Goal: Complete application form

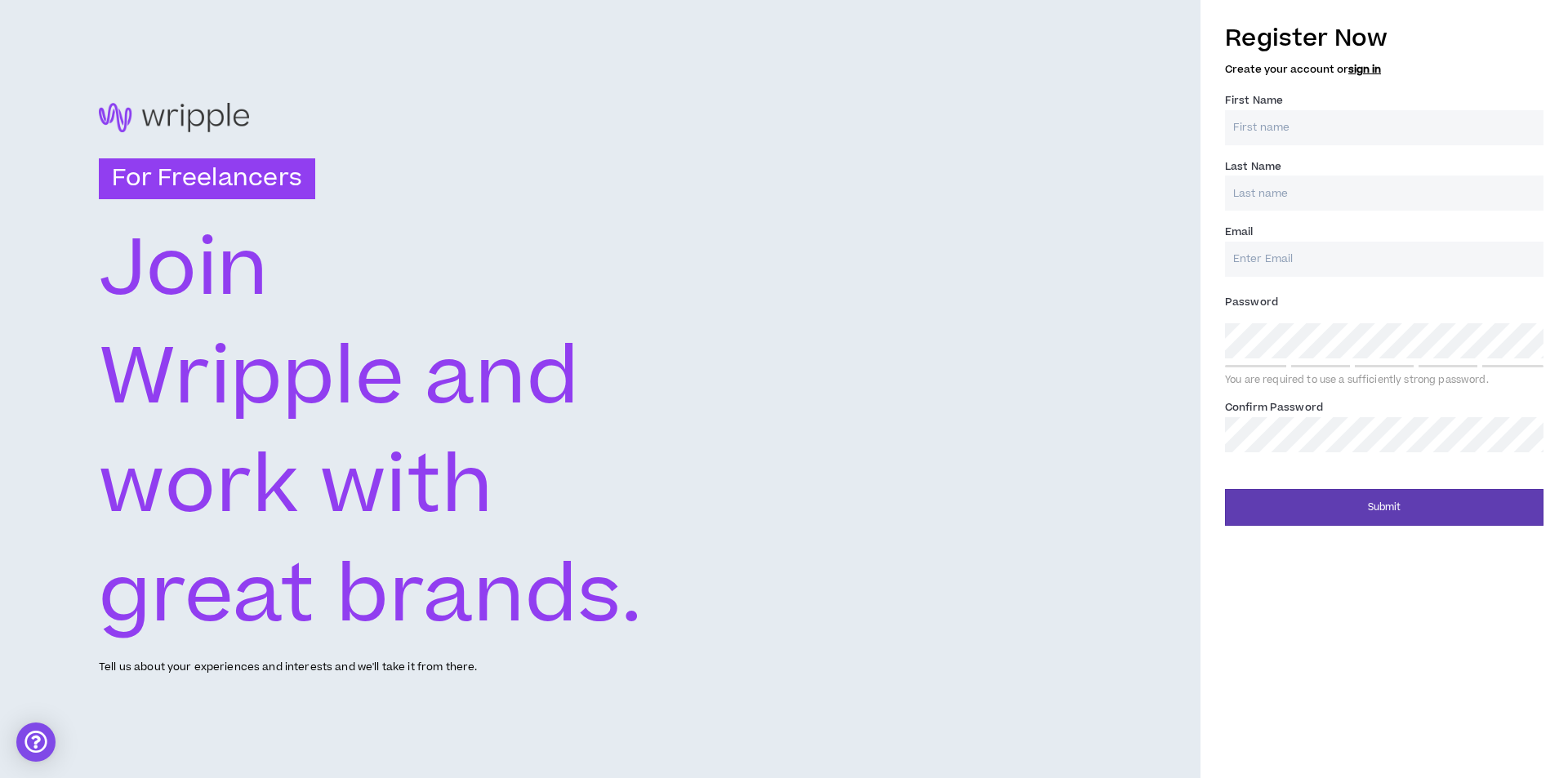
click at [1327, 133] on input "First Name *" at bounding box center [1385, 127] width 319 height 35
type input "Akash"
type input "[PERSON_NAME]"
type input "[EMAIL_ADDRESS][DOMAIN_NAME]"
type input "[PERSON_NAME]"
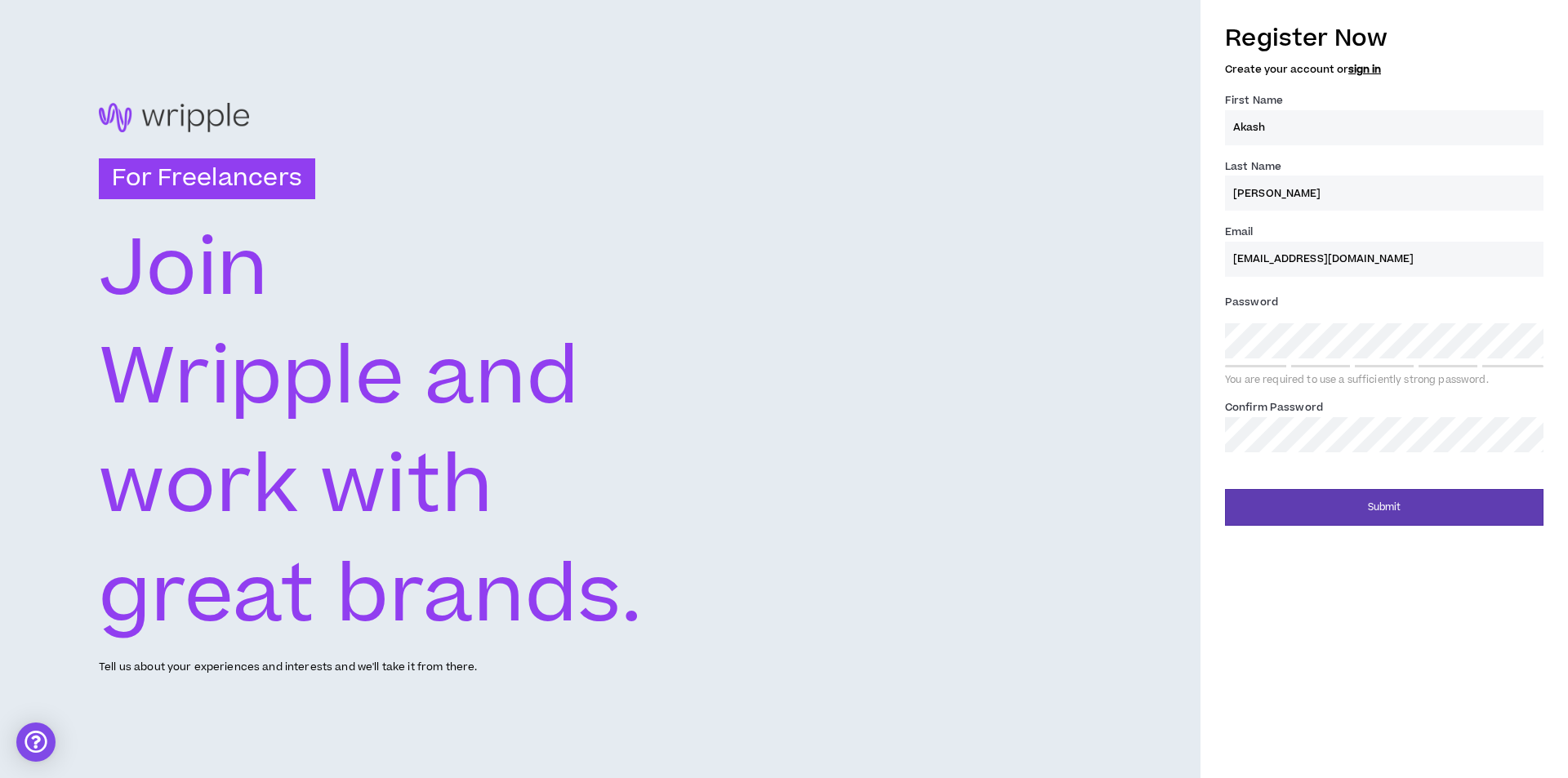
type input "[EMAIL_ADDRESS][DOMAIN_NAME]"
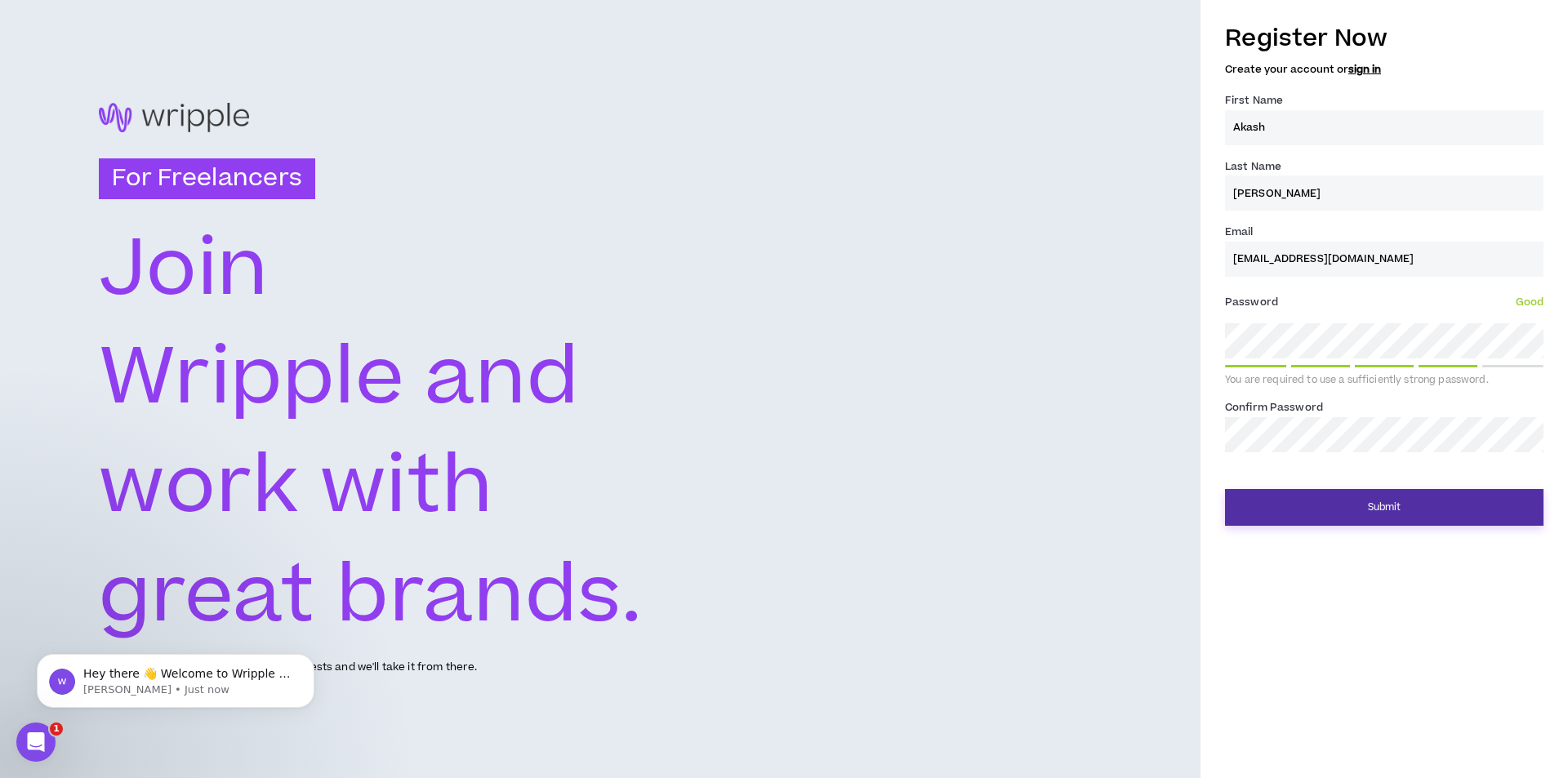
click at [1372, 500] on button "Submit" at bounding box center [1385, 507] width 319 height 37
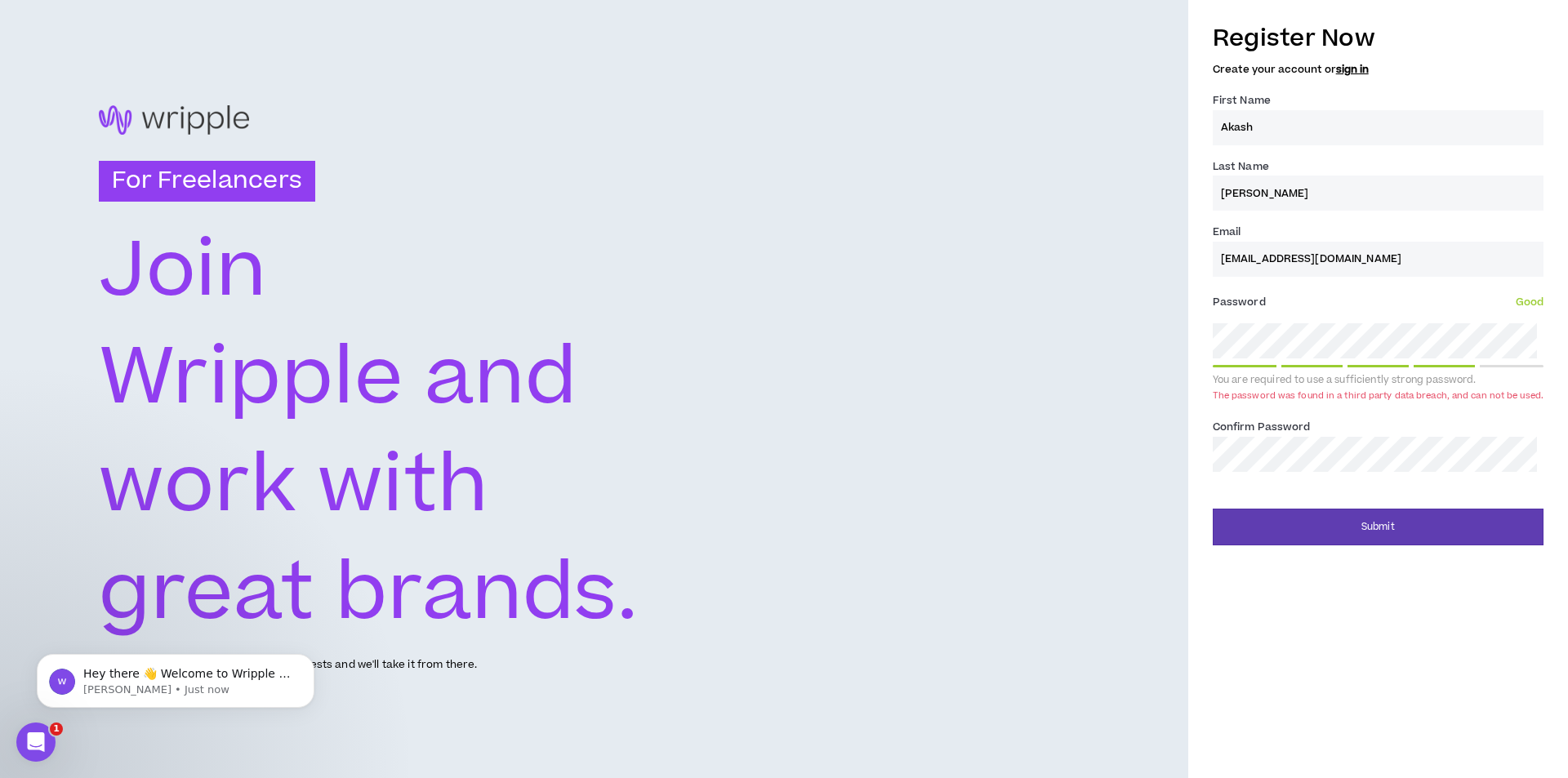
click at [1130, 337] on div "For Freelancers [PERSON_NAME] and work with great brands. Tell us about your ex…" at bounding box center [784, 389] width 1568 height 778
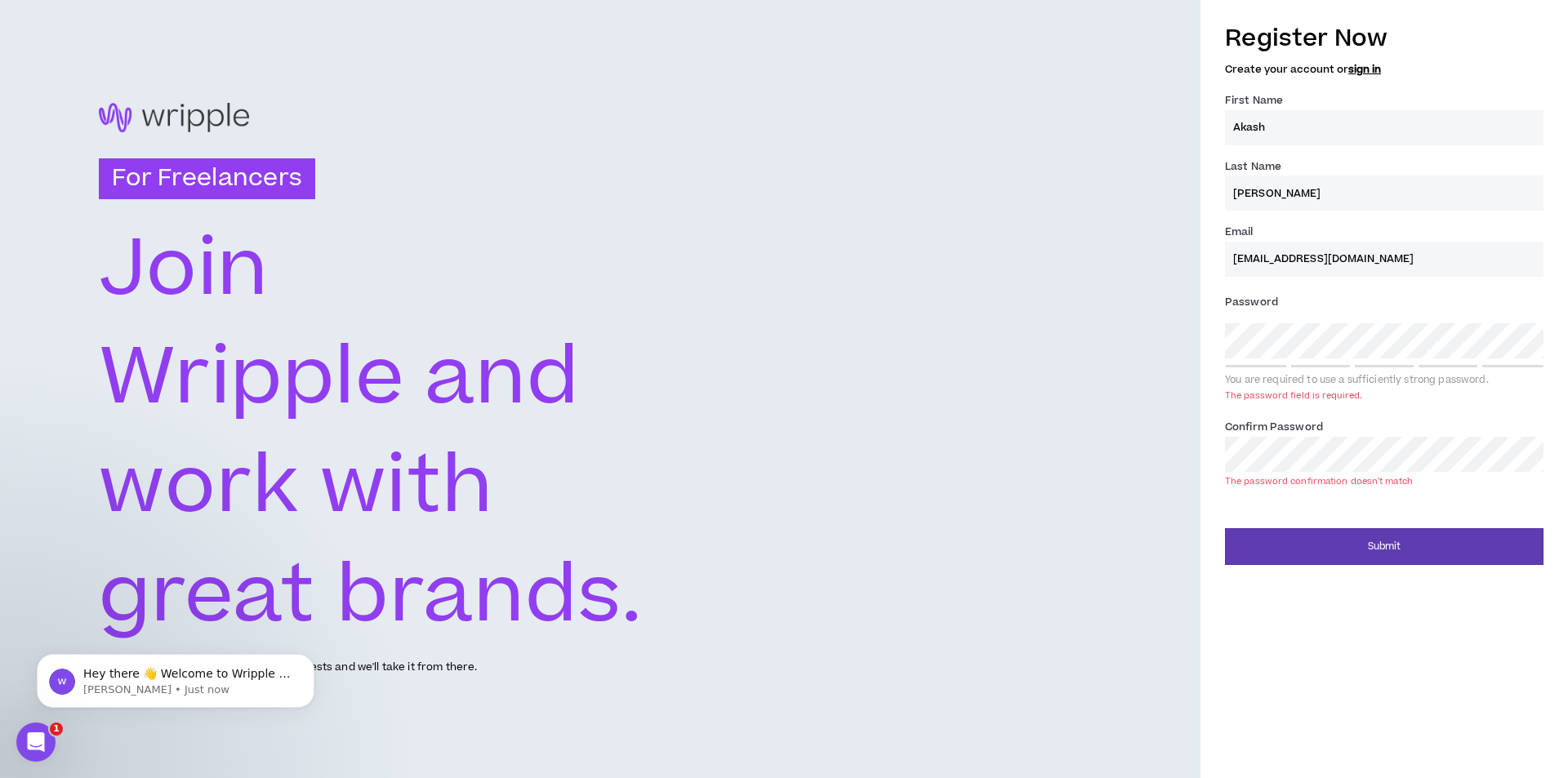
drag, startPoint x: 1296, startPoint y: 257, endPoint x: 1230, endPoint y: 258, distance: 66.0
click at [1230, 258] on input "[EMAIL_ADDRESS][DOMAIN_NAME]" at bounding box center [1385, 259] width 319 height 35
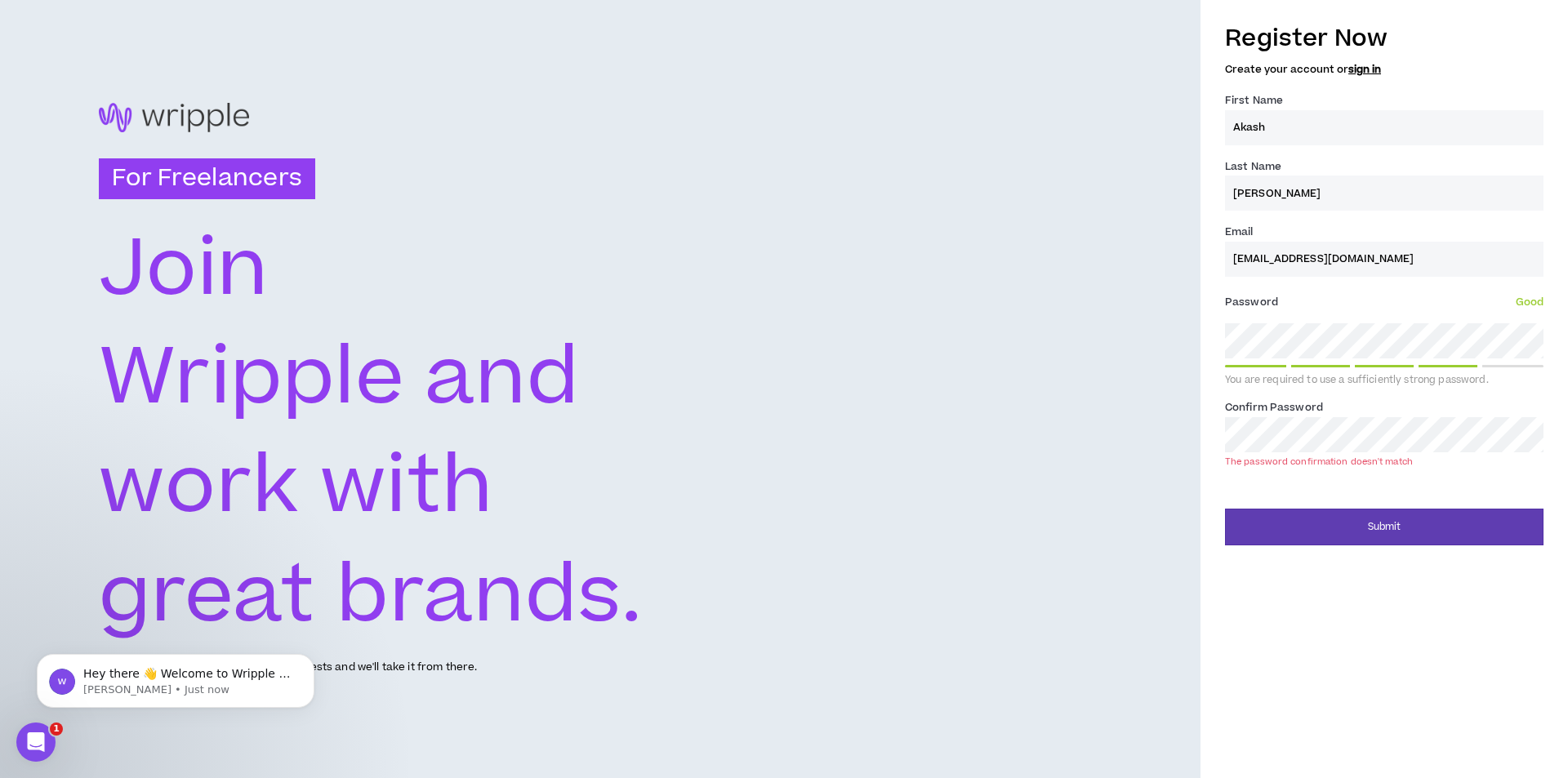
click at [1208, 435] on div "Register Now Create your account or sign in First Name * [PERSON_NAME] Last Nam…" at bounding box center [1384, 279] width 367 height 532
click at [1357, 530] on div "Register Now Create your account or sign in First Name * [PERSON_NAME] Last Nam…" at bounding box center [1384, 389] width 367 height 778
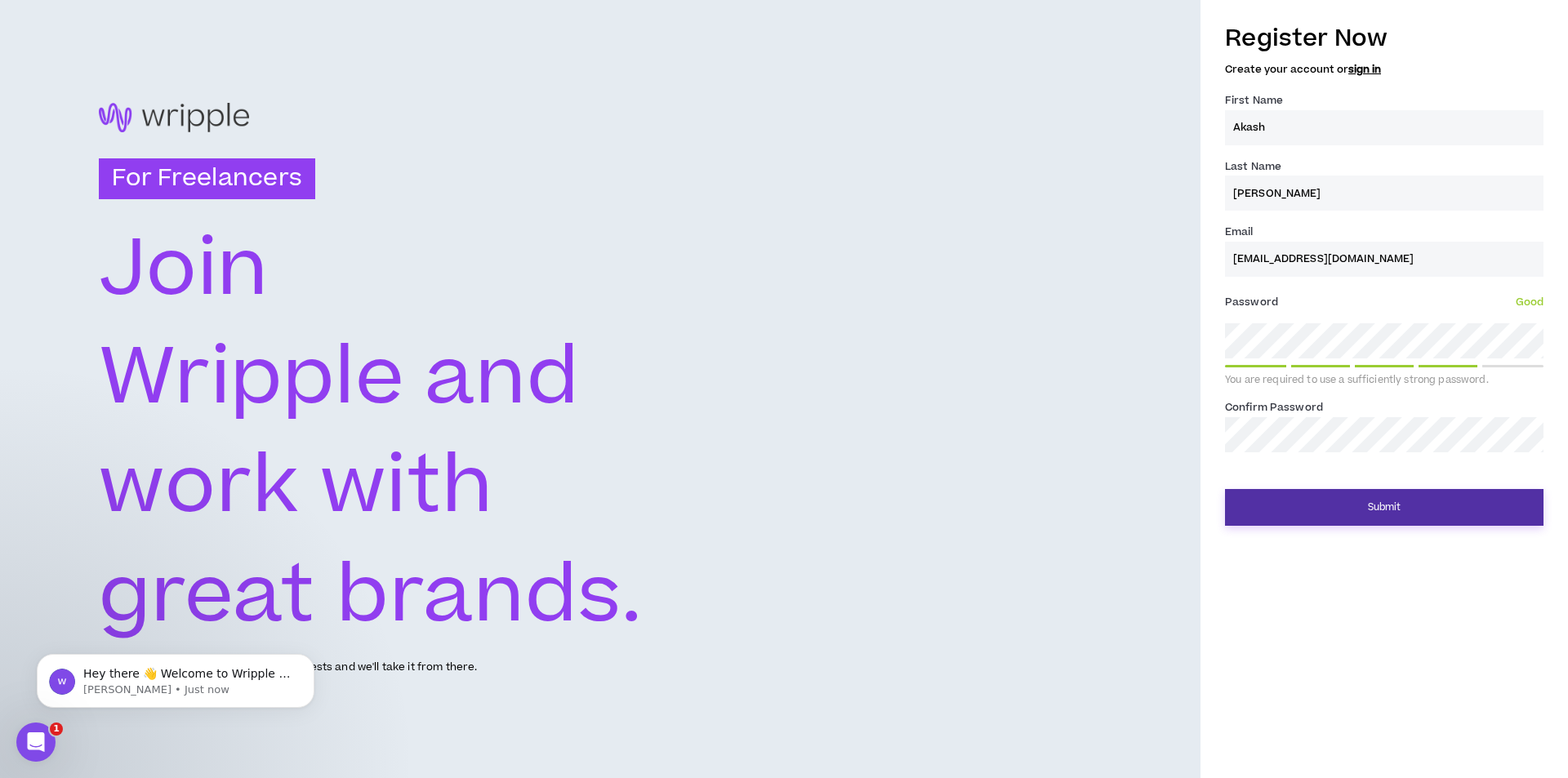
click at [1354, 494] on button "Submit" at bounding box center [1385, 507] width 319 height 37
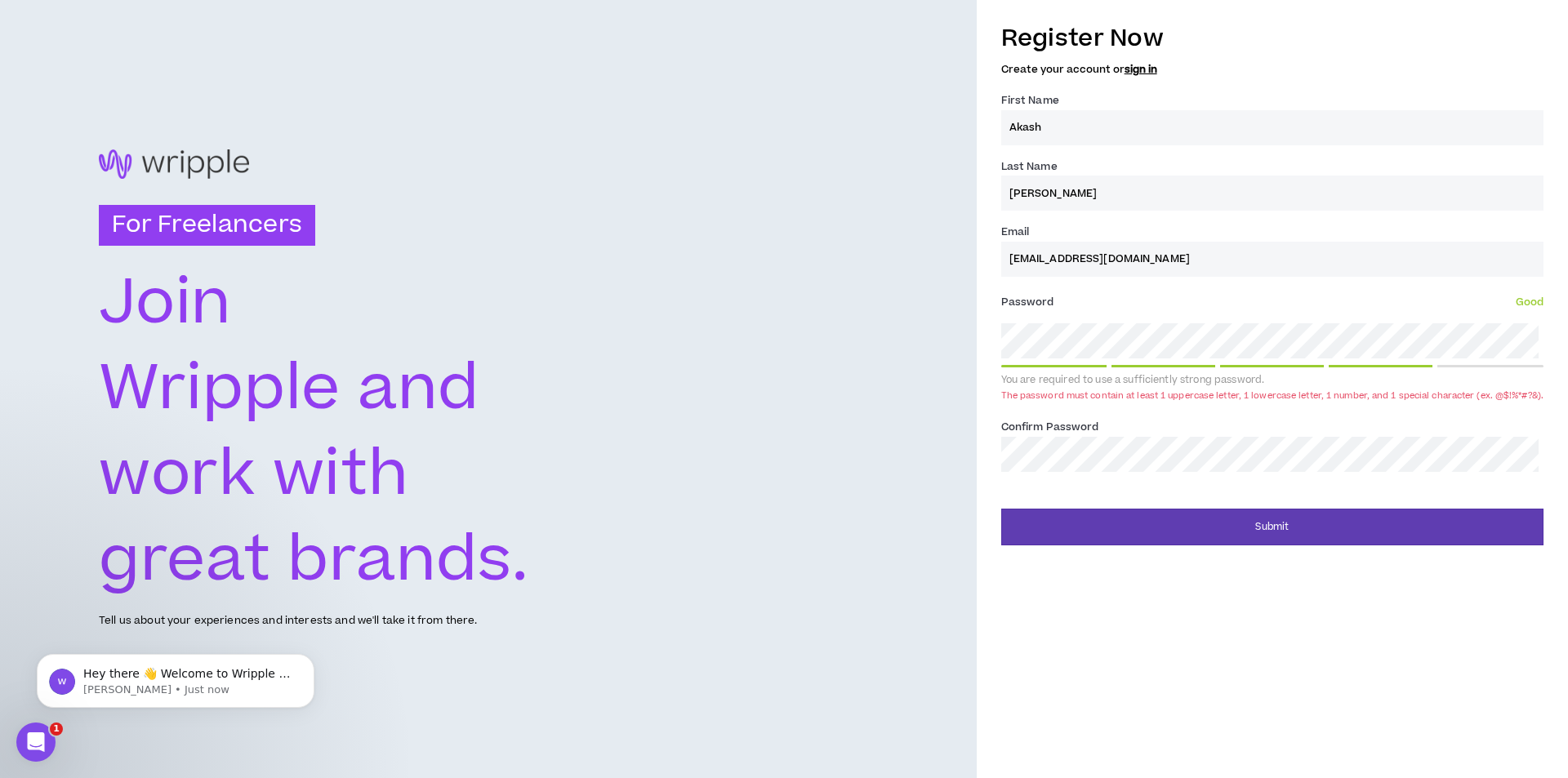
drag, startPoint x: 1068, startPoint y: 254, endPoint x: 1008, endPoint y: 260, distance: 60.3
click at [1008, 260] on input "[EMAIL_ADDRESS][DOMAIN_NAME]" at bounding box center [1272, 259] width 542 height 35
click at [989, 341] on div "Register Now Create your account or sign in First Name * [PERSON_NAME] Last Nam…" at bounding box center [1272, 279] width 591 height 532
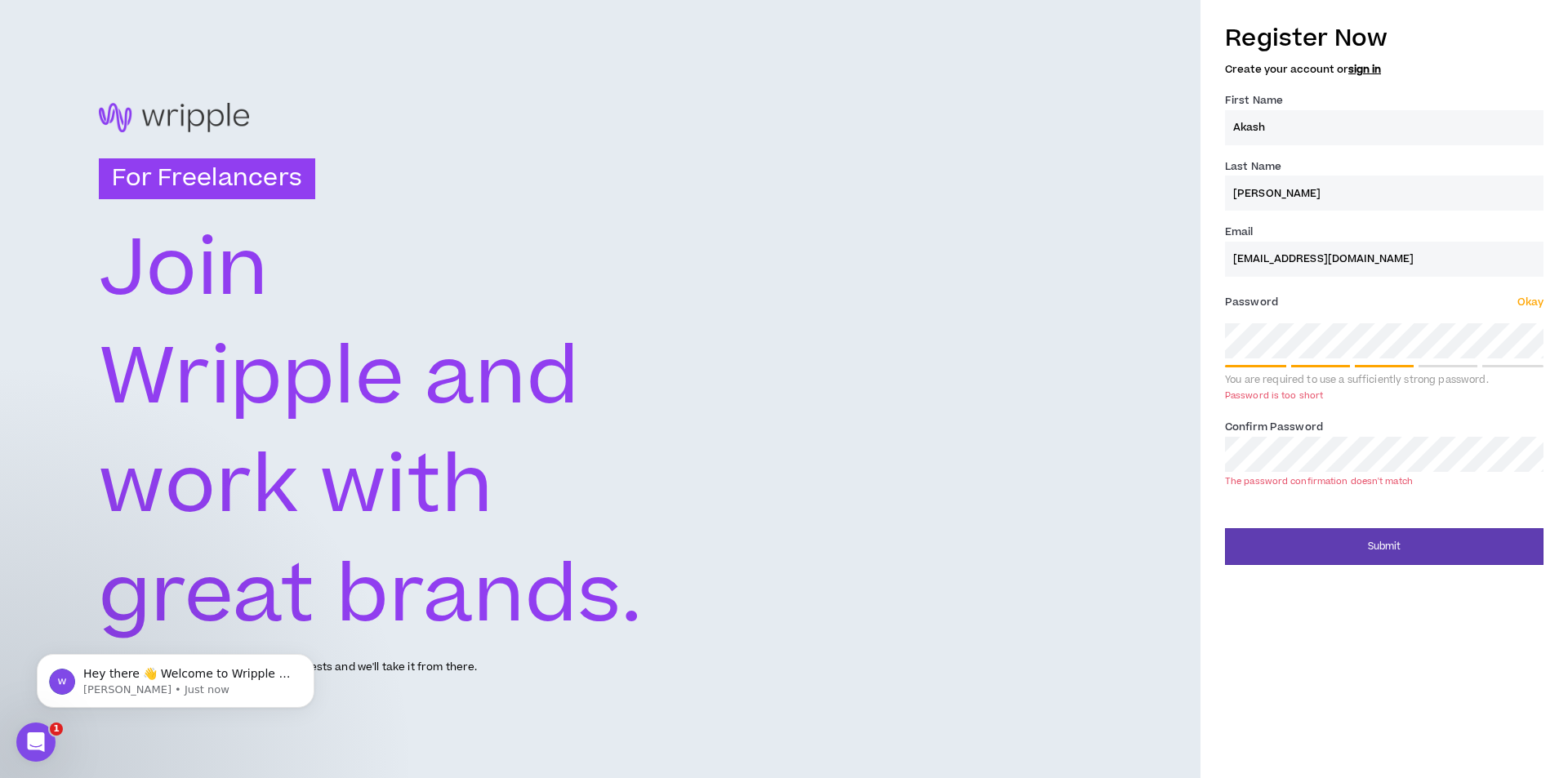
click at [1161, 336] on div "For Freelancers [PERSON_NAME] and work with great brands. Tell us about your ex…" at bounding box center [784, 389] width 1568 height 778
click at [1135, 463] on div "For Freelancers [PERSON_NAME] and work with great brands. Tell us about your ex…" at bounding box center [784, 389] width 1568 height 778
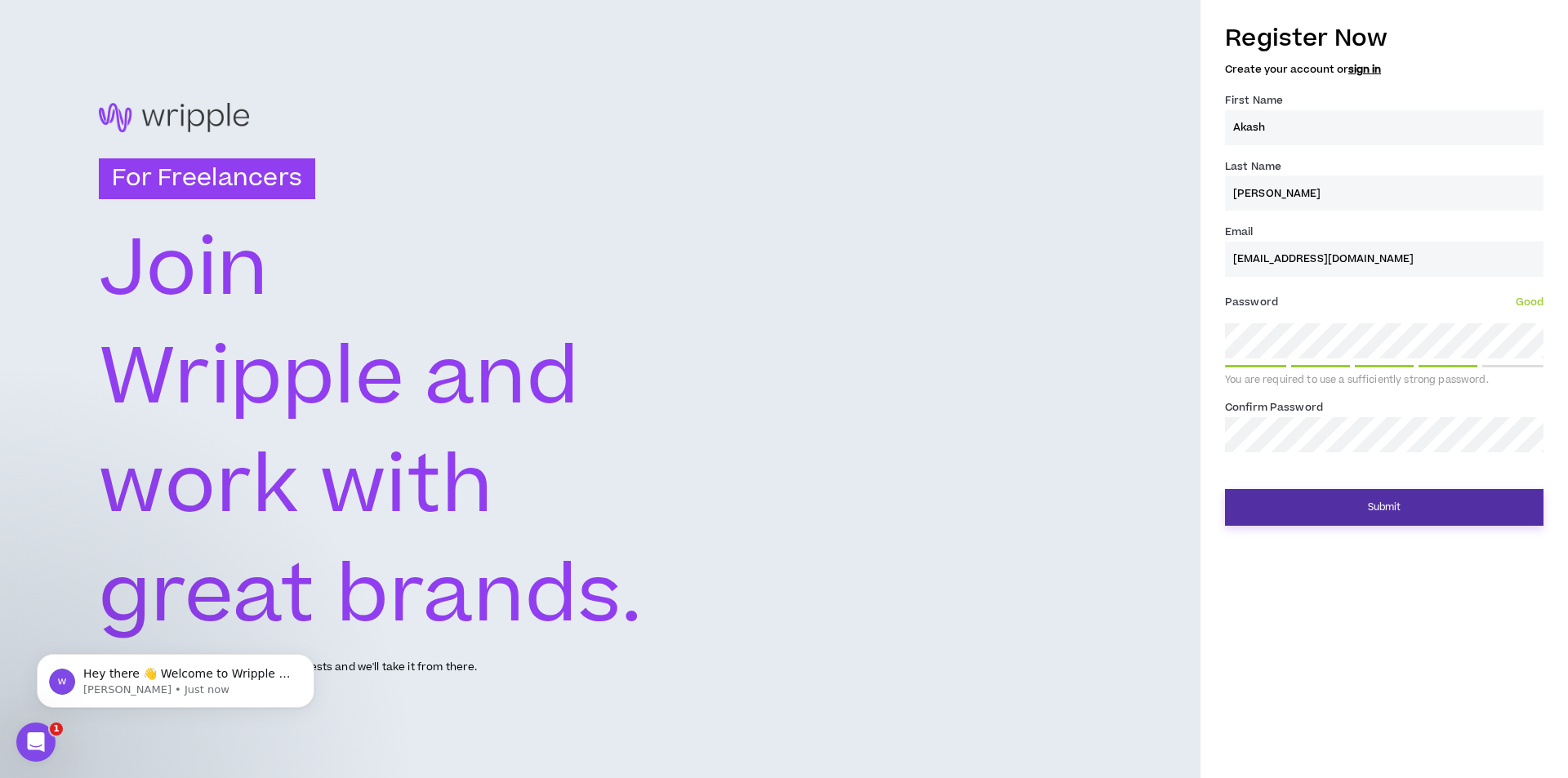
click at [1395, 506] on button "Submit" at bounding box center [1385, 507] width 319 height 37
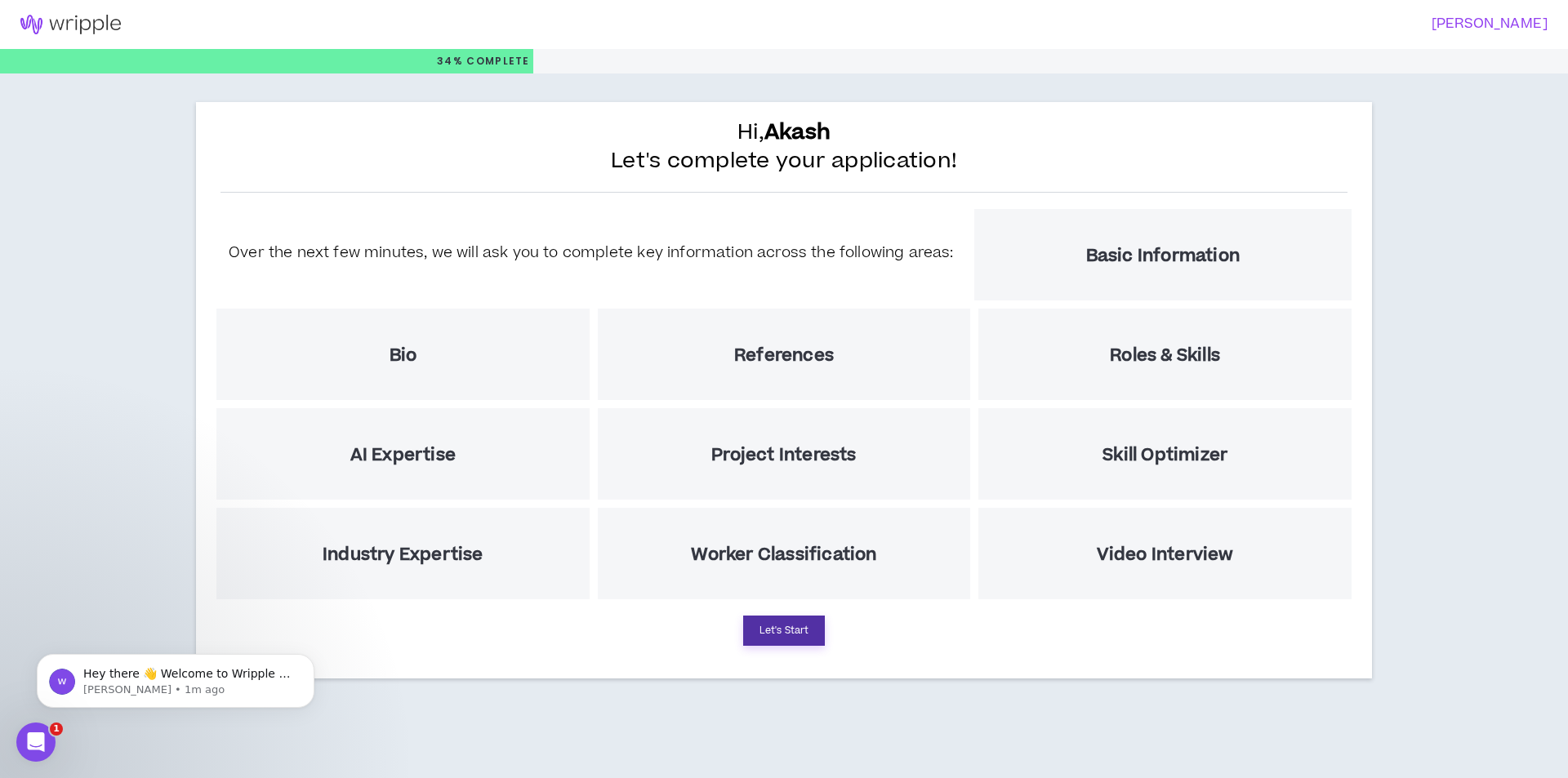
click at [774, 635] on button "Let's Start" at bounding box center [784, 631] width 82 height 30
select select "US"
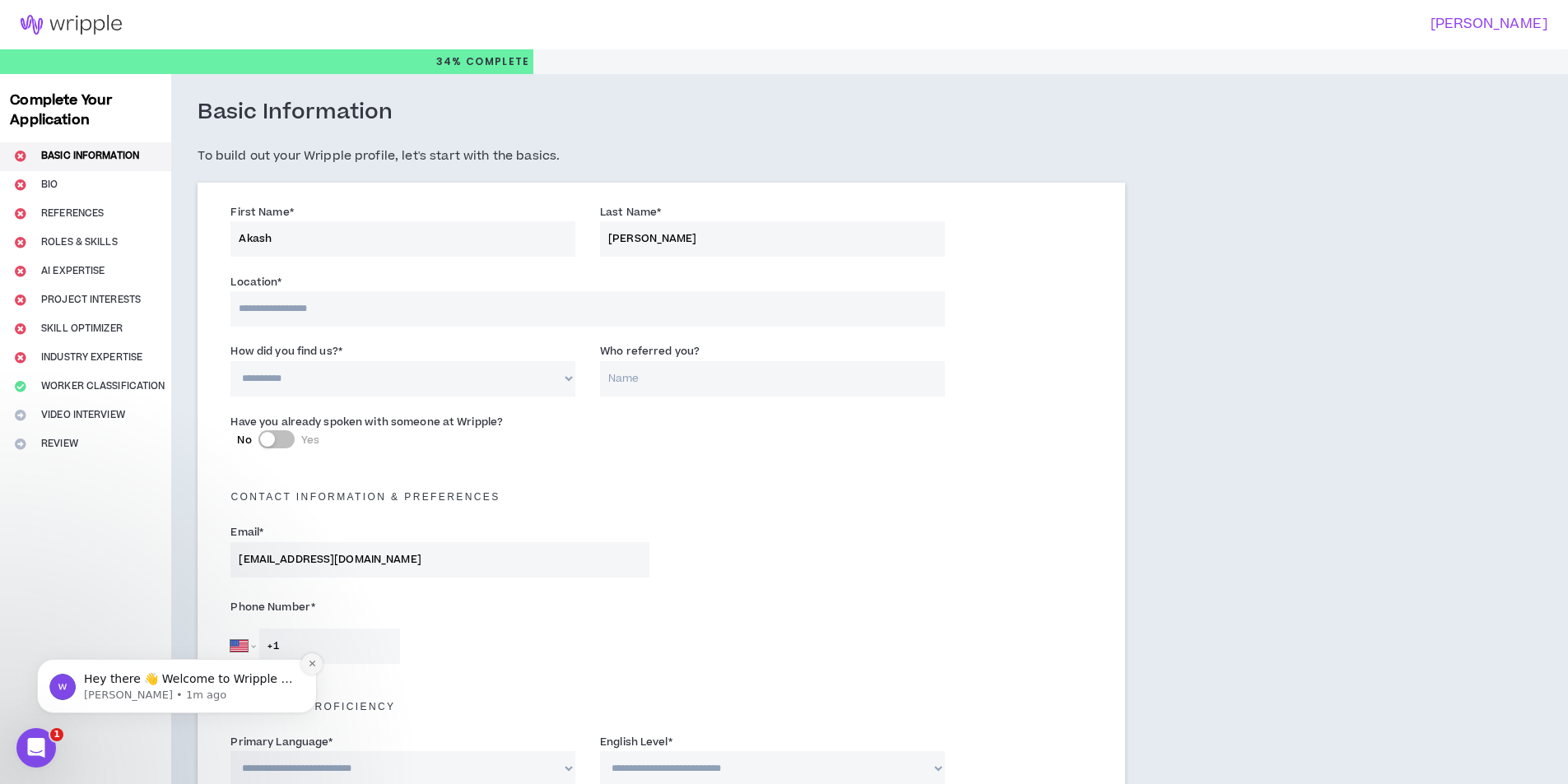
click at [302, 660] on button "Dismiss notification" at bounding box center [312, 664] width 21 height 21
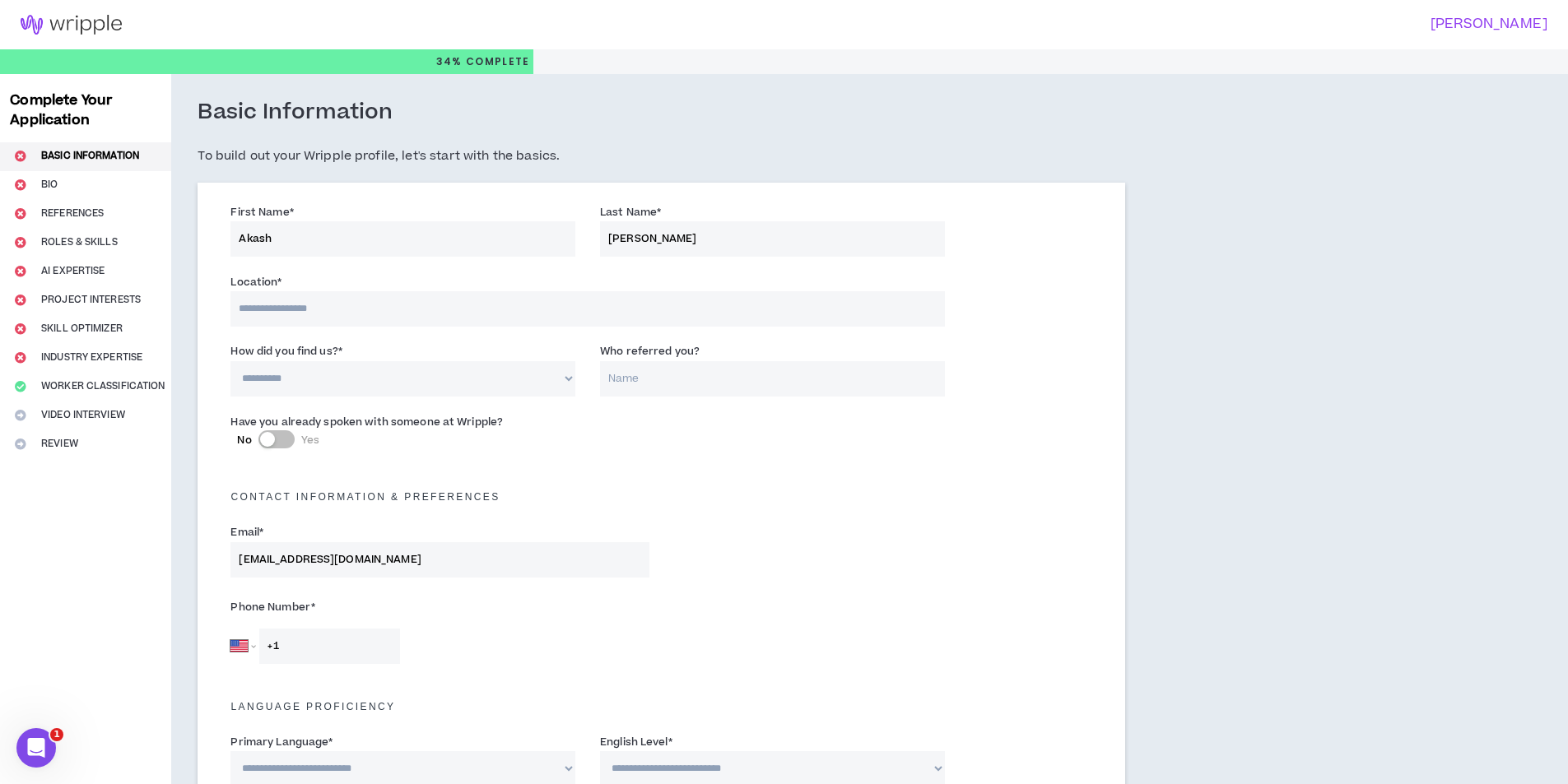
click at [357, 246] on input "Akash" at bounding box center [403, 238] width 345 height 35
type input "*******"
select select "IN"
type input "+91"
click at [362, 378] on select "**********" at bounding box center [403, 379] width 345 height 35
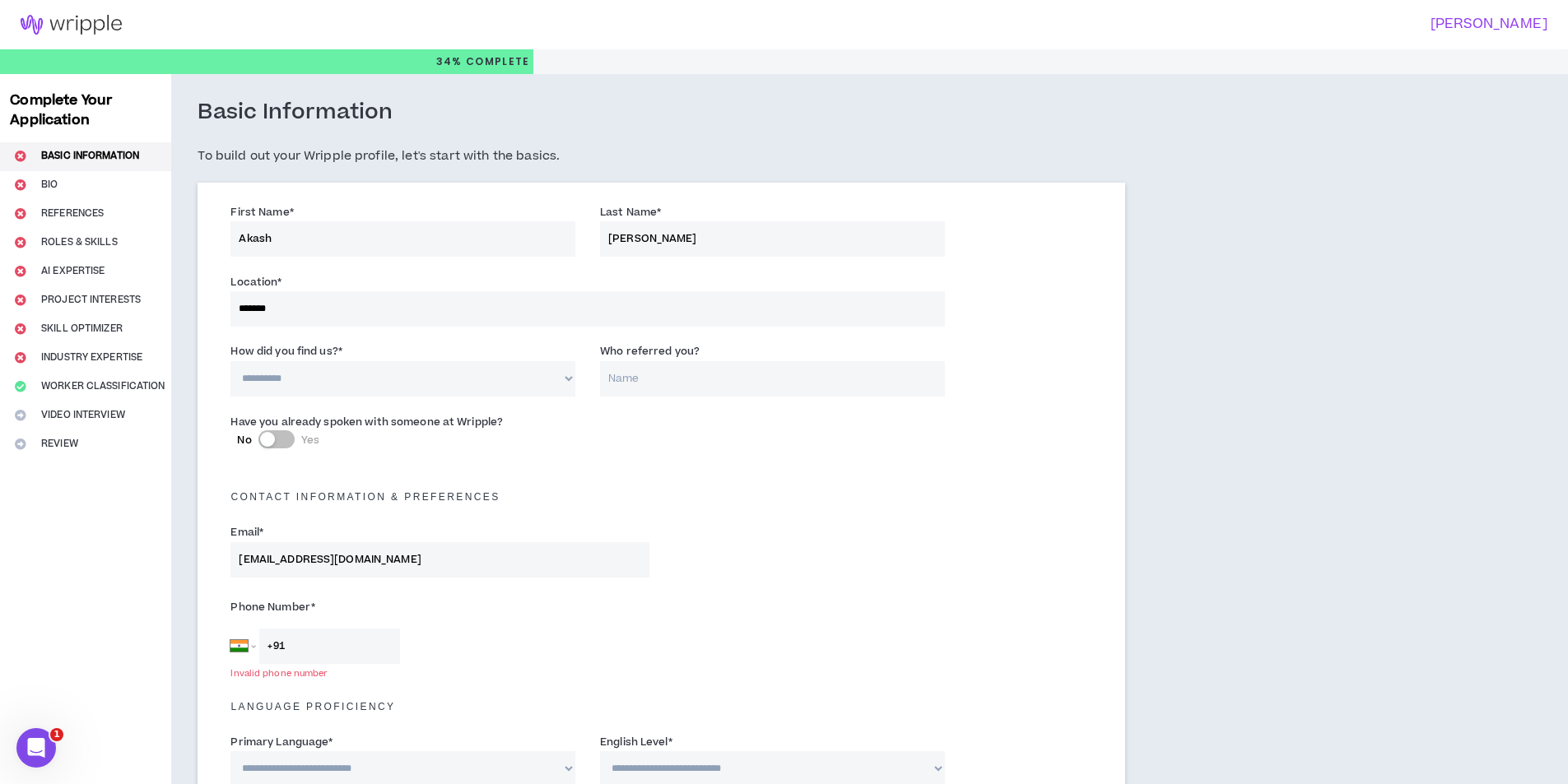
select select "*"
click at [231, 361] on select "**********" at bounding box center [403, 379] width 345 height 35
click at [629, 381] on input "Who referred you?" at bounding box center [772, 379] width 345 height 35
click at [670, 375] on input "Who referred you?" at bounding box center [772, 379] width 345 height 35
click at [717, 382] on input "Who referred you?" at bounding box center [772, 379] width 345 height 35
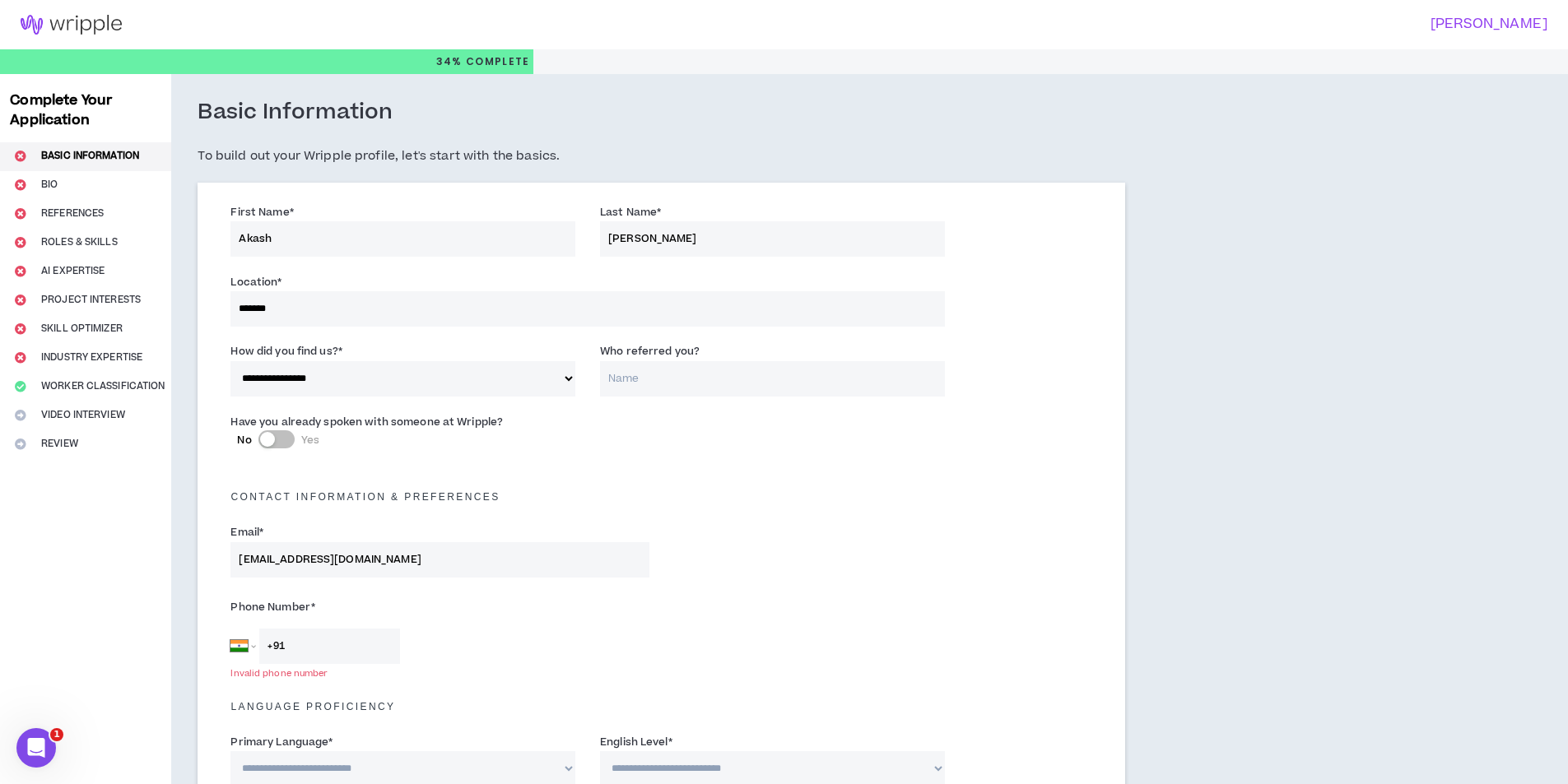
click at [389, 378] on select "**********" at bounding box center [403, 379] width 345 height 35
click at [231, 361] on select "**********" at bounding box center [403, 379] width 345 height 35
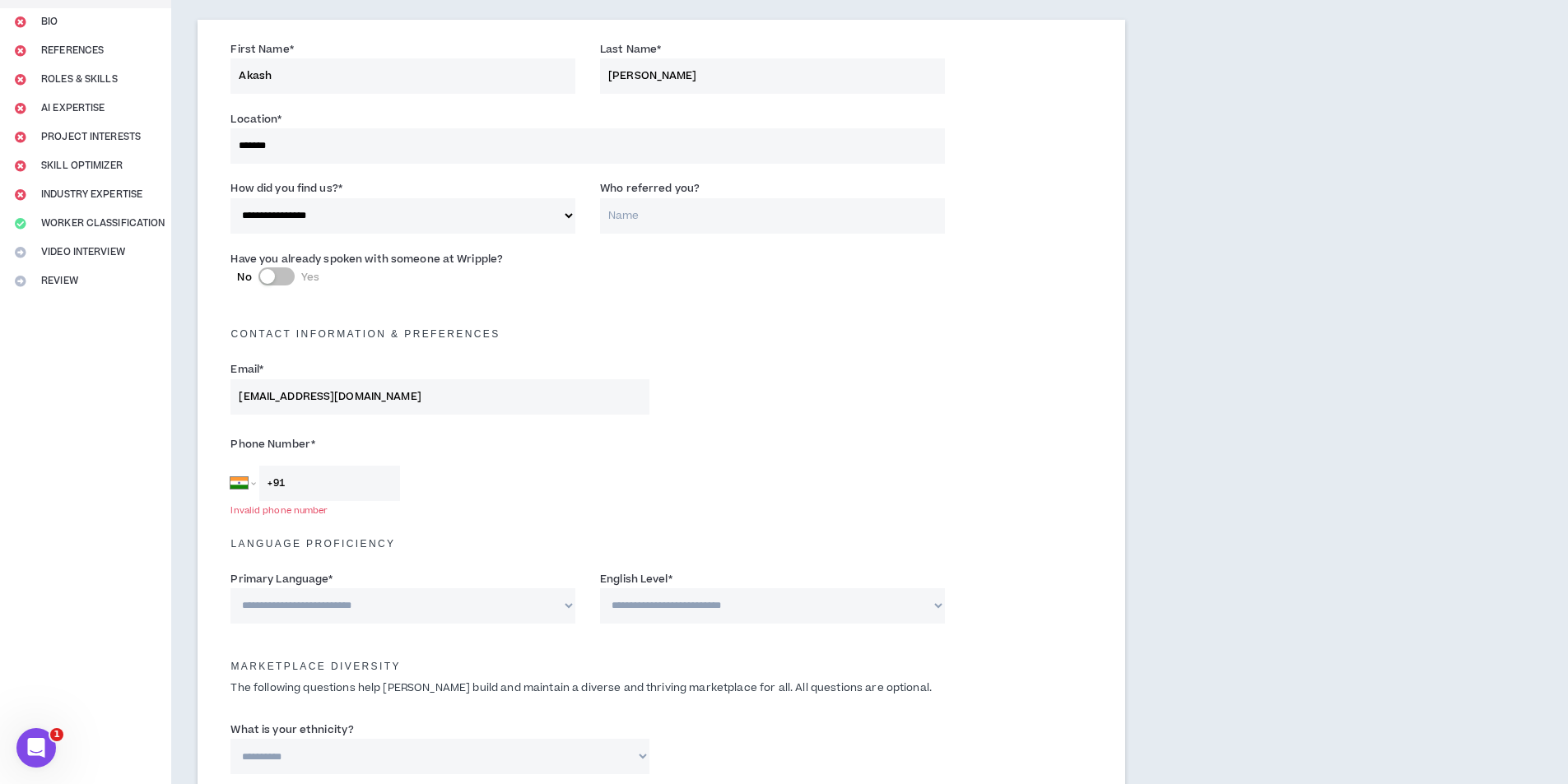
scroll to position [164, 0]
click at [296, 482] on input "+91" at bounding box center [329, 481] width 141 height 35
type input "[PHONE_NUMBER]"
click at [254, 480] on select "[GEOGRAPHIC_DATA] [GEOGRAPHIC_DATA] [GEOGRAPHIC_DATA] [GEOGRAPHIC_DATA] [US_STA…" at bounding box center [243, 481] width 25 height 35
select select "US"
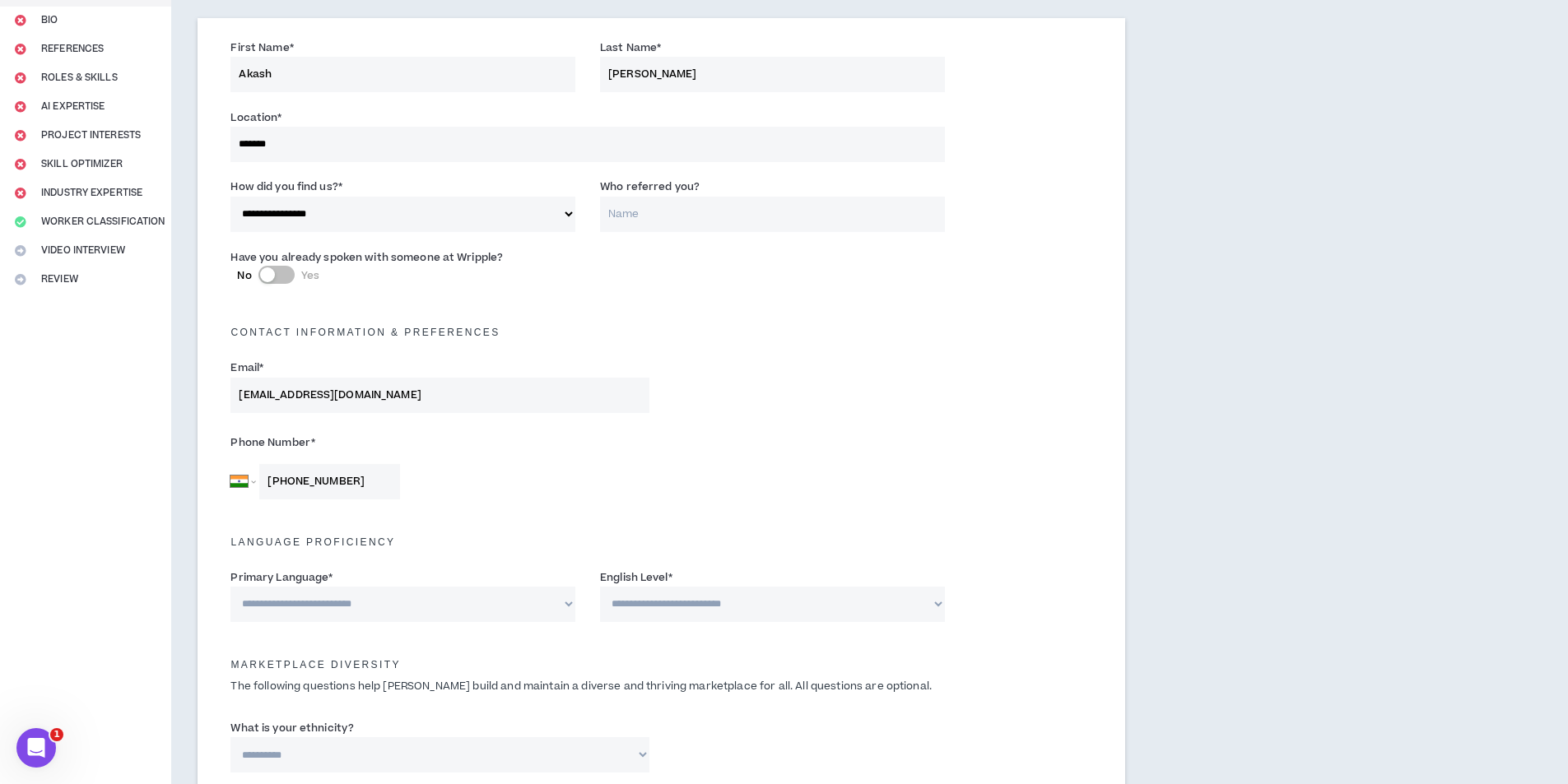
click at [231, 464] on select "[GEOGRAPHIC_DATA] [GEOGRAPHIC_DATA] [GEOGRAPHIC_DATA] [GEOGRAPHIC_DATA] [US_STA…" at bounding box center [243, 481] width 25 height 35
click at [338, 478] on input "+1" at bounding box center [329, 481] width 141 height 35
type input "[PHONE_NUMBER]"
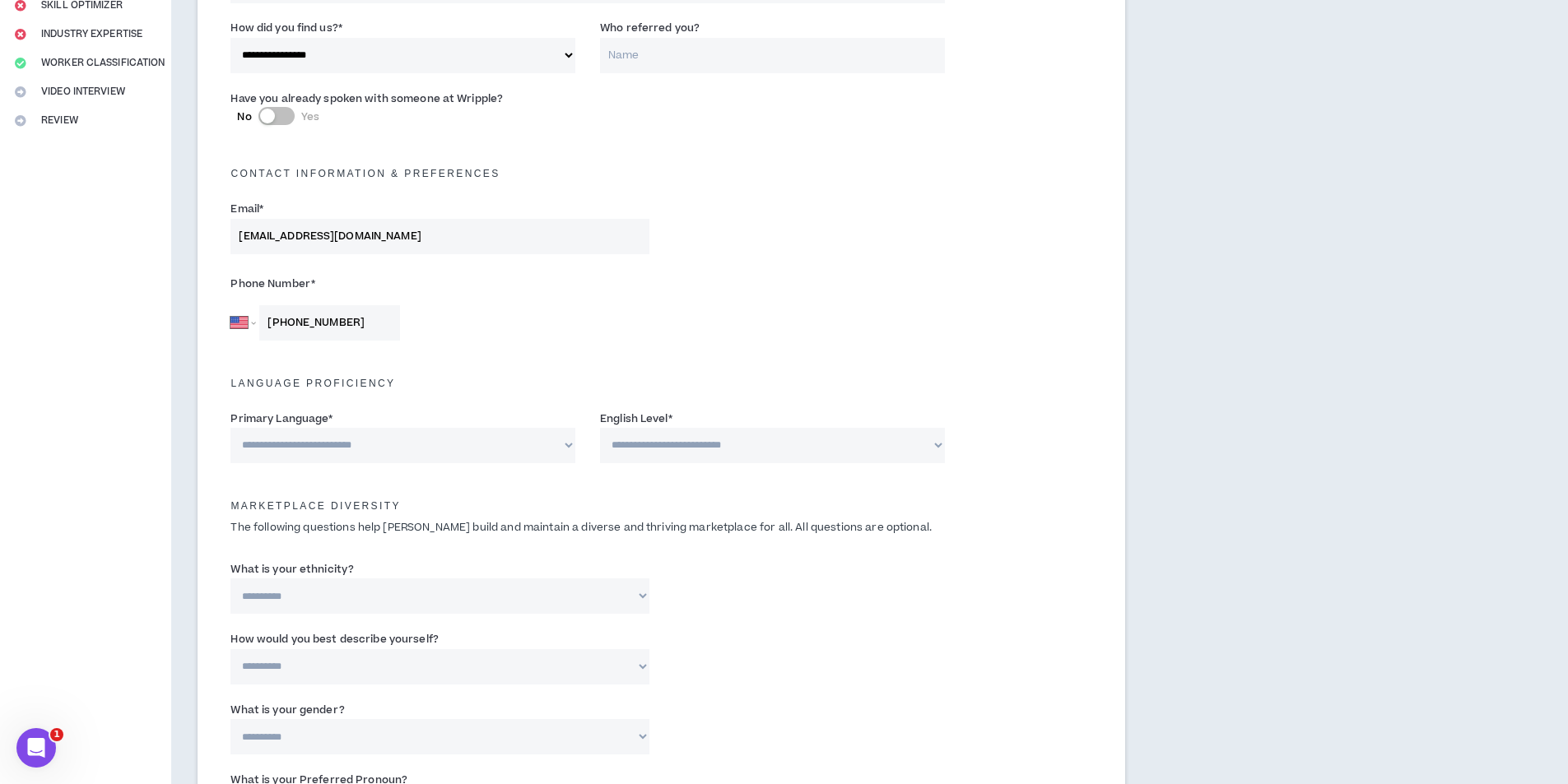
scroll to position [329, 0]
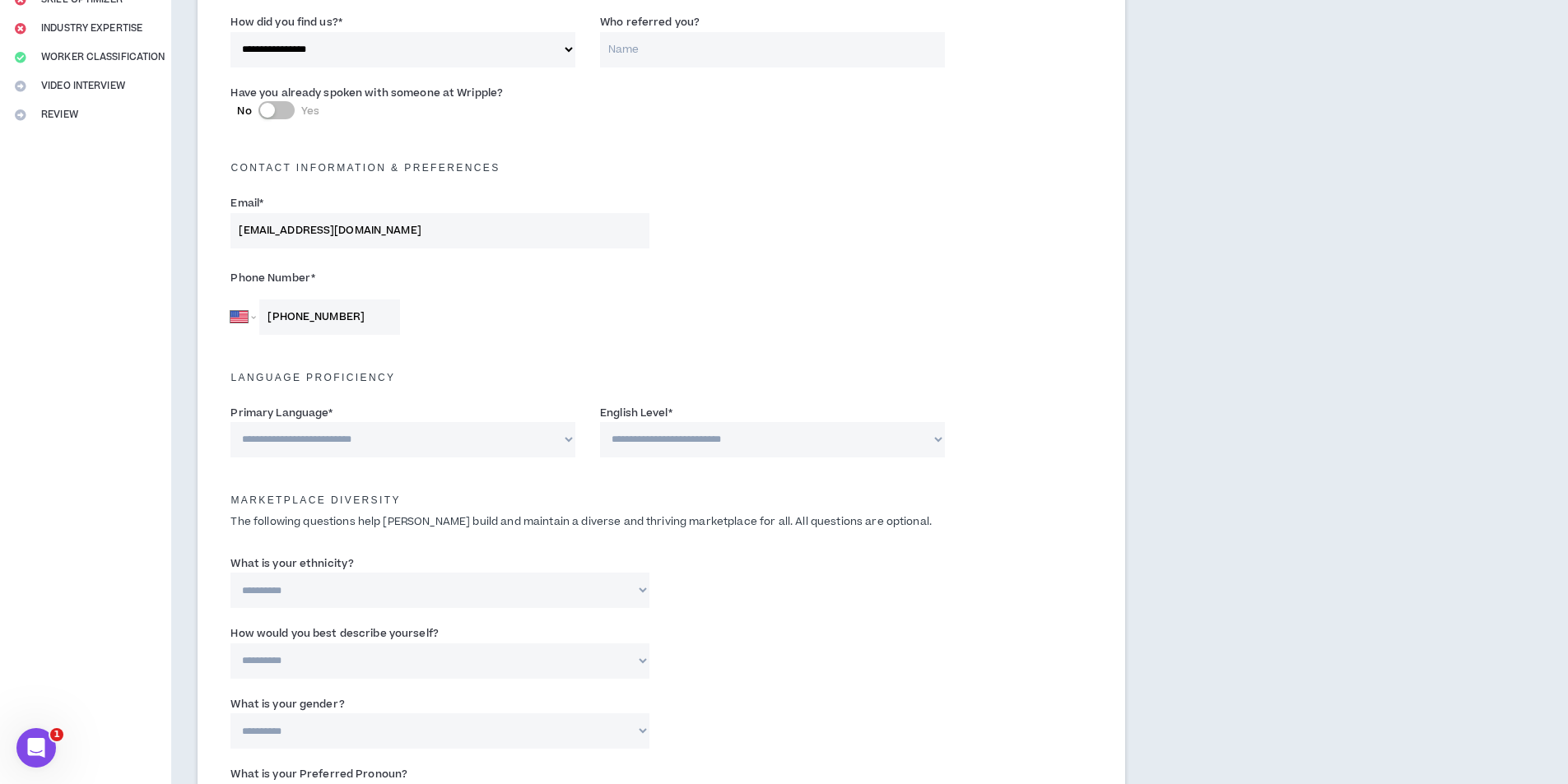
click at [327, 439] on select "**********" at bounding box center [403, 439] width 345 height 35
select select "*******"
click at [231, 422] on select "**********" at bounding box center [403, 439] width 345 height 35
click at [670, 422] on label "English Level *" at bounding box center [636, 413] width 73 height 27
click at [663, 435] on select "**********" at bounding box center [772, 439] width 345 height 35
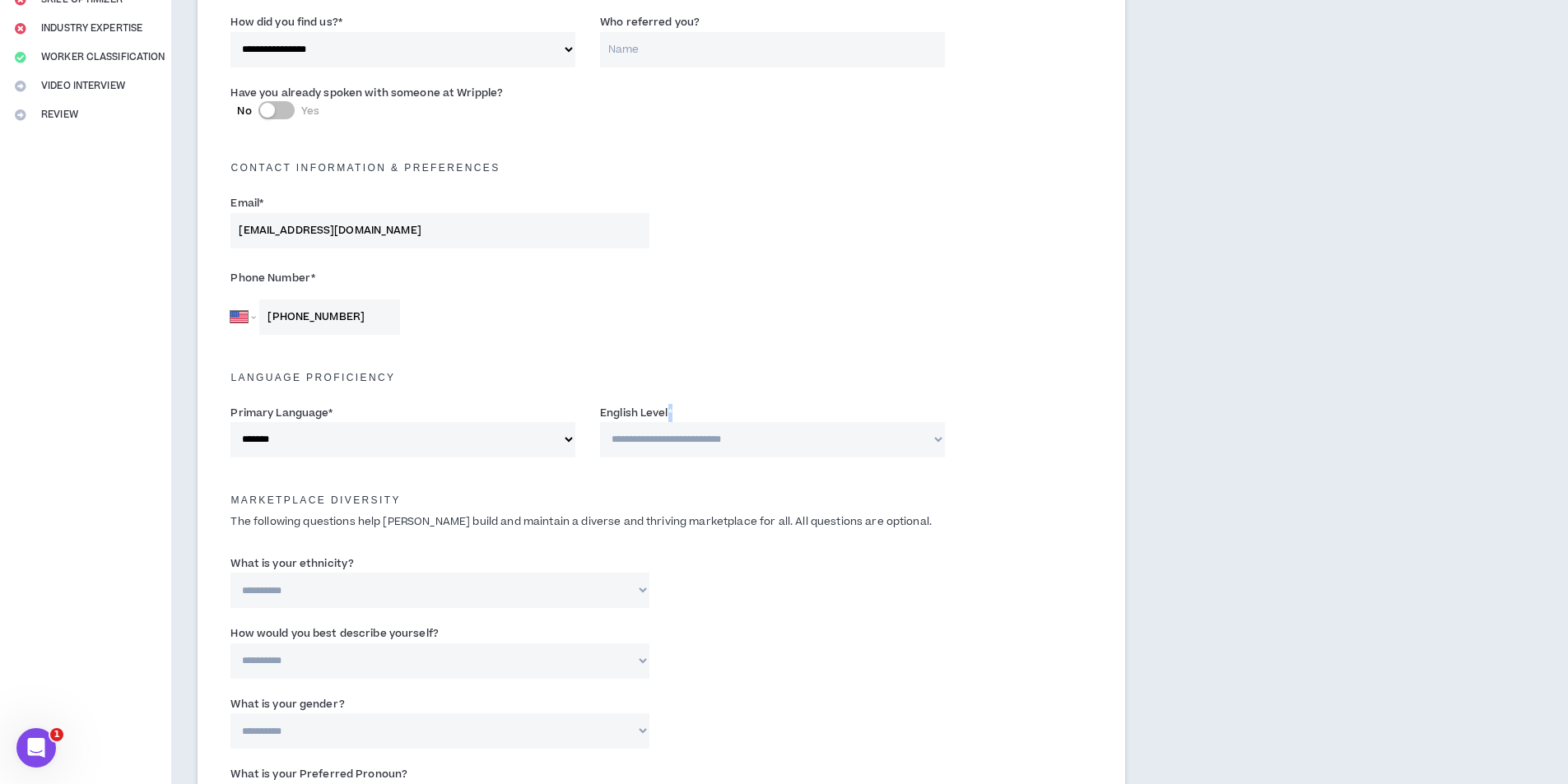
select select "*"
click at [600, 422] on select "**********" at bounding box center [772, 439] width 345 height 35
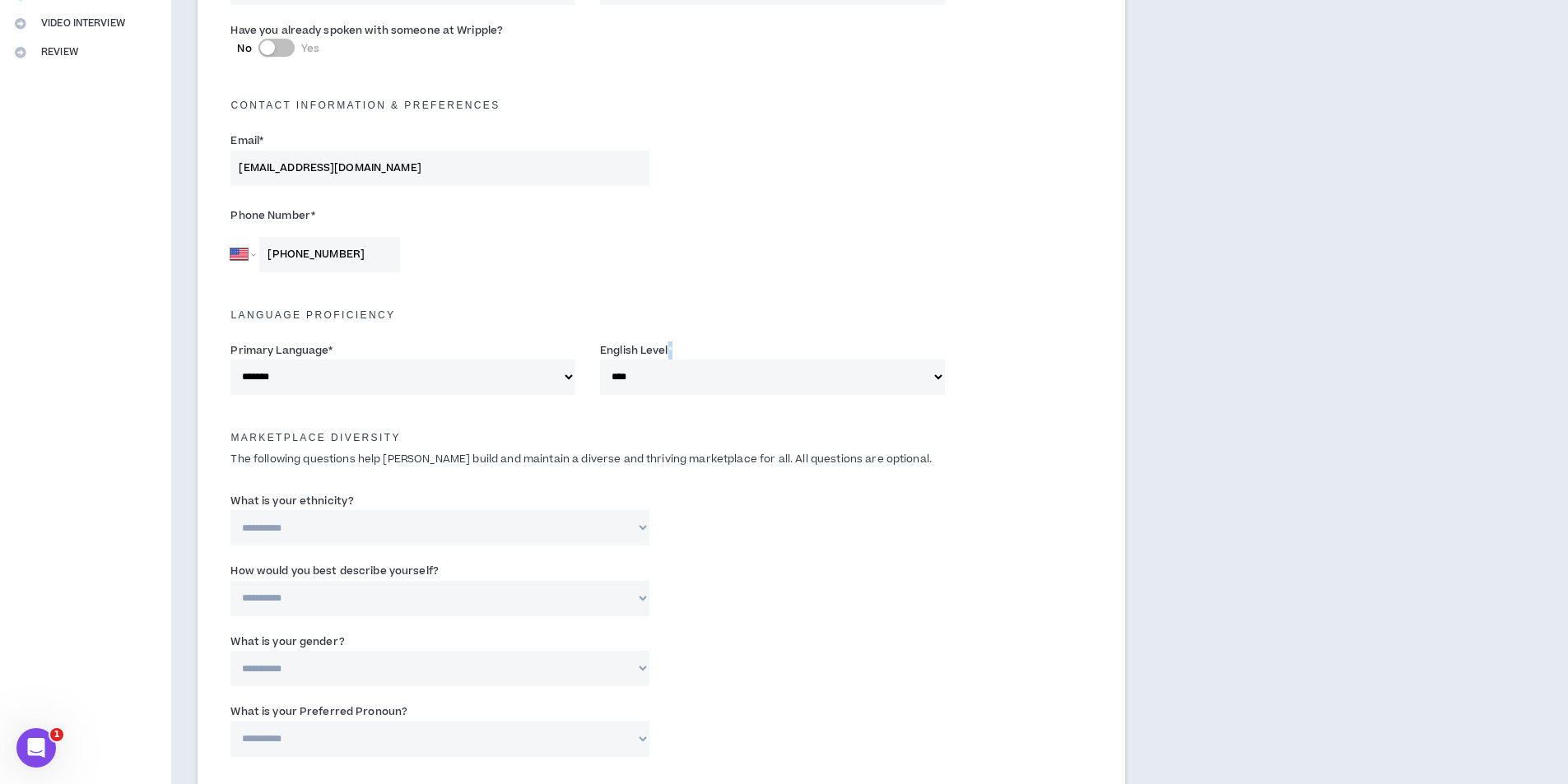
scroll to position [493, 0]
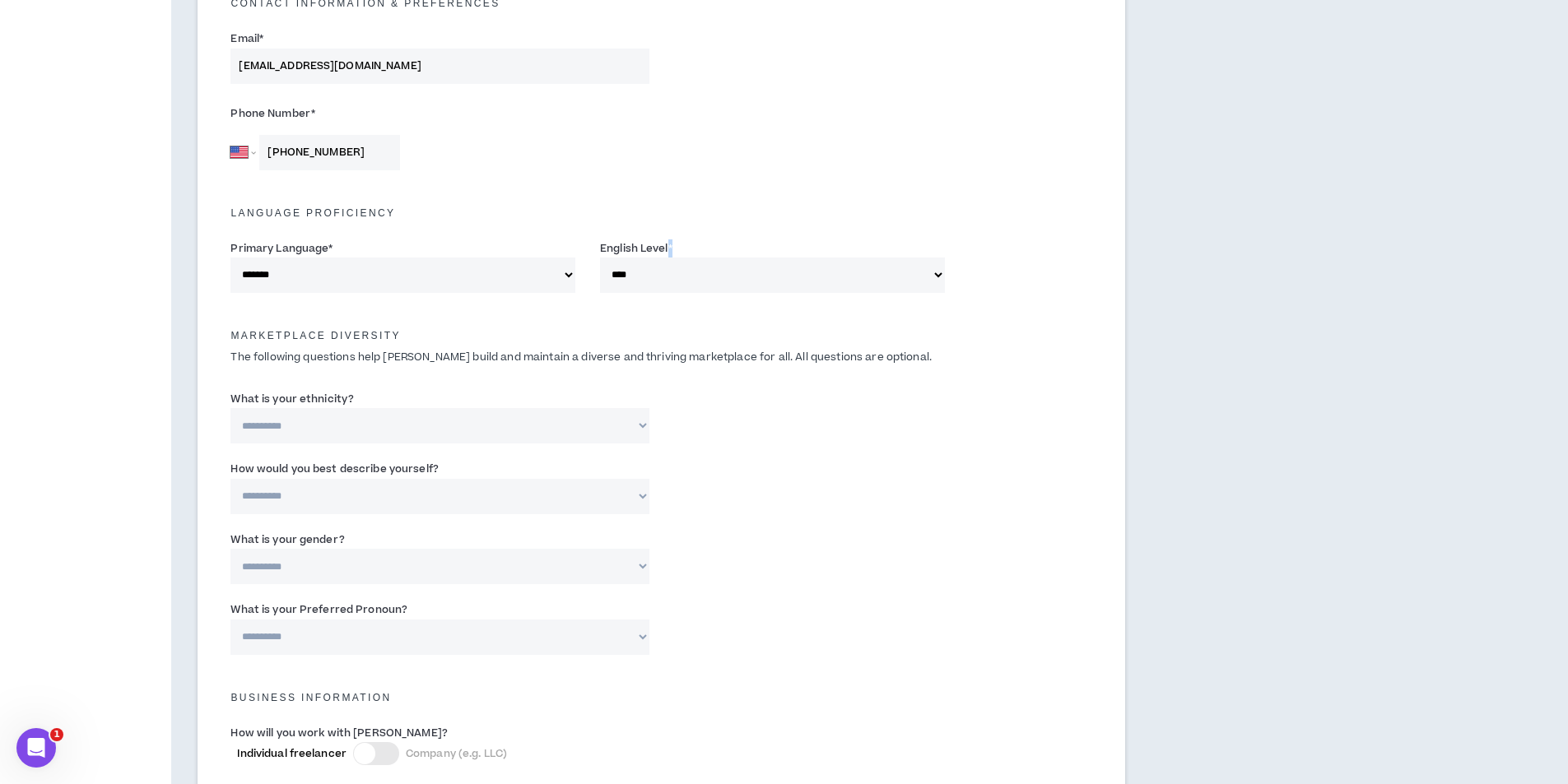
click at [313, 430] on select "**********" at bounding box center [439, 425] width 418 height 35
select select "**********"
click at [231, 408] on select "**********" at bounding box center [439, 425] width 418 height 35
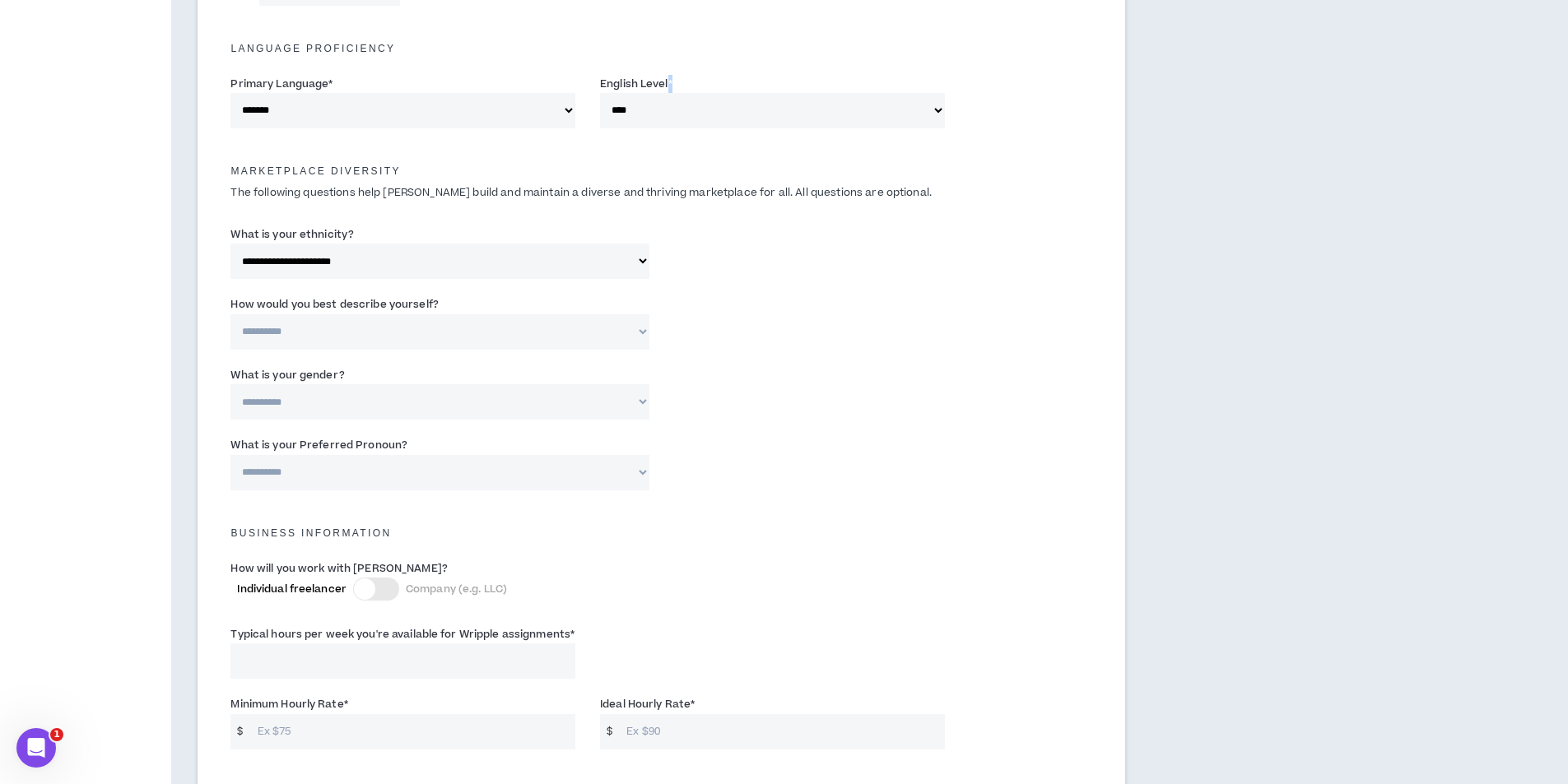
click at [339, 324] on select "**********" at bounding box center [439, 332] width 418 height 35
select select "*****"
click at [231, 315] on select "**********" at bounding box center [439, 332] width 418 height 35
click at [292, 398] on select "**********" at bounding box center [439, 402] width 418 height 35
select select "***"
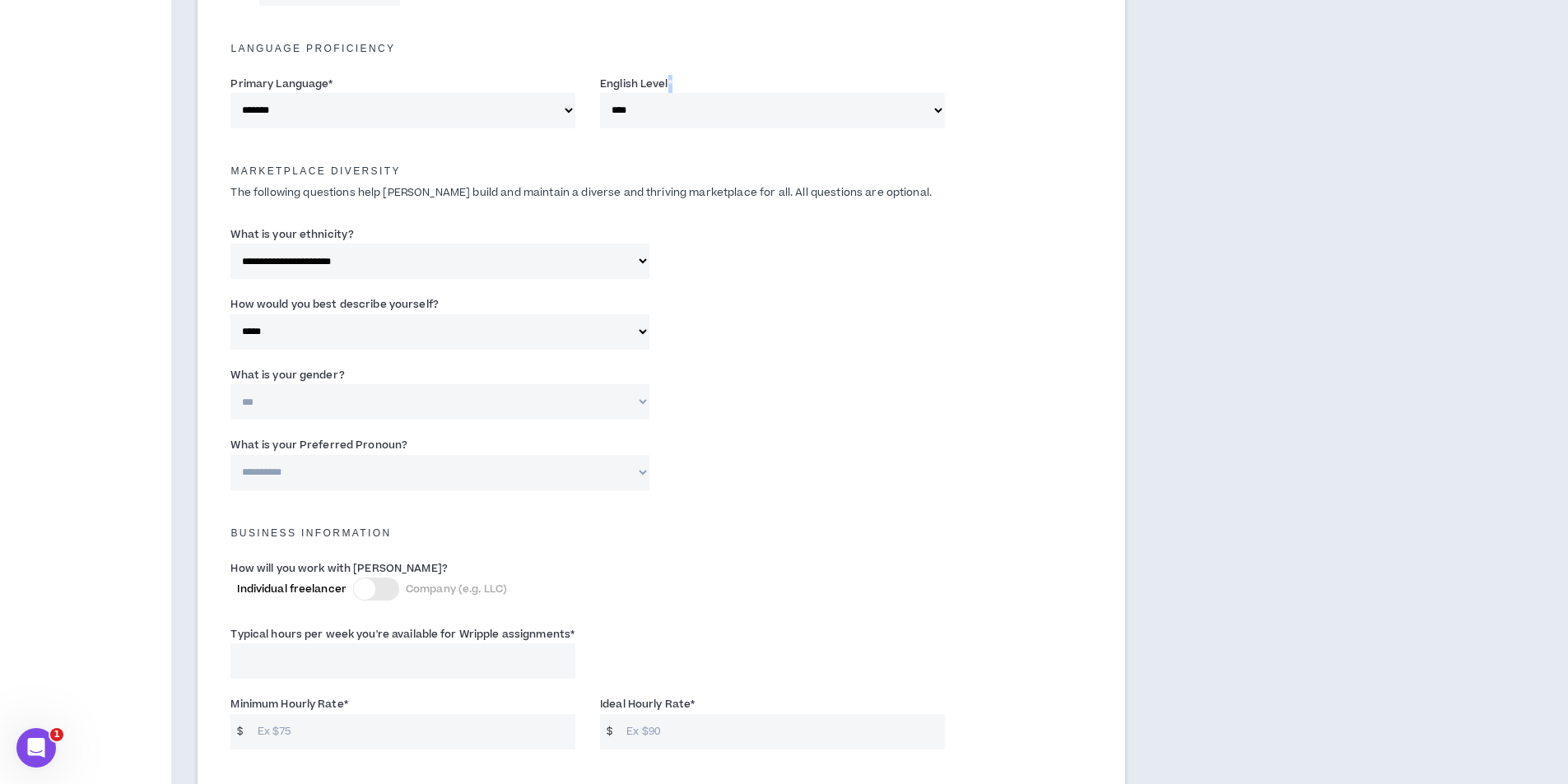
click at [231, 384] on select "**********" at bounding box center [439, 402] width 418 height 35
click at [298, 468] on form "**********" at bounding box center [661, 151] width 887 height 1221
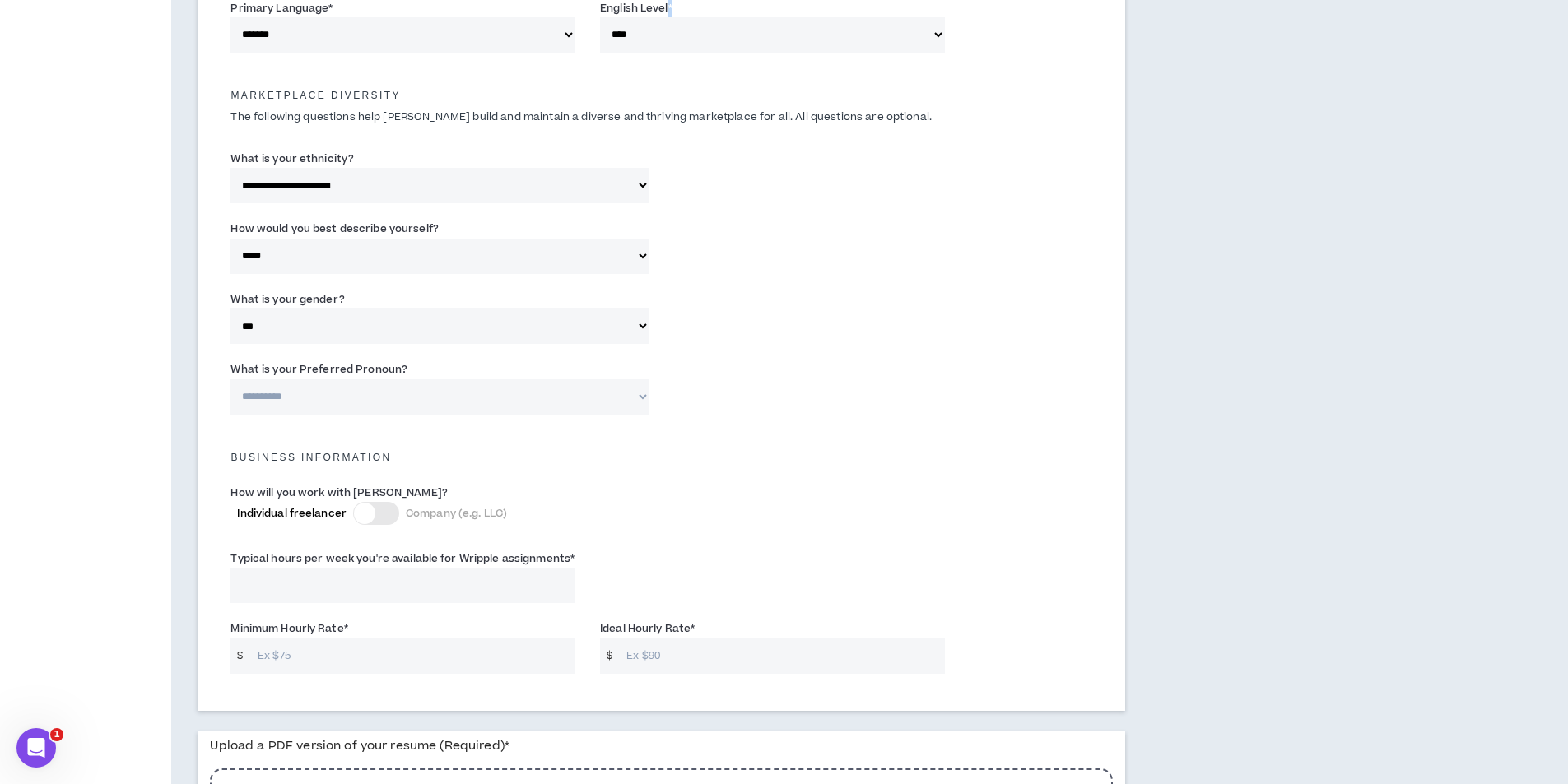
scroll to position [822, 0]
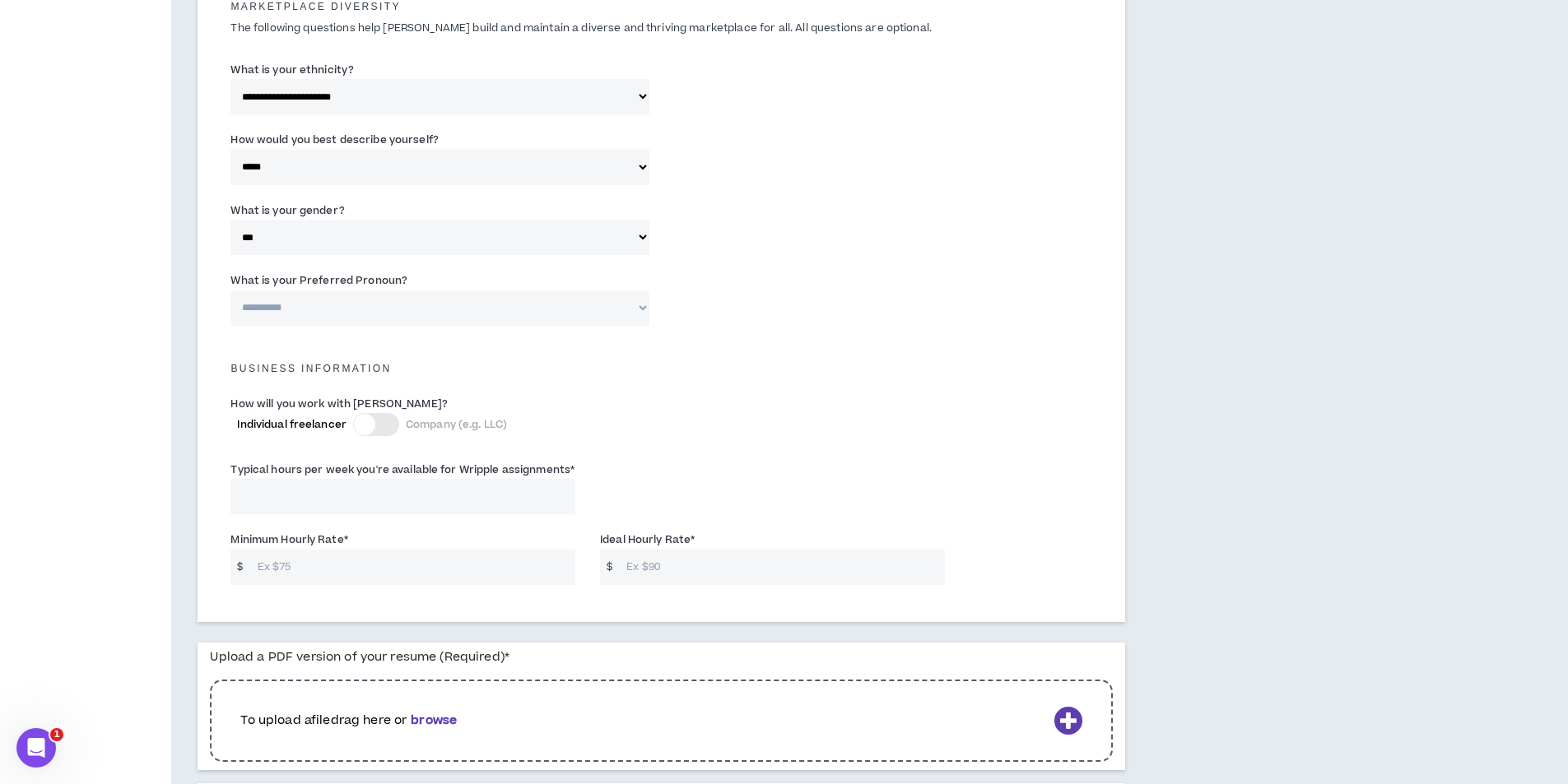
click at [287, 238] on select "**********" at bounding box center [439, 237] width 418 height 35
click at [294, 297] on select "**********" at bounding box center [439, 308] width 418 height 35
select select "**********"
click at [231, 291] on select "**********" at bounding box center [439, 308] width 418 height 35
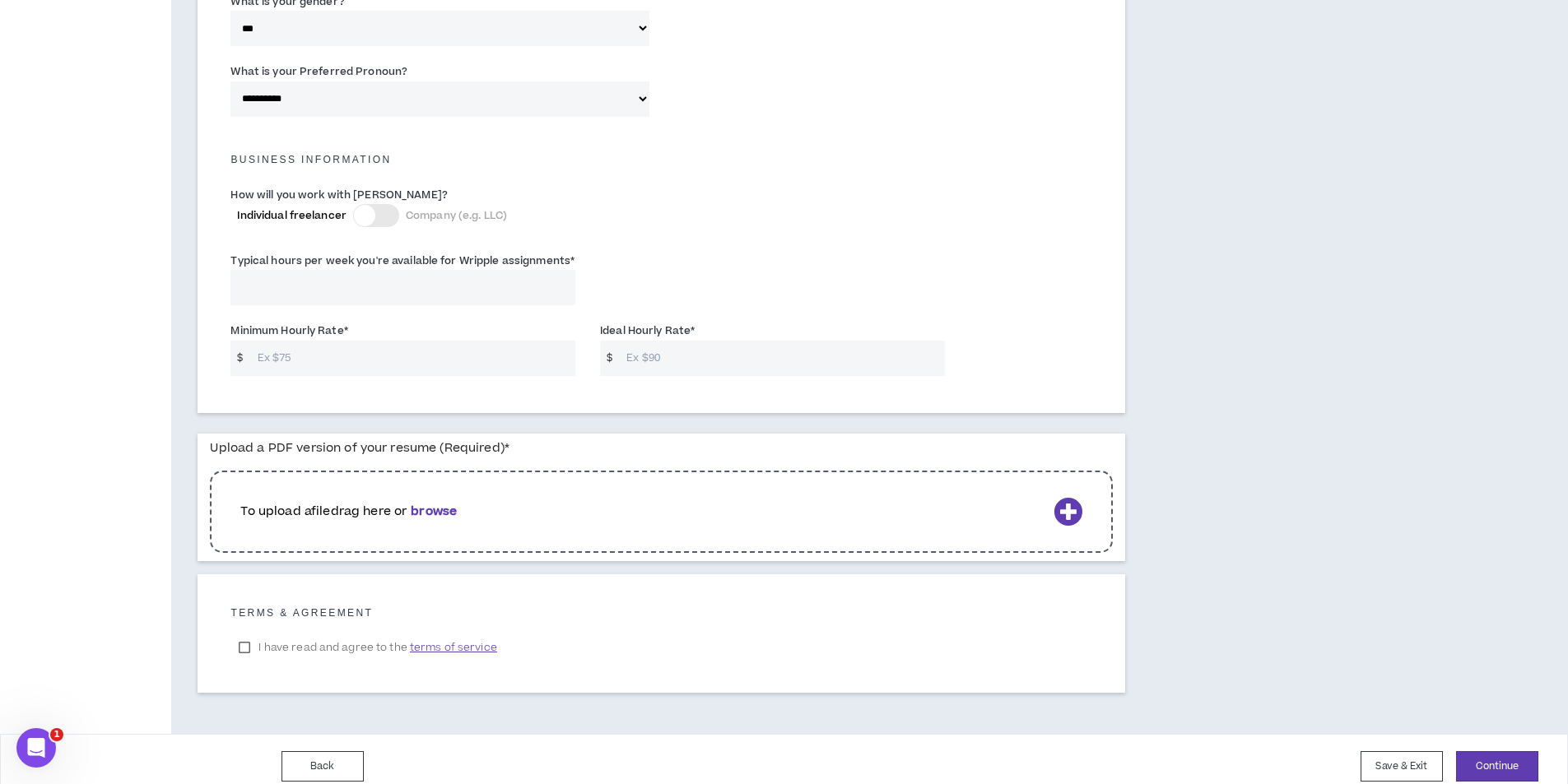
scroll to position [1046, 0]
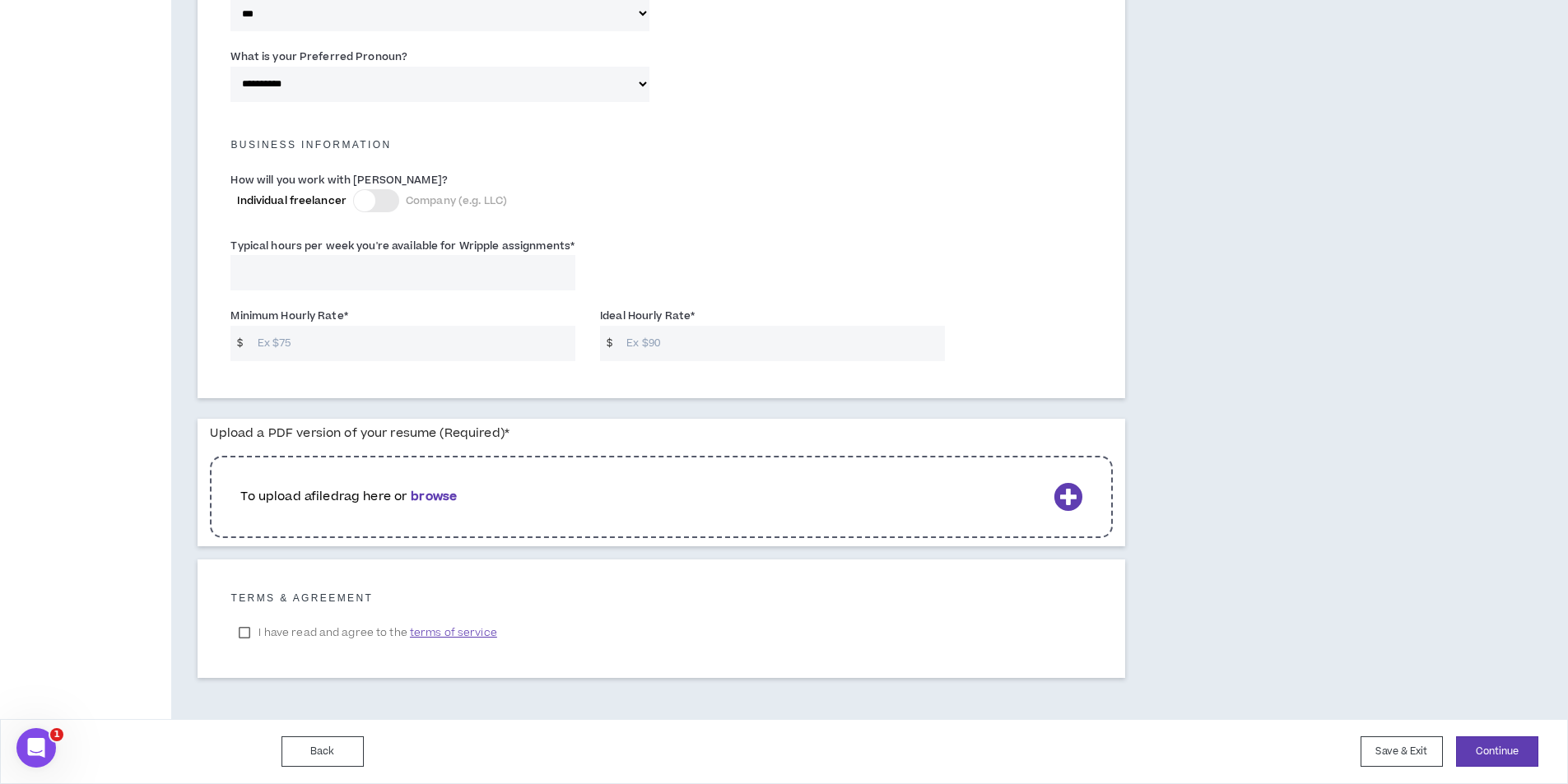
click at [335, 342] on input "Minimum Hourly Rate *" at bounding box center [412, 343] width 326 height 35
type input "80"
click at [718, 348] on input "Ideal Hourly Rate *" at bounding box center [781, 343] width 326 height 35
type input "90"
click at [427, 491] on b "browse" at bounding box center [433, 496] width 46 height 17
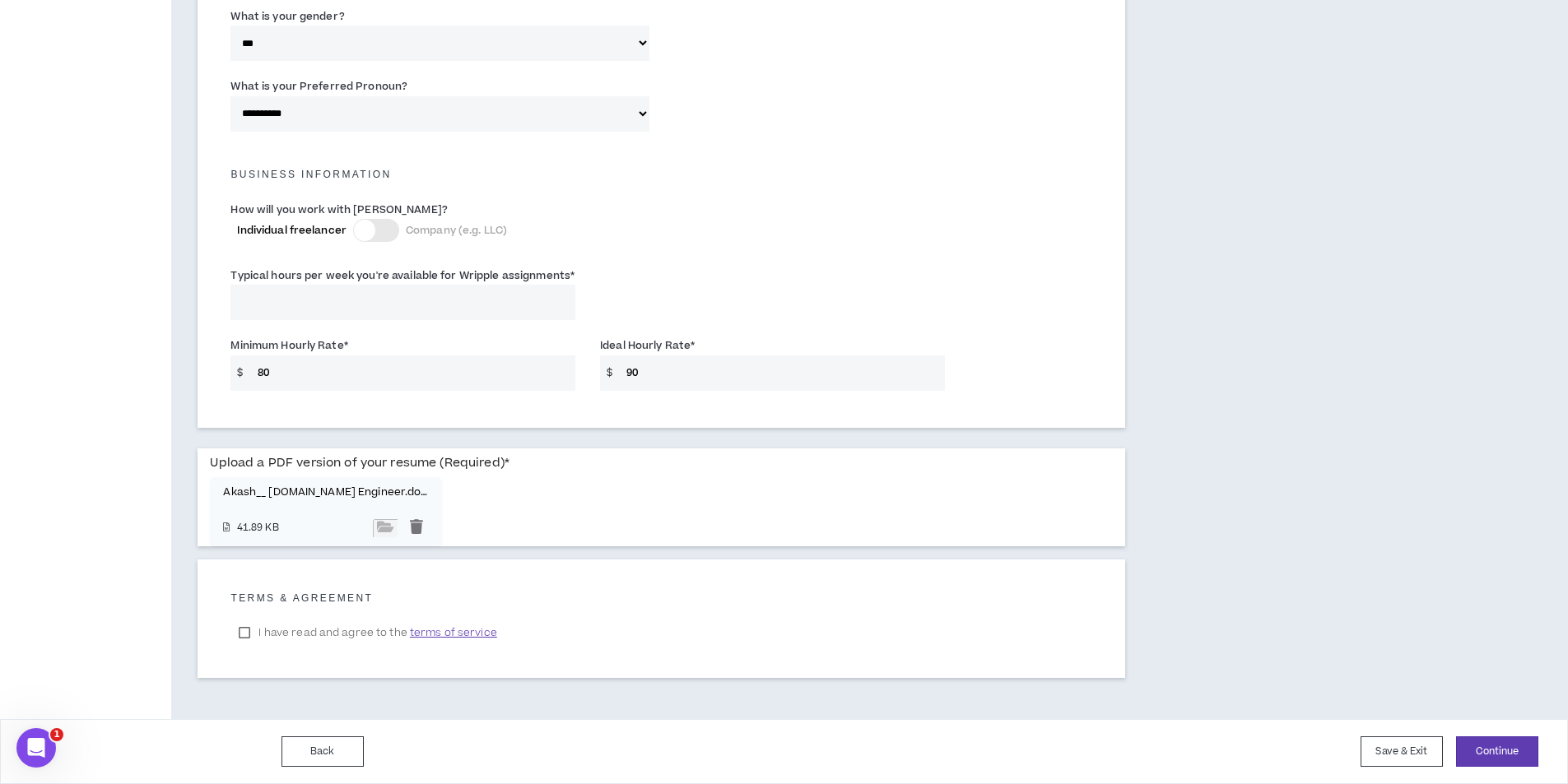
scroll to position [1016, 0]
click at [241, 633] on label "I have read and agree to the terms of service" at bounding box center [367, 633] width 275 height 25
click at [1500, 753] on button "Continue" at bounding box center [1497, 751] width 82 height 31
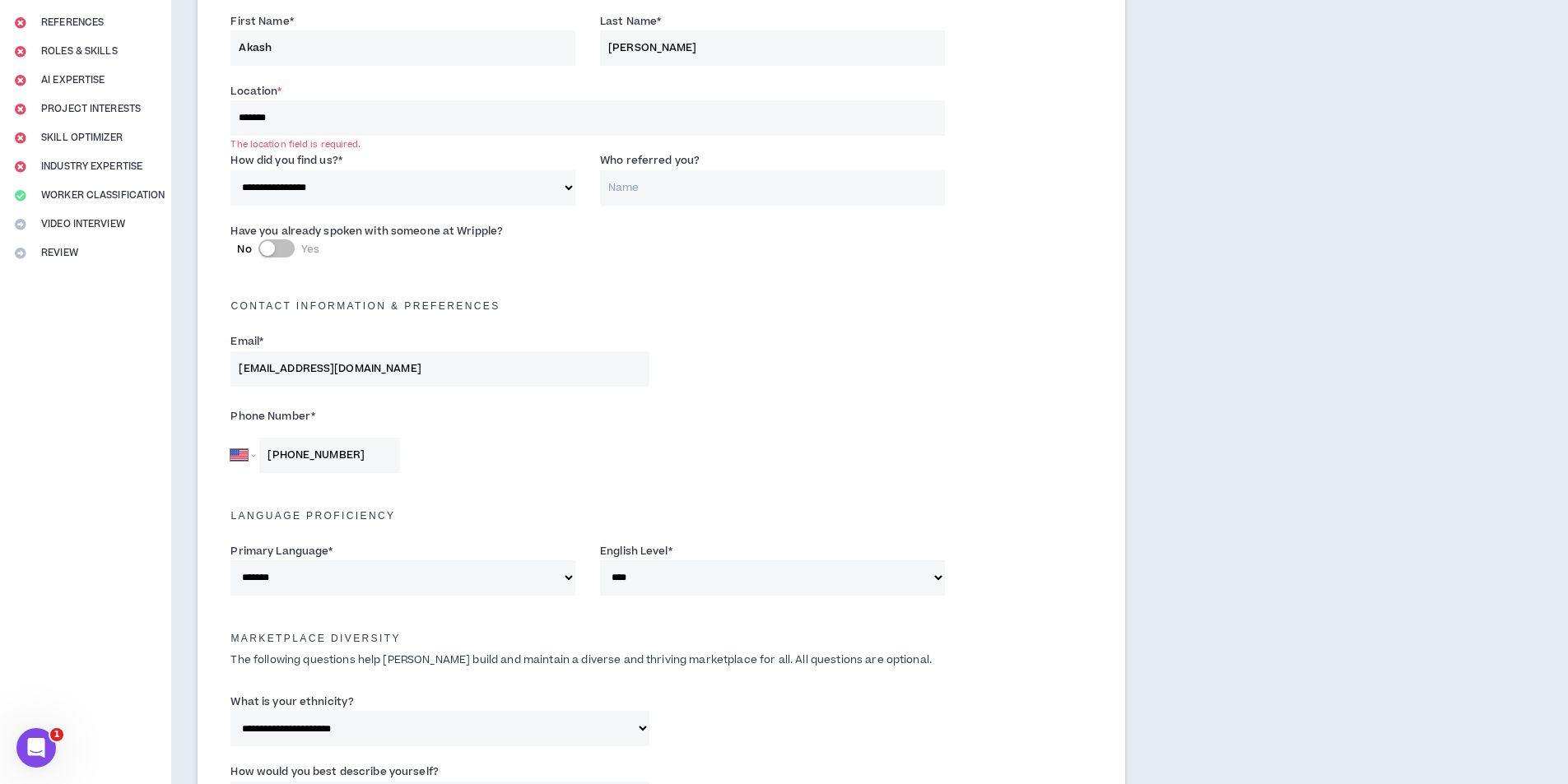
scroll to position [109, 0]
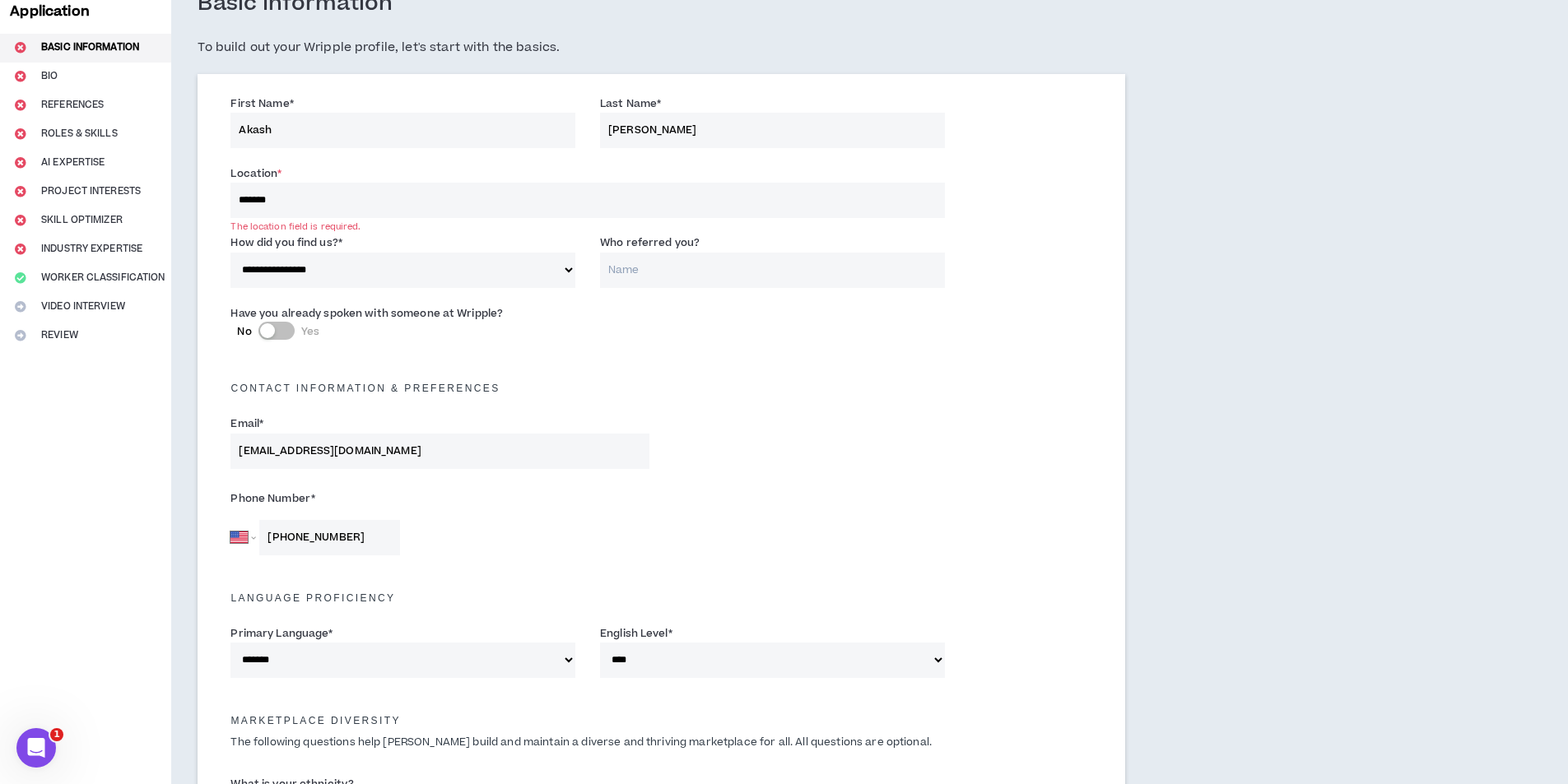
click at [316, 200] on input "*******" at bounding box center [587, 200] width 714 height 35
type input "*******"
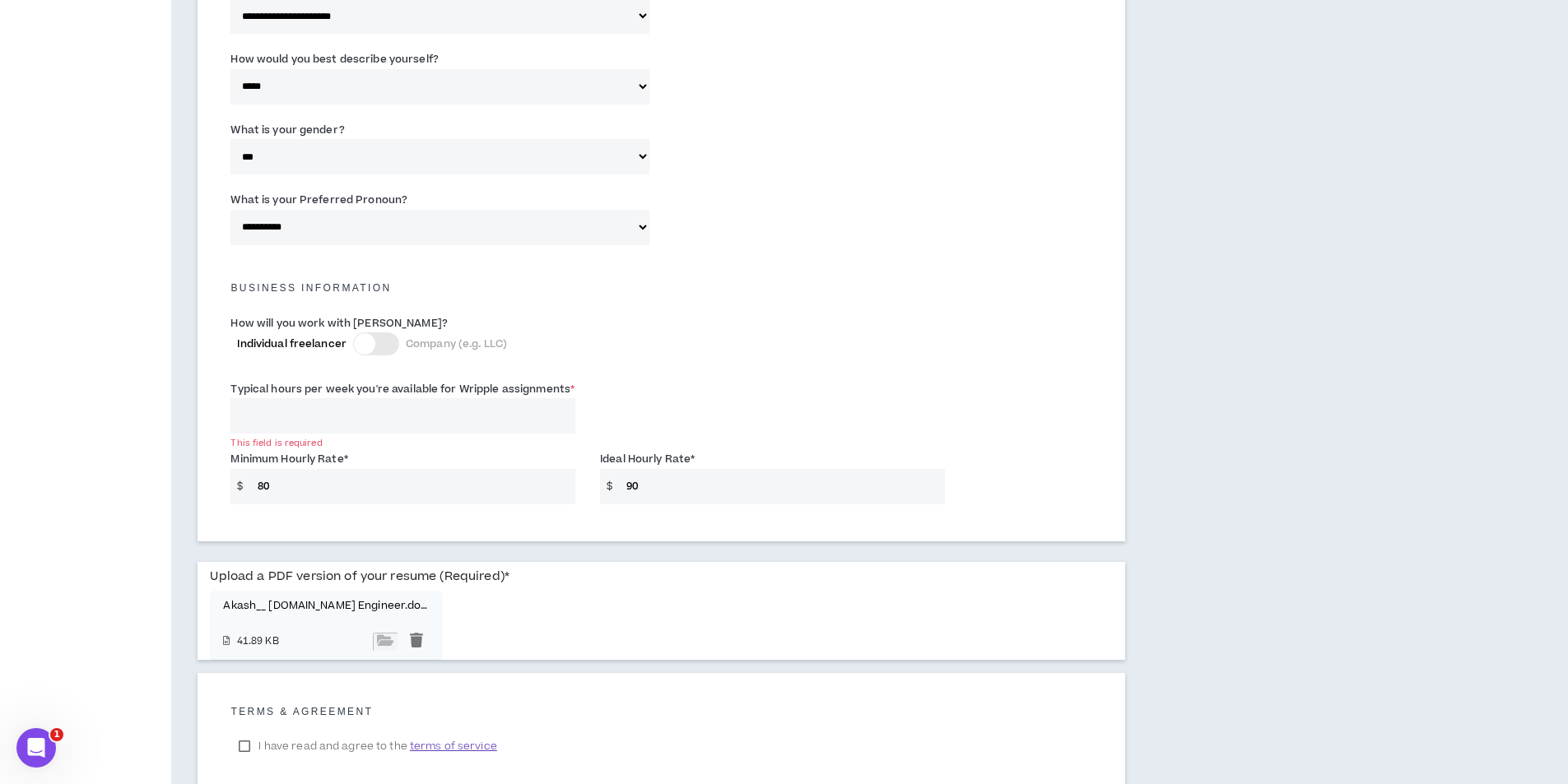
scroll to position [931, 0]
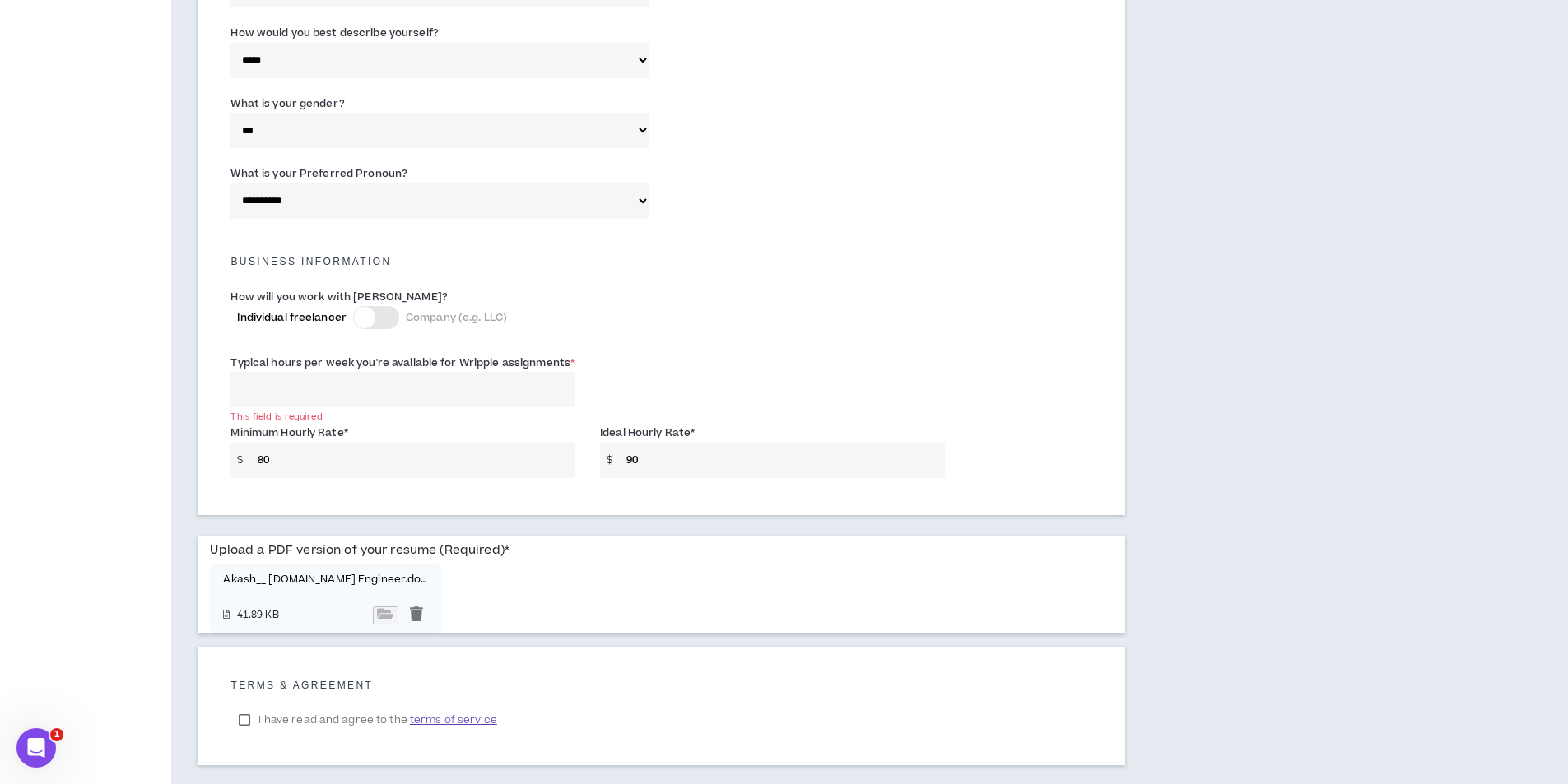
click at [332, 385] on input "Typical hours per week you're available for Wripple assignments *" at bounding box center [403, 389] width 345 height 35
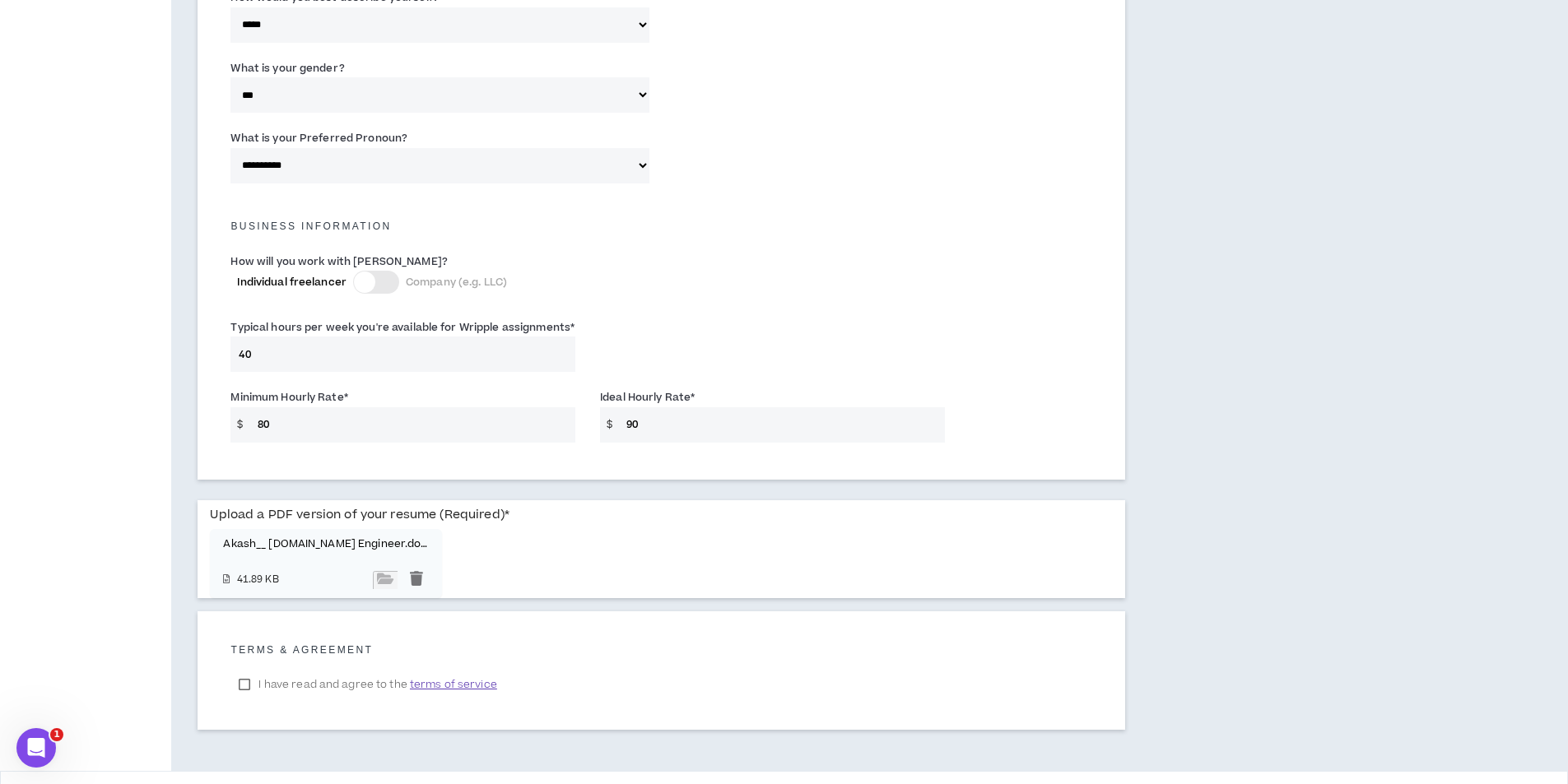
scroll to position [1018, 0]
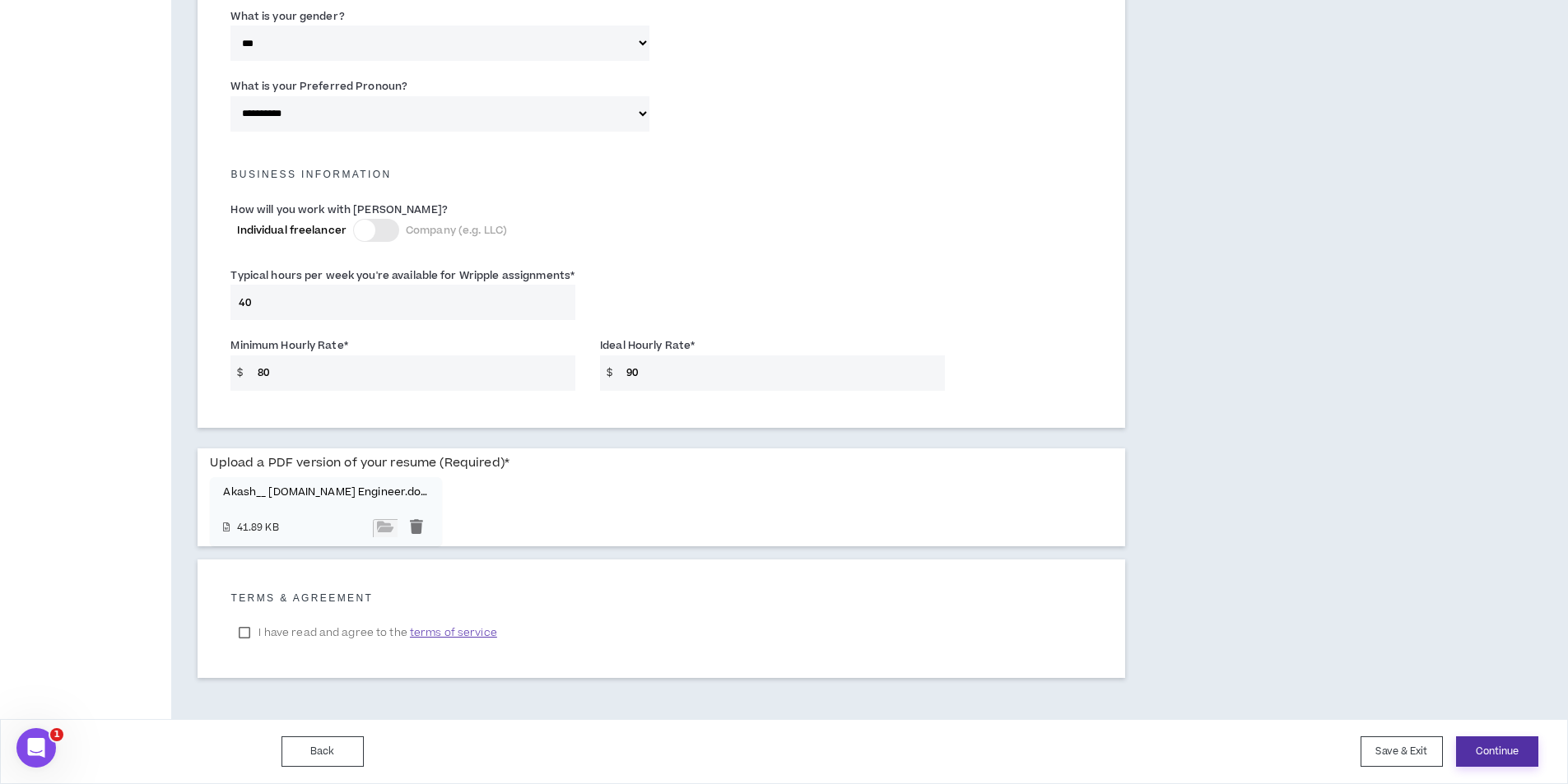
type input "40"
click at [1491, 755] on button "Continue" at bounding box center [1497, 751] width 82 height 31
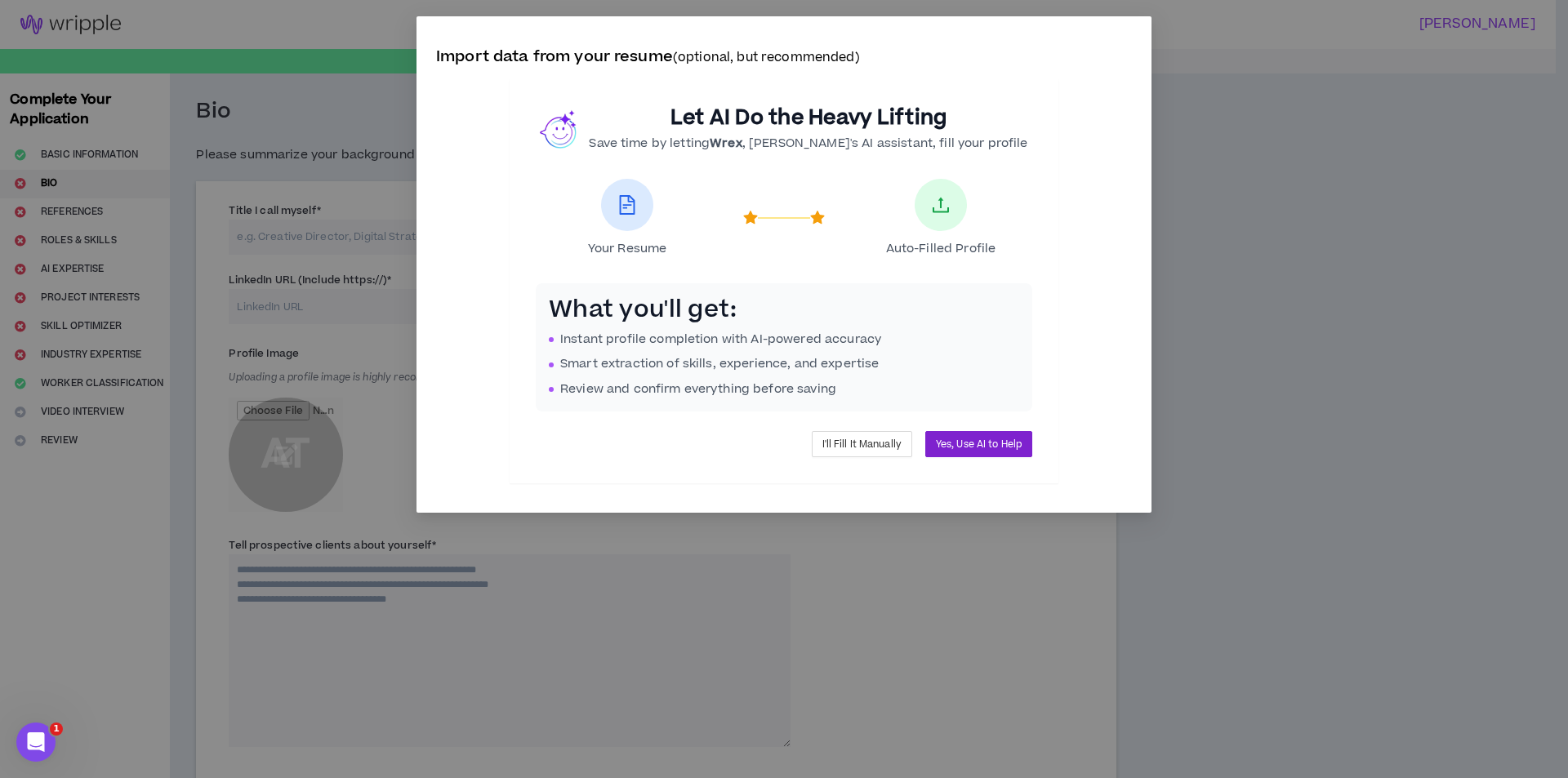
click at [947, 442] on span "Yes, Use AI to Help" at bounding box center [979, 444] width 85 height 15
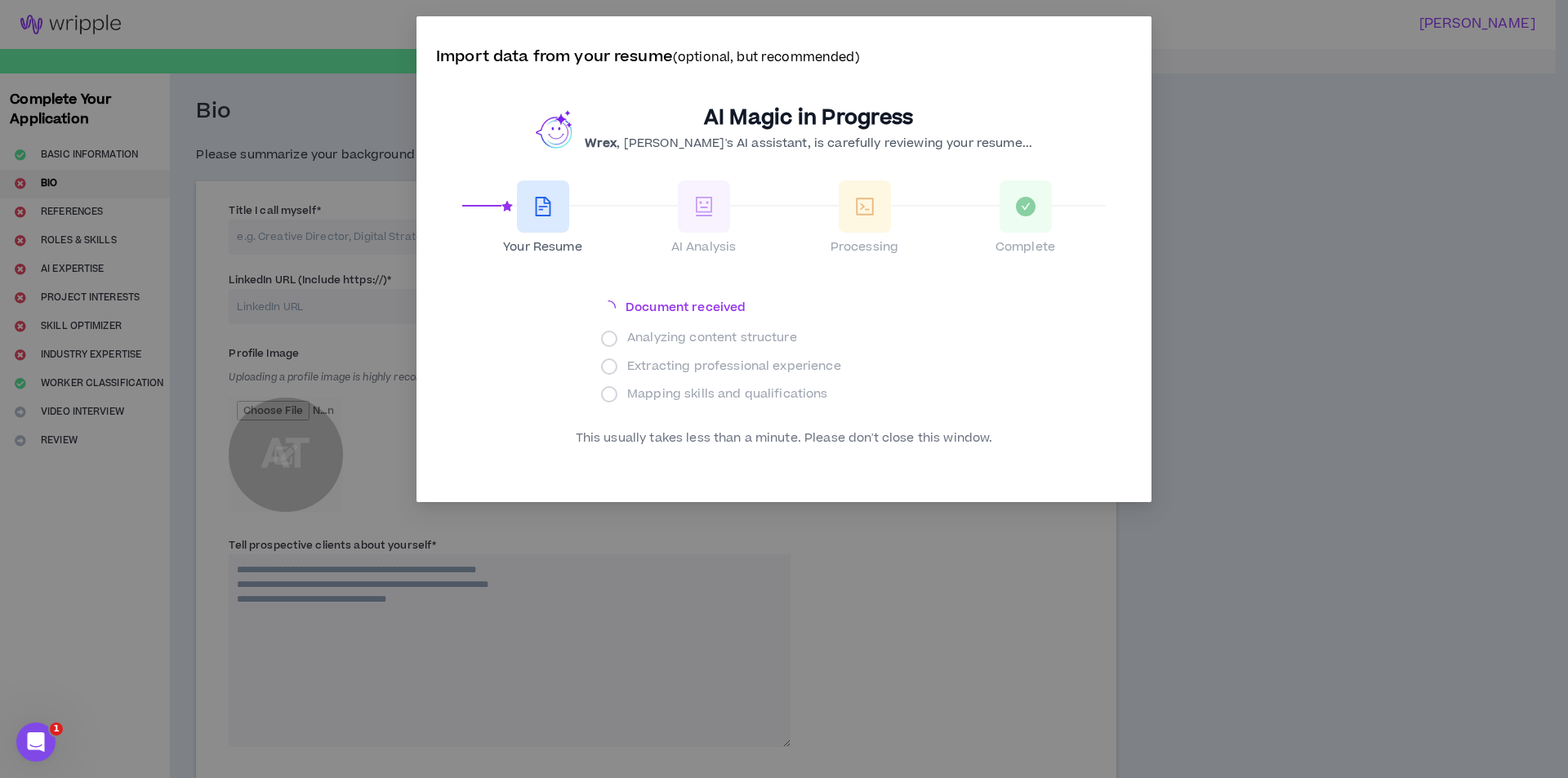
click at [1333, 269] on div "Import data from your resume (optional, but recommended) AI Magic in Progress W…" at bounding box center [784, 389] width 1568 height 778
click at [641, 438] on div "This usually takes less than a minute. Please don't close this window." at bounding box center [784, 437] width 644 height 16
click at [977, 438] on div "This usually takes less than a minute. Please don't close this window." at bounding box center [784, 437] width 644 height 16
click at [1167, 351] on div "Import data from your resume (optional, but recommended) AI Magic in Progress W…" at bounding box center [784, 389] width 1568 height 778
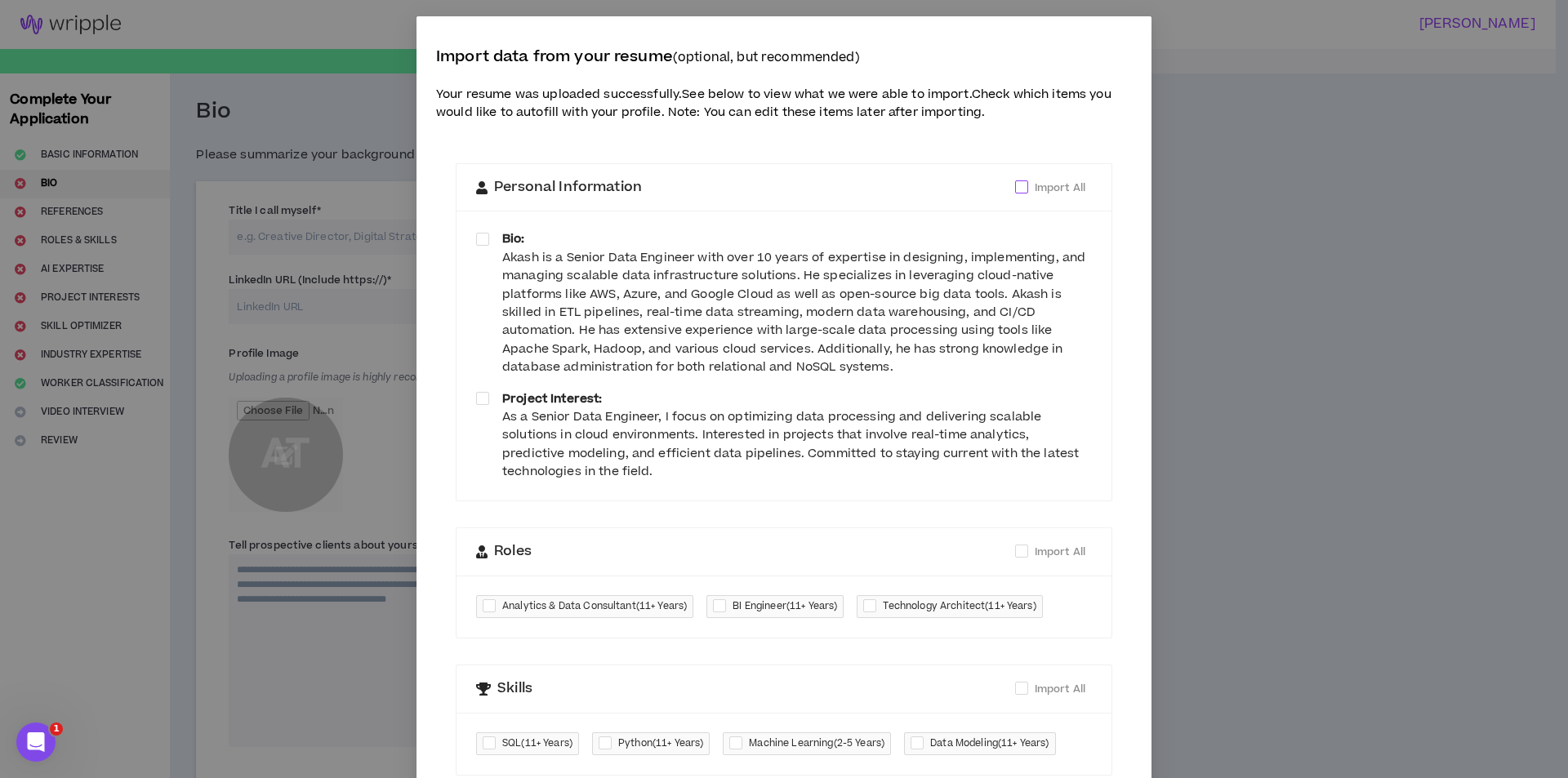
click at [1016, 191] on span at bounding box center [1021, 187] width 13 height 13
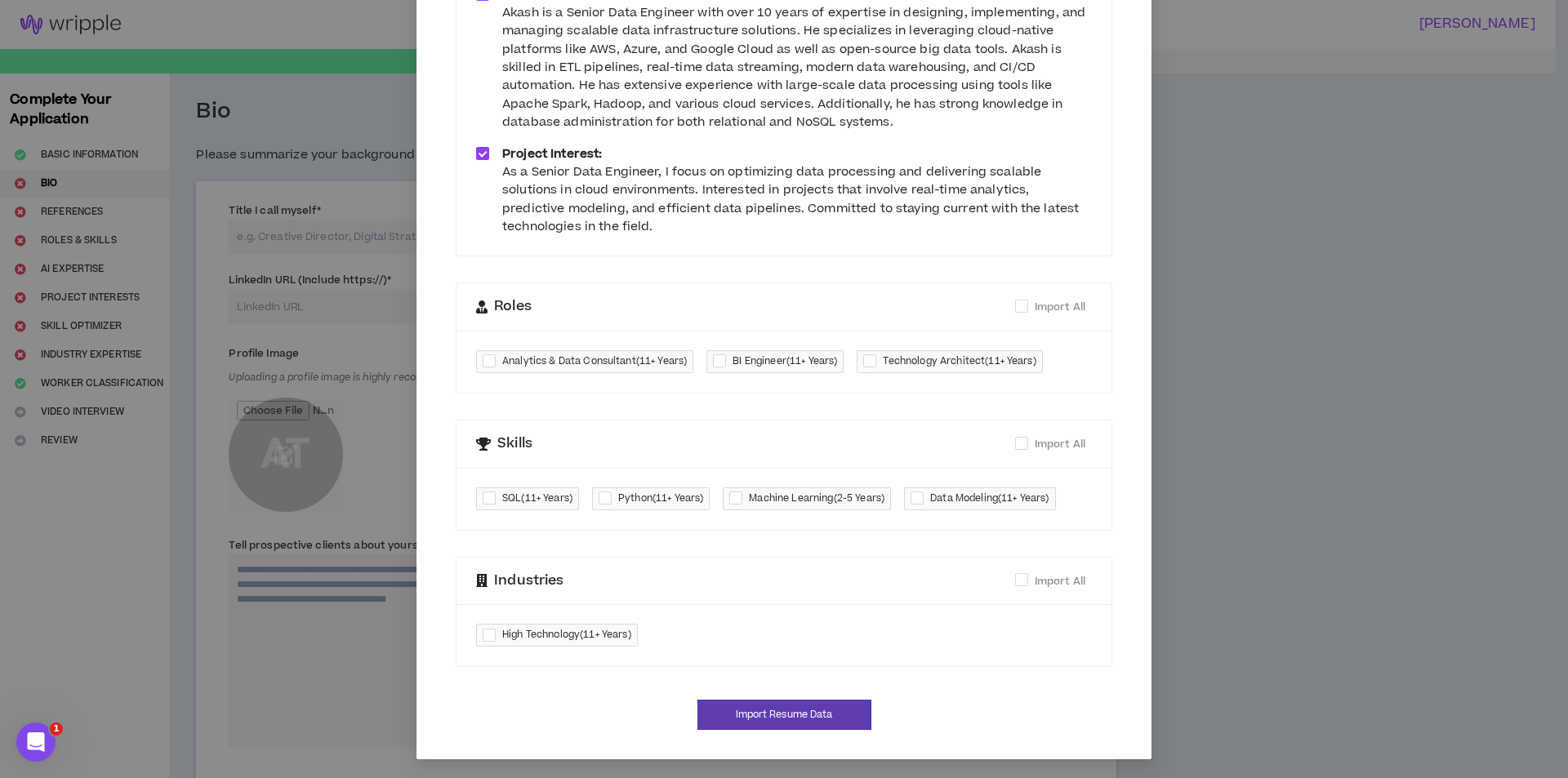
scroll to position [246, 0]
click at [1015, 447] on span at bounding box center [1021, 442] width 13 height 13
checkbox input "****"
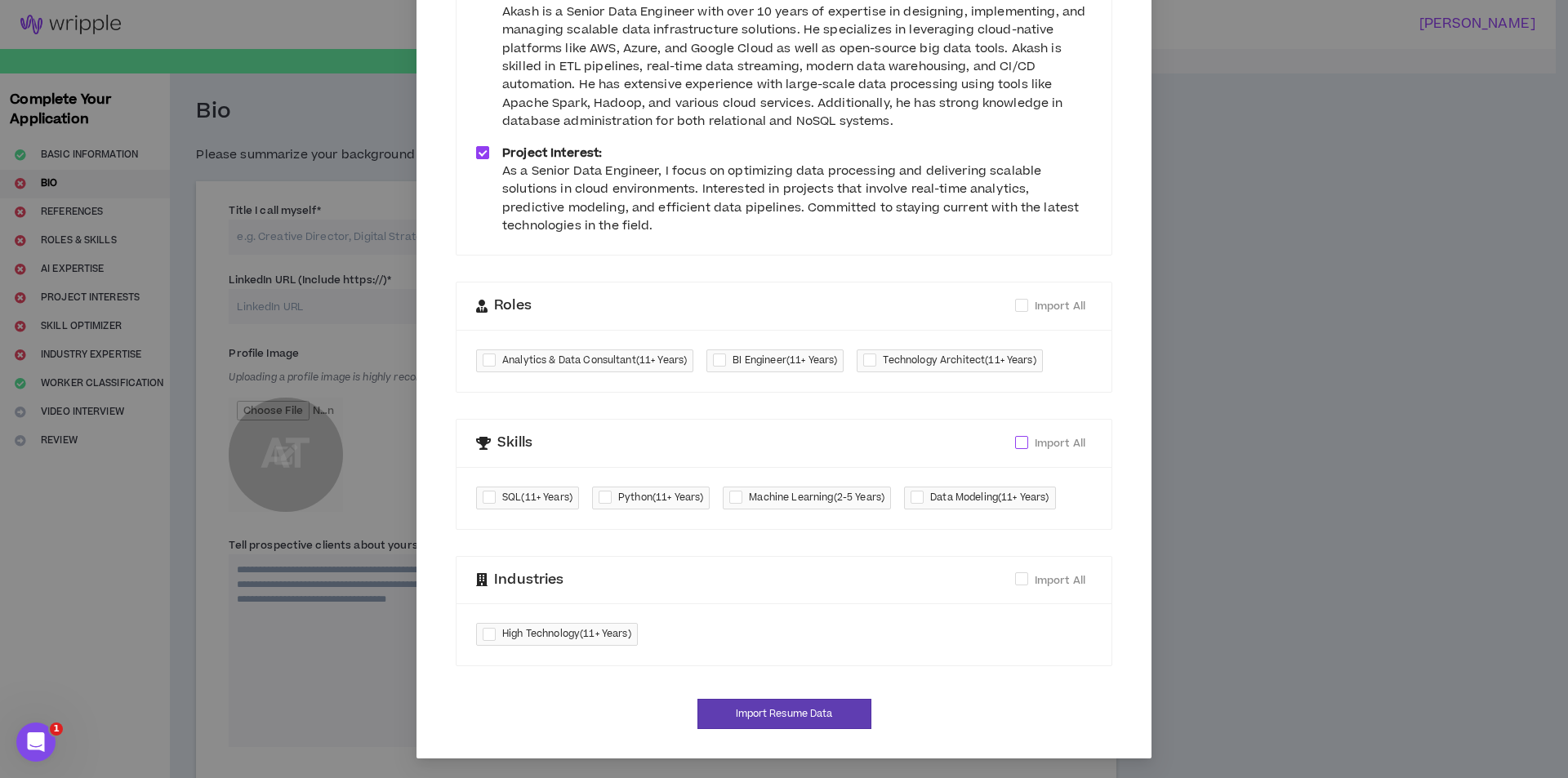
checkbox input "****"
click at [1015, 580] on span at bounding box center [1021, 579] width 13 height 13
checkbox input "****"
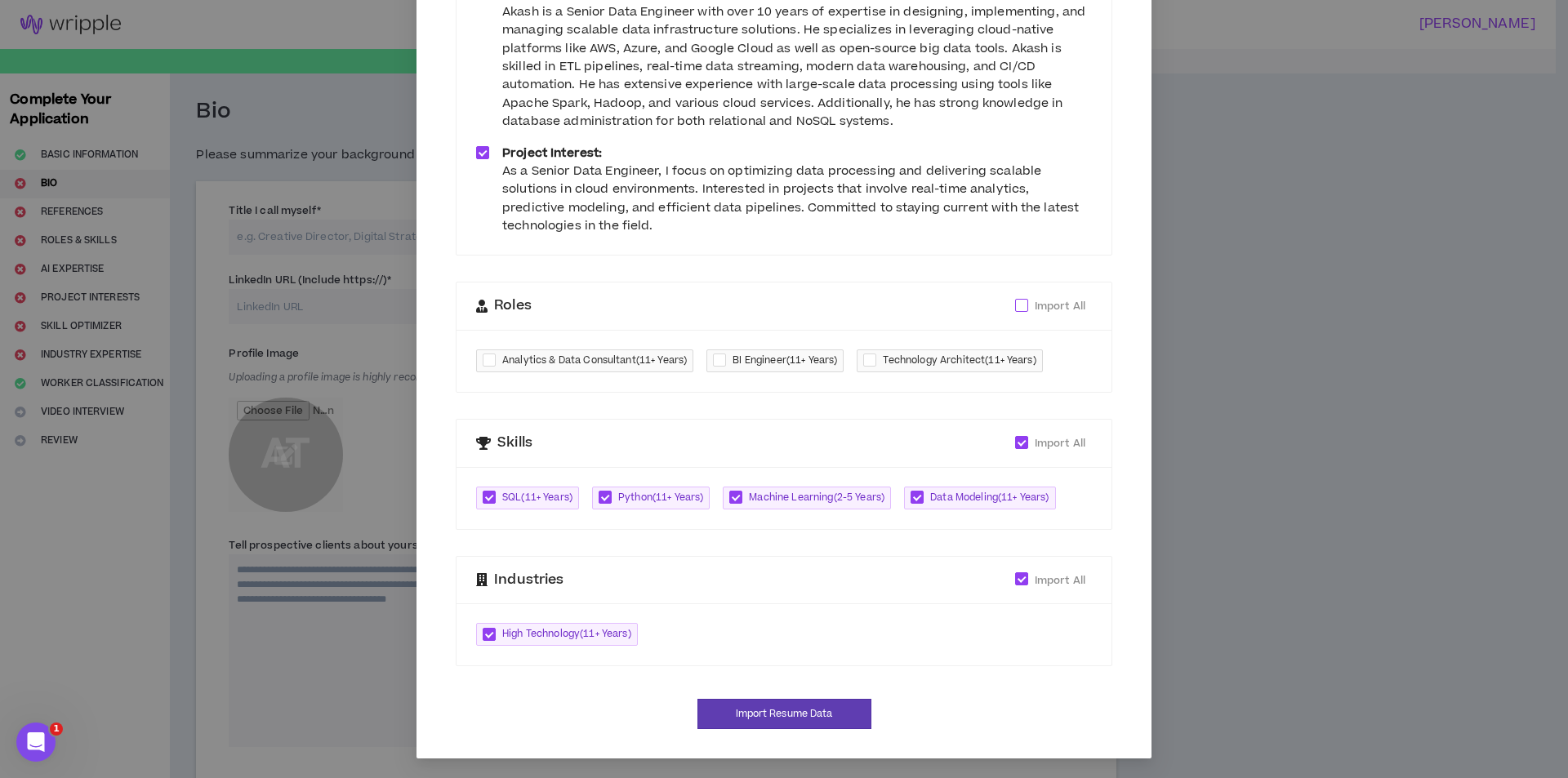
click at [1015, 301] on span at bounding box center [1021, 306] width 13 height 13
checkbox input "****"
click at [874, 360] on div at bounding box center [872, 361] width 20 height 19
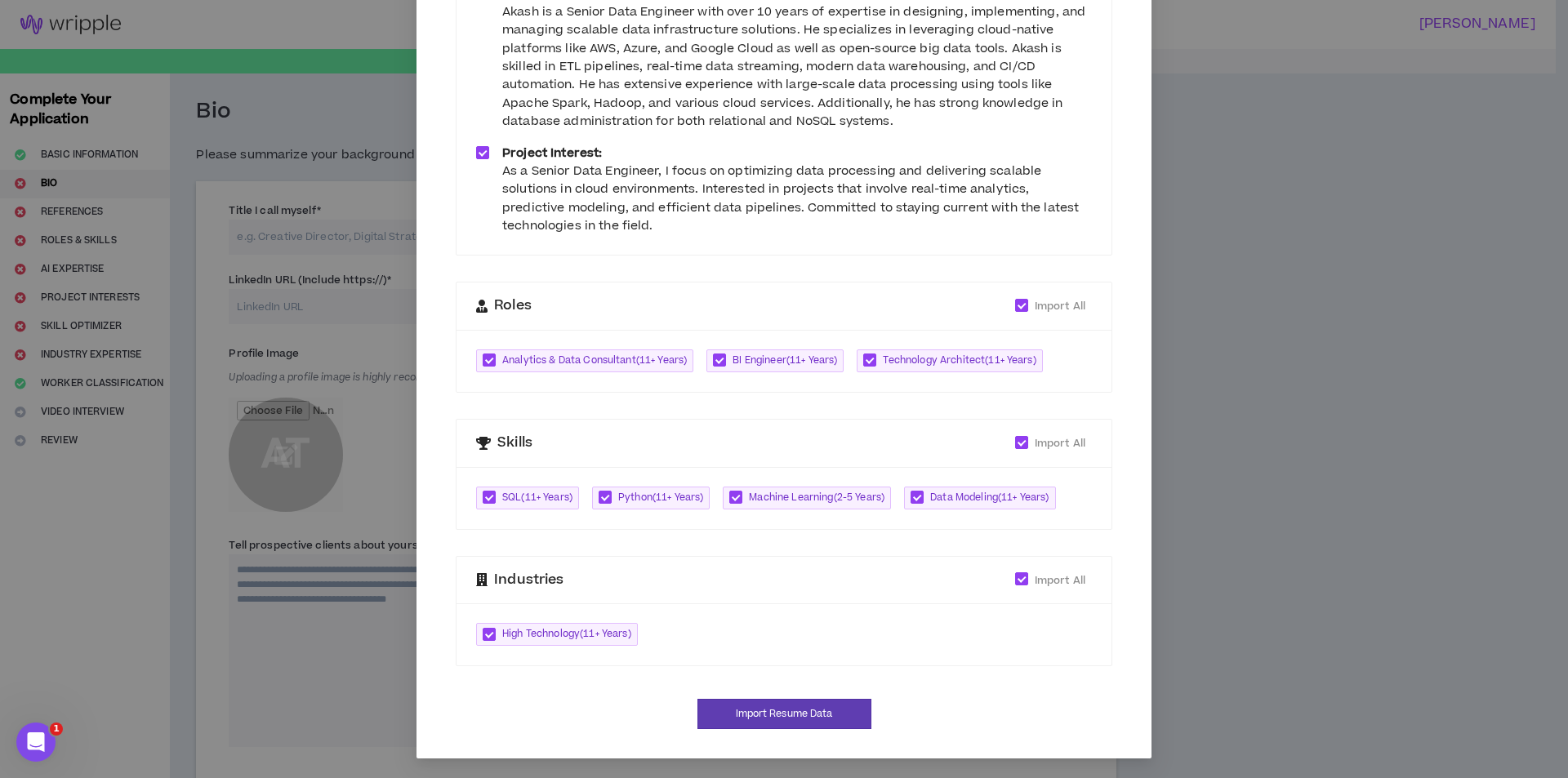
checkbox input "*****"
click at [713, 360] on div at bounding box center [722, 361] width 20 height 19
checkbox input "*****"
click at [775, 714] on button "Import Resume Data" at bounding box center [784, 714] width 174 height 30
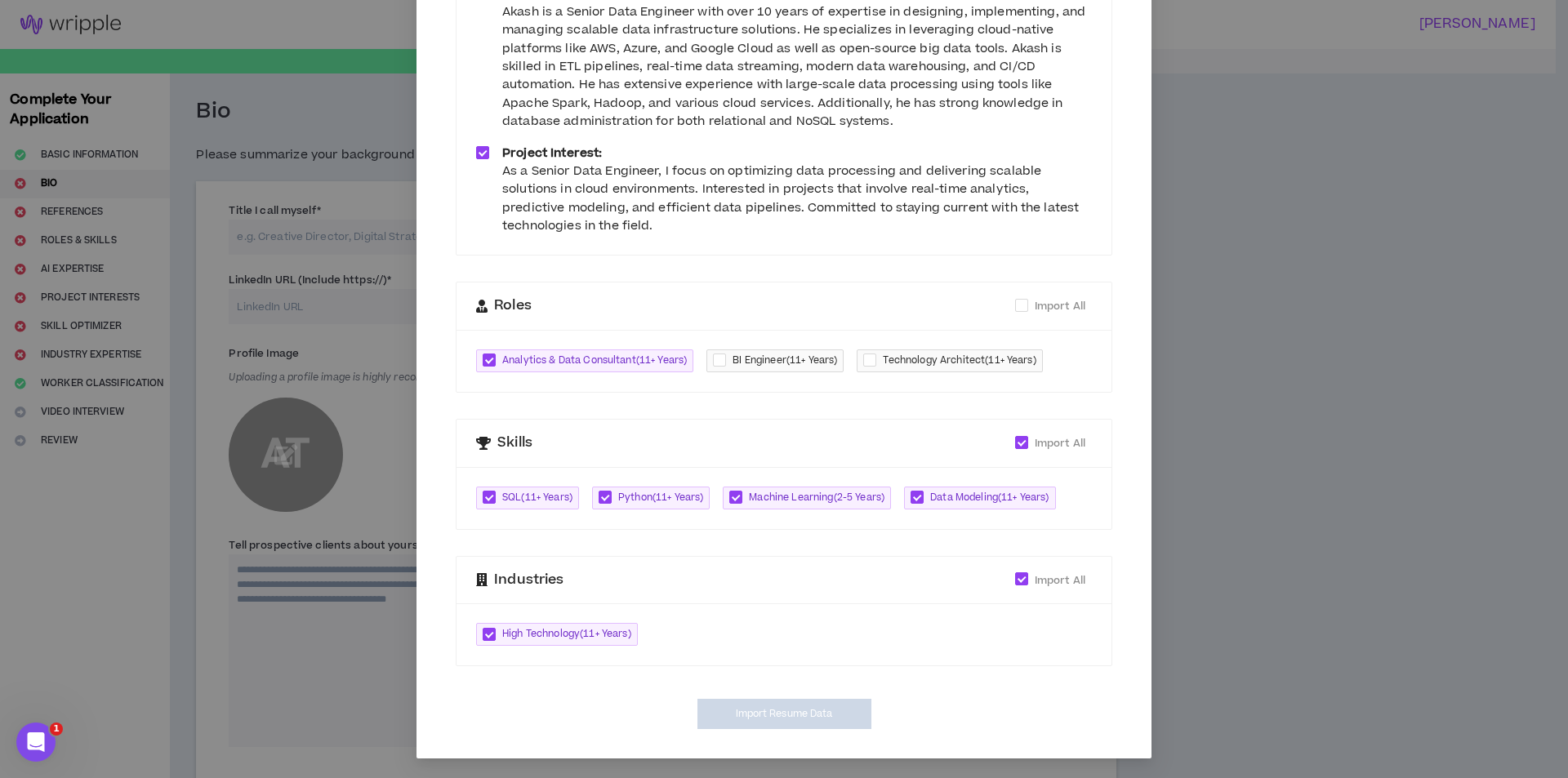
type textarea "**********"
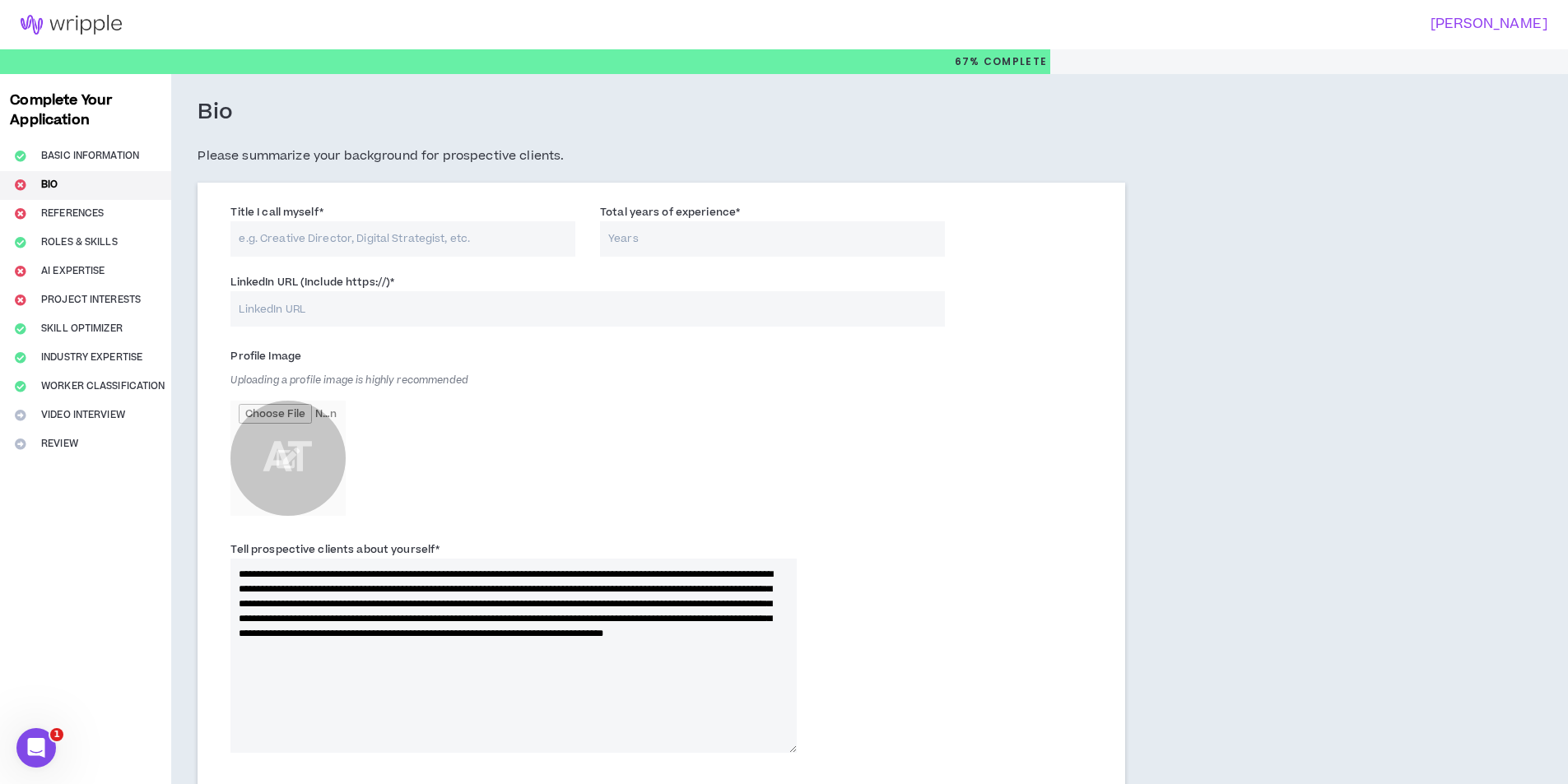
click at [376, 312] on input "LinkedIn URL (Include https://) *" at bounding box center [587, 309] width 714 height 35
paste input "[URL][DOMAIN_NAME]"
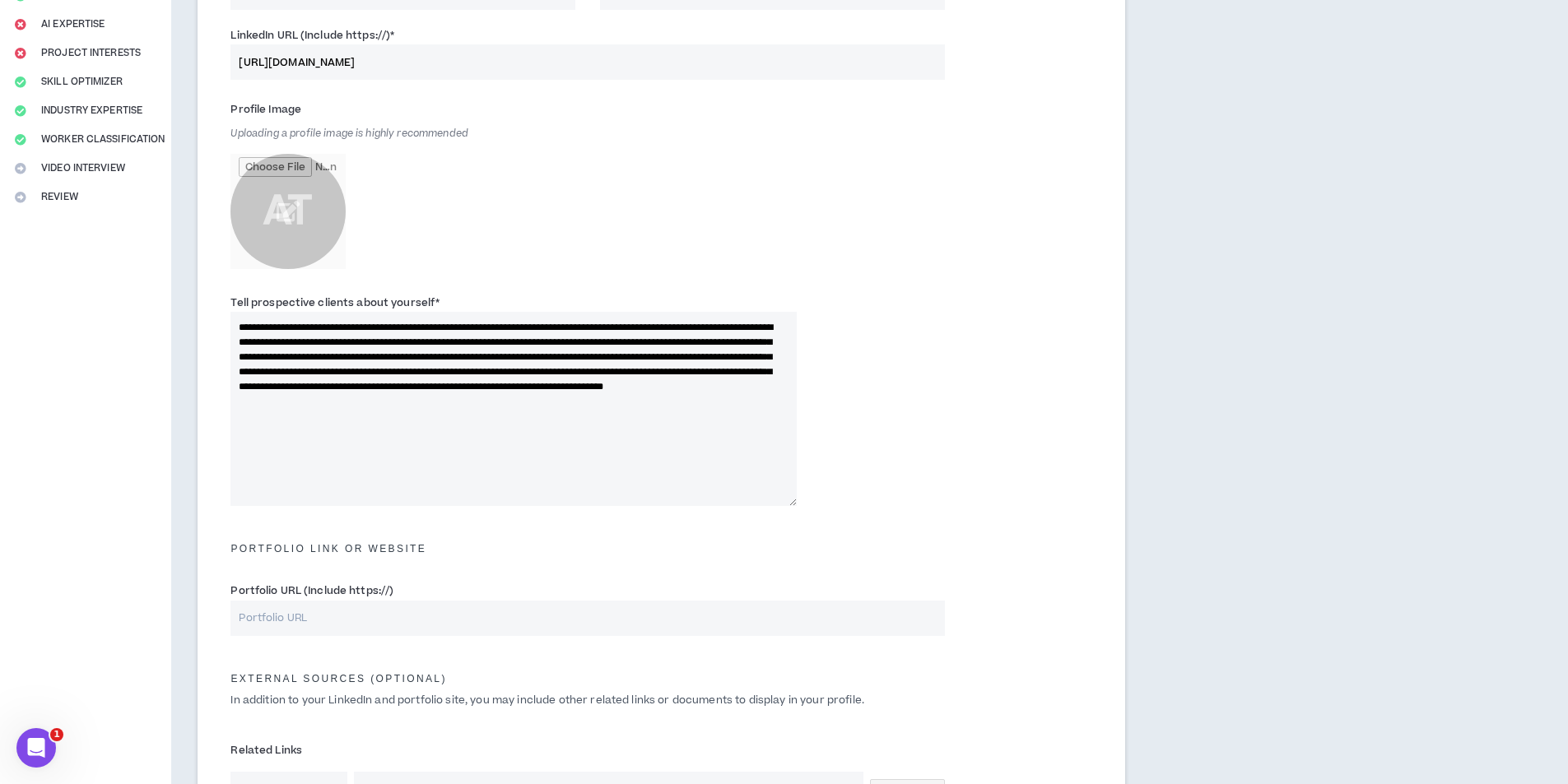
scroll to position [563, 0]
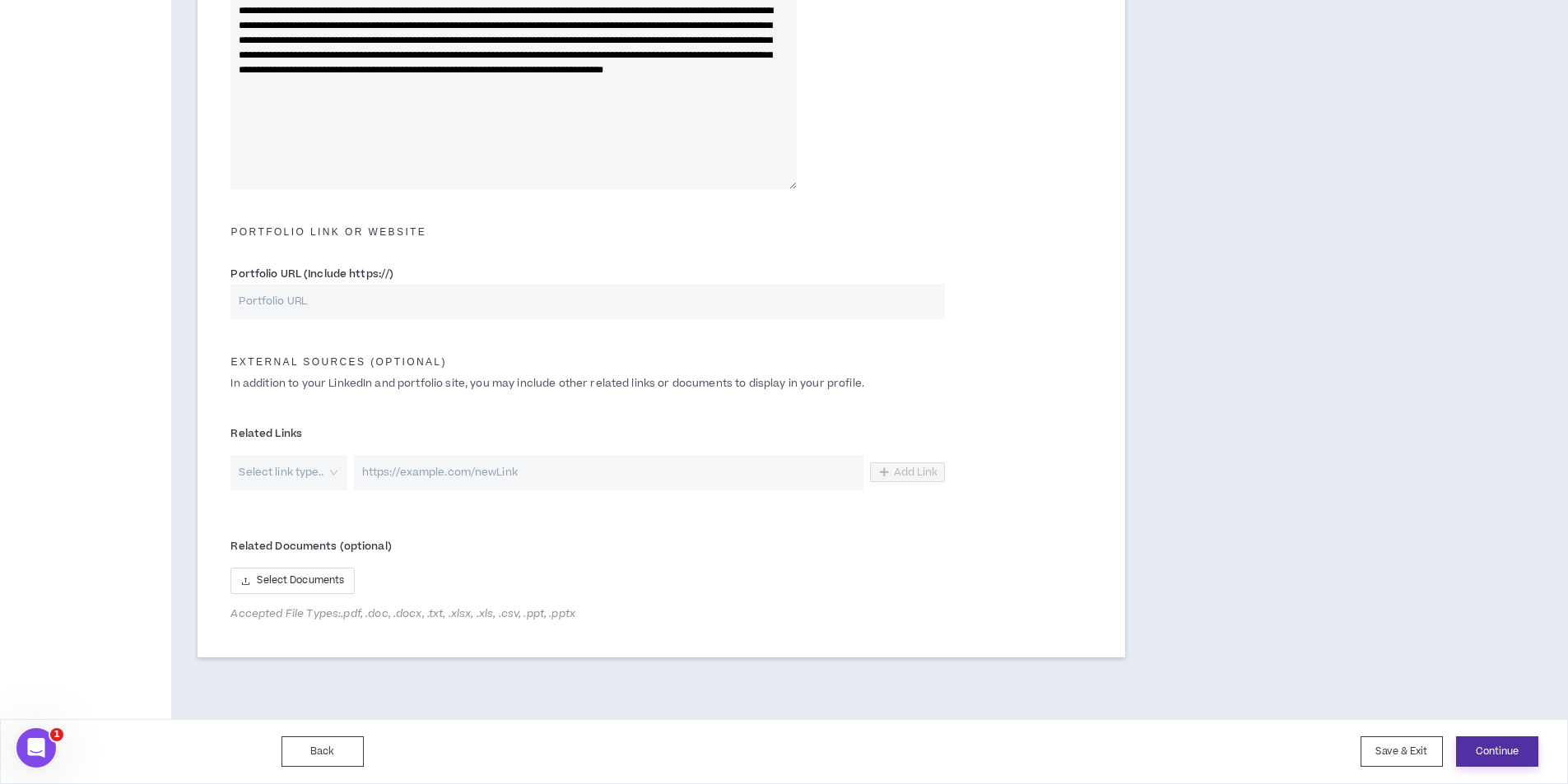
type input "[URL][DOMAIN_NAME]"
click at [1487, 751] on button "Continue" at bounding box center [1497, 751] width 82 height 31
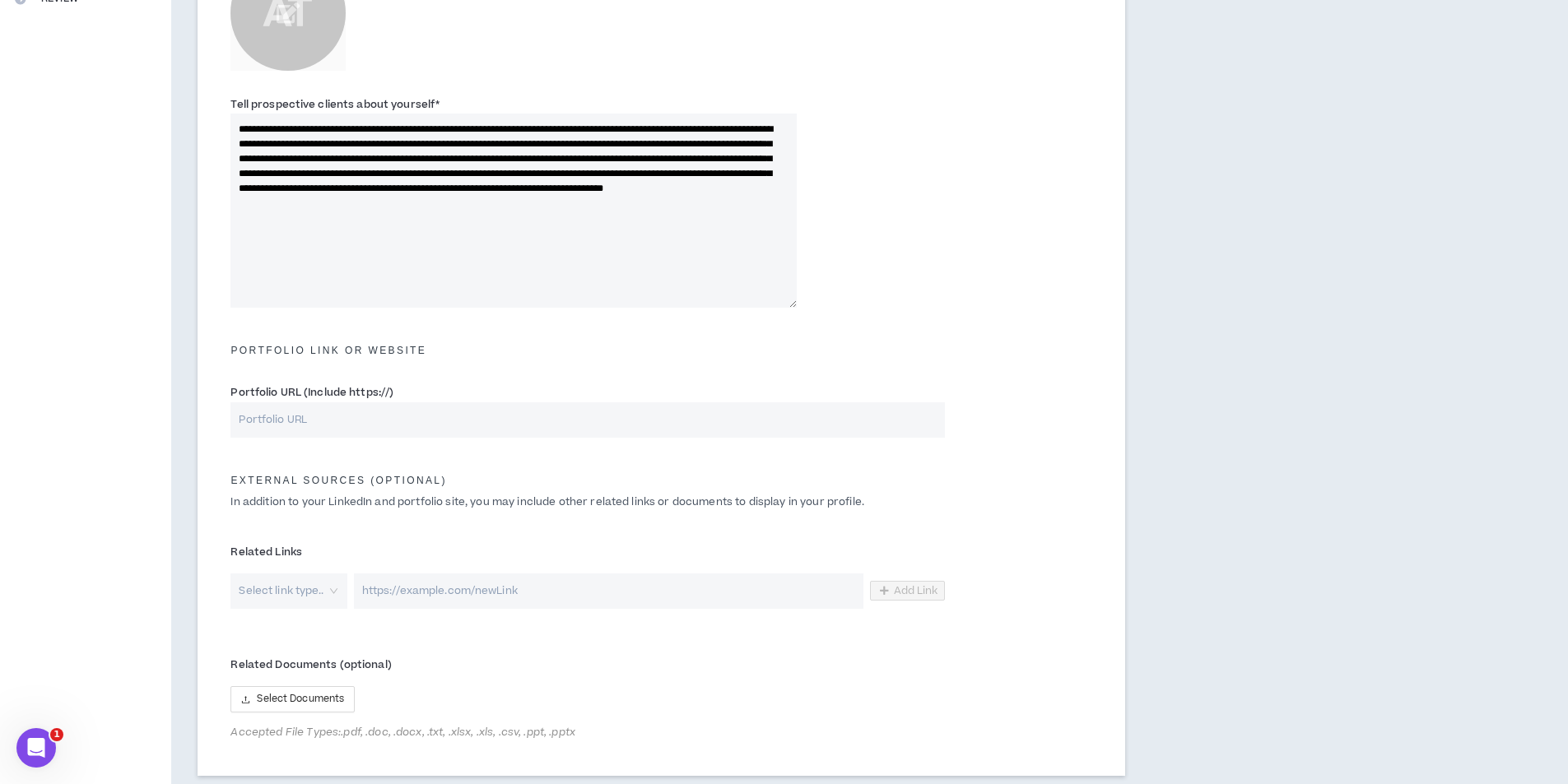
scroll to position [204, 0]
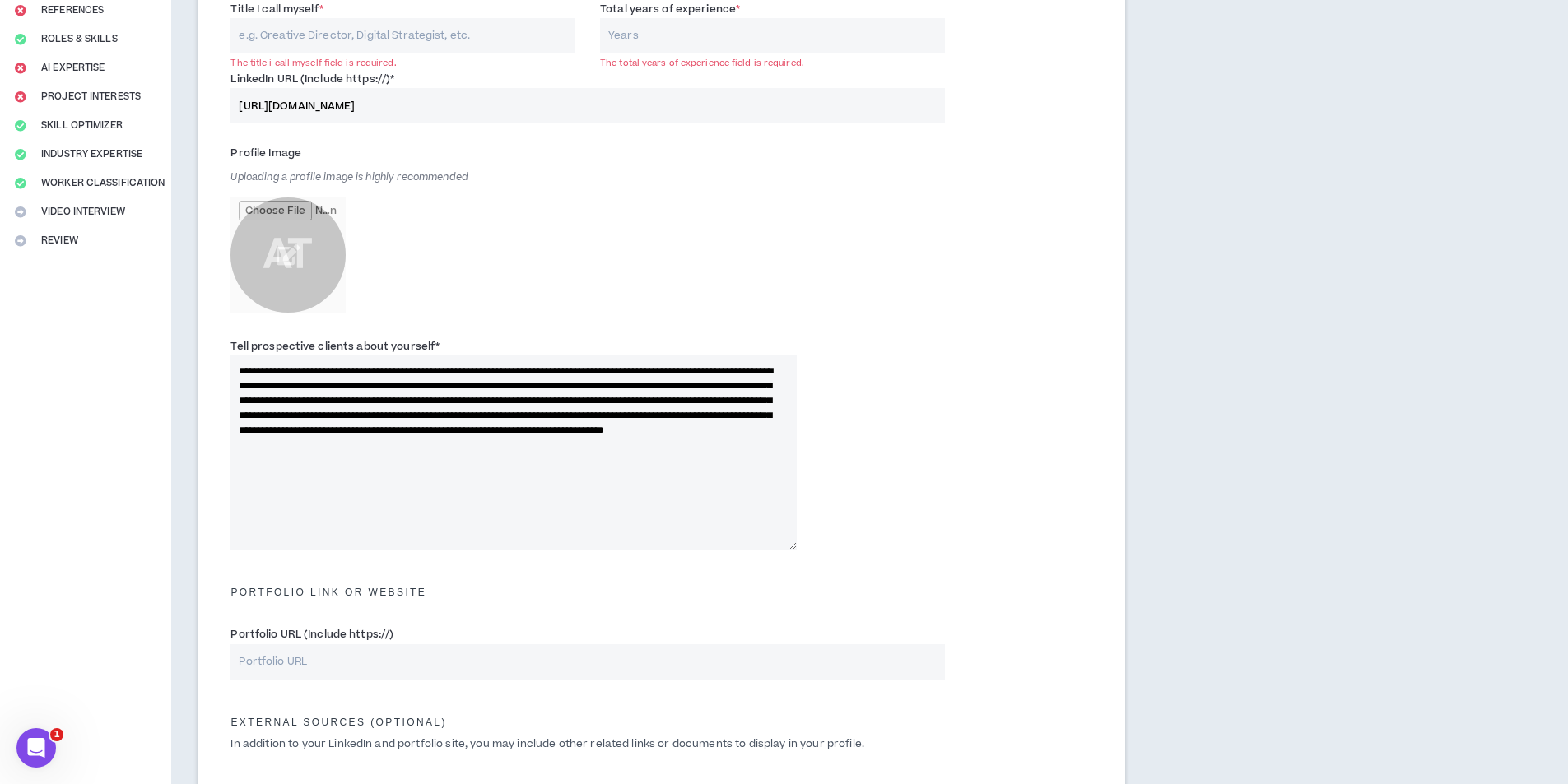
click at [365, 41] on input "Title I call myself *" at bounding box center [403, 35] width 345 height 35
type input "Data Engineer"
click at [694, 33] on input "Total years of experience *" at bounding box center [772, 35] width 345 height 35
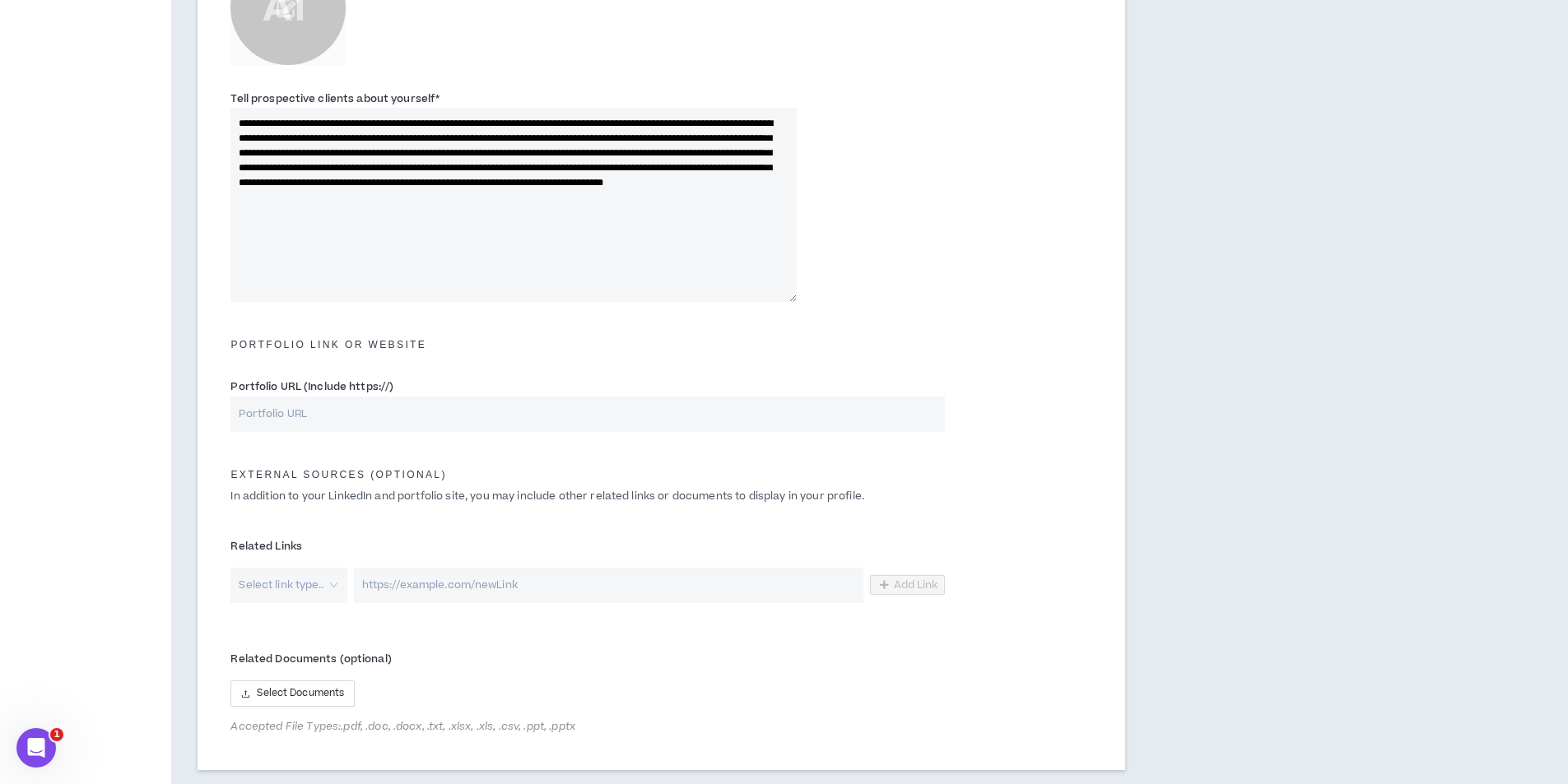
scroll to position [563, 0]
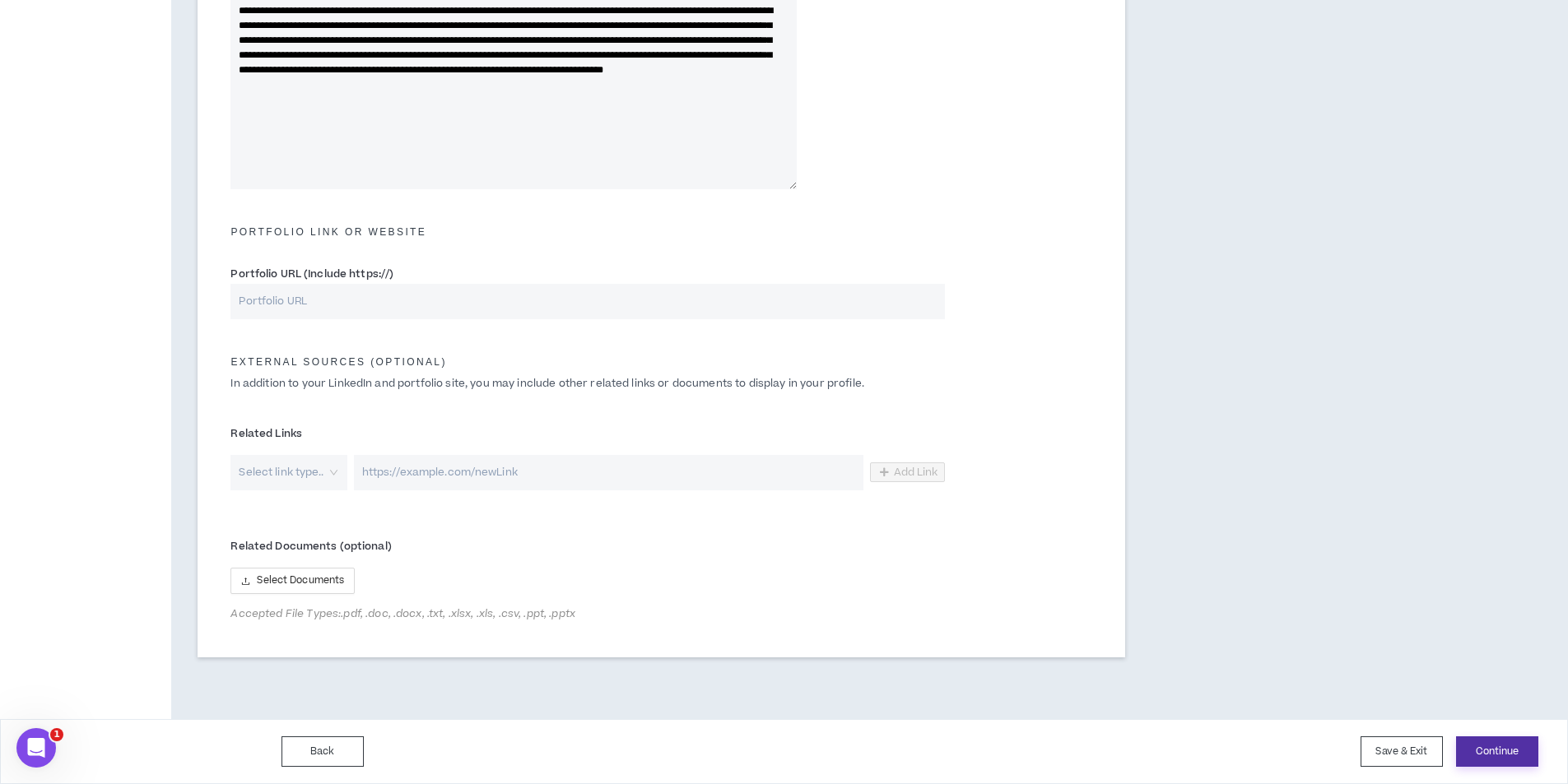
type input "10"
click at [1504, 749] on button "Continue" at bounding box center [1497, 751] width 82 height 31
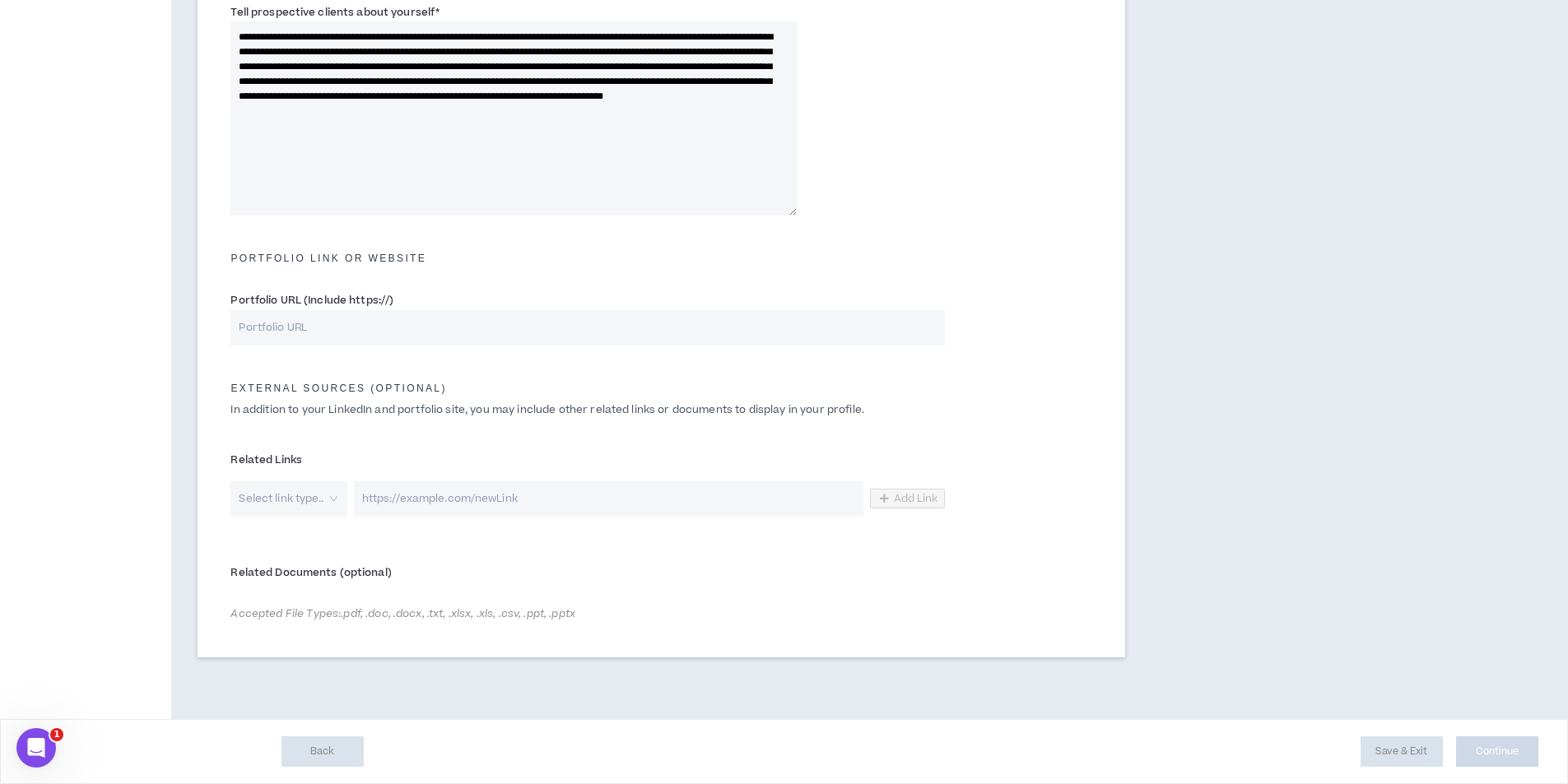
scroll to position [537, 0]
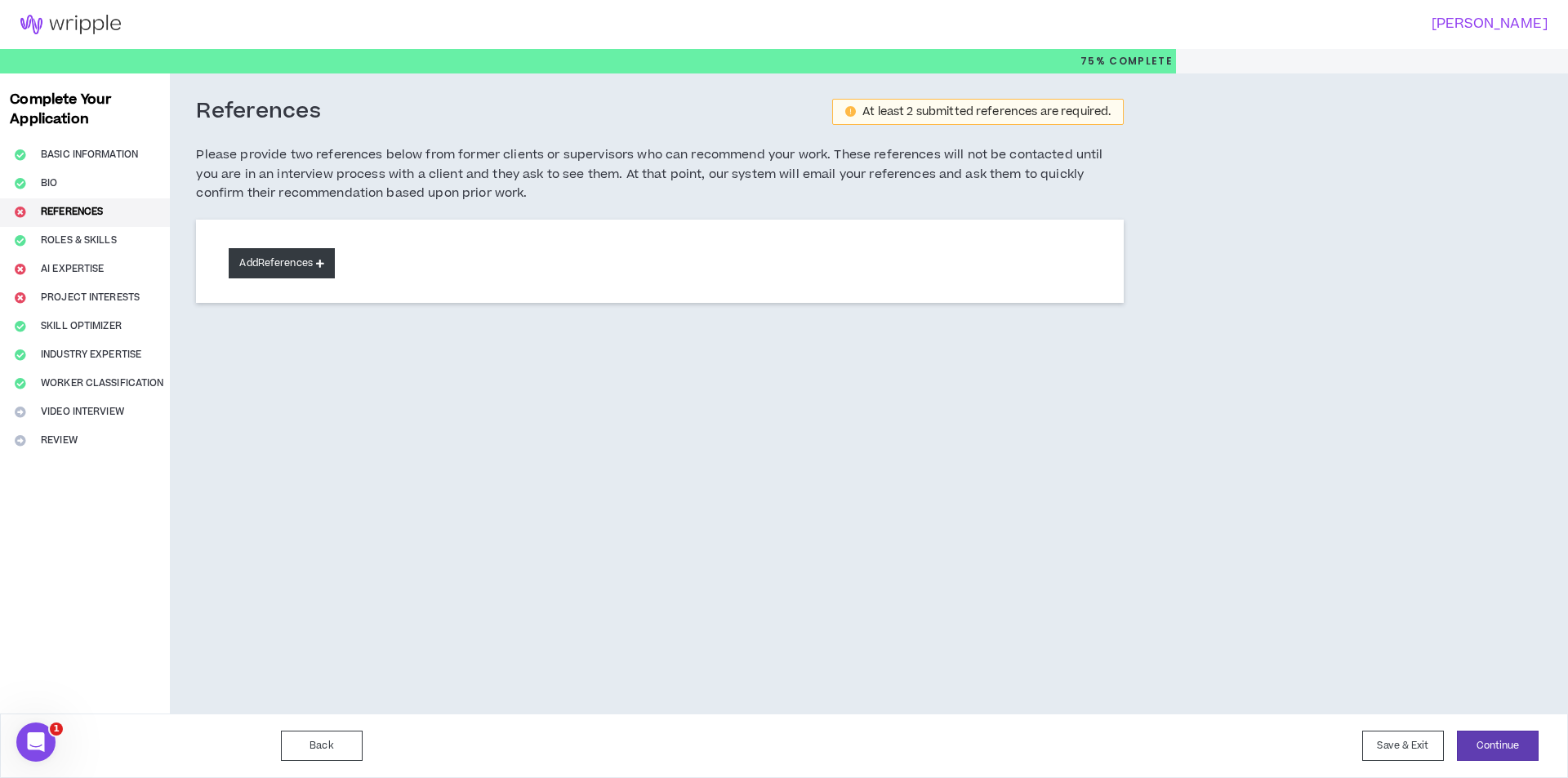
click at [283, 270] on button "Add References" at bounding box center [282, 264] width 106 height 30
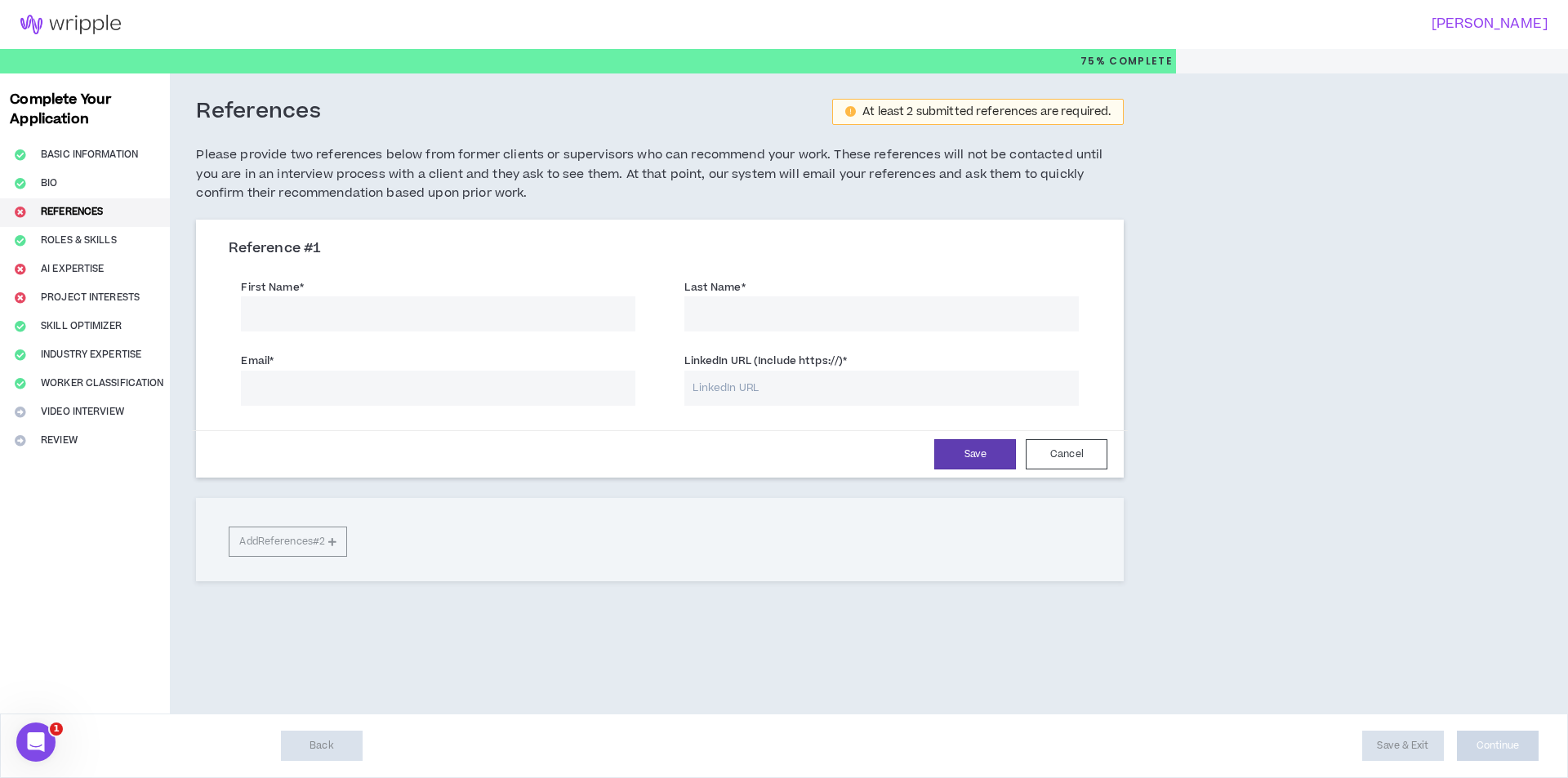
click at [379, 319] on input "First Name *" at bounding box center [439, 313] width 395 height 35
click at [782, 381] on input "LinkedIn URL (Include https://) *" at bounding box center [882, 388] width 395 height 35
click at [279, 389] on input "Email *" at bounding box center [439, 388] width 395 height 35
click at [354, 310] on input "First Name *" at bounding box center [439, 313] width 395 height 35
click at [663, 619] on div "Reference # 1 First Name * The first name field is required. Last Name * Email …" at bounding box center [659, 419] width 927 height 400
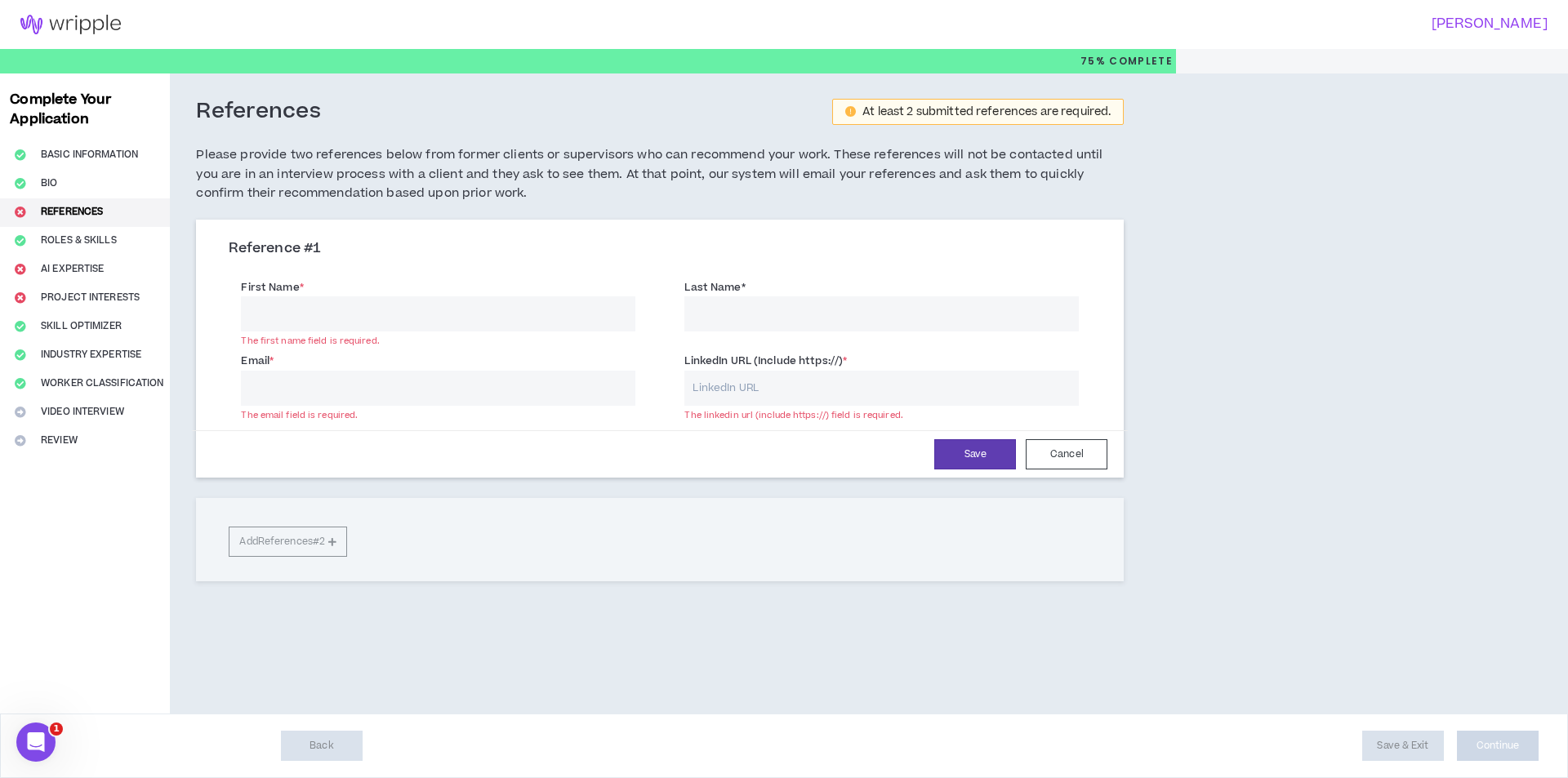
click at [420, 311] on input "First Name *" at bounding box center [439, 313] width 395 height 35
paste input "Suman"
type input "Suman"
click at [345, 384] on input "Email *" at bounding box center [439, 388] width 395 height 35
click at [744, 317] on input "Last Name *" at bounding box center [882, 313] width 395 height 35
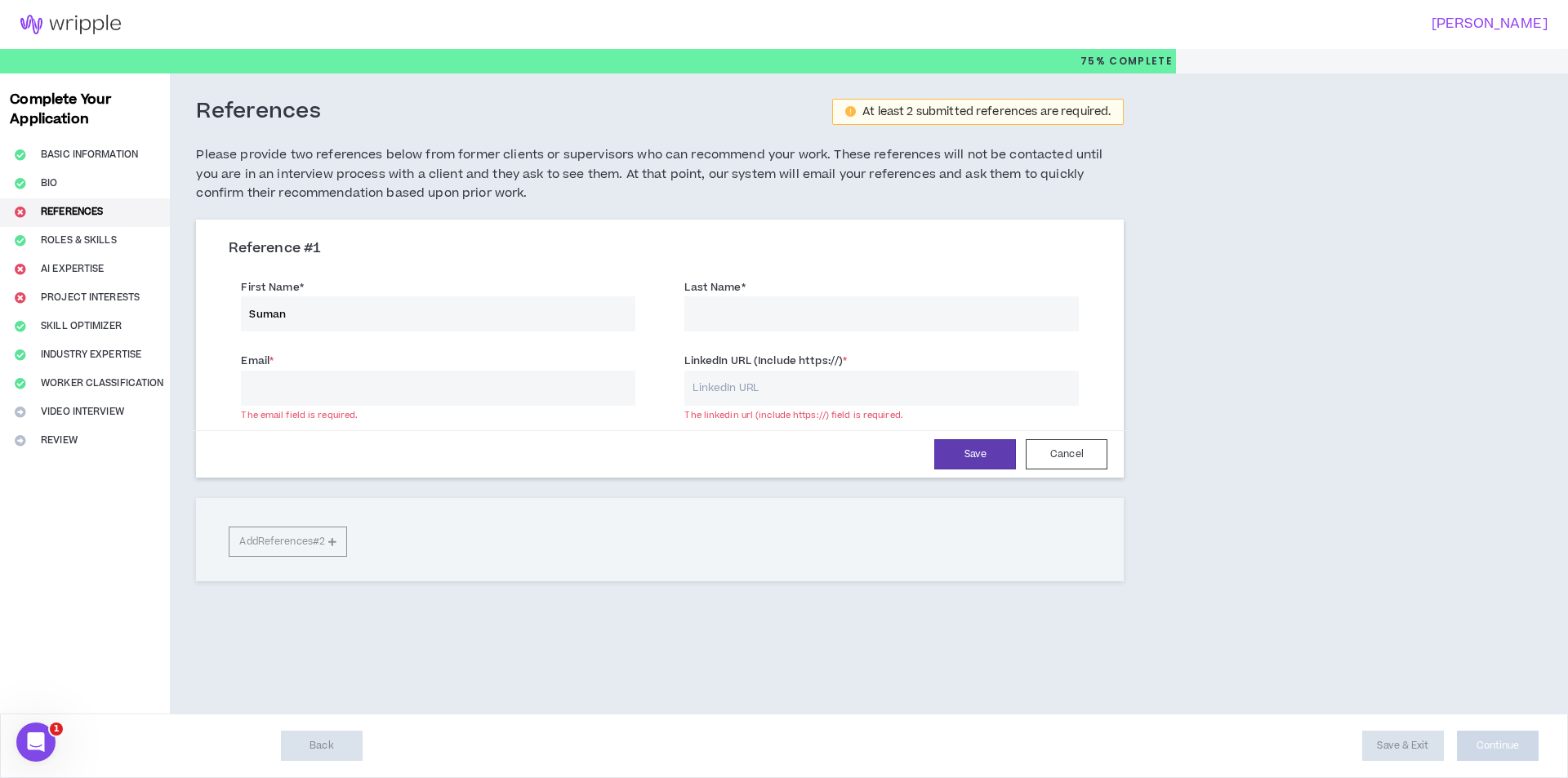
paste input "[EMAIL_ADDRESS][PERSON_NAME][DOMAIN_NAME]"
type input "[EMAIL_ADDRESS][PERSON_NAME][DOMAIN_NAME]"
click at [433, 393] on input "Email *" at bounding box center [439, 388] width 395 height 35
paste input "[EMAIL_ADDRESS][PERSON_NAME][DOMAIN_NAME]"
type input "[EMAIL_ADDRESS][PERSON_NAME][DOMAIN_NAME]"
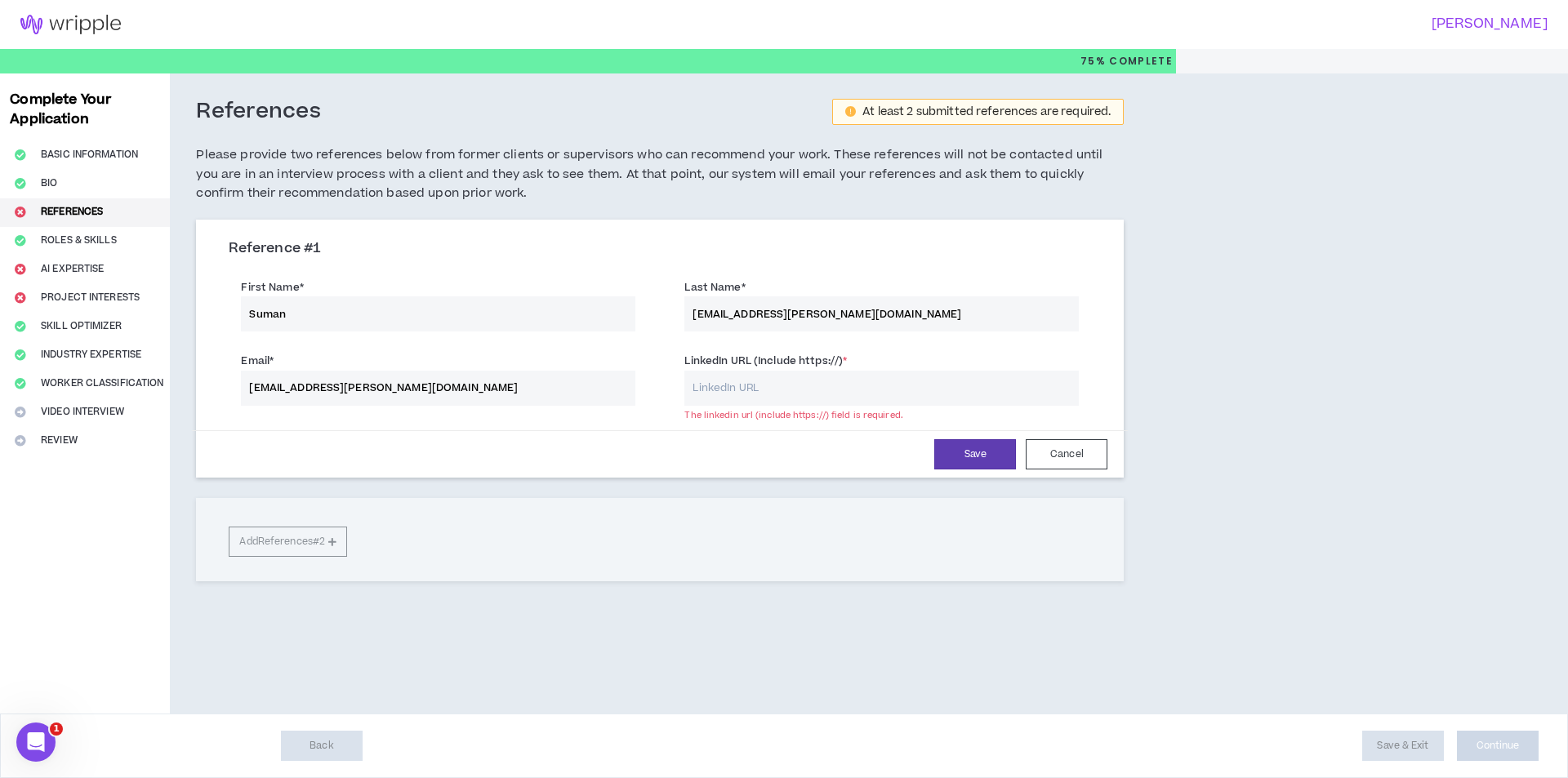
drag, startPoint x: 906, startPoint y: 310, endPoint x: 687, endPoint y: 309, distance: 219.0
click at [687, 309] on input "[EMAIL_ADDRESS][PERSON_NAME][DOMAIN_NAME]" at bounding box center [882, 313] width 395 height 35
click at [769, 306] on input "Last Name *" at bounding box center [882, 313] width 395 height 35
type input "p"
click at [722, 387] on input "LinkedIn URL (Include https://) *" at bounding box center [882, 388] width 395 height 35
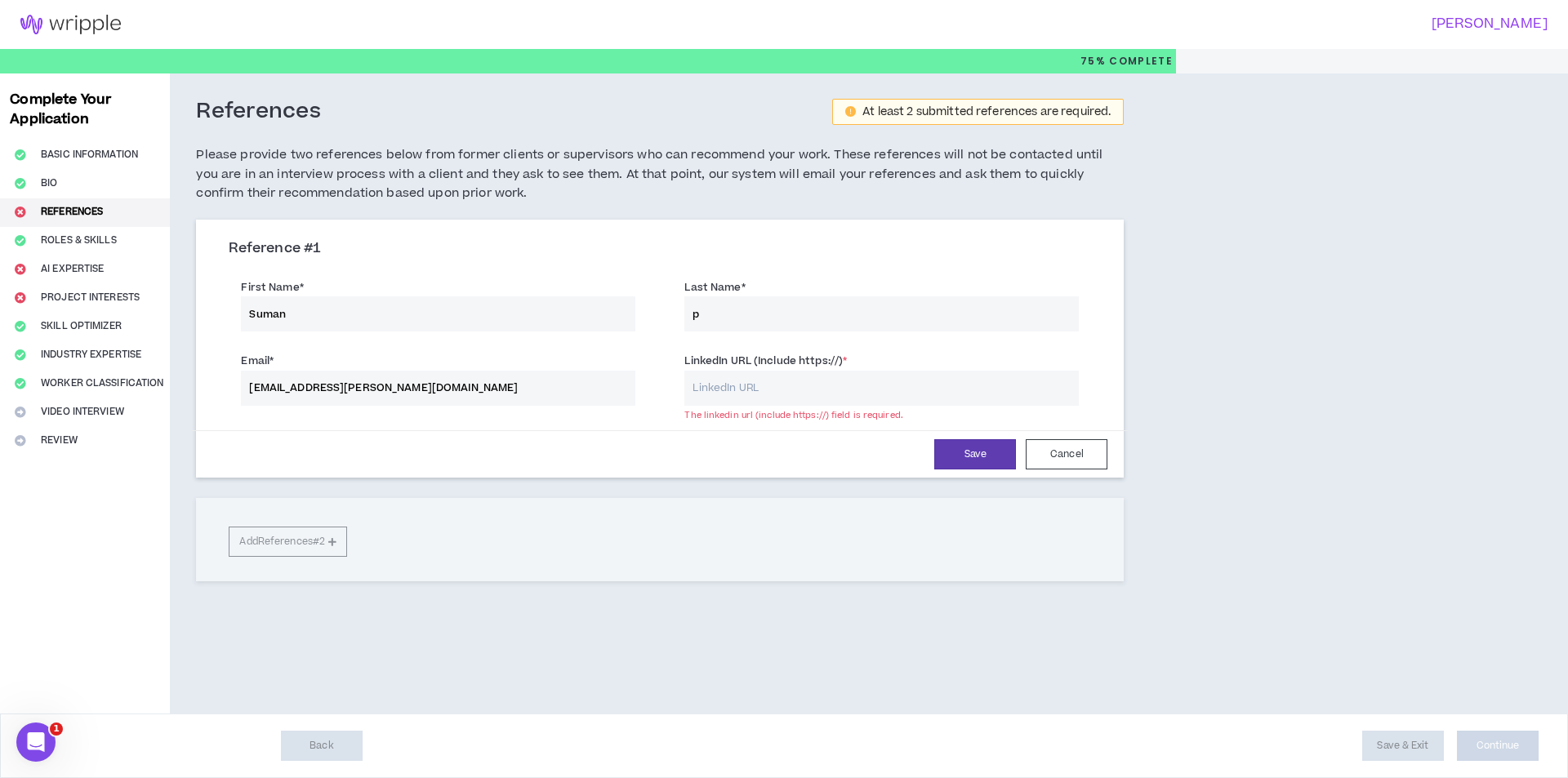
drag, startPoint x: 469, startPoint y: 386, endPoint x: 252, endPoint y: 382, distance: 217.0
click at [252, 382] on input "[EMAIL_ADDRESS][PERSON_NAME][DOMAIN_NAME]" at bounding box center [439, 388] width 395 height 35
click at [735, 380] on input "LinkedIn URL (Include https://) *" at bounding box center [882, 388] width 395 height 35
drag, startPoint x: 846, startPoint y: 386, endPoint x: 944, endPoint y: 381, distance: 98.1
click at [944, 381] on input "[URL][DOMAIN_NAME]" at bounding box center [882, 388] width 395 height 35
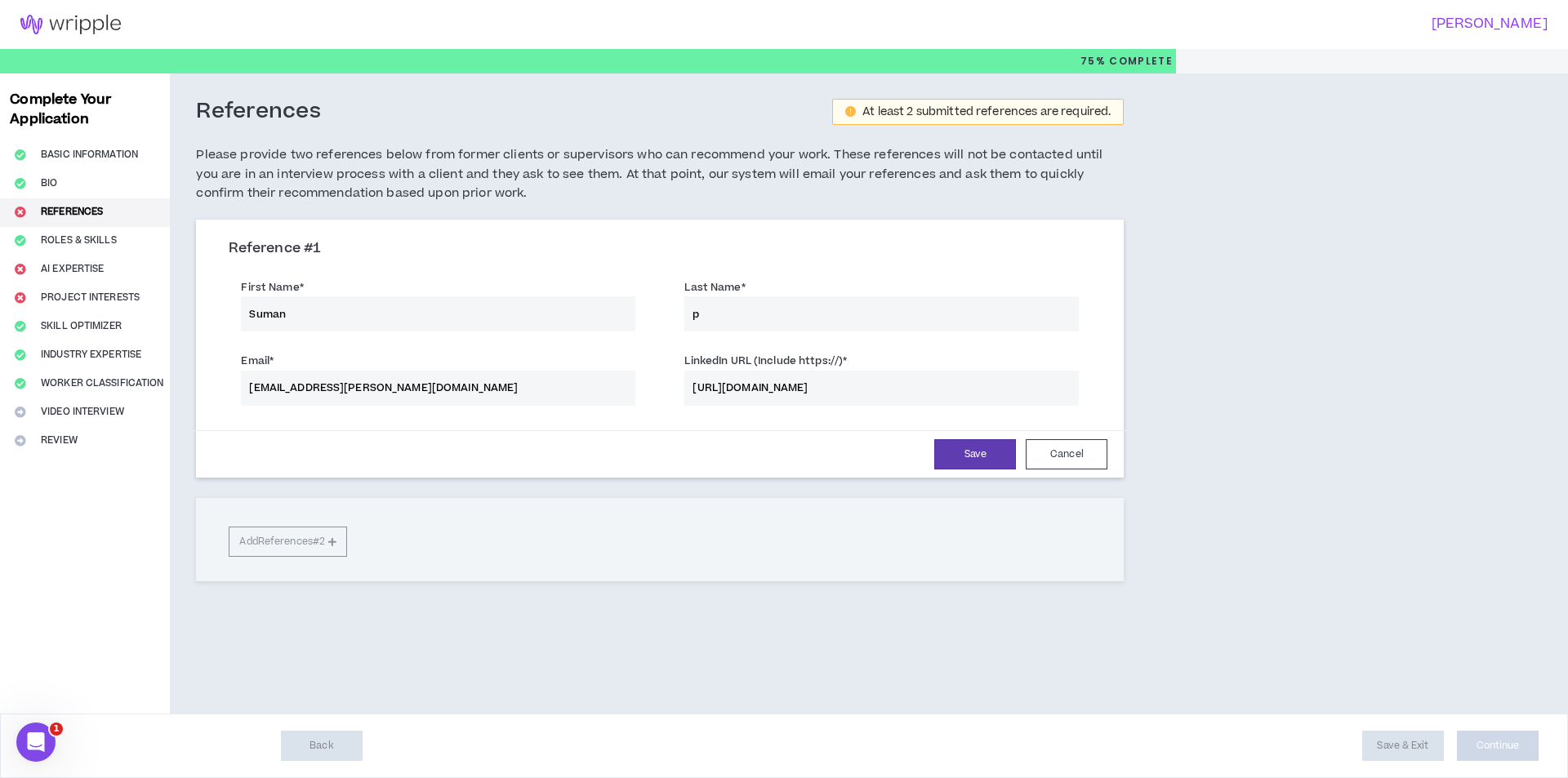
drag, startPoint x: 253, startPoint y: 383, endPoint x: 355, endPoint y: 385, distance: 102.0
click at [355, 385] on input "[EMAIL_ADDRESS][PERSON_NAME][DOMAIN_NAME]" at bounding box center [439, 388] width 395 height 35
click at [846, 383] on input "[URL][DOMAIN_NAME]" at bounding box center [882, 388] width 395 height 35
paste input "Suman.[PERSON_NAME]"
click at [969, 385] on input "[URL][DOMAIN_NAME][PERSON_NAME]" at bounding box center [882, 388] width 395 height 35
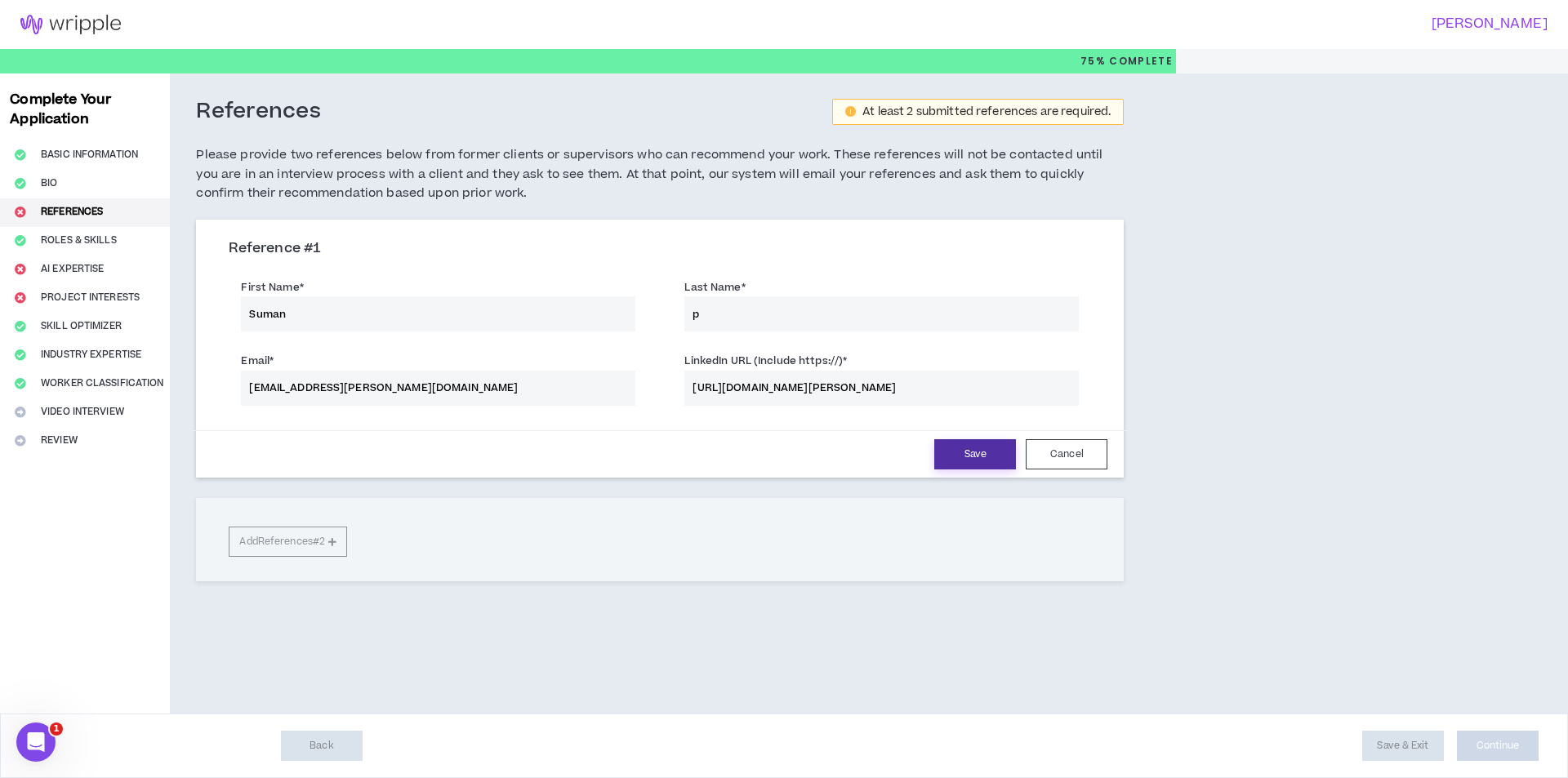
type input "[URL][DOMAIN_NAME][PERSON_NAME]"
click at [965, 457] on button "Save" at bounding box center [975, 454] width 82 height 30
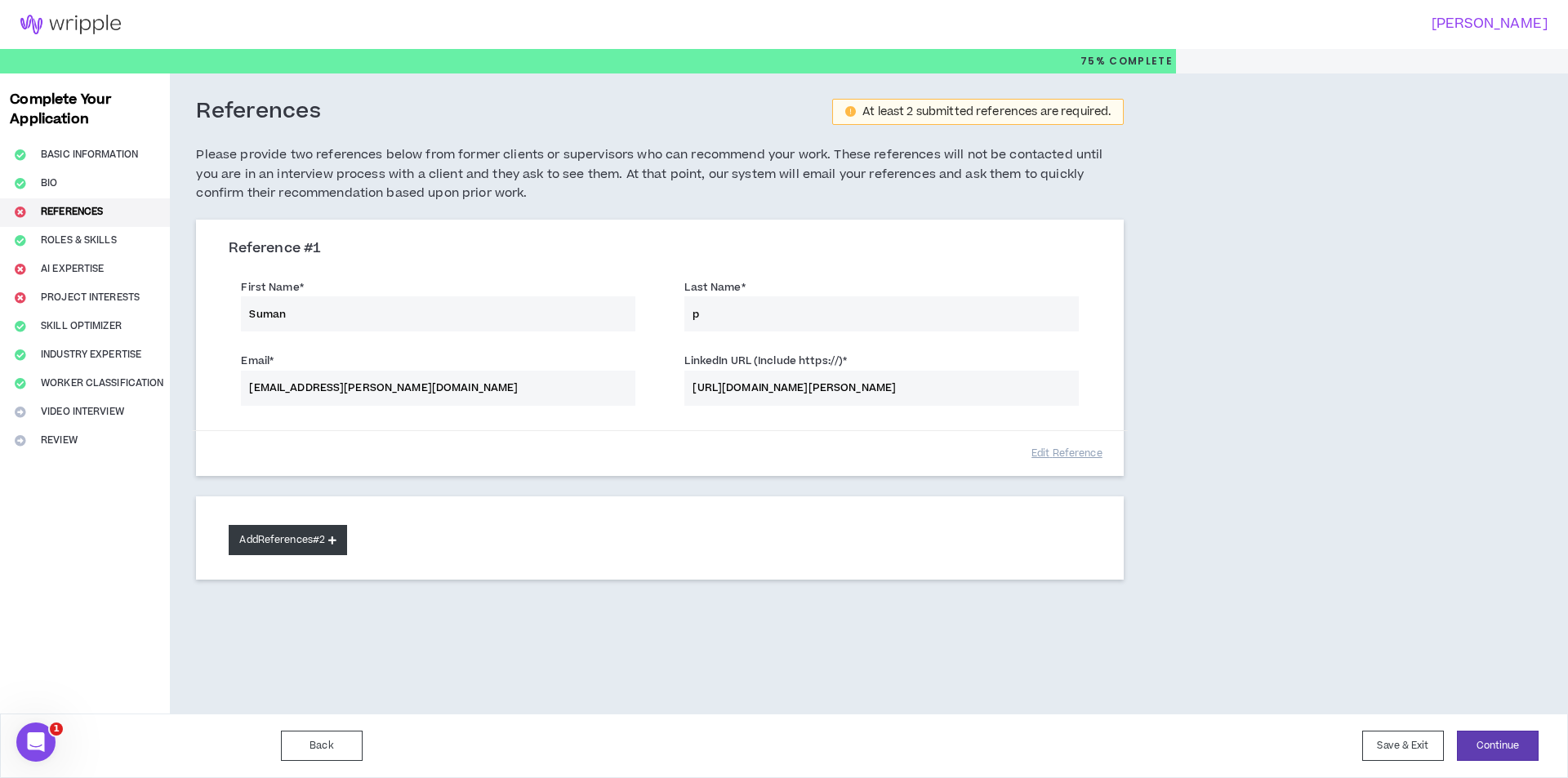
click at [302, 541] on button "Add References #2" at bounding box center [288, 540] width 119 height 30
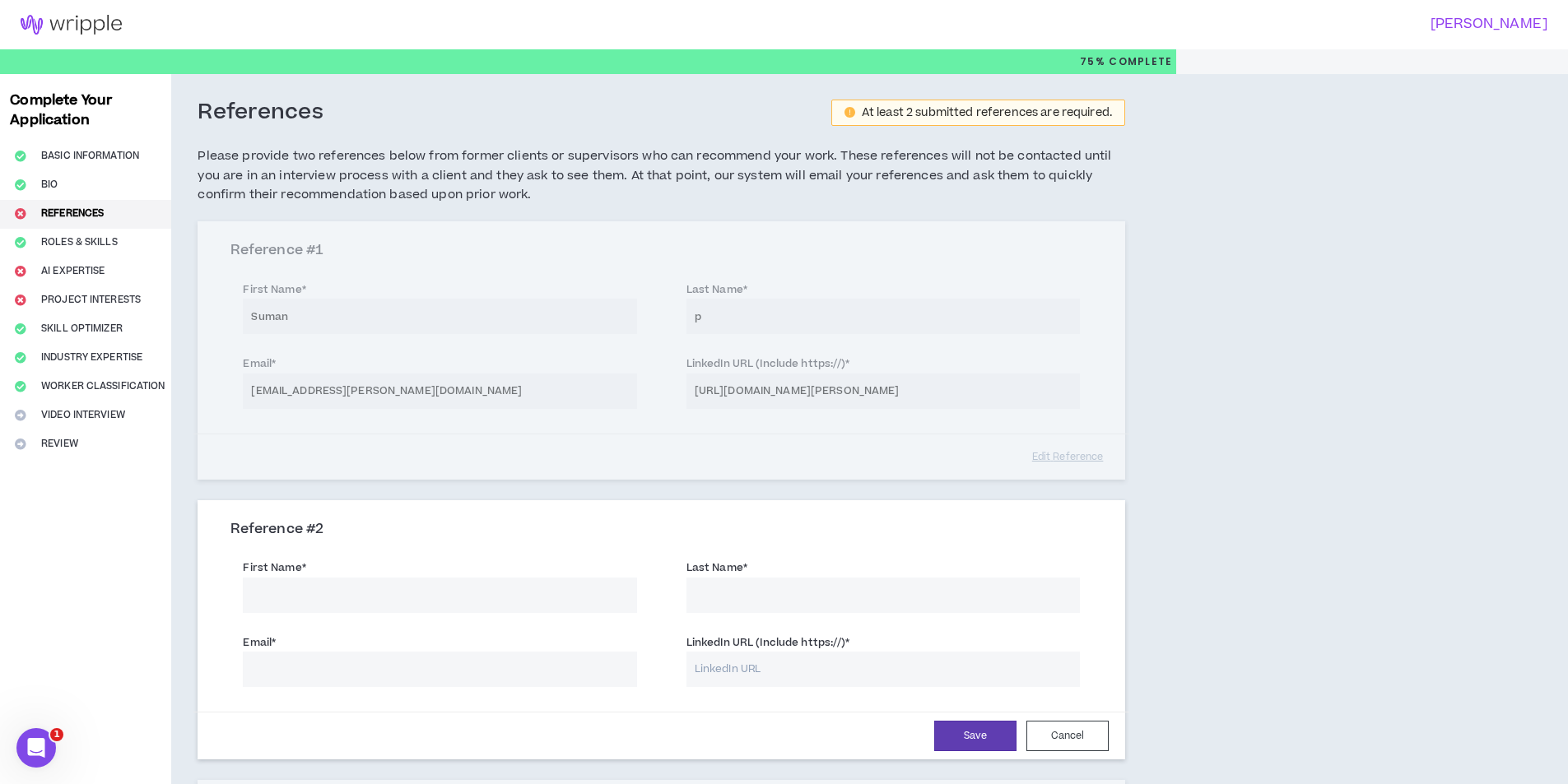
click at [310, 592] on input "First Name *" at bounding box center [439, 595] width 393 height 35
paste input "[PERSON_NAME]"
drag, startPoint x: 350, startPoint y: 586, endPoint x: 277, endPoint y: 598, distance: 74.0
click at [275, 598] on input "[PERSON_NAME]" at bounding box center [439, 595] width 393 height 35
type input "[PERSON_NAME]"
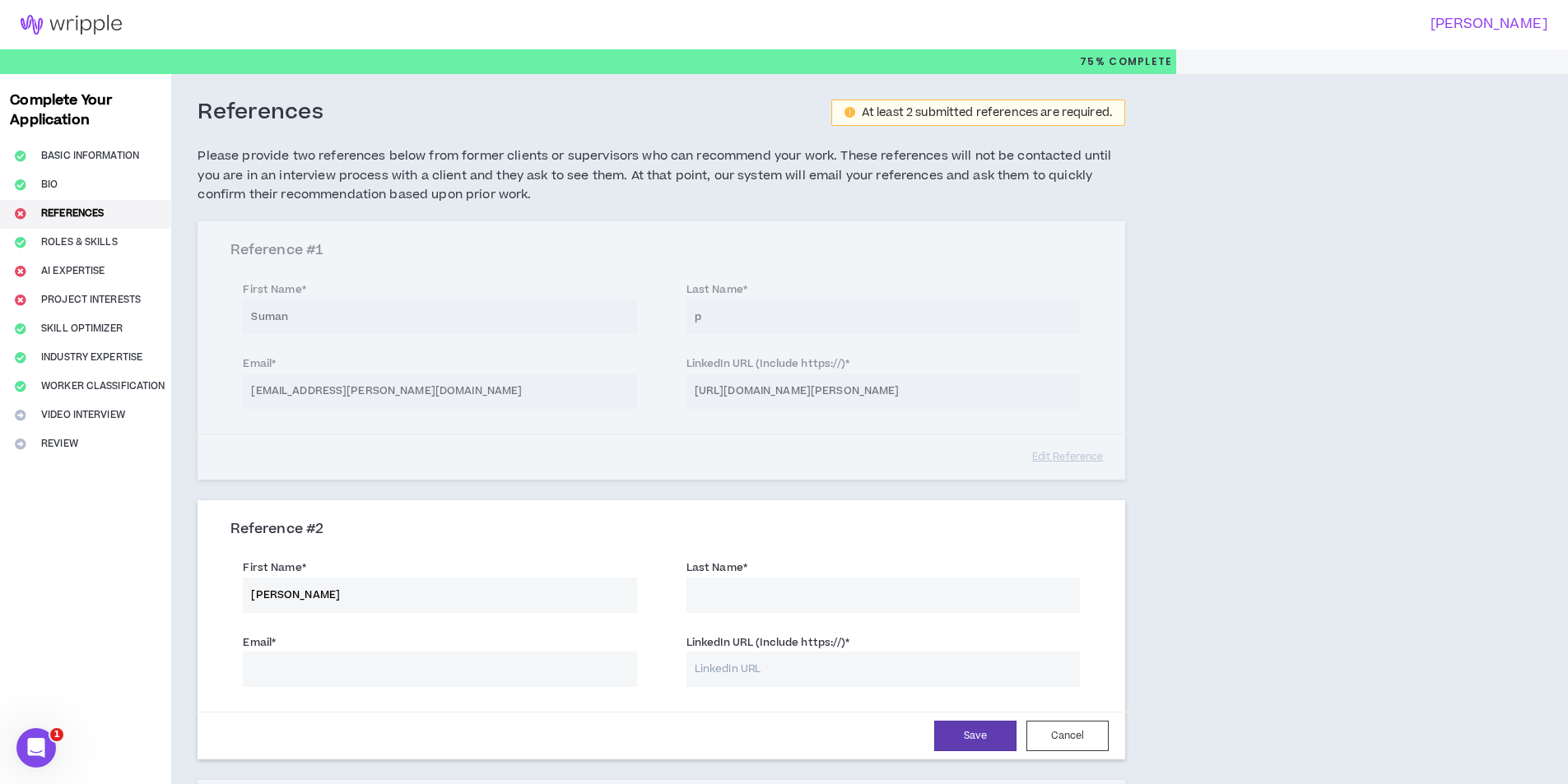
click at [785, 601] on input "Last Name *" at bounding box center [883, 595] width 393 height 35
paste input "Charan"
type input "Charan"
drag, startPoint x: 317, startPoint y: 598, endPoint x: 275, endPoint y: 592, distance: 42.4
click at [275, 592] on input "[PERSON_NAME]" at bounding box center [439, 595] width 393 height 35
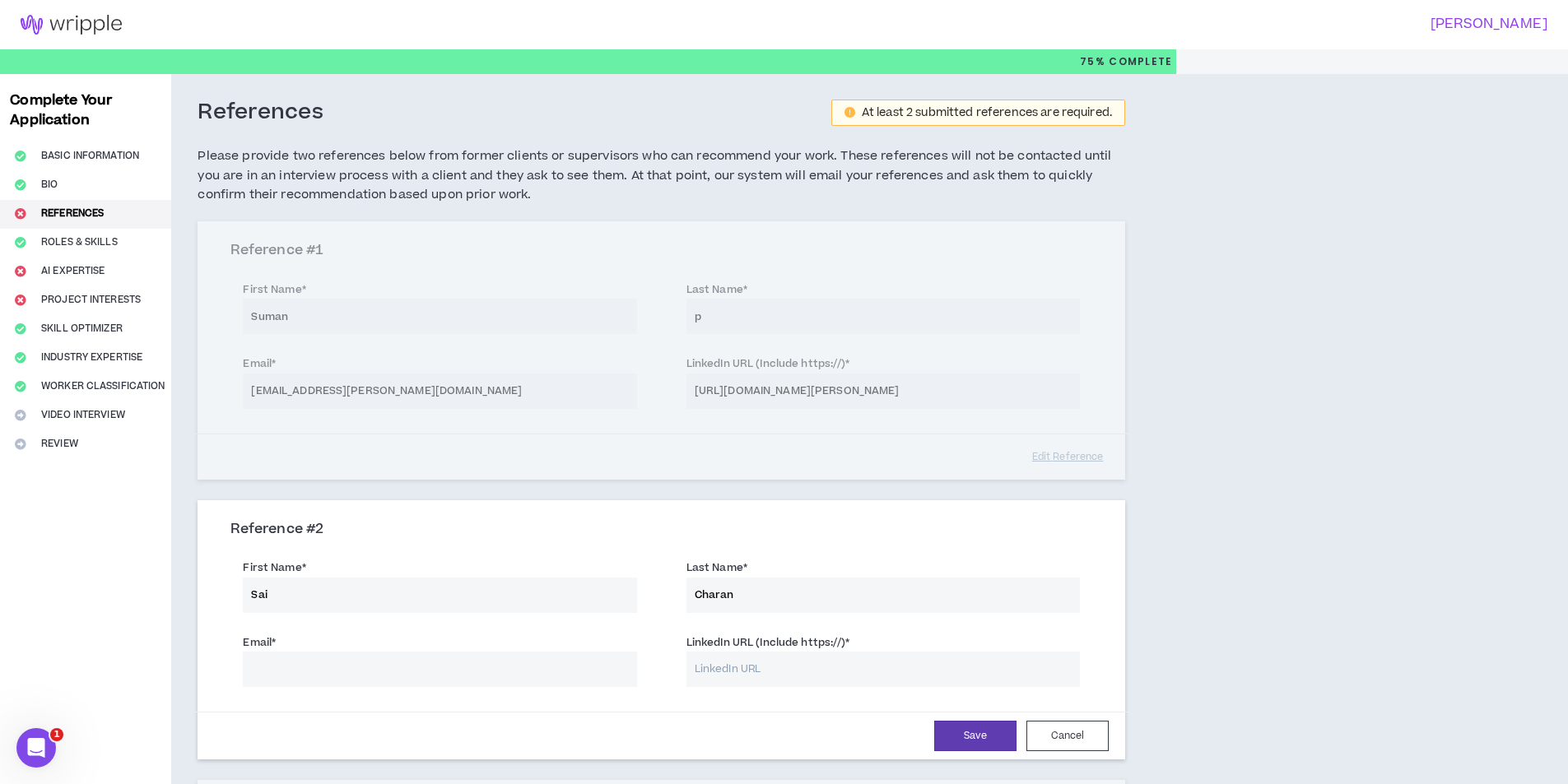
type input "Sai"
click at [337, 675] on input "Email *" at bounding box center [439, 668] width 393 height 35
click at [372, 675] on input "Email *" at bounding box center [439, 668] width 393 height 35
paste input "[EMAIL_ADDRESS][PERSON_NAME][DOMAIN_NAME]"
type input "[EMAIL_ADDRESS][PERSON_NAME][DOMAIN_NAME]"
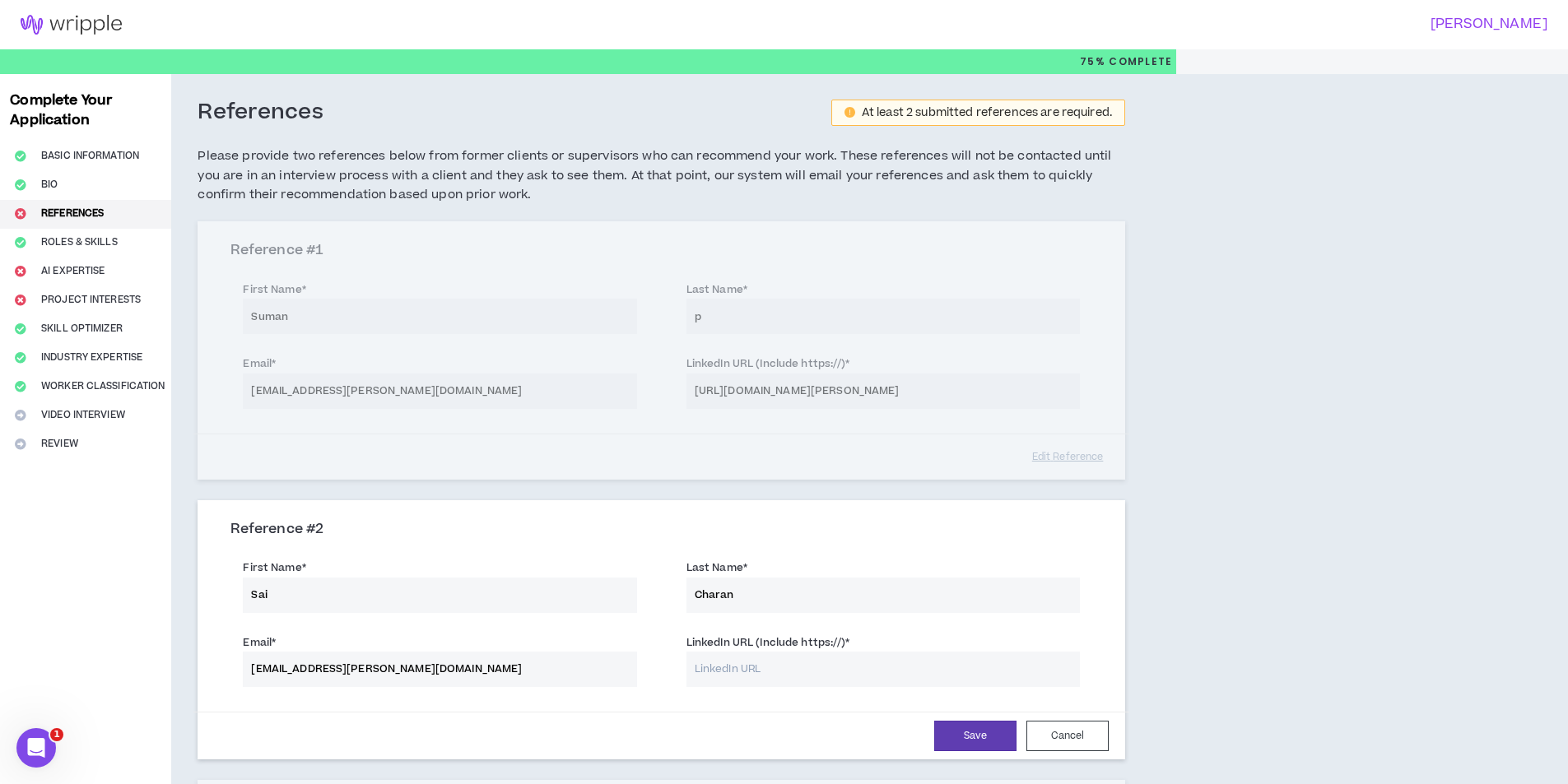
click at [303, 599] on input "Sai" at bounding box center [439, 595] width 393 height 35
drag, startPoint x: 734, startPoint y: 595, endPoint x: 667, endPoint y: 602, distance: 67.4
click at [679, 594] on div "Last Name * [PERSON_NAME]" at bounding box center [883, 585] width 418 height 54
click at [382, 594] on input "Sai" at bounding box center [439, 595] width 393 height 35
paste input "Charan"
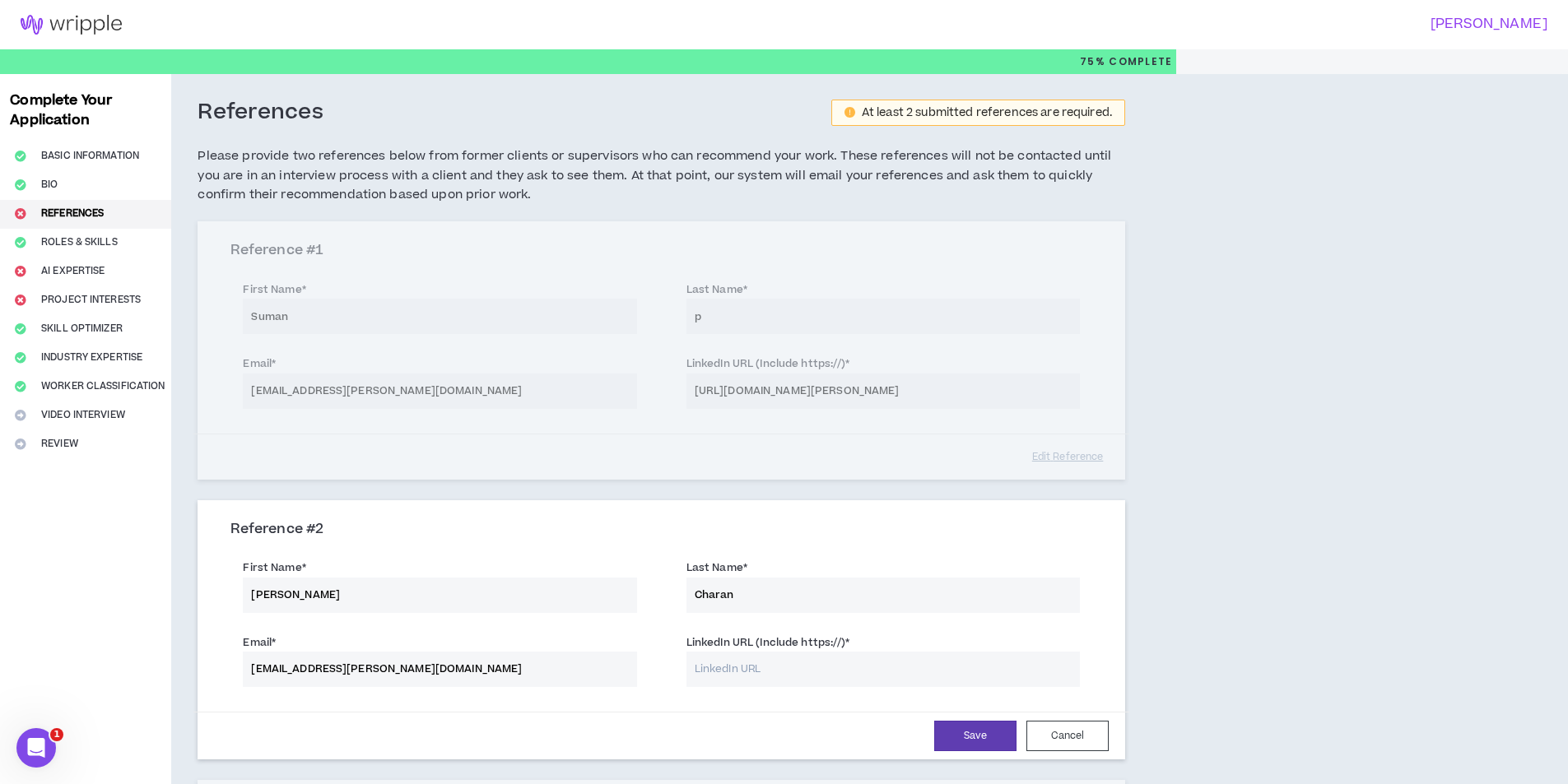
type input "[PERSON_NAME]"
drag, startPoint x: 741, startPoint y: 589, endPoint x: 682, endPoint y: 595, distance: 59.3
click at [682, 595] on div "Last Name * [PERSON_NAME]" at bounding box center [883, 585] width 418 height 54
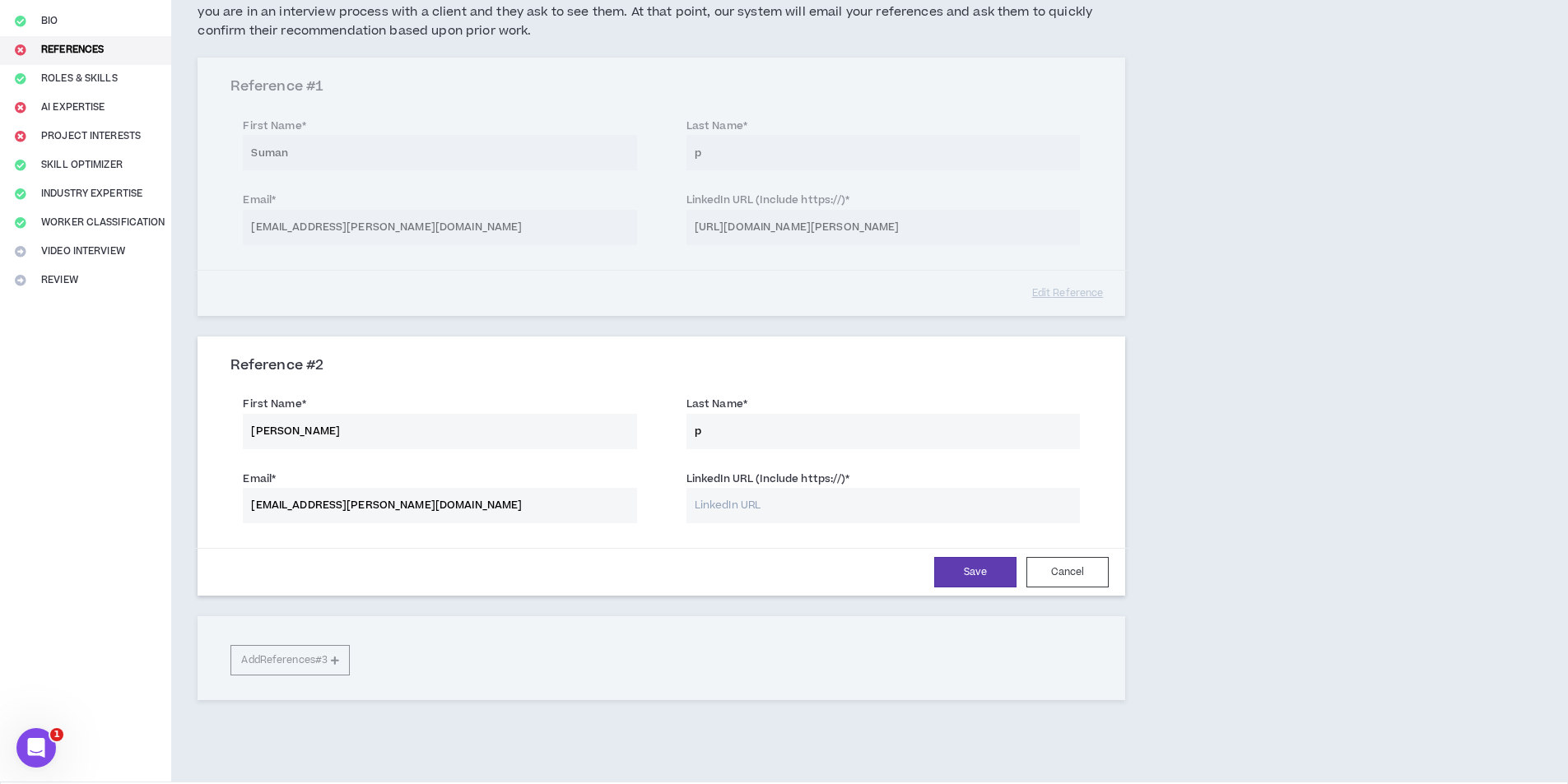
scroll to position [164, 0]
type input "p"
click at [693, 226] on div "Reference # 1 First Name * [PERSON_NAME] Last Name * p Email * [EMAIL_ADDRESS][…" at bounding box center [661, 185] width 928 height 257
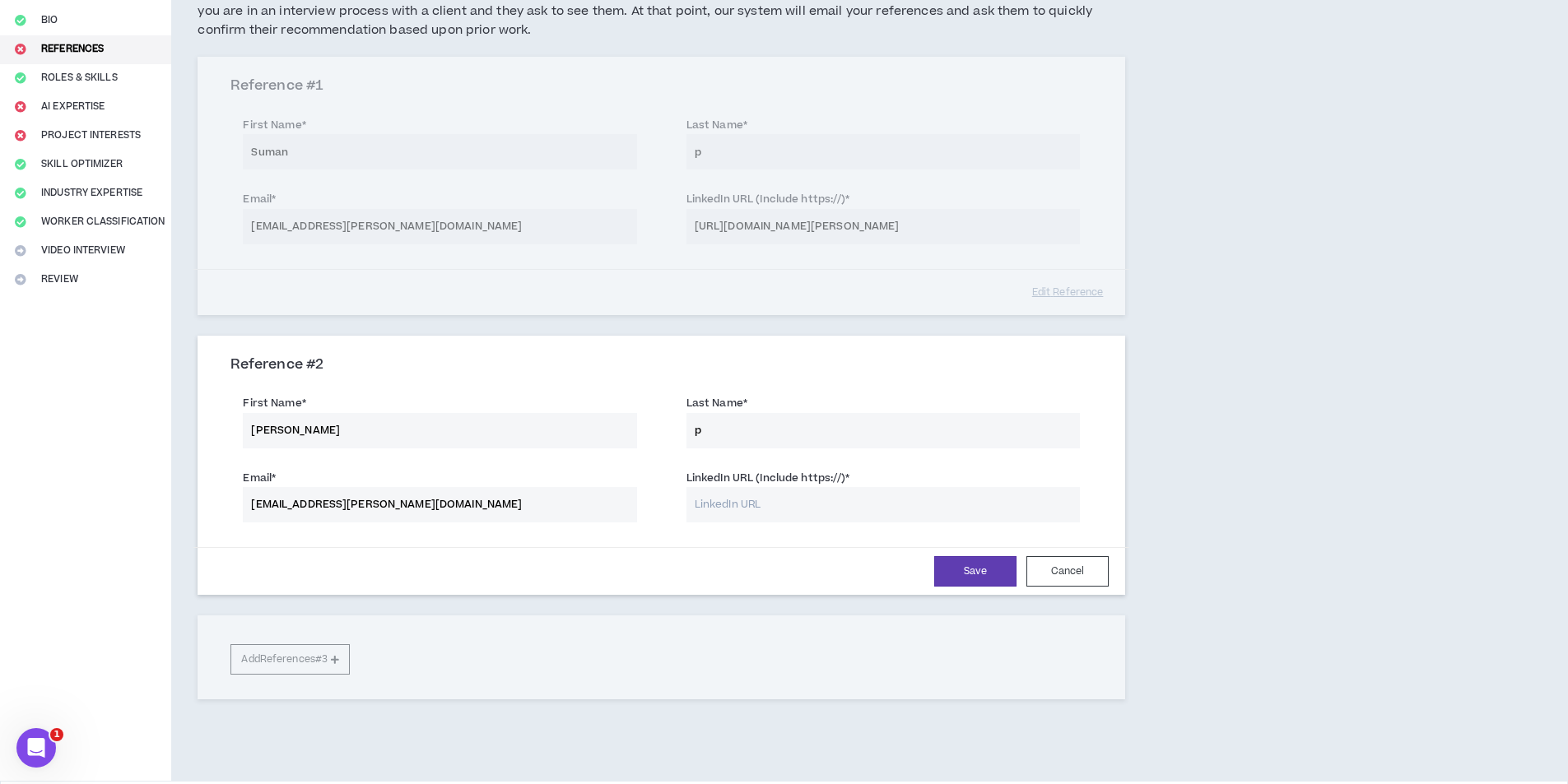
click at [693, 227] on div "Reference # 1 First Name * [PERSON_NAME] Last Name * p Email * [EMAIL_ADDRESS][…" at bounding box center [661, 185] width 928 height 257
click at [761, 505] on input "LinkedIn URL (Include https://) *" at bounding box center [883, 504] width 393 height 35
paste input "[URL][DOMAIN_NAME]"
drag, startPoint x: 374, startPoint y: 498, endPoint x: 344, endPoint y: 500, distance: 30.1
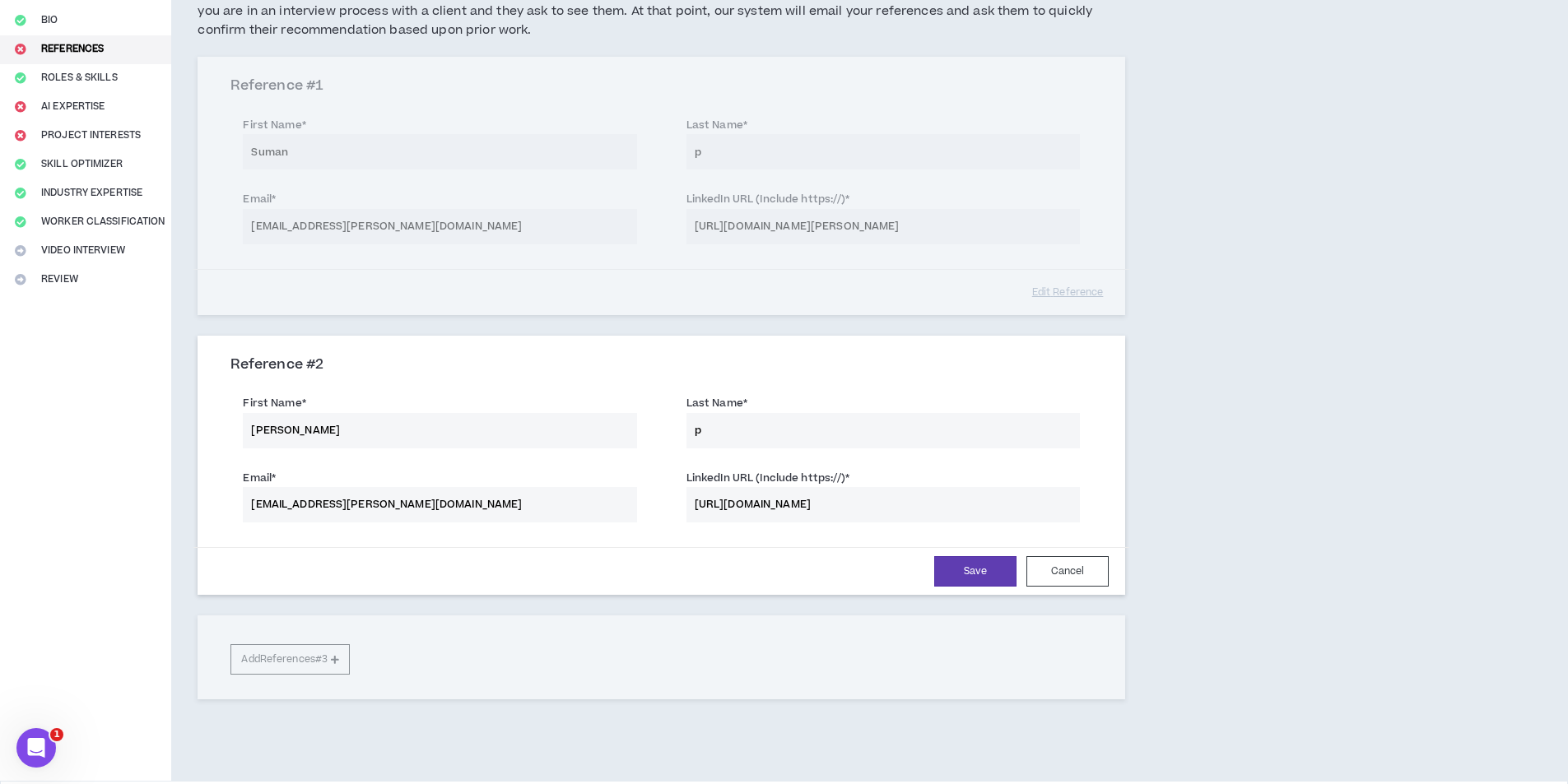
click at [344, 500] on input "[EMAIL_ADDRESS][PERSON_NAME][DOMAIN_NAME]" at bounding box center [439, 504] width 393 height 35
drag, startPoint x: 342, startPoint y: 504, endPoint x: 375, endPoint y: 500, distance: 33.2
click at [375, 500] on input "[EMAIL_ADDRESS][PERSON_NAME][DOMAIN_NAME]" at bounding box center [439, 504] width 393 height 35
drag, startPoint x: 948, startPoint y: 501, endPoint x: 858, endPoint y: 508, distance: 90.3
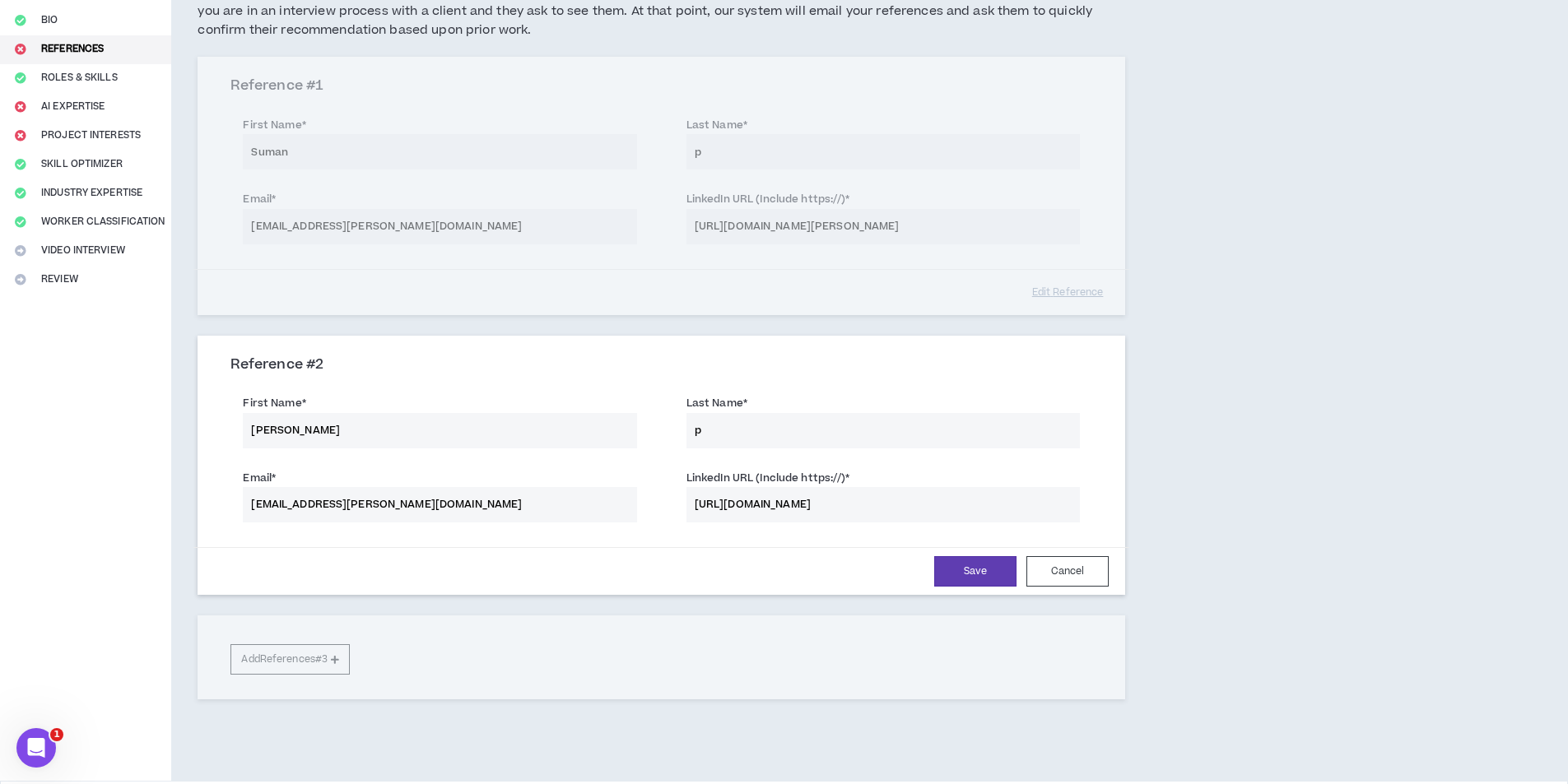
click at [851, 505] on input "[URL][DOMAIN_NAME]" at bounding box center [883, 504] width 393 height 35
paste input "[PERSON_NAME]"
click at [921, 500] on input "[URL][DOMAIN_NAME]" at bounding box center [883, 504] width 393 height 35
type input "[URL][DOMAIN_NAME]"
click at [968, 573] on button "Save" at bounding box center [976, 572] width 82 height 31
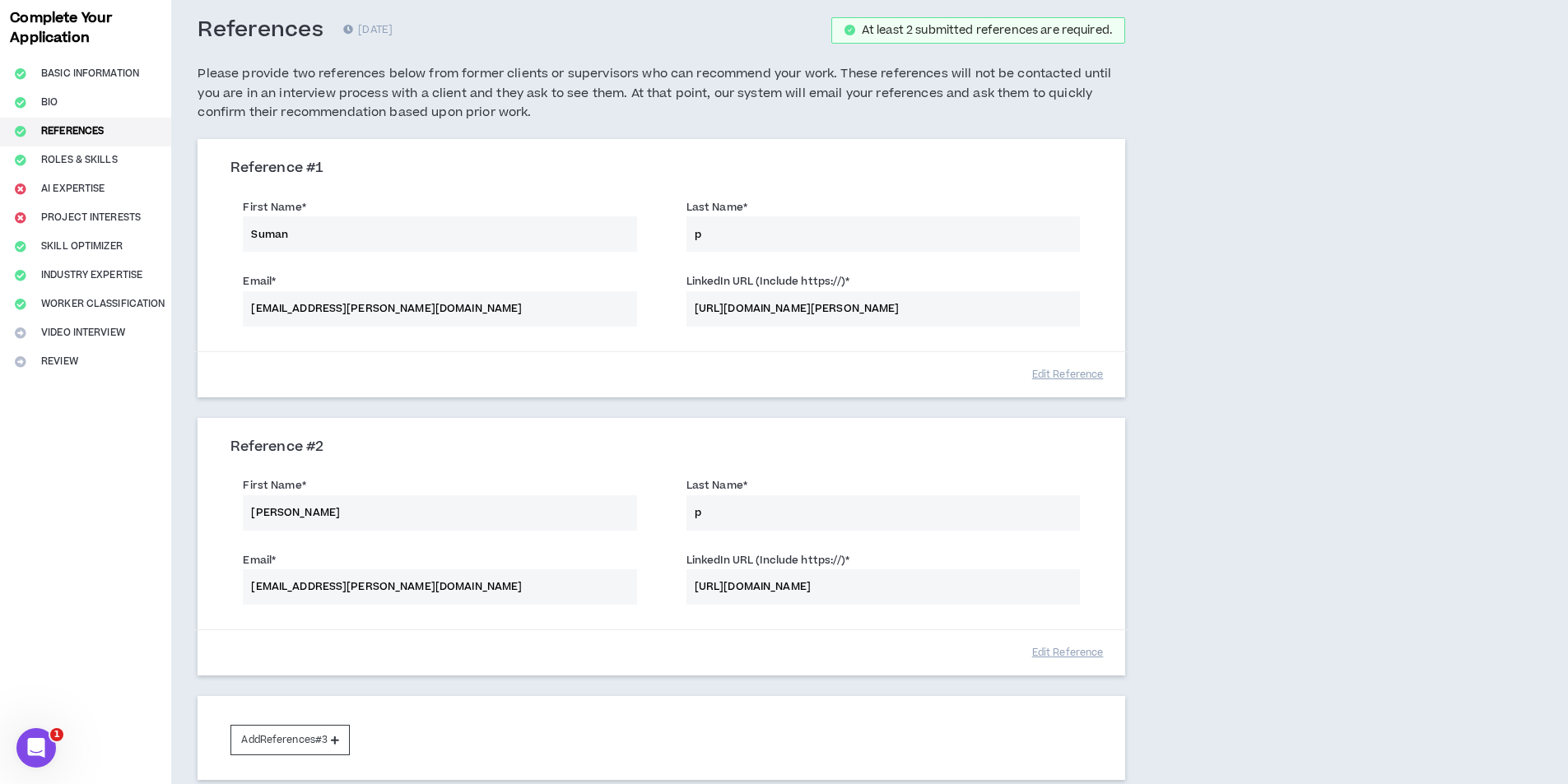
scroll to position [225, 0]
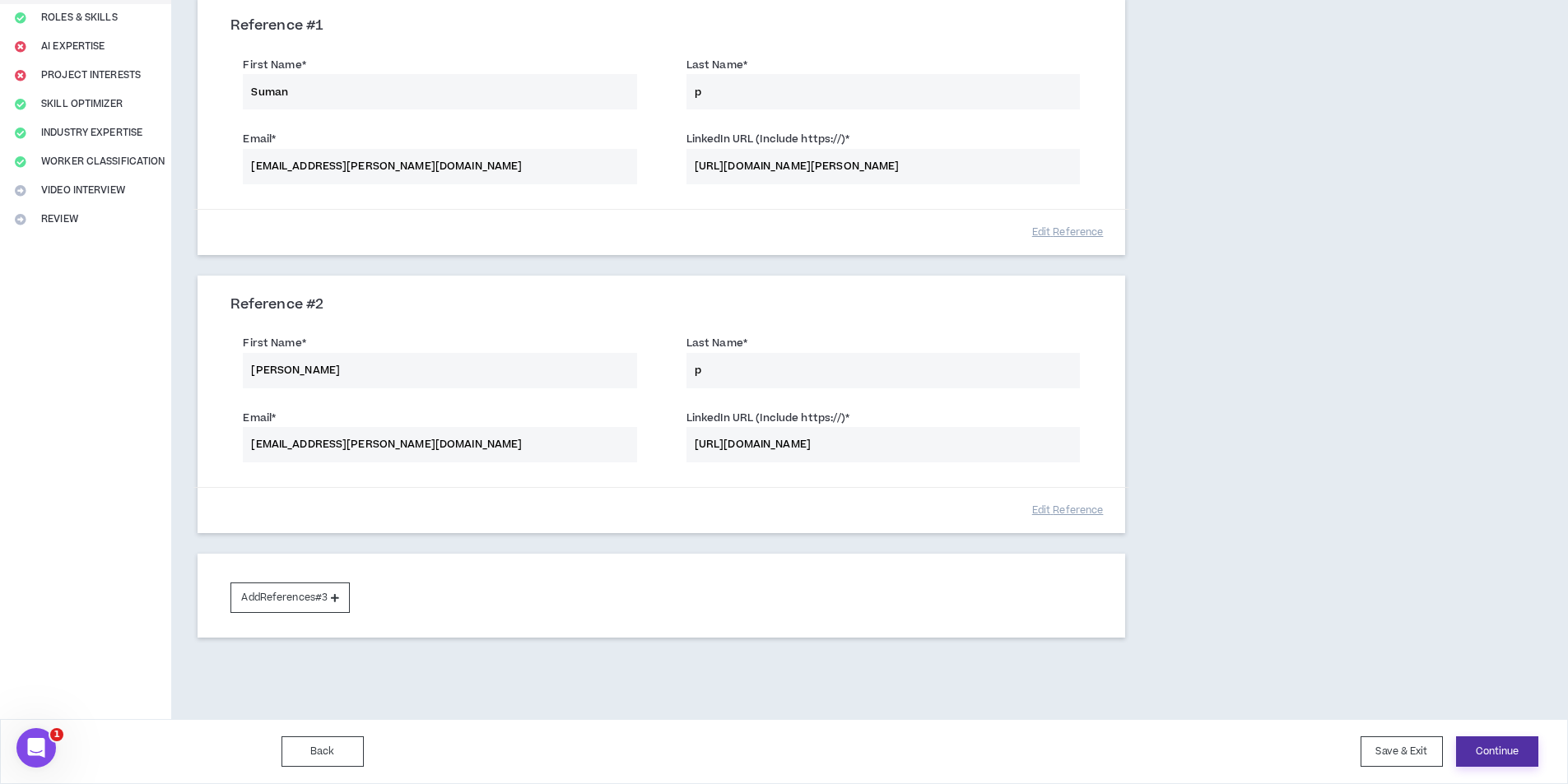
click at [1491, 749] on button "Continue" at bounding box center [1497, 751] width 82 height 31
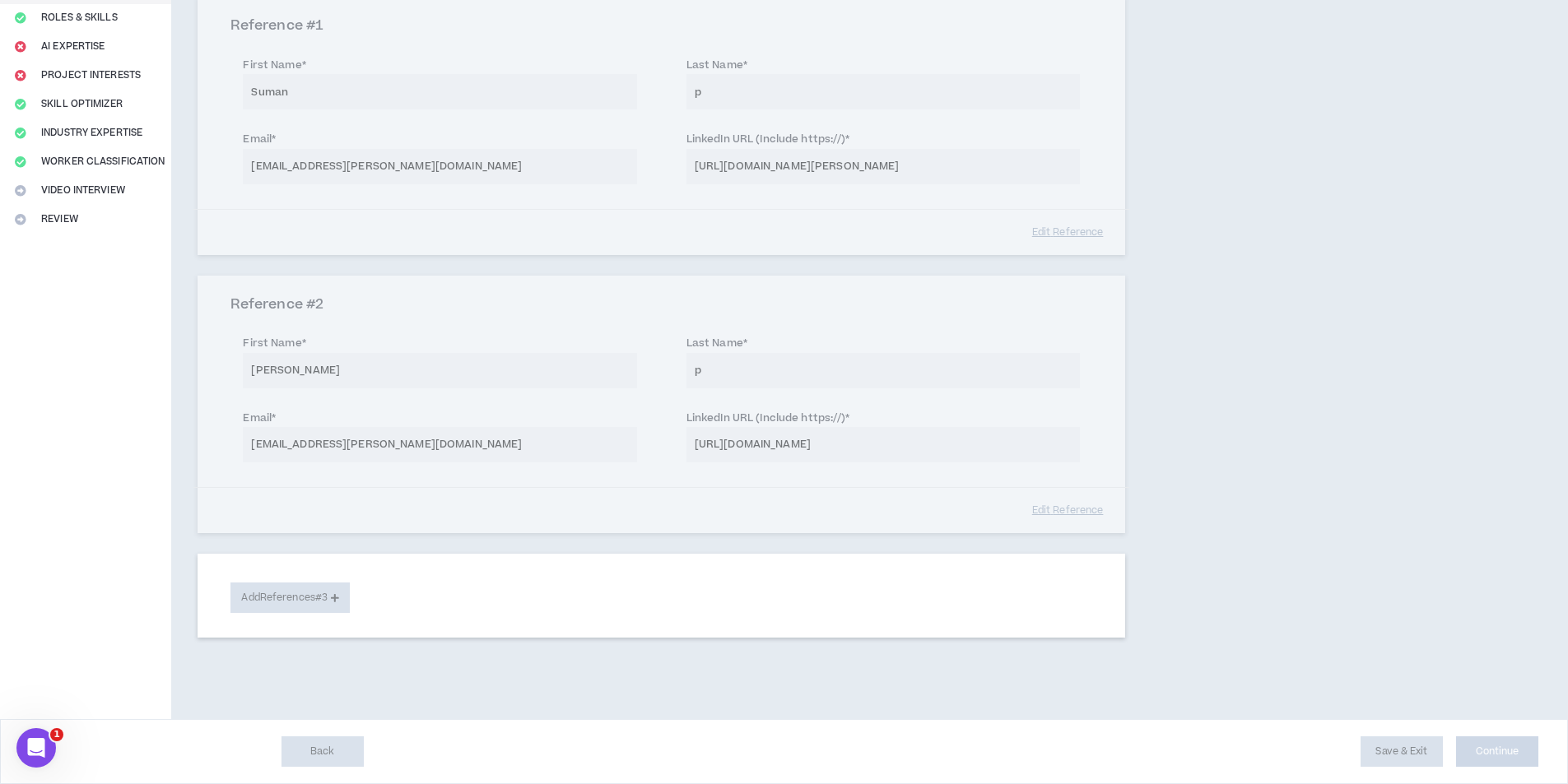
select select "***"
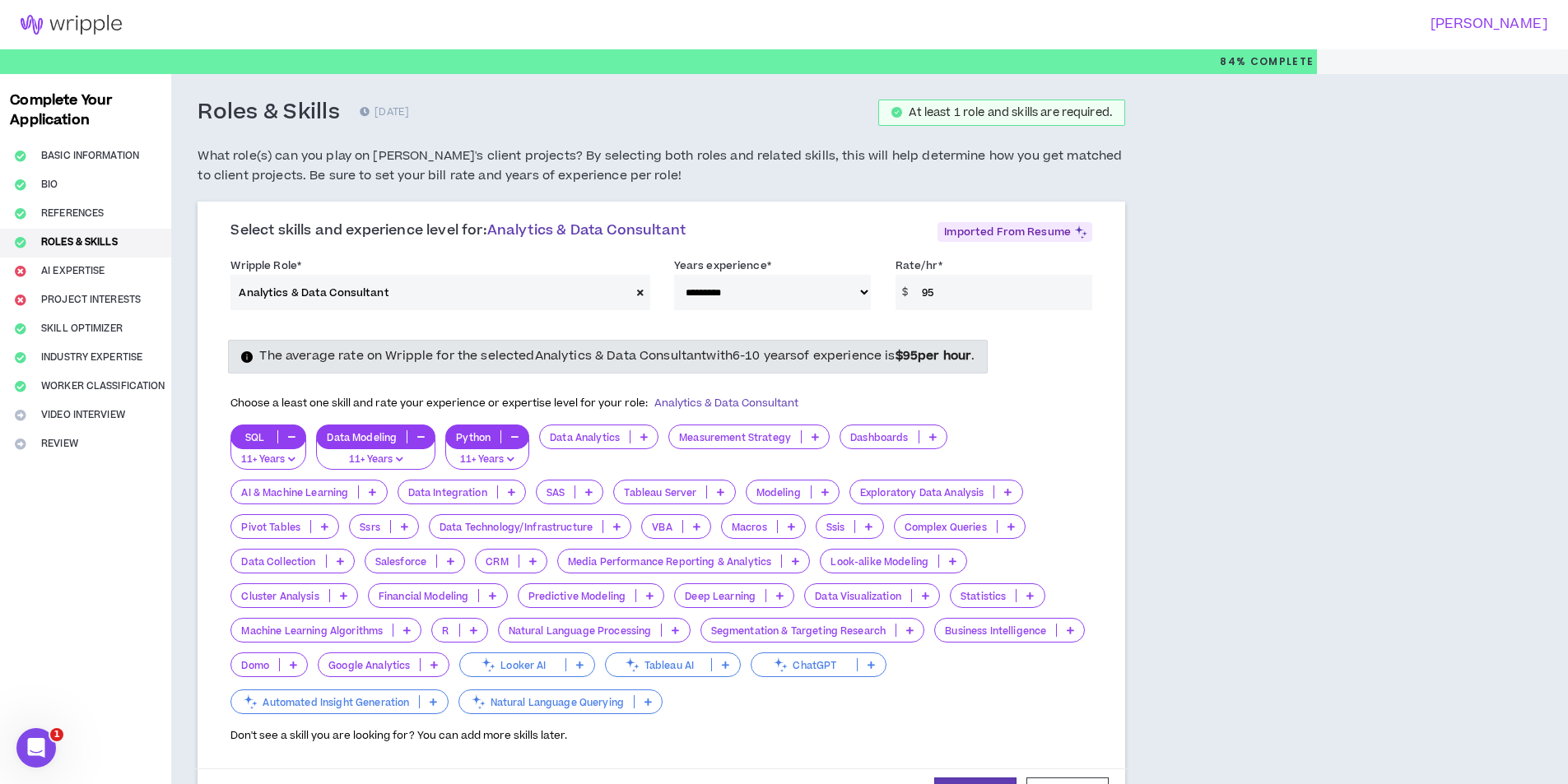
click at [613, 436] on p "Data Analytics" at bounding box center [585, 437] width 90 height 12
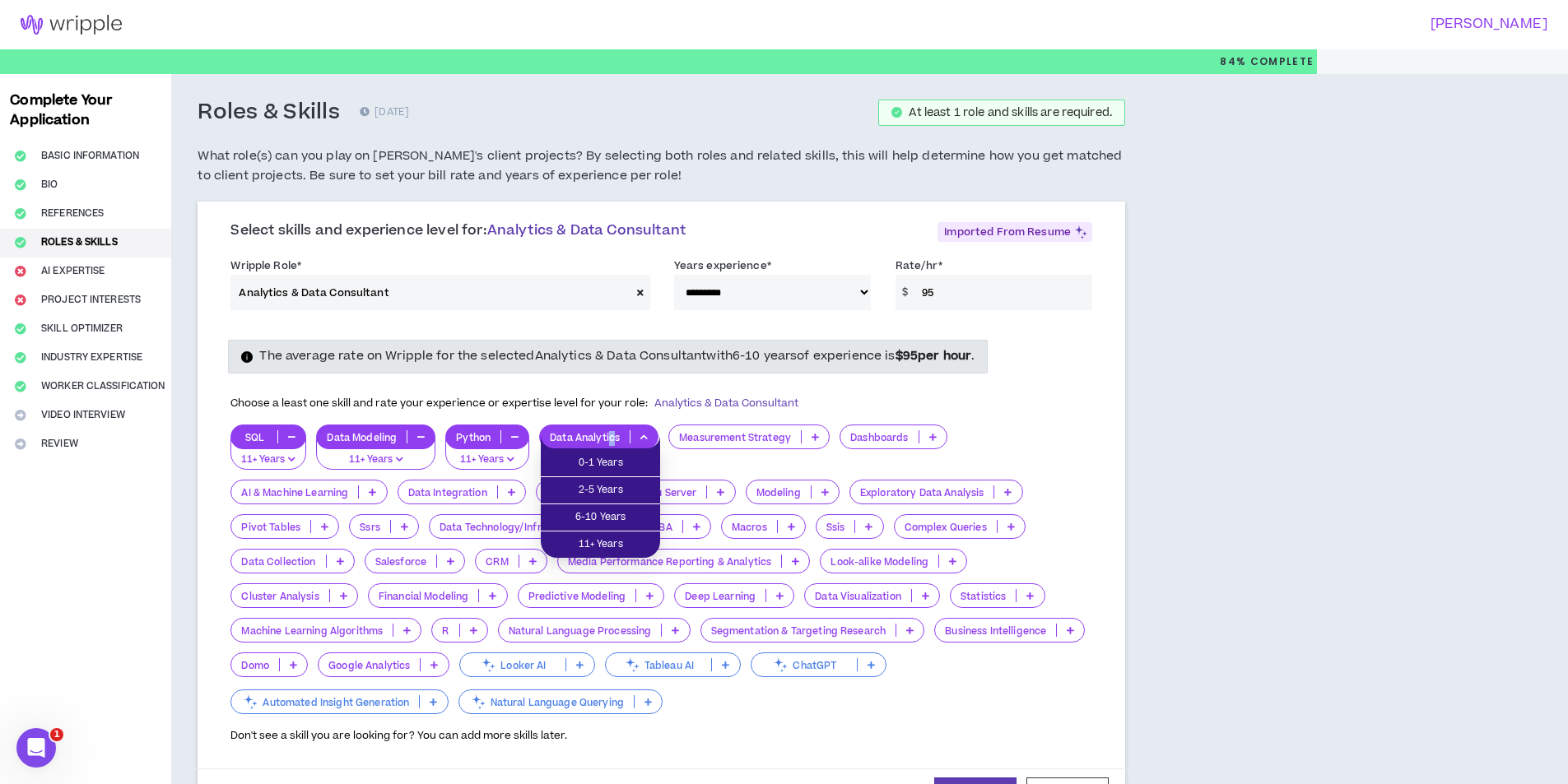
click at [647, 435] on icon at bounding box center [644, 437] width 8 height 9
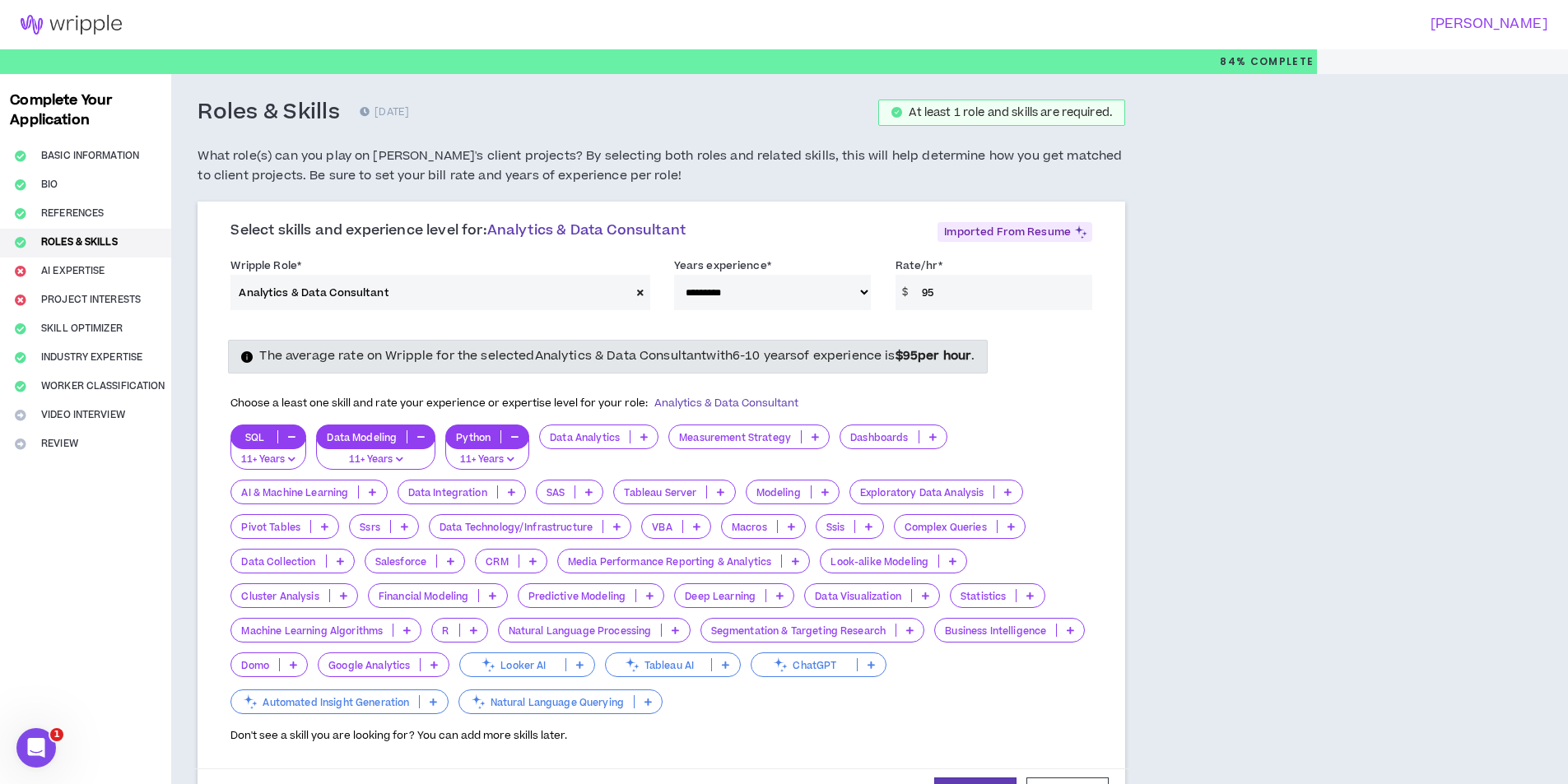
click at [640, 431] on p at bounding box center [644, 437] width 27 height 13
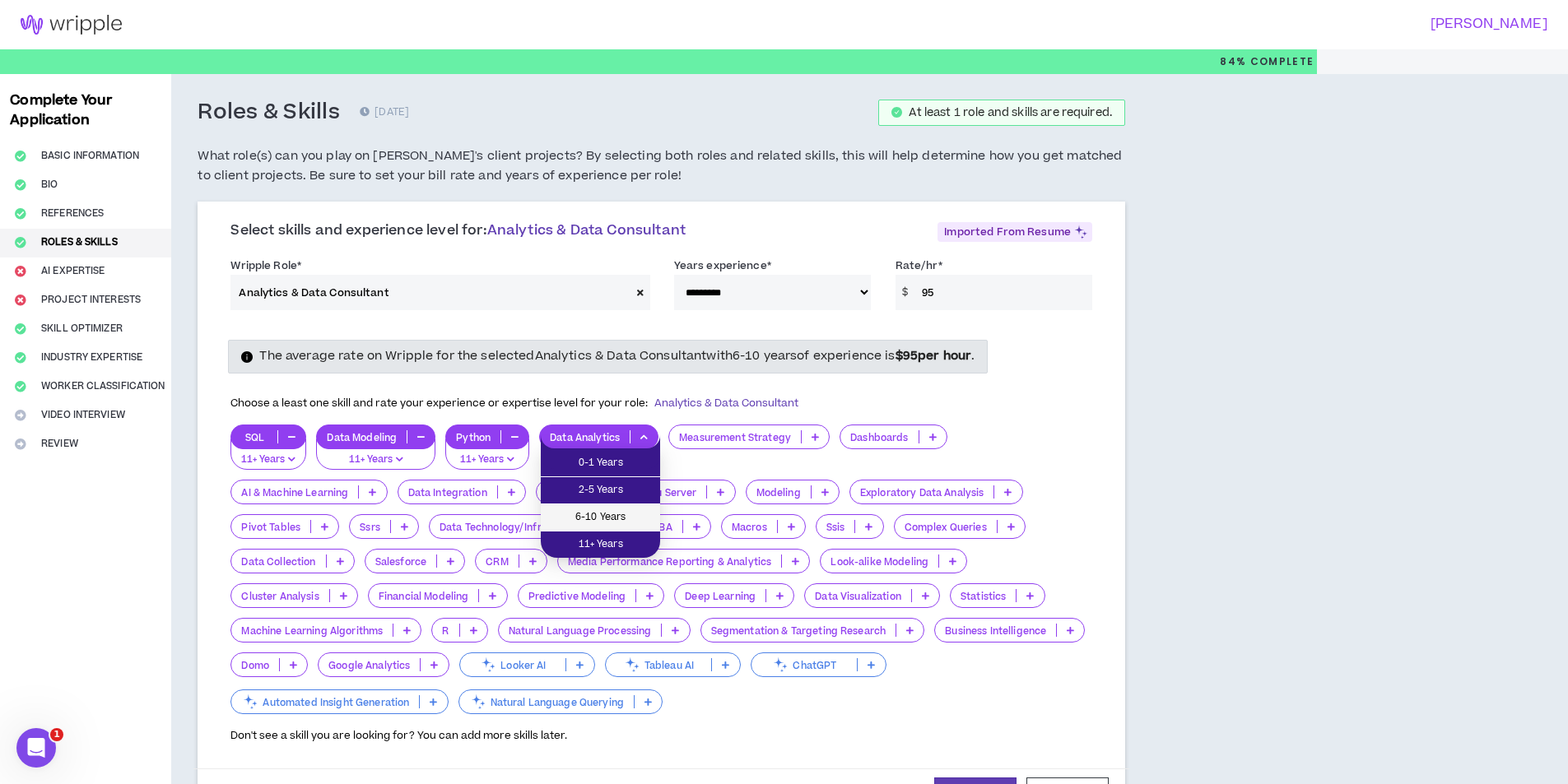
click at [595, 515] on span "6-10 Years" at bounding box center [601, 517] width 99 height 18
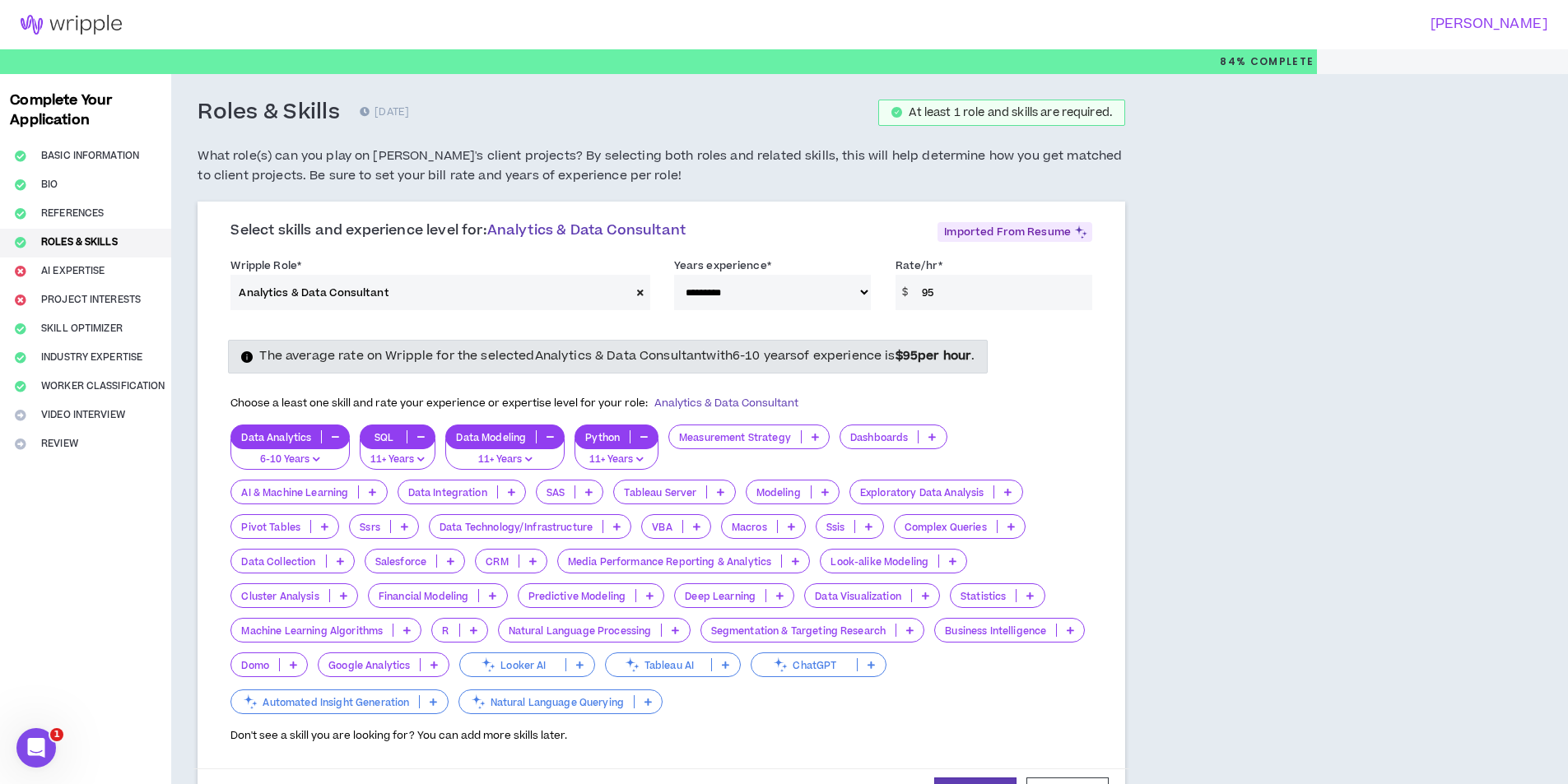
click at [505, 491] on p at bounding box center [512, 492] width 27 height 13
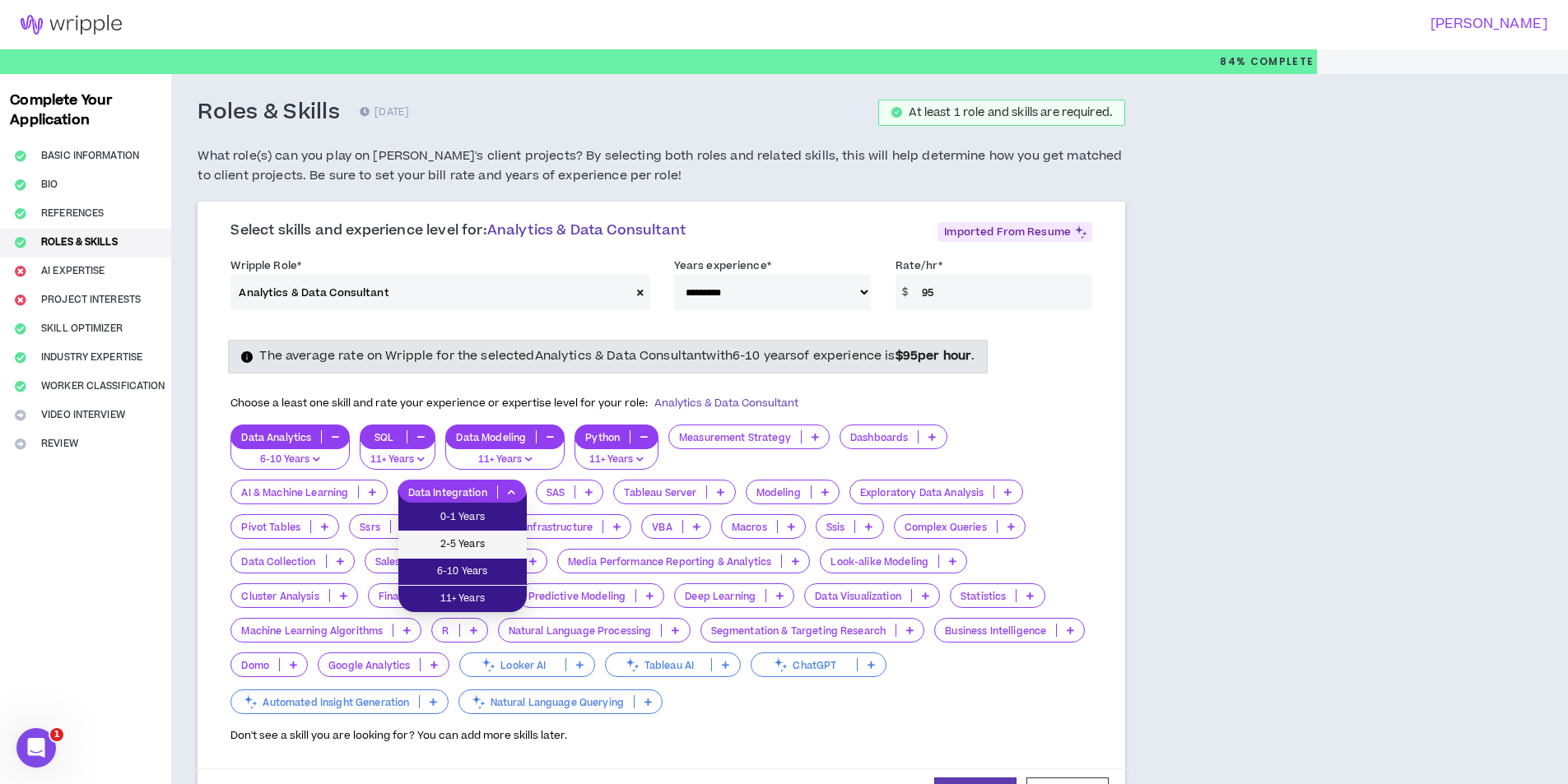
click at [475, 546] on span "2-5 Years" at bounding box center [463, 544] width 109 height 18
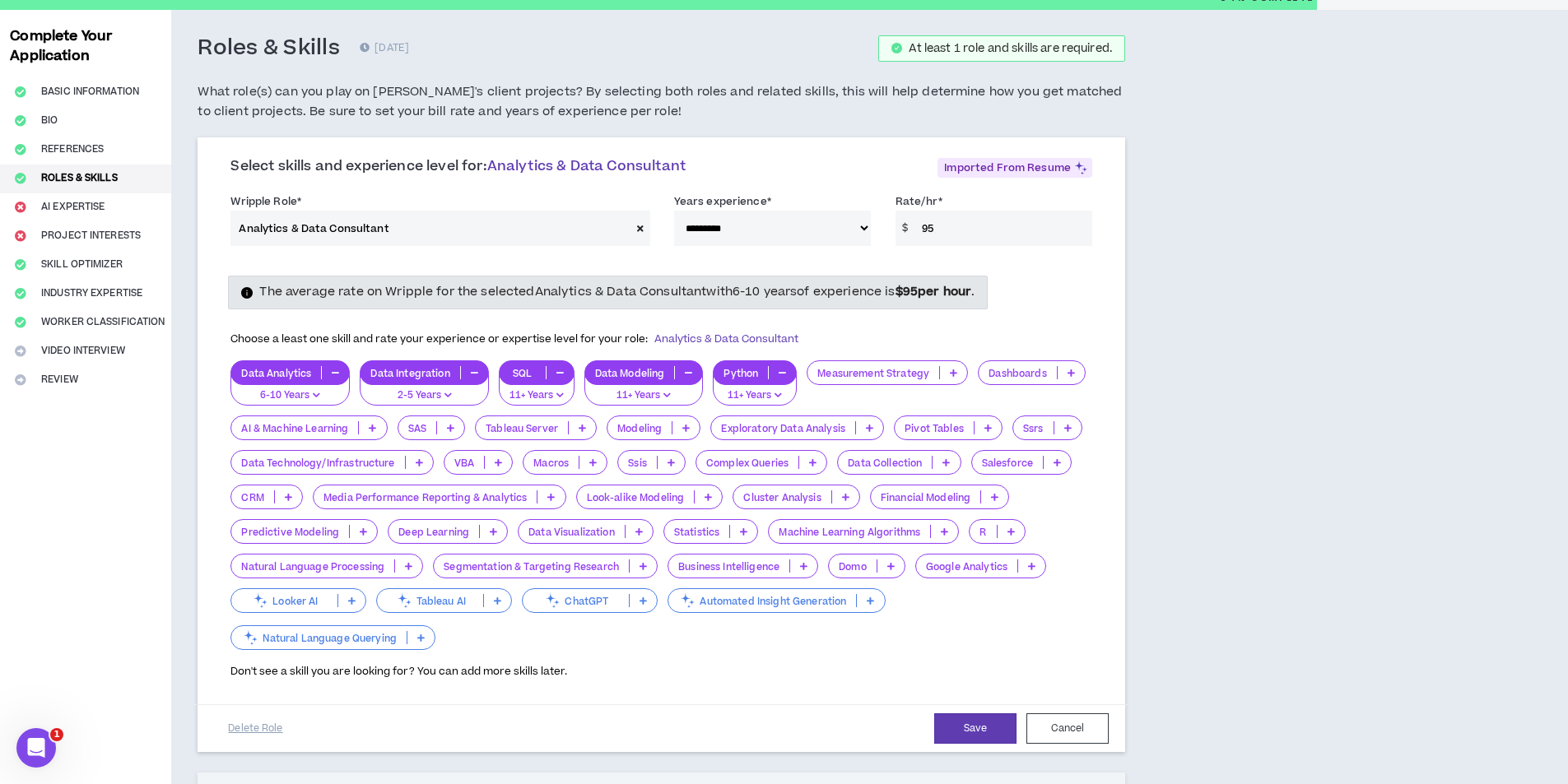
scroll to position [164, 0]
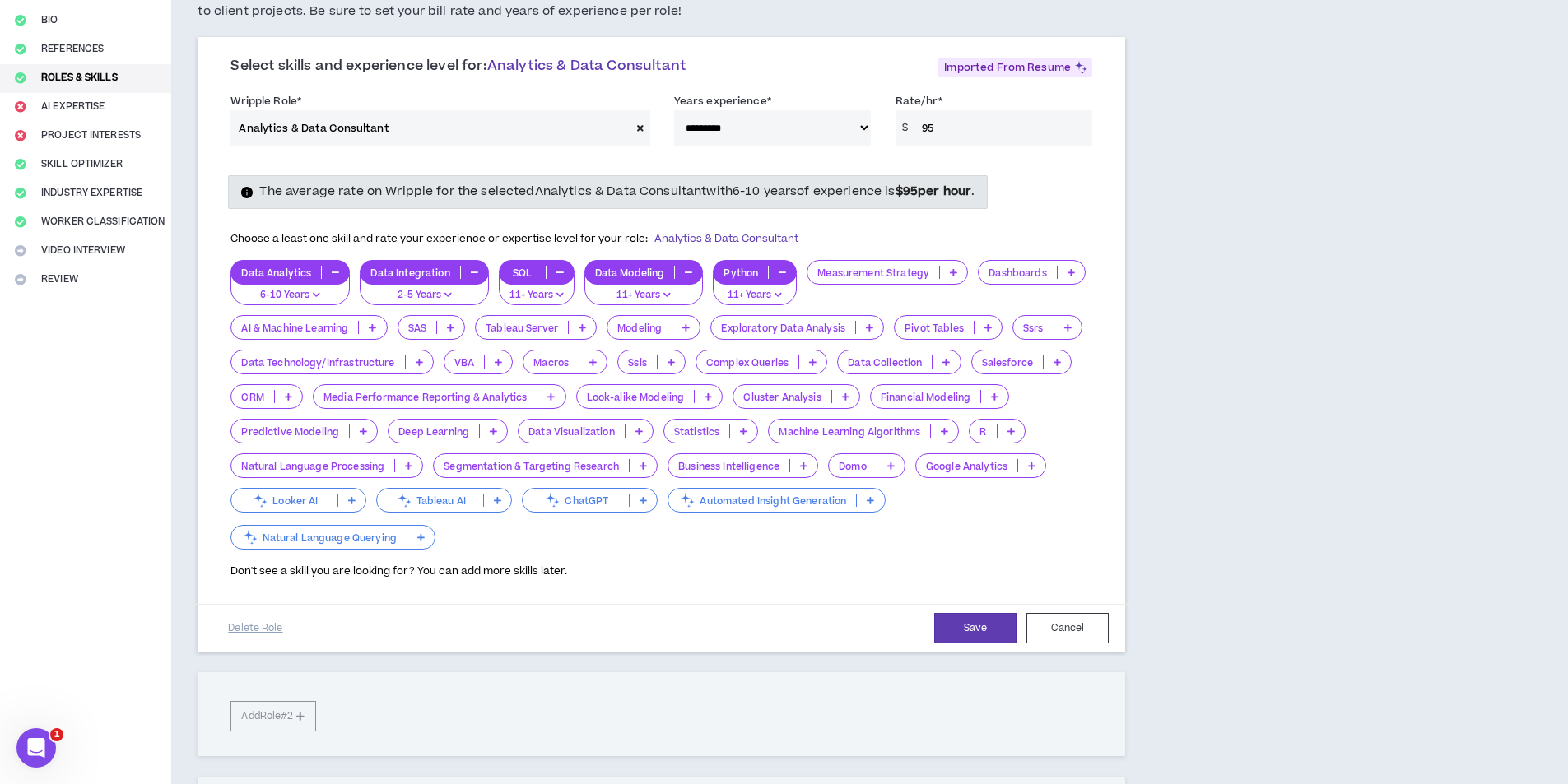
click at [445, 186] on span "The average rate on Wripple for the selected Analytics & Data Consultant with 6…" at bounding box center [617, 191] width 716 height 17
click at [987, 188] on div "The average rate on Wripple for the selected Analytics & Data Consultant with 6…" at bounding box center [607, 191] width 760 height 33
click at [949, 117] on input "95" at bounding box center [1003, 127] width 179 height 35
type input "9"
type input "8"
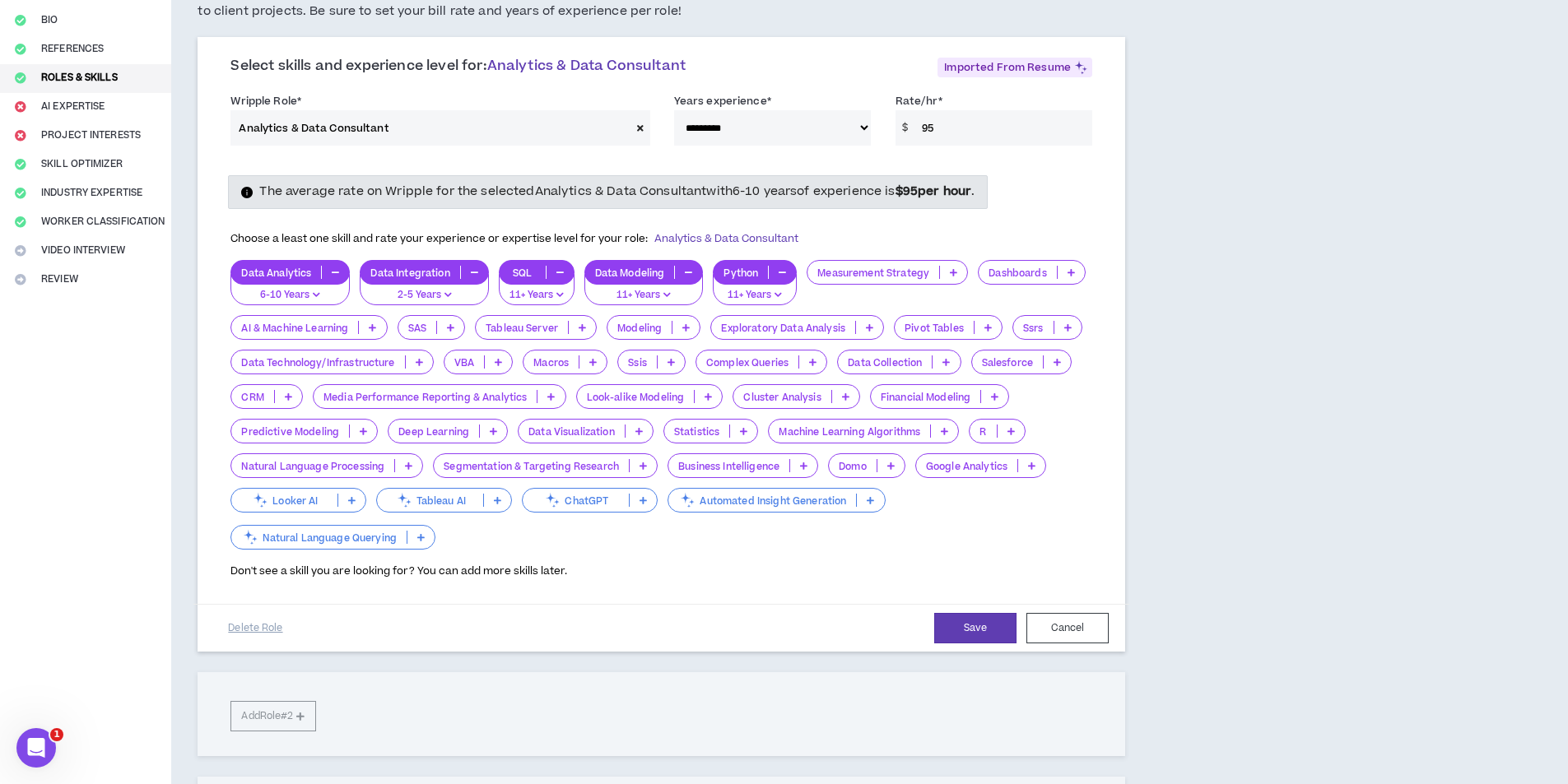
type input "9"
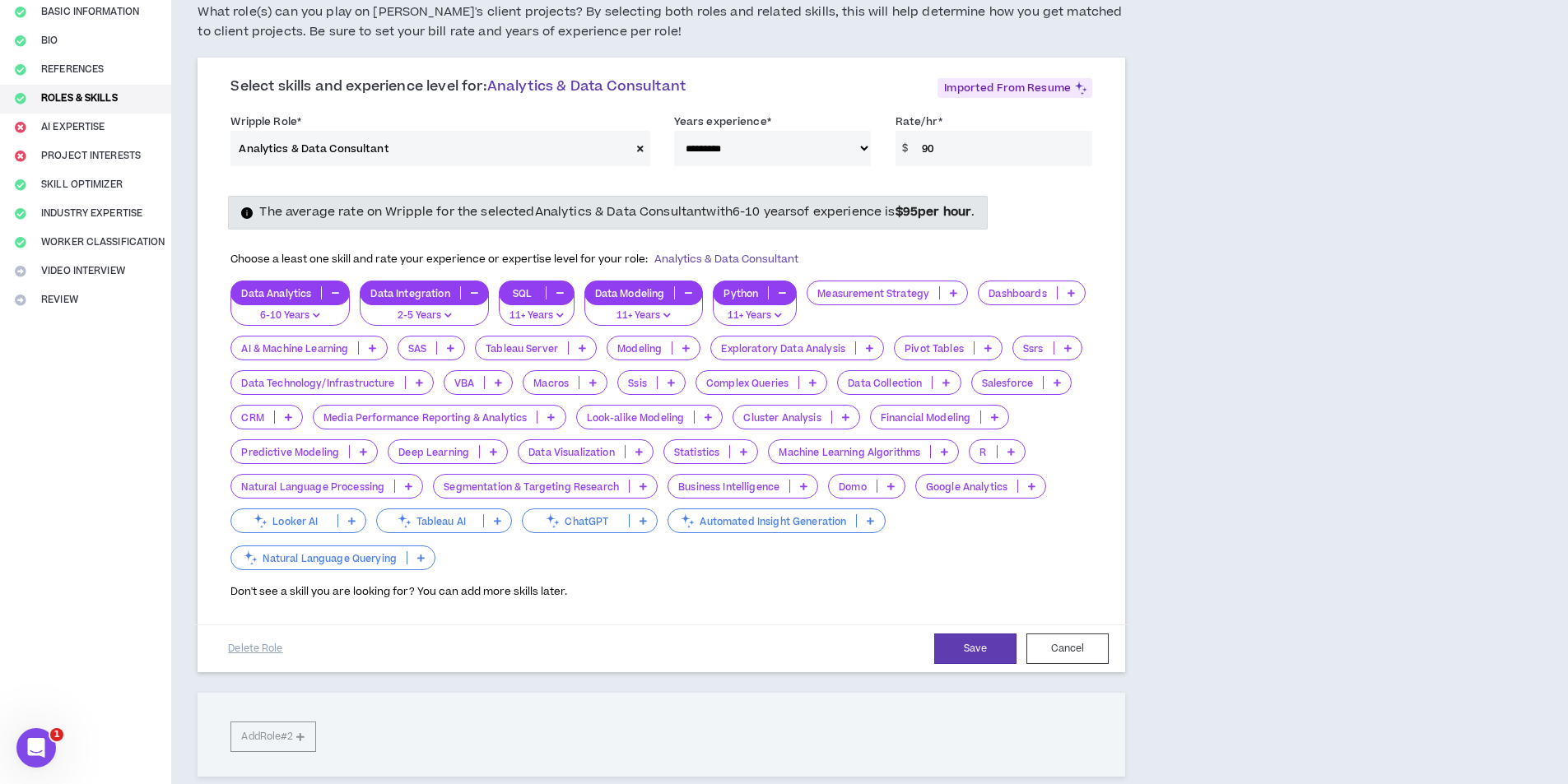
scroll to position [142, 0]
type input "90"
click at [647, 522] on icon at bounding box center [644, 522] width 8 height 9
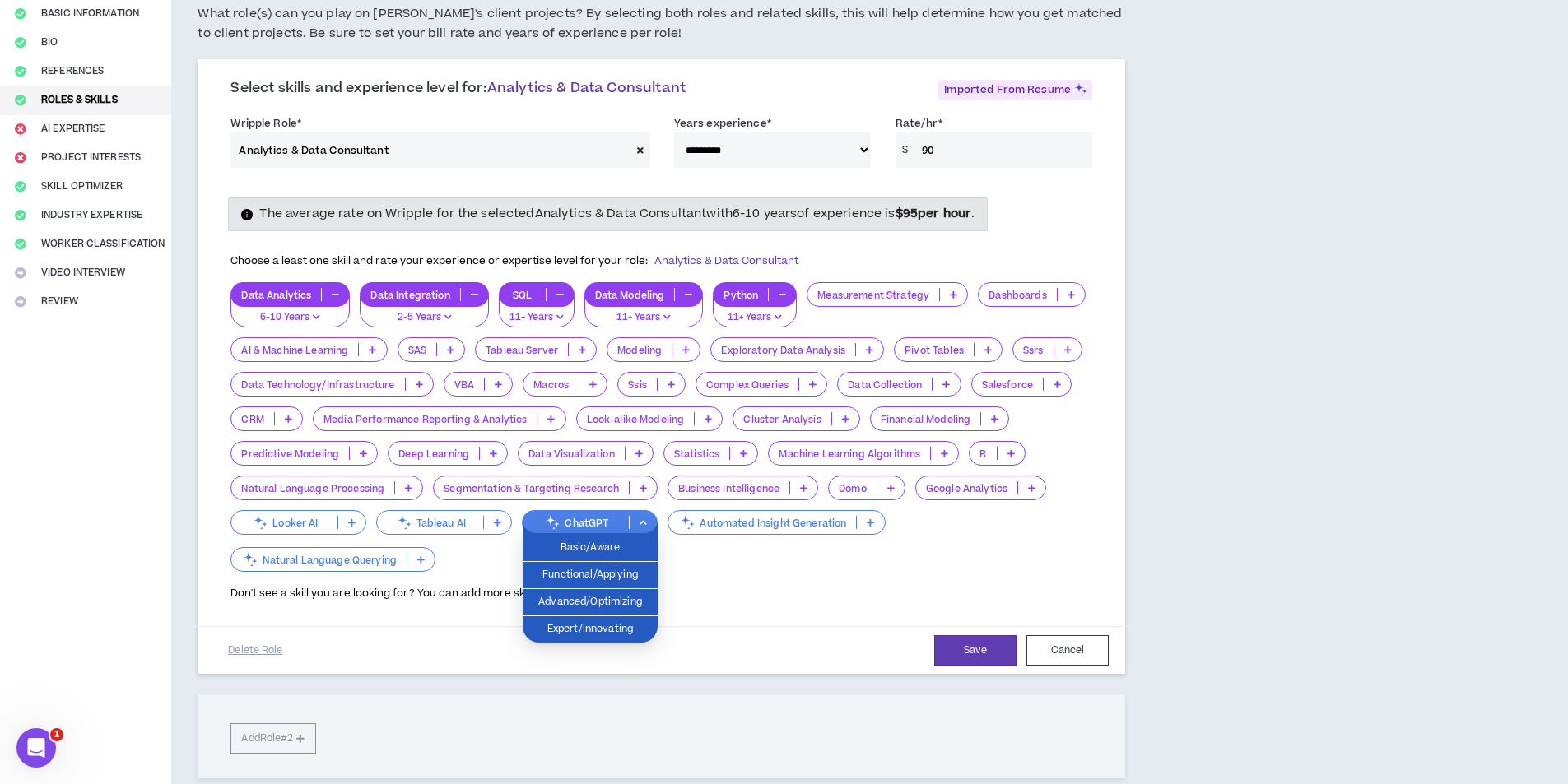
click at [719, 592] on div "Don't see a skill you are looking for? You can add more skills later." at bounding box center [661, 588] width 862 height 27
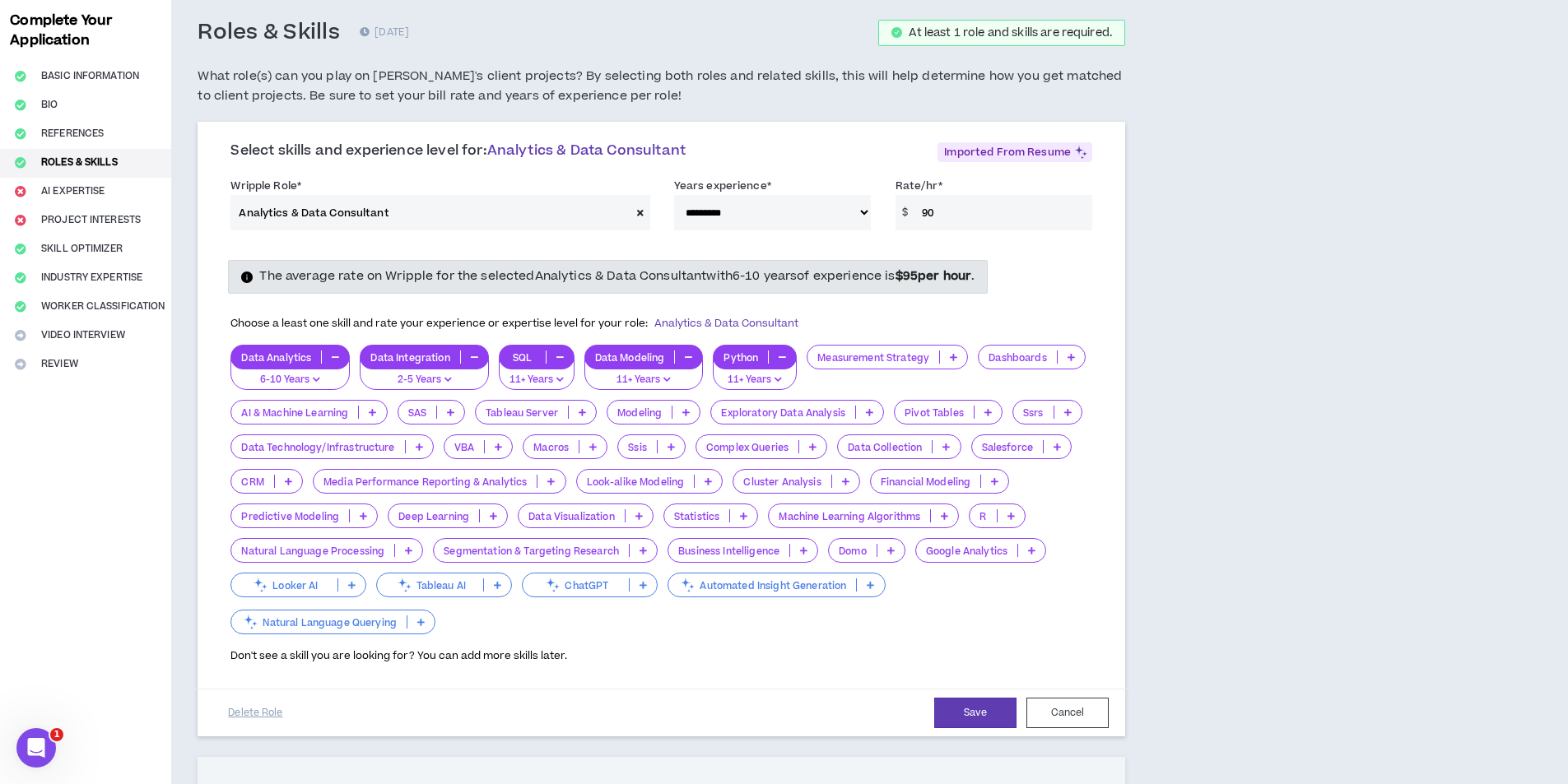
scroll to position [0, 0]
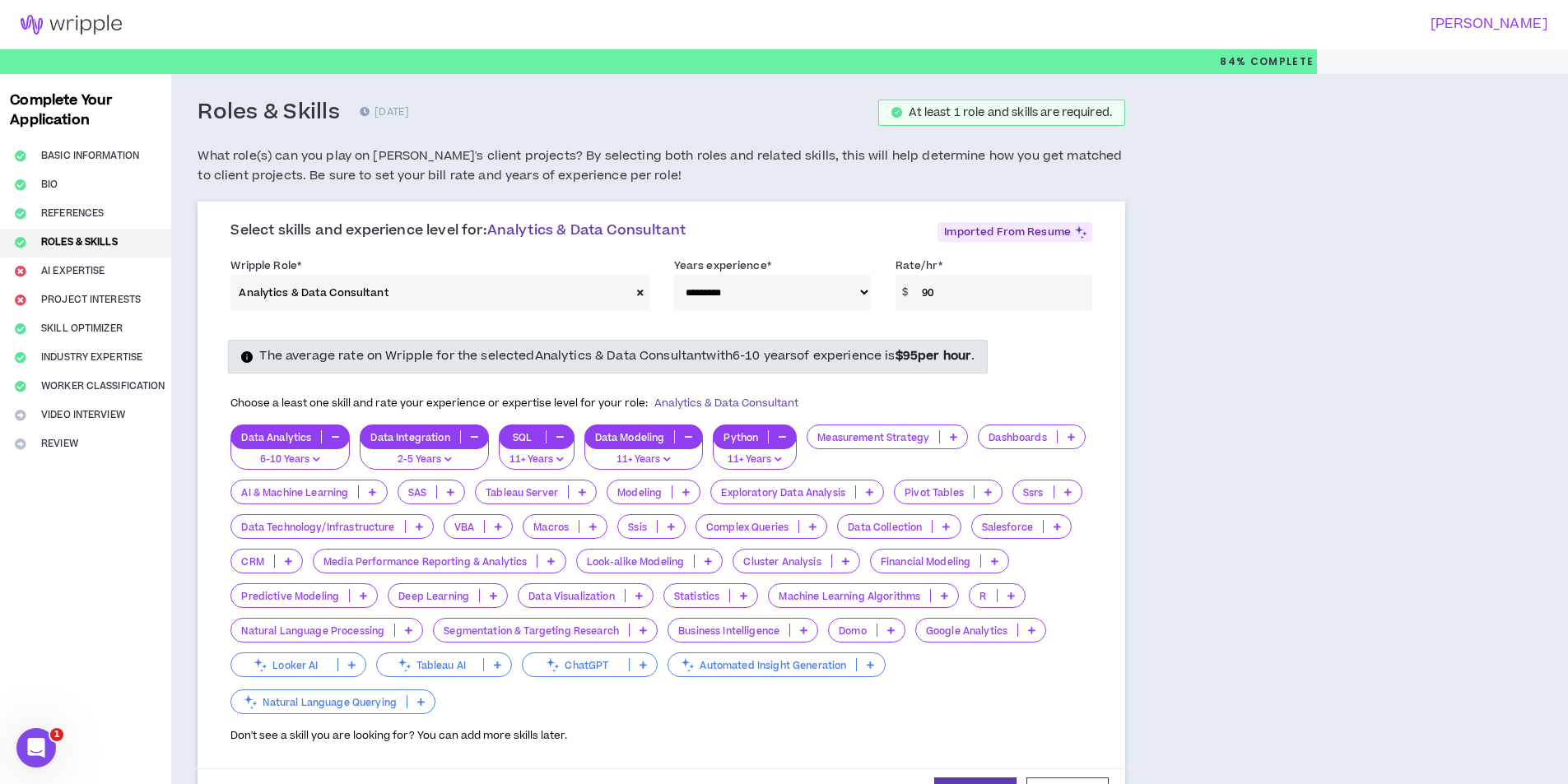
click at [1081, 232] on icon at bounding box center [1080, 231] width 16 height 16
click at [1051, 232] on p "Imported From Resume" at bounding box center [1015, 231] width 155 height 20
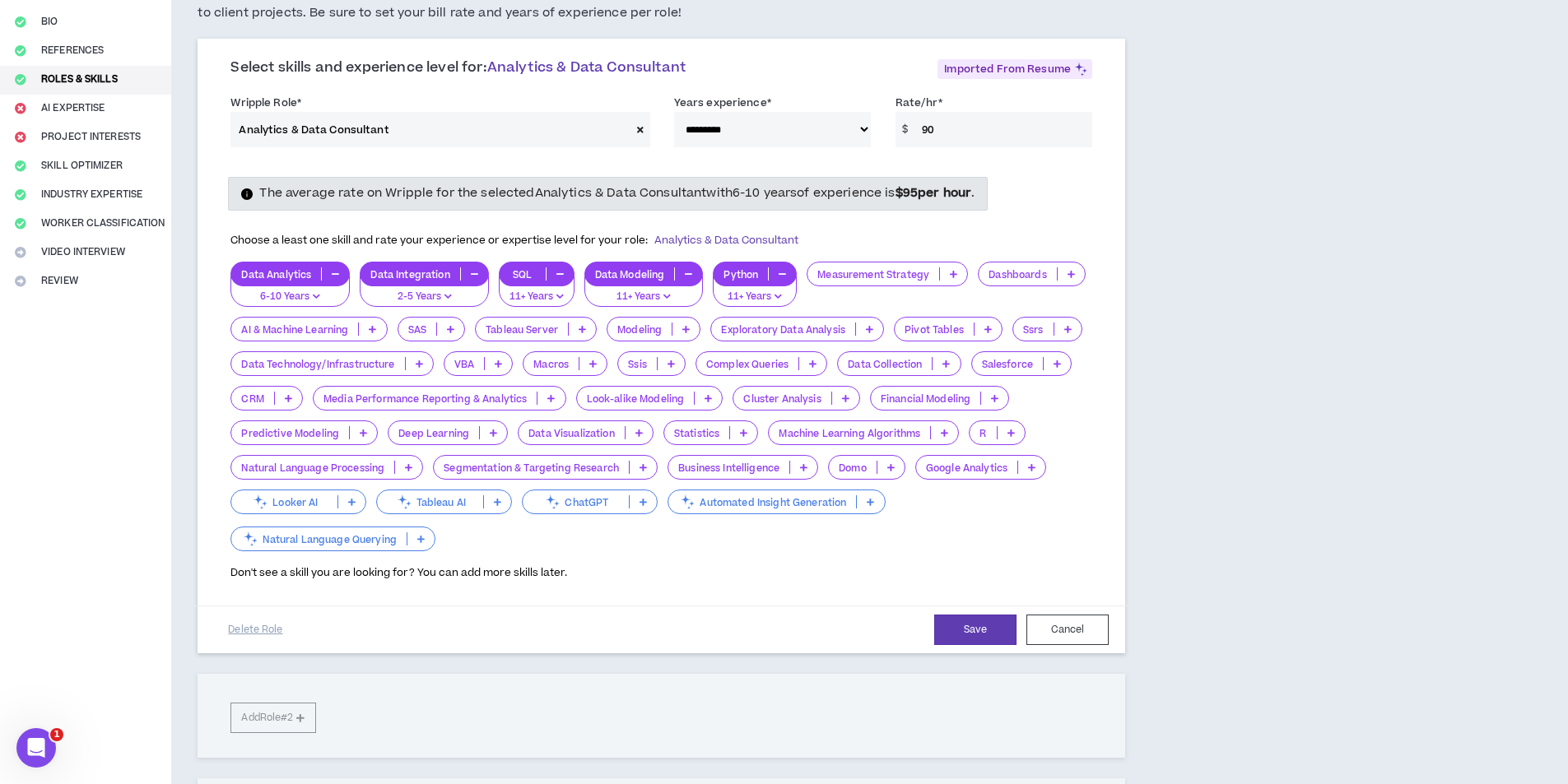
scroll to position [164, 0]
click at [634, 432] on p at bounding box center [639, 431] width 27 height 13
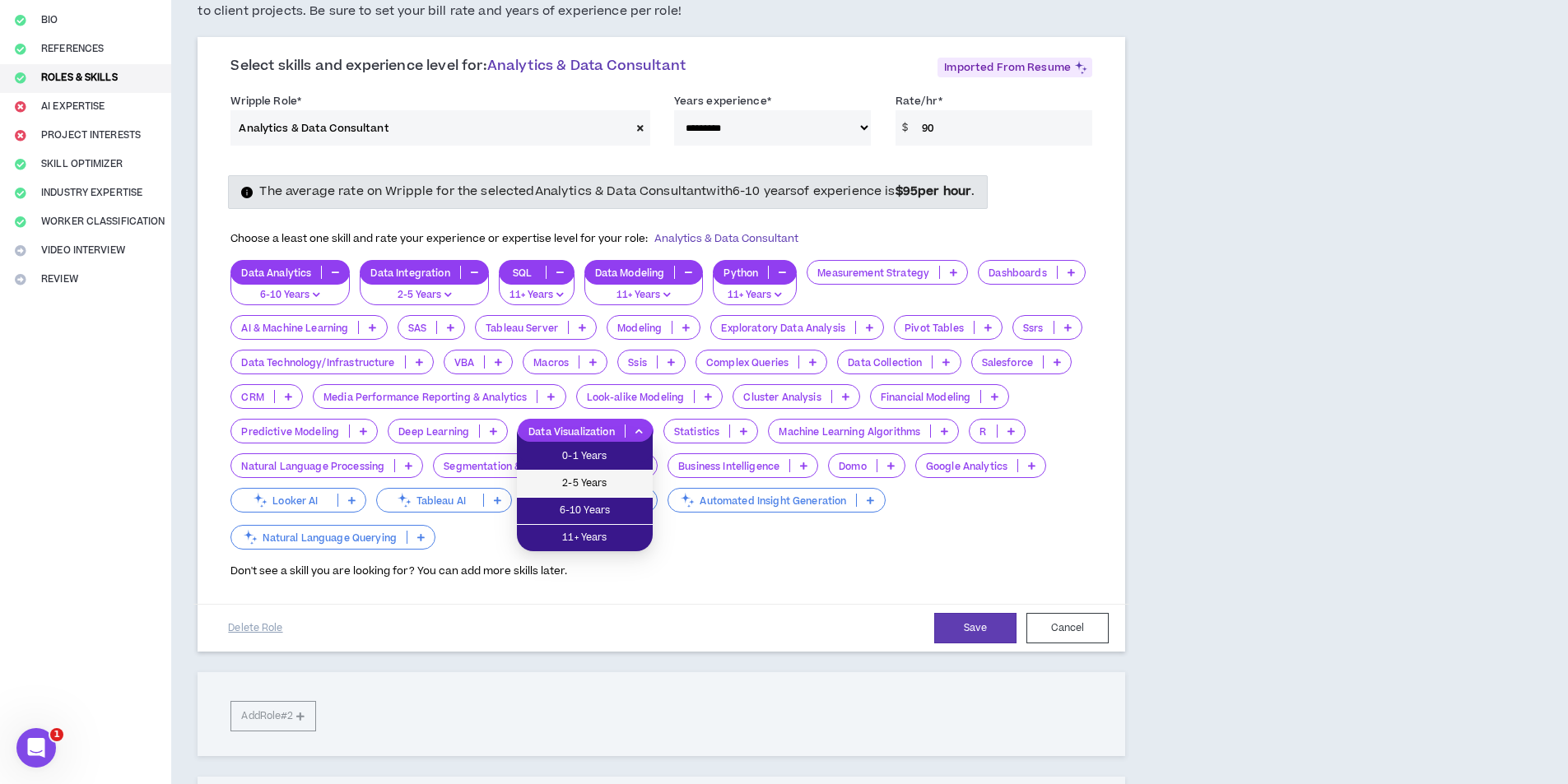
click at [586, 478] on span "2-5 Years" at bounding box center [585, 483] width 116 height 18
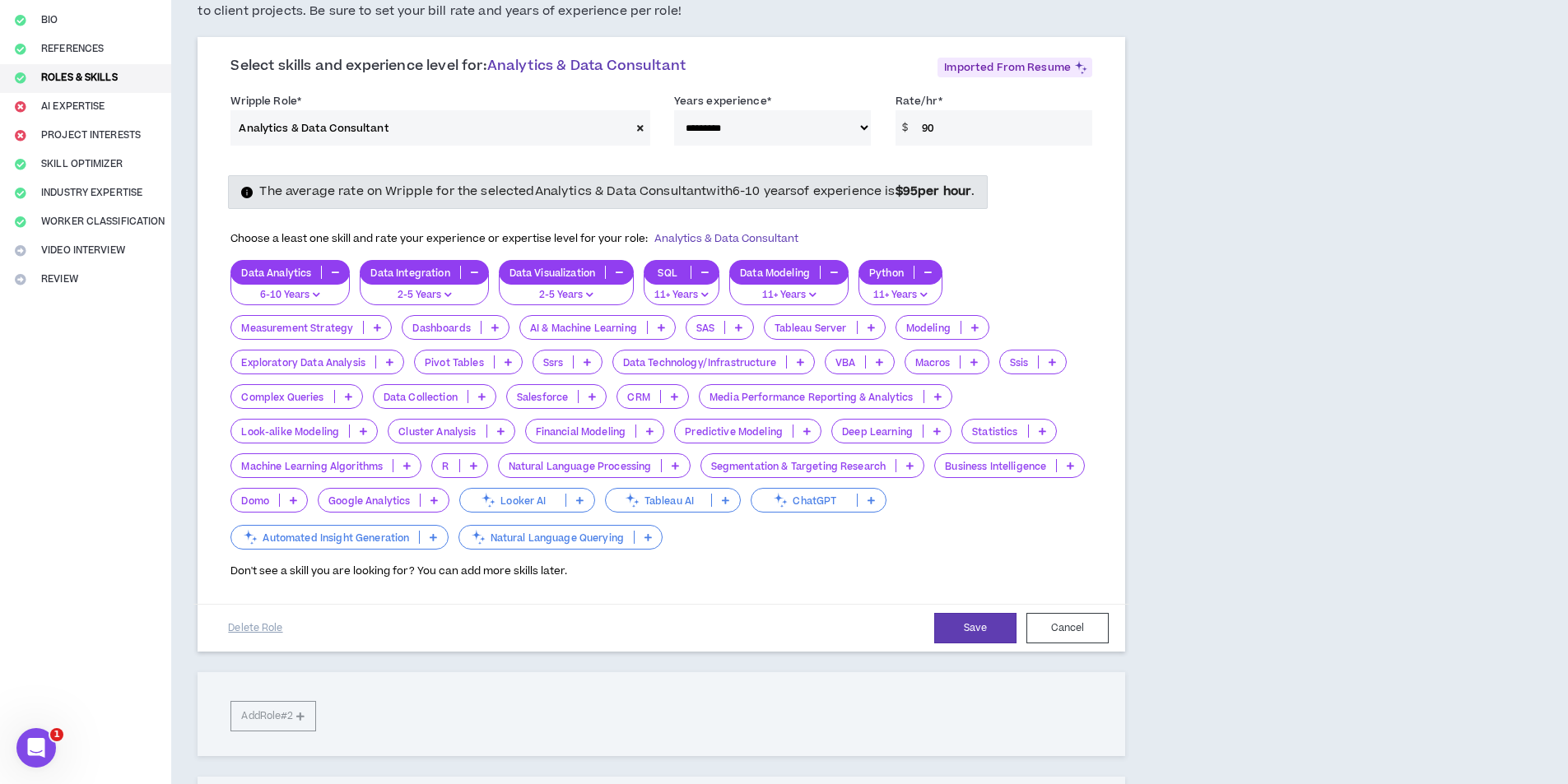
click at [742, 428] on p "Predictive Modeling" at bounding box center [734, 431] width 118 height 12
click at [734, 589] on div "The average rate on Wripple for the selected Analytics & Data Consultant with 6…" at bounding box center [661, 374] width 887 height 433
click at [860, 326] on p at bounding box center [872, 328] width 27 height 13
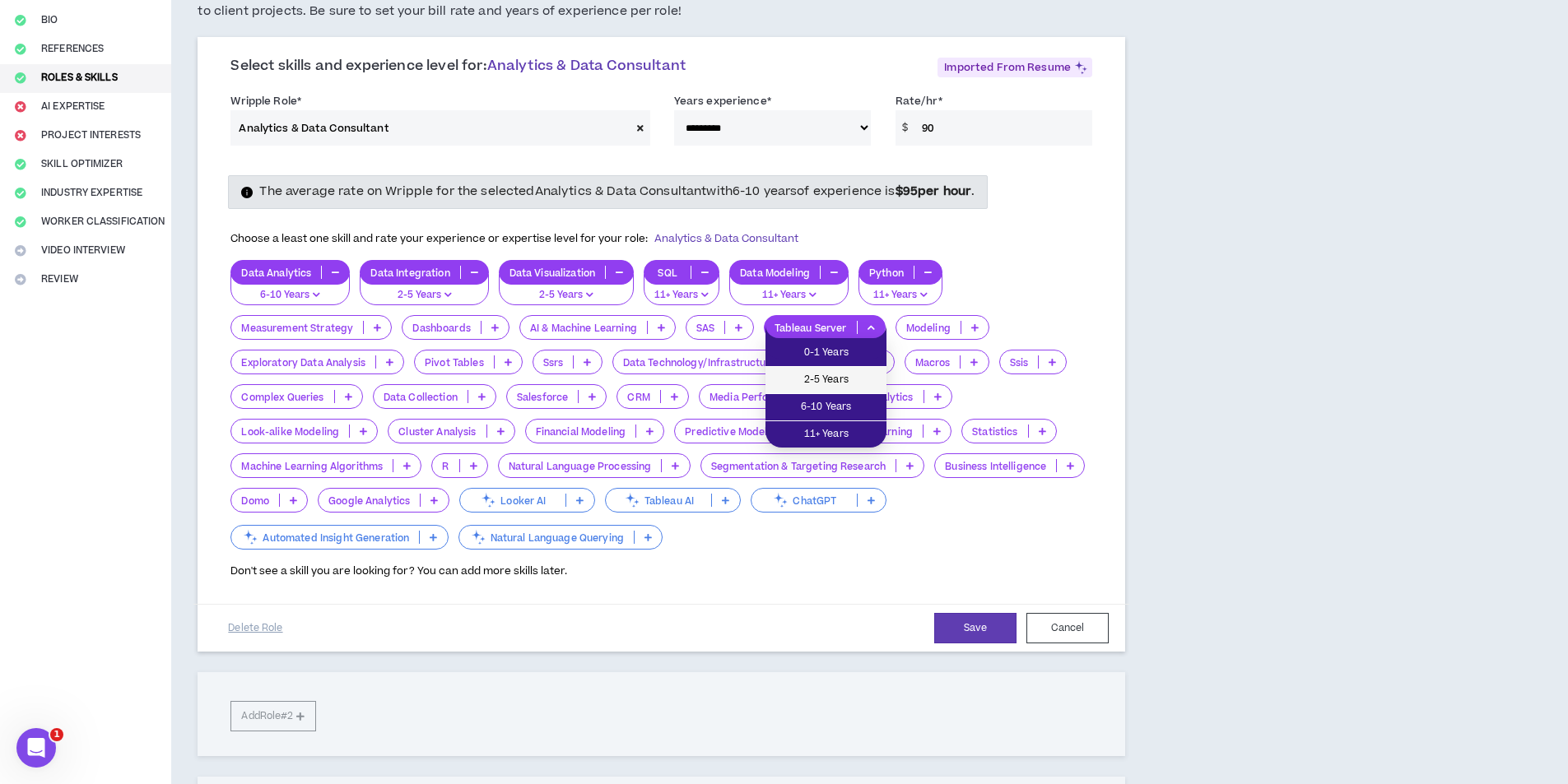
click at [831, 378] on span "2-5 Years" at bounding box center [827, 380] width 101 height 18
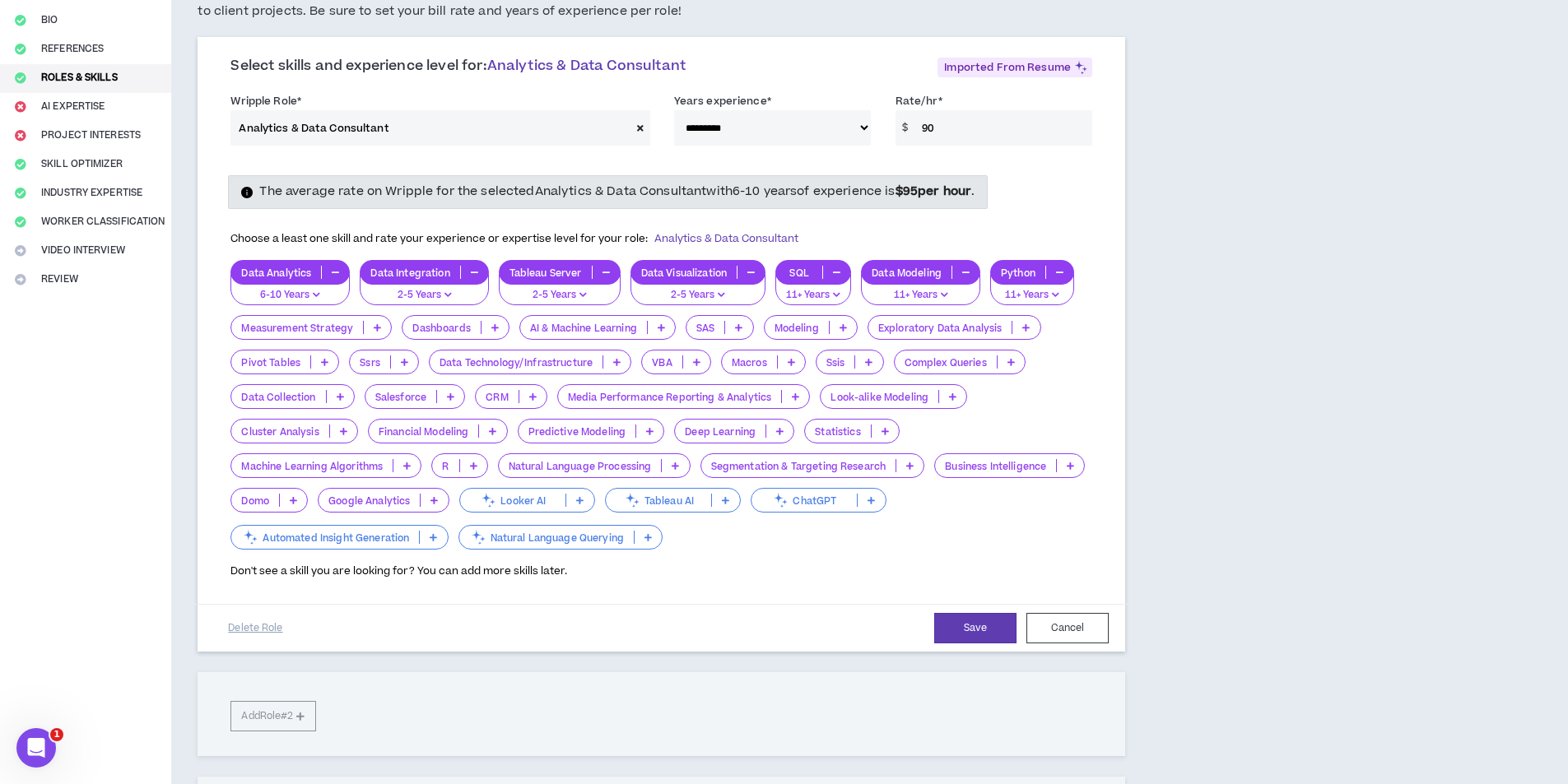
click at [497, 330] on icon at bounding box center [496, 327] width 8 height 9
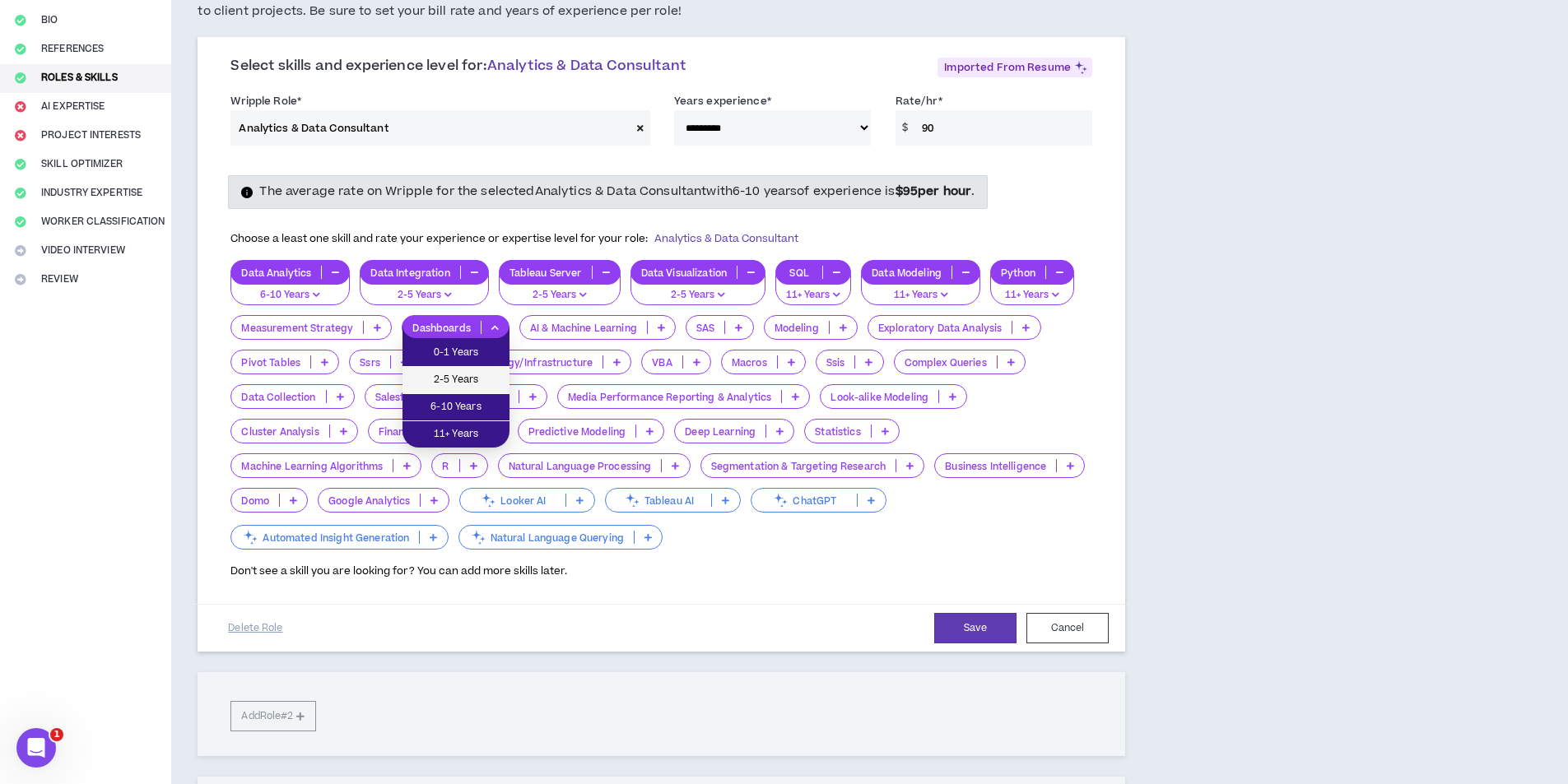
click at [458, 381] on span "2-5 Years" at bounding box center [455, 380] width 87 height 18
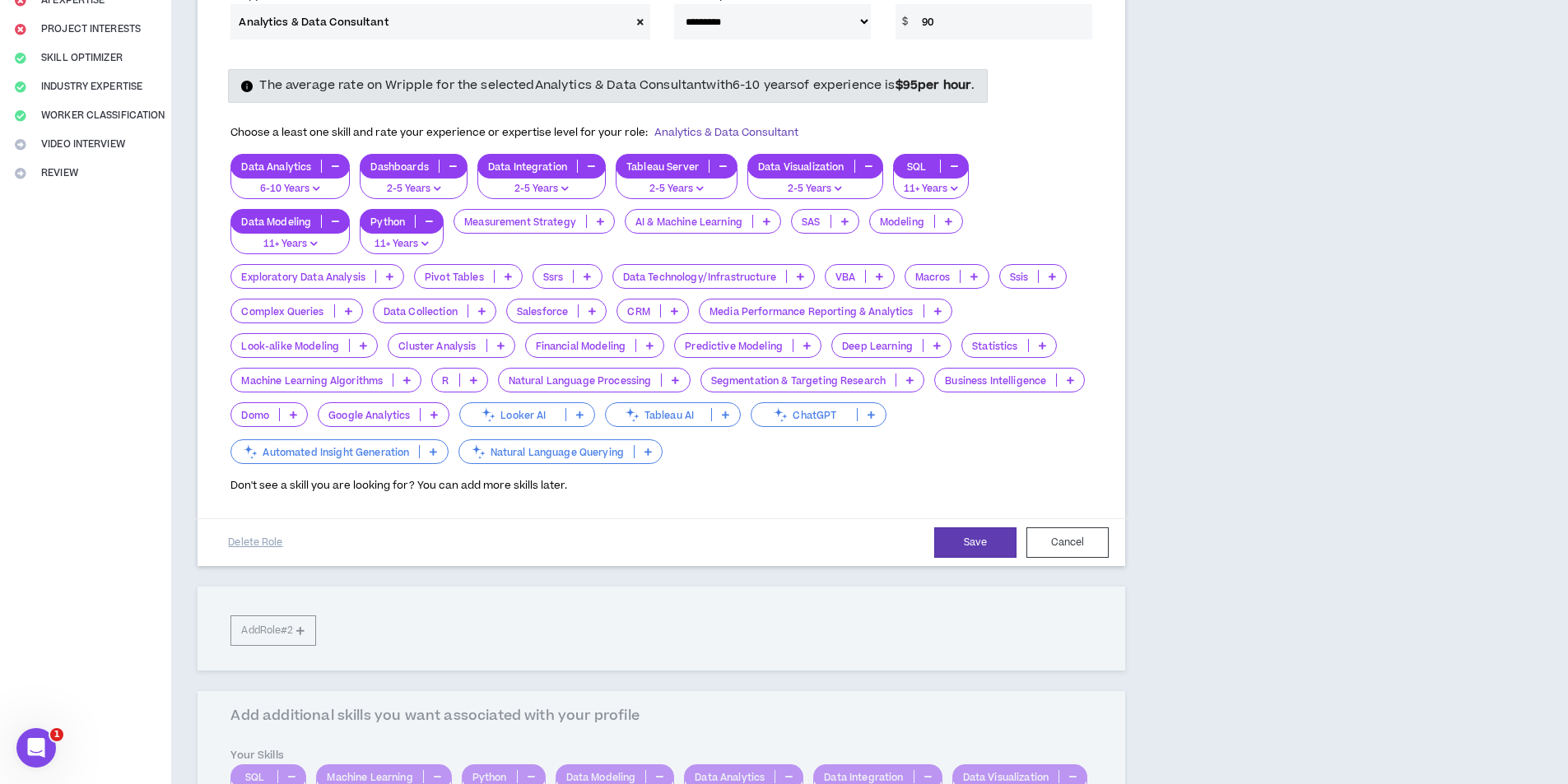
scroll to position [493, 0]
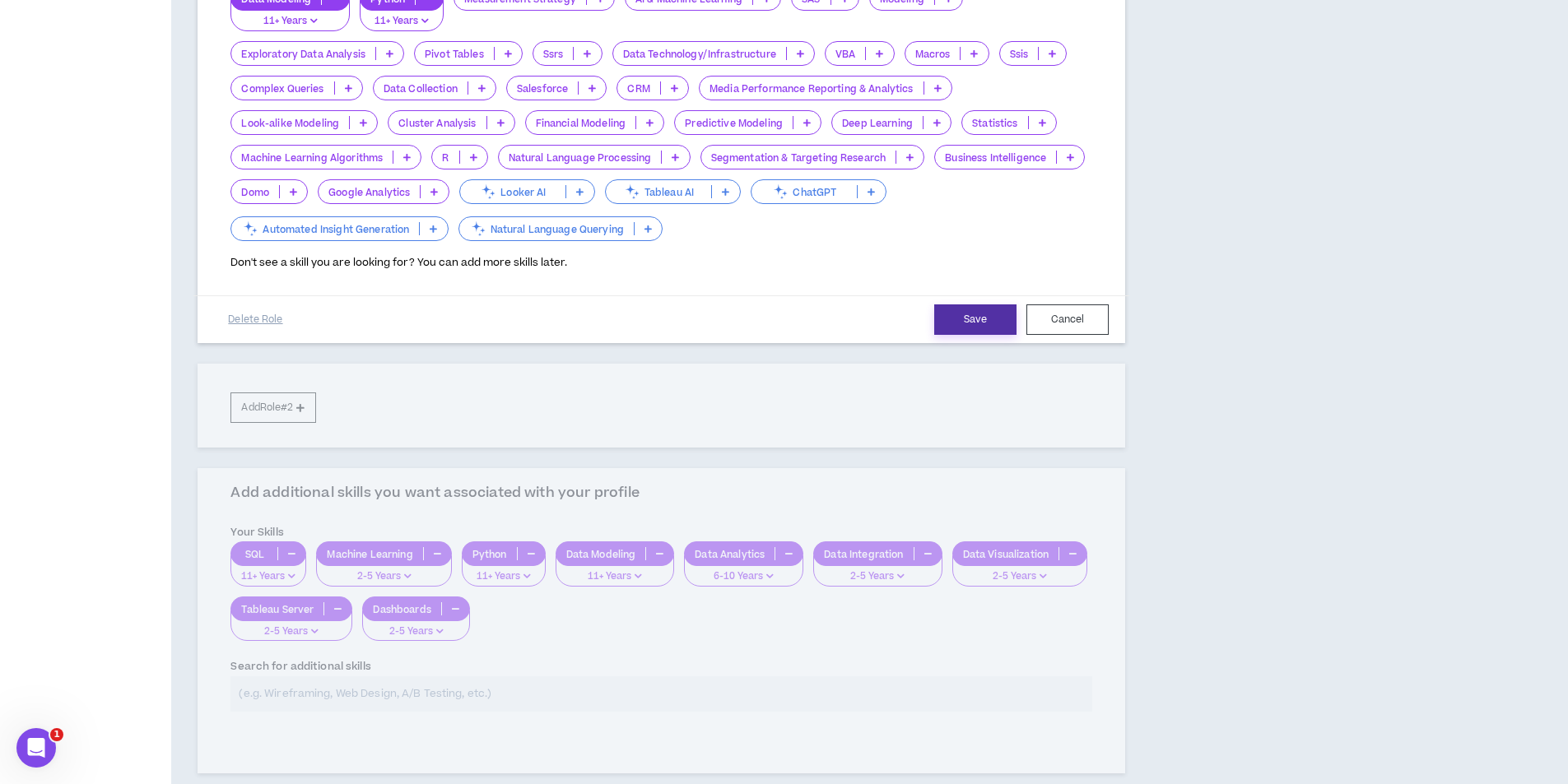
click at [983, 323] on button "Save" at bounding box center [976, 319] width 82 height 31
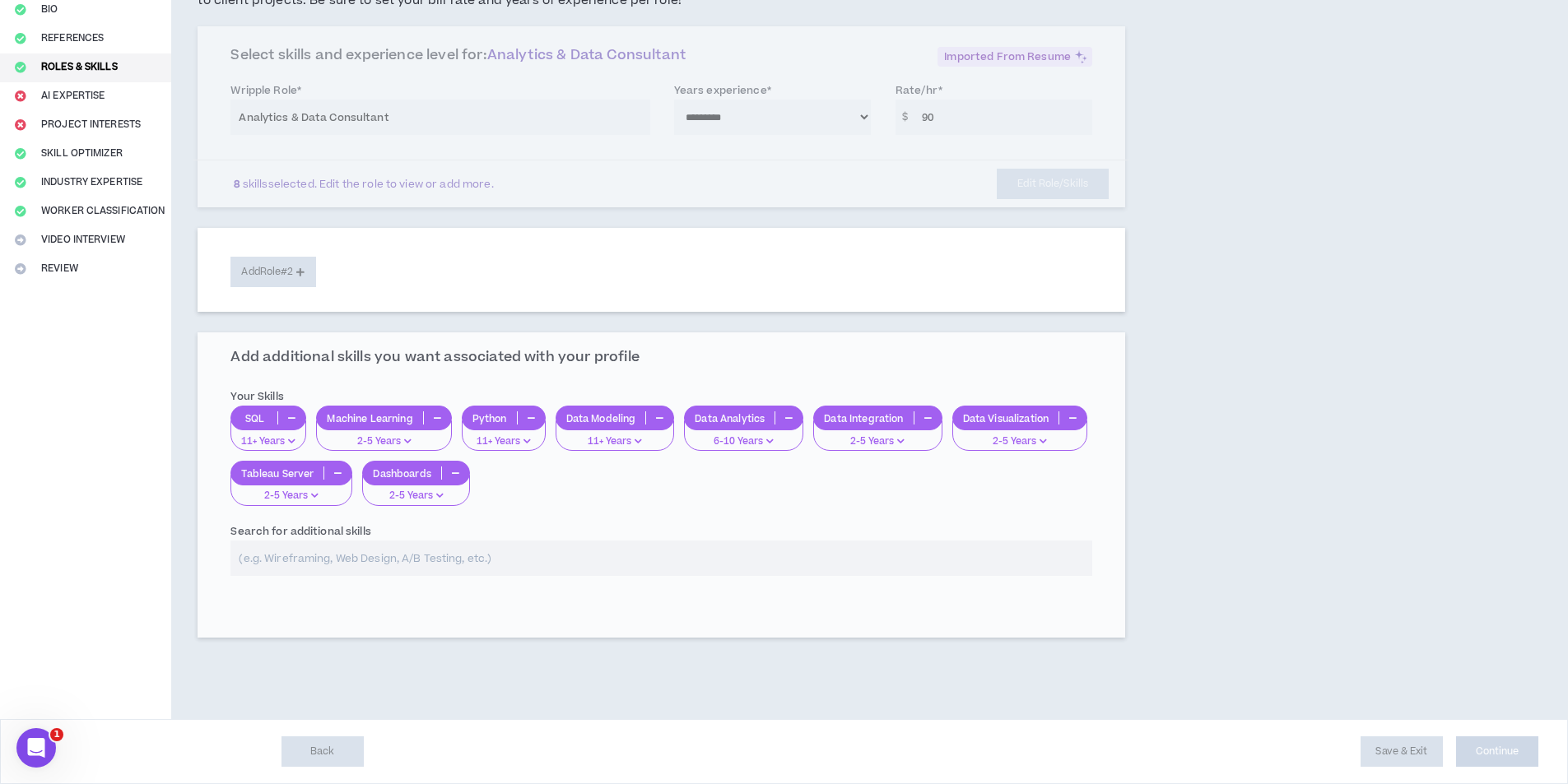
scroll to position [175, 0]
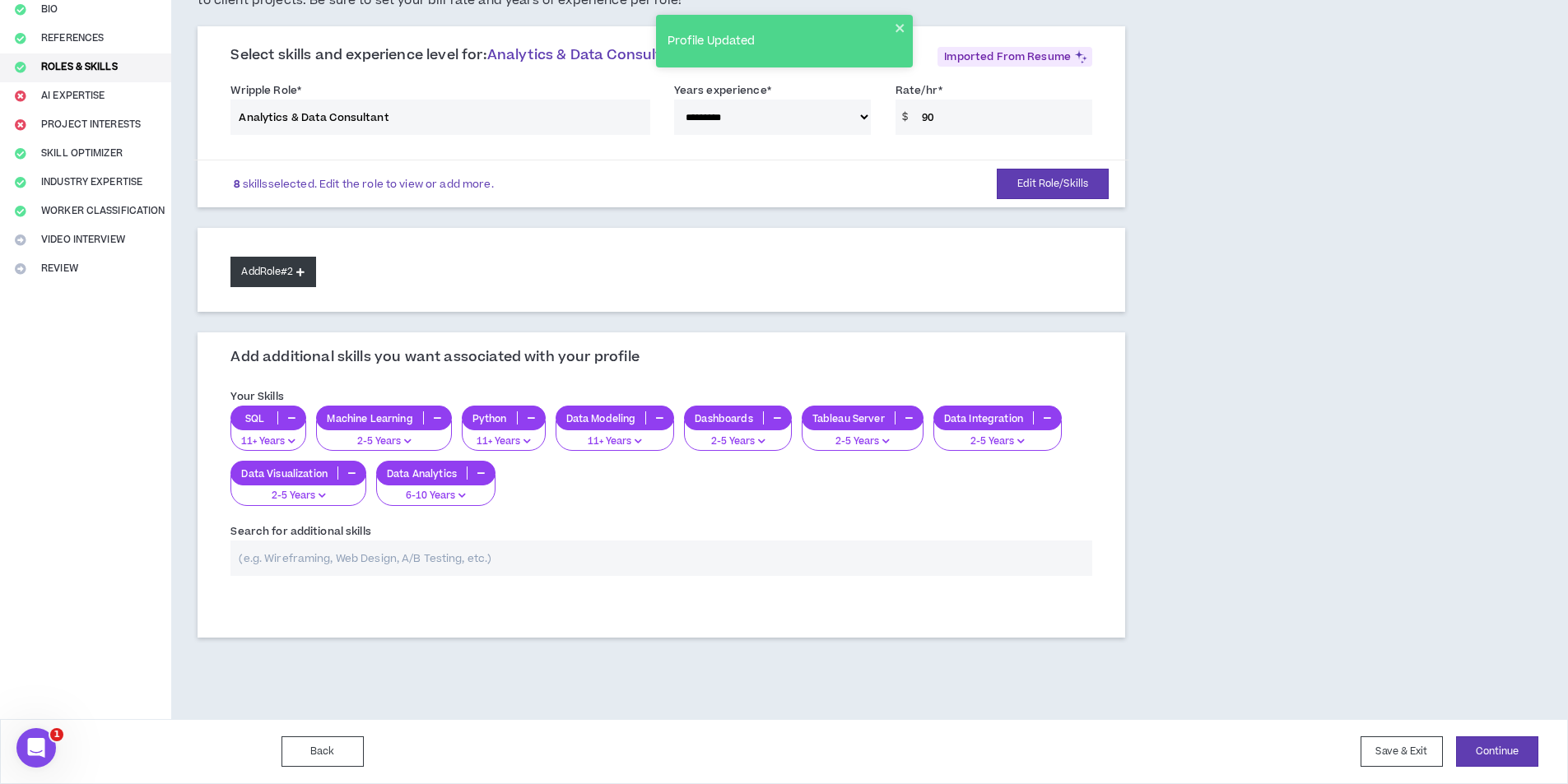
click at [262, 262] on button "Add Role #2" at bounding box center [273, 272] width 85 height 31
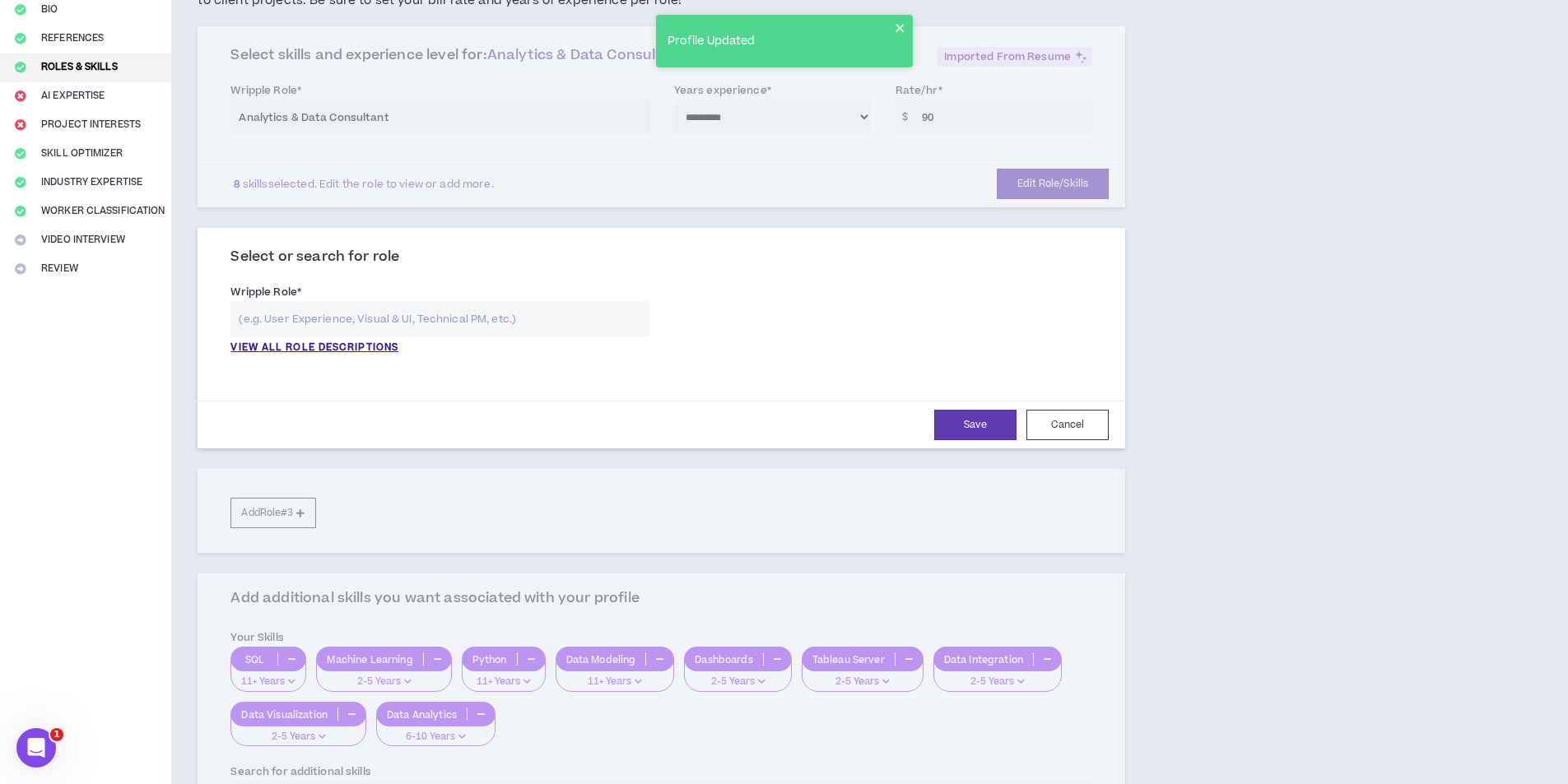
click at [351, 325] on input "text" at bounding box center [439, 318] width 418 height 35
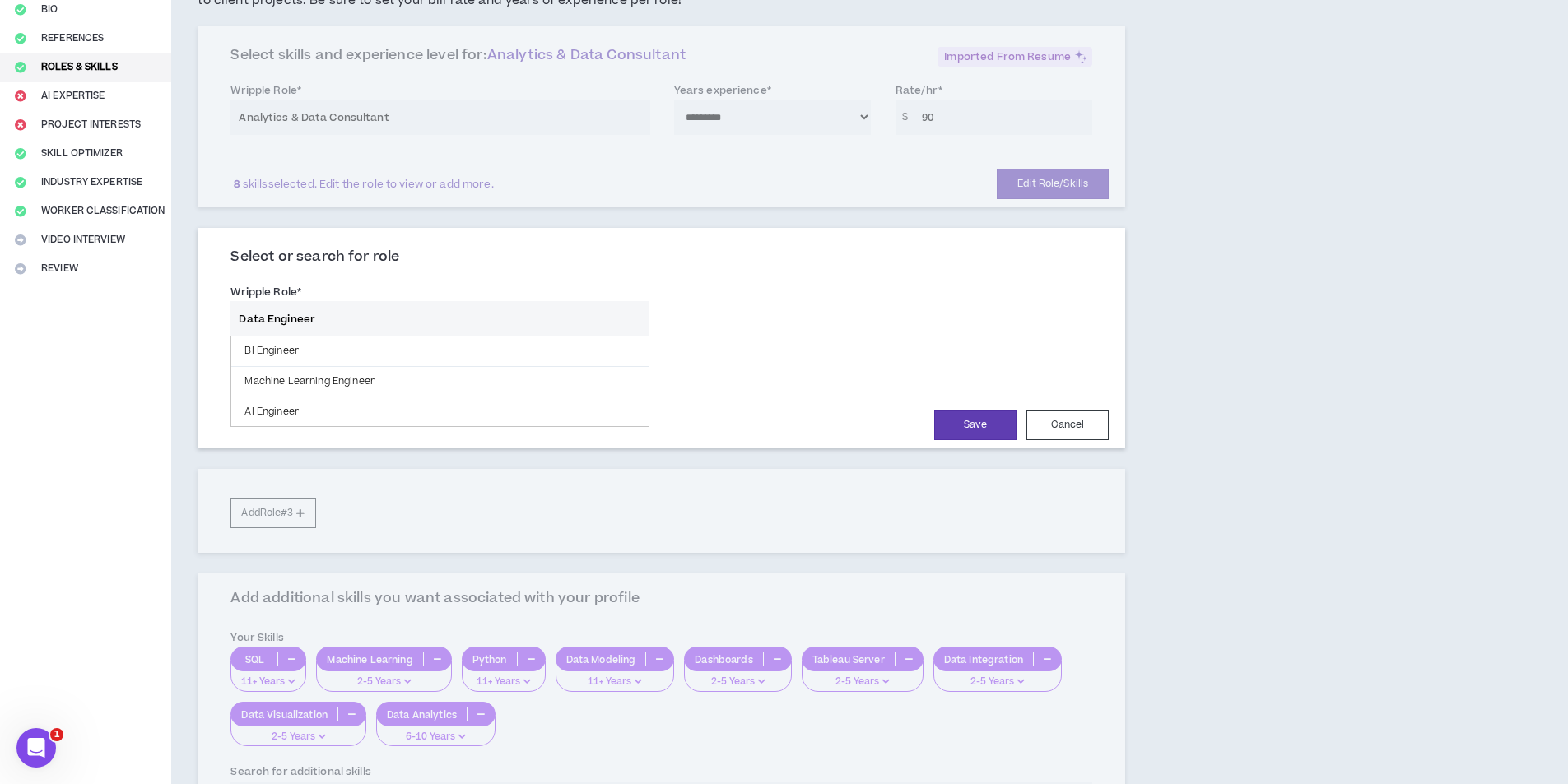
click at [339, 310] on input "Data Engineer" at bounding box center [439, 318] width 418 height 35
click at [982, 426] on button "Save" at bounding box center [976, 425] width 82 height 31
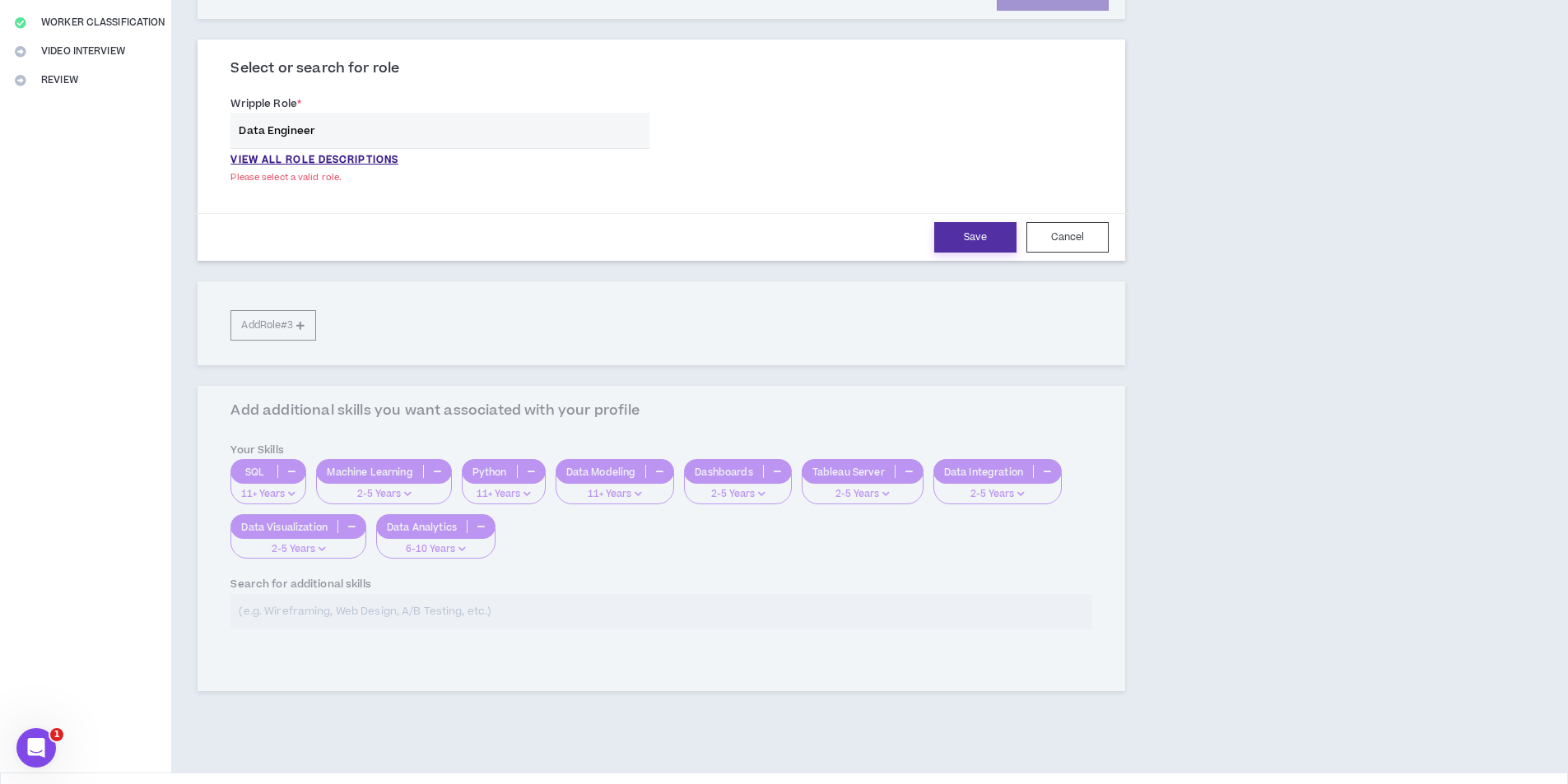
scroll to position [335, 0]
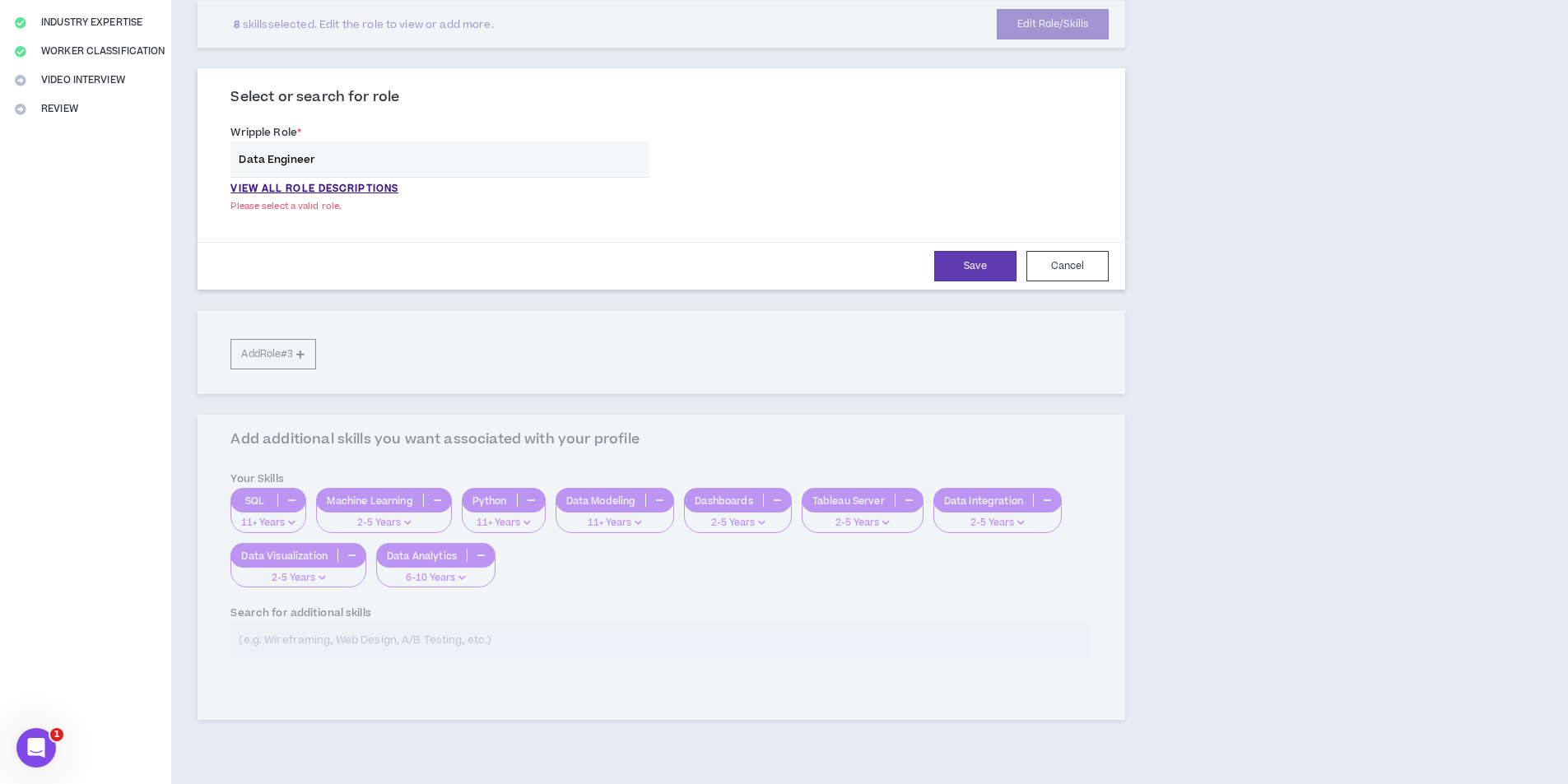
click at [331, 163] on input "Data Engineer" at bounding box center [439, 159] width 418 height 35
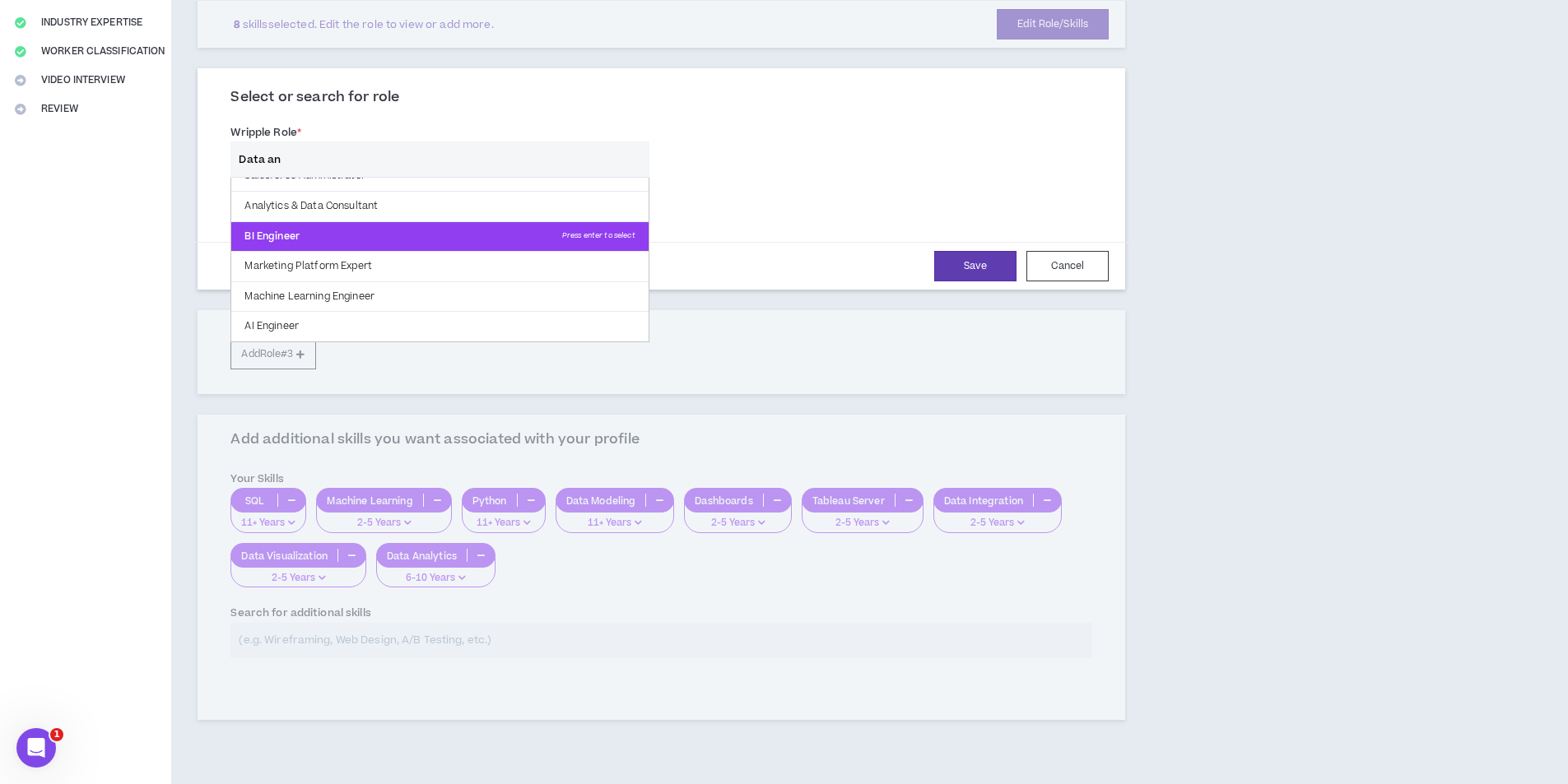
scroll to position [0, 0]
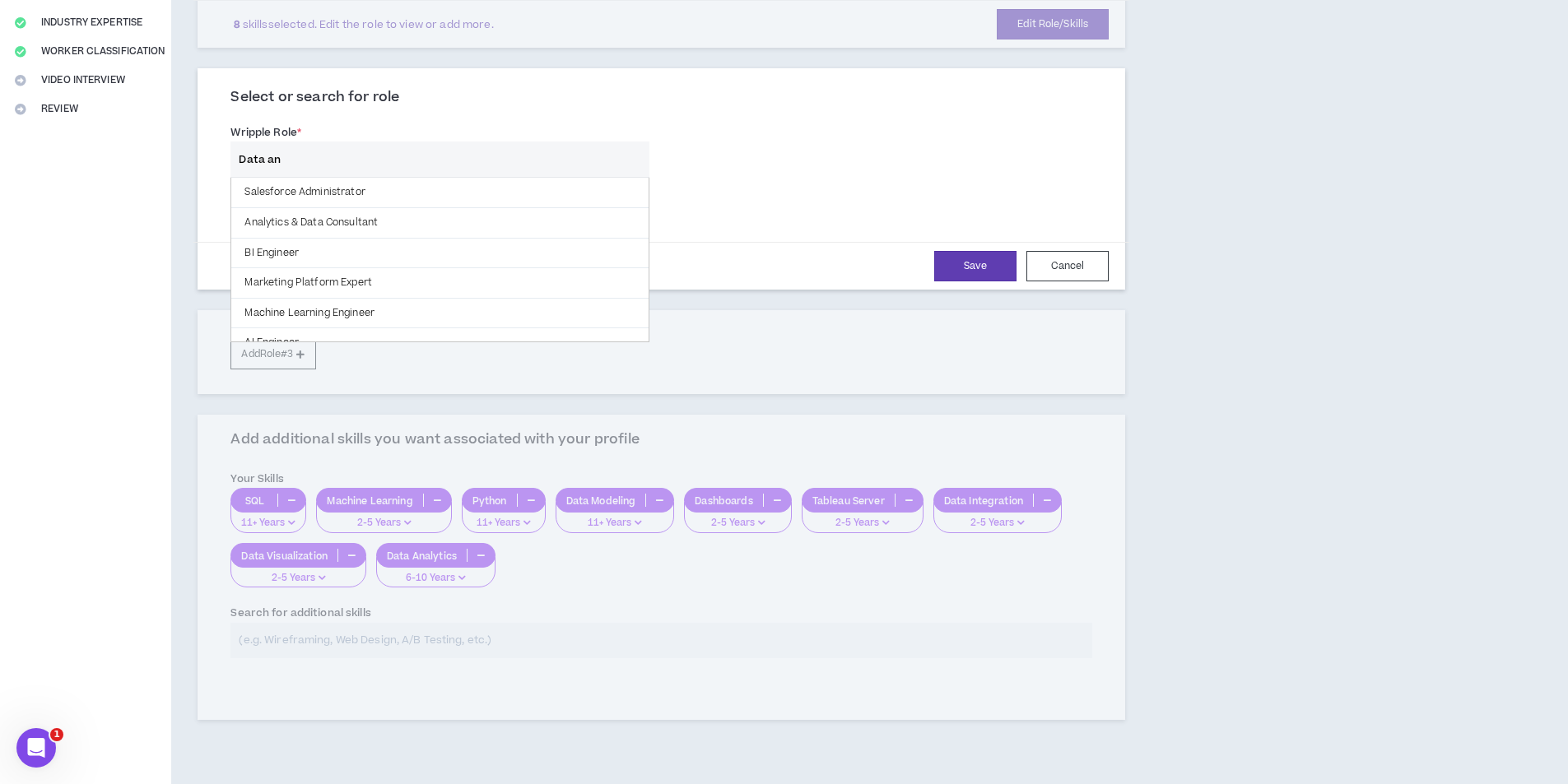
type input "Data an"
click at [695, 185] on div "**********" at bounding box center [661, 164] width 887 height 90
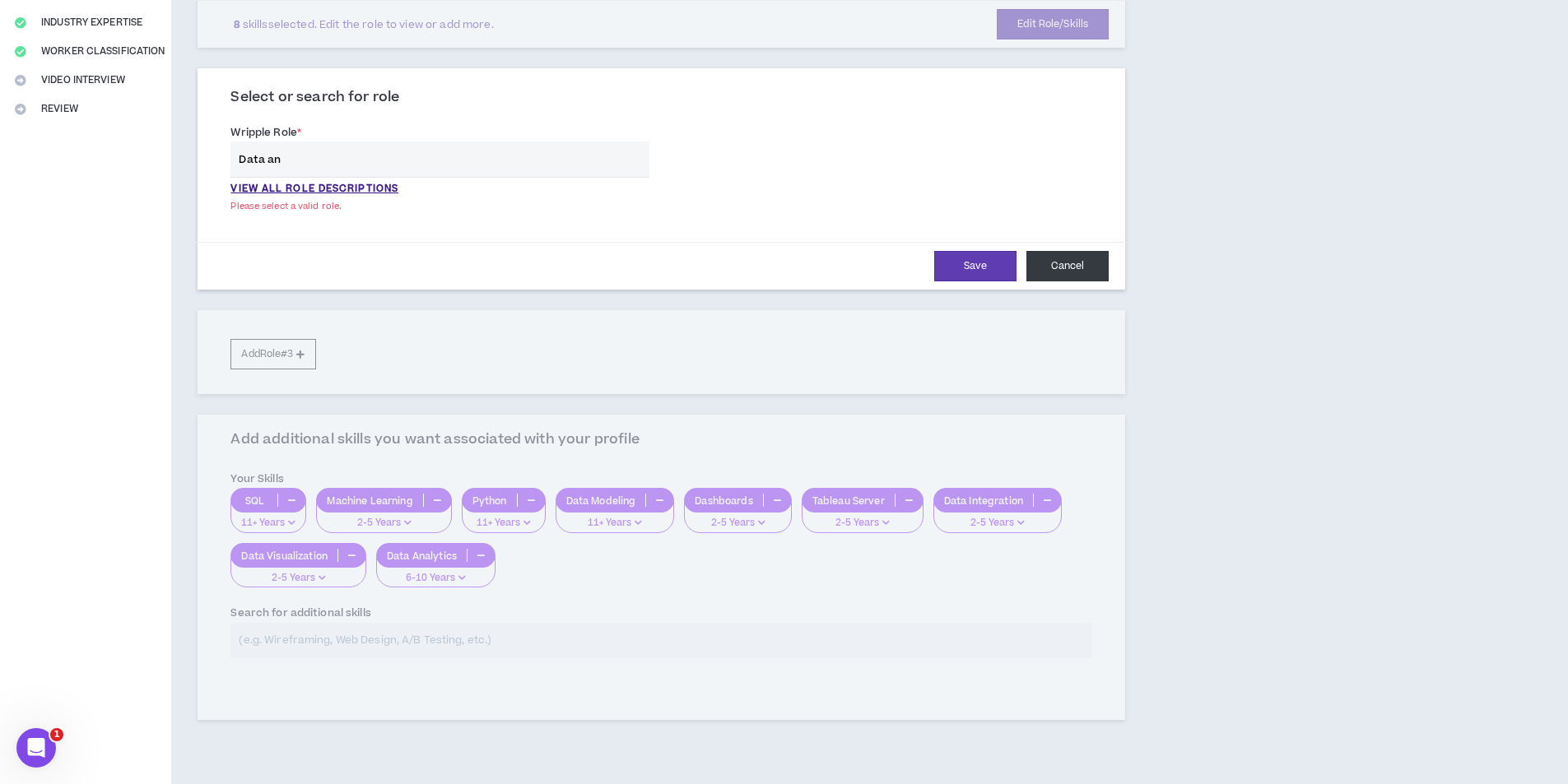
click at [1097, 268] on button "Cancel" at bounding box center [1068, 266] width 82 height 31
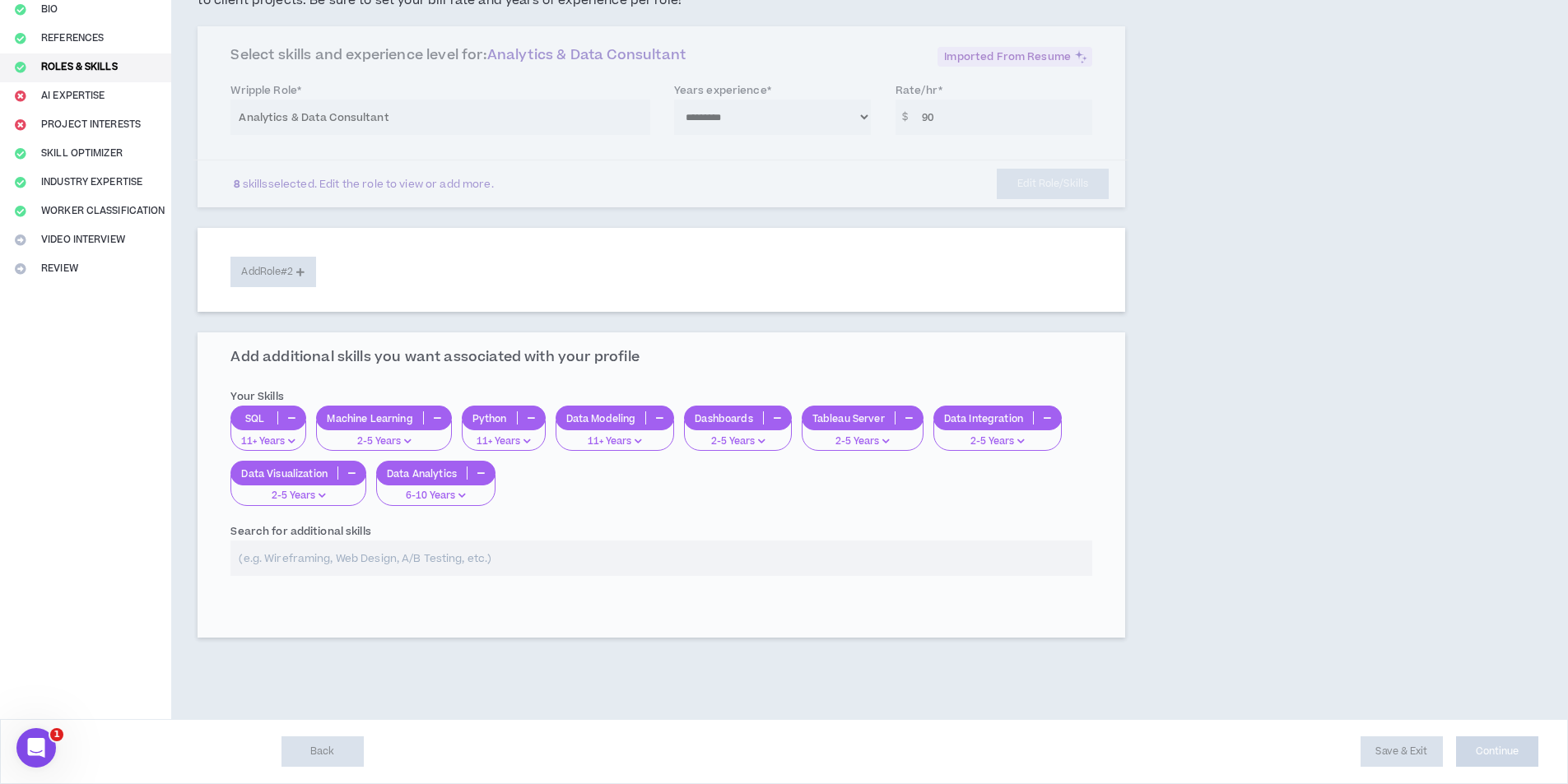
scroll to position [175, 0]
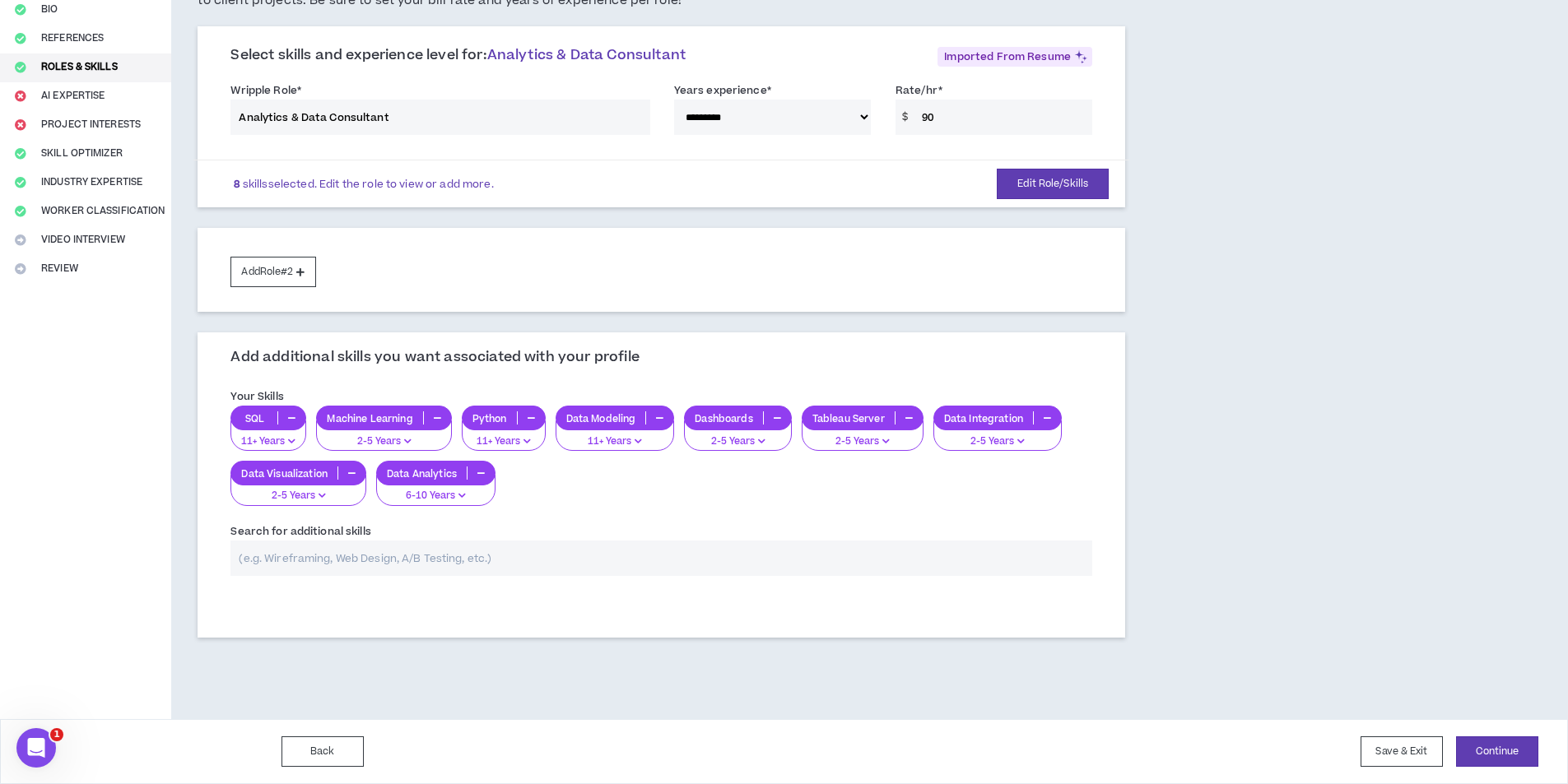
click at [1548, 733] on div "Back Save & Exit Continue Save & Exit" at bounding box center [784, 751] width 1568 height 65
click at [1528, 744] on button "Continue" at bounding box center [1497, 751] width 82 height 31
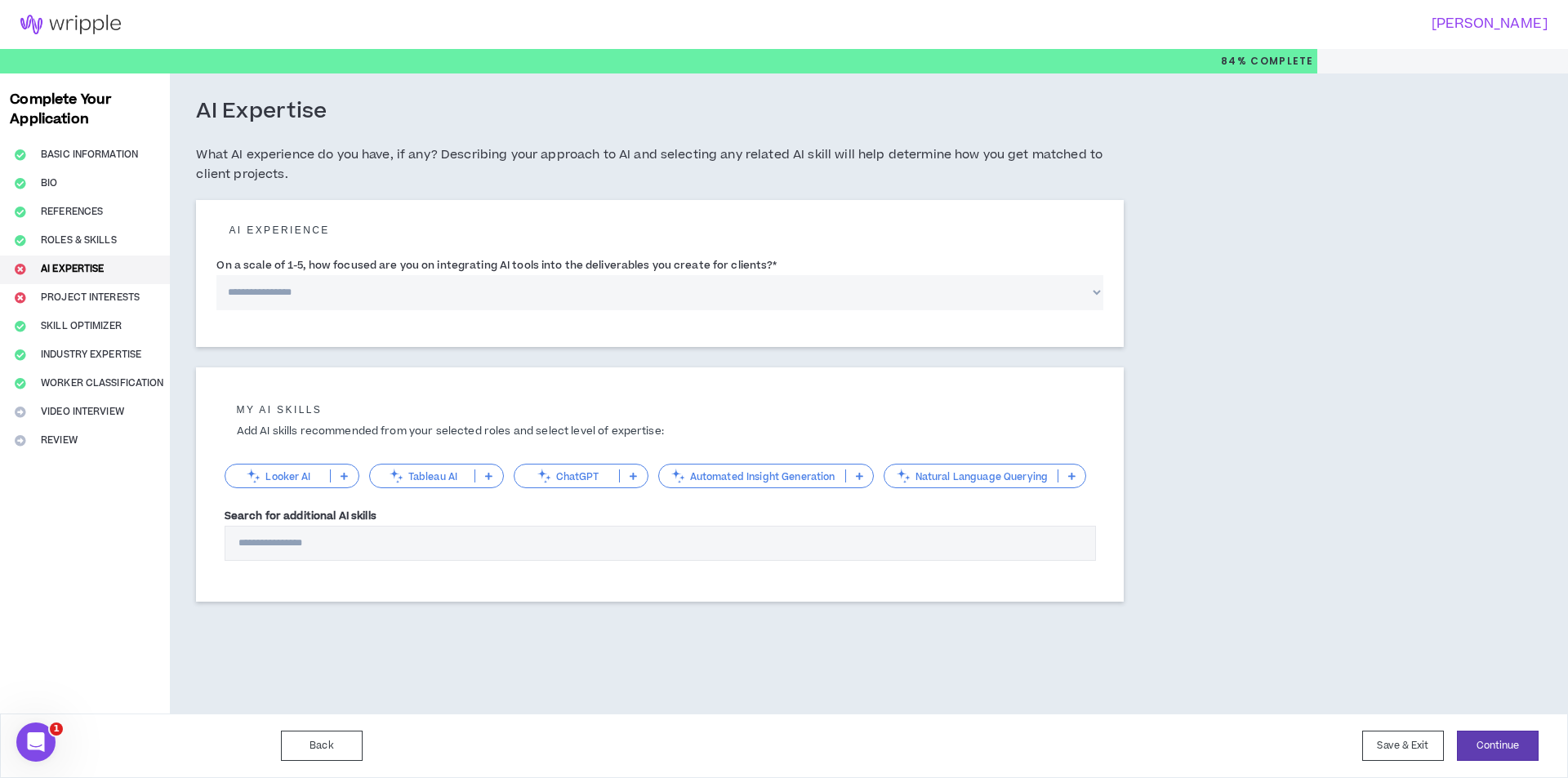
click at [281, 287] on select "**********" at bounding box center [660, 292] width 887 height 35
select select "*"
click at [216, 275] on select "**********" at bounding box center [660, 292] width 887 height 35
click at [1514, 745] on button "Continue" at bounding box center [1498, 746] width 82 height 30
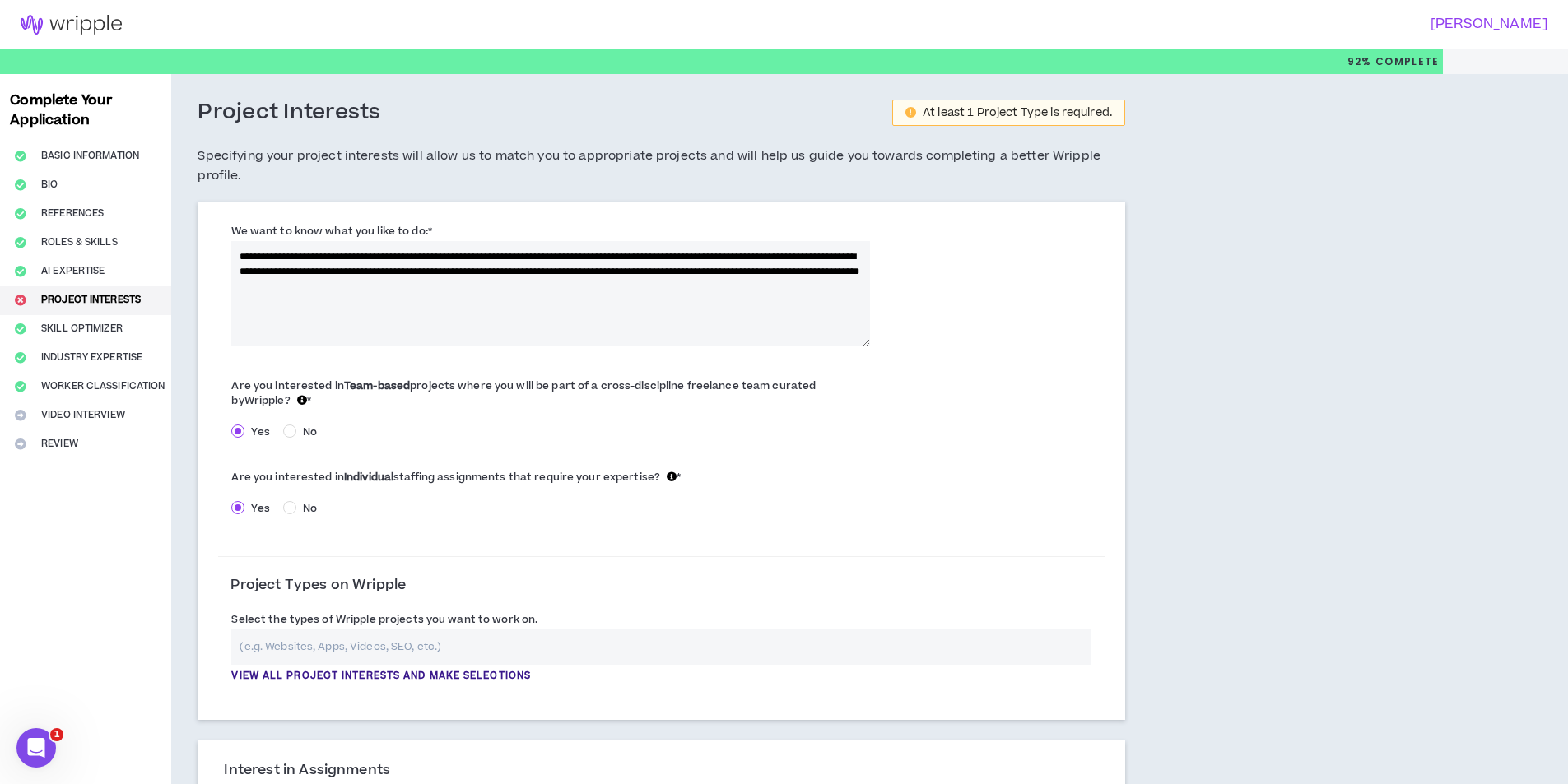
click at [929, 115] on div "At least 1 Project Type is required." at bounding box center [1018, 113] width 189 height 11
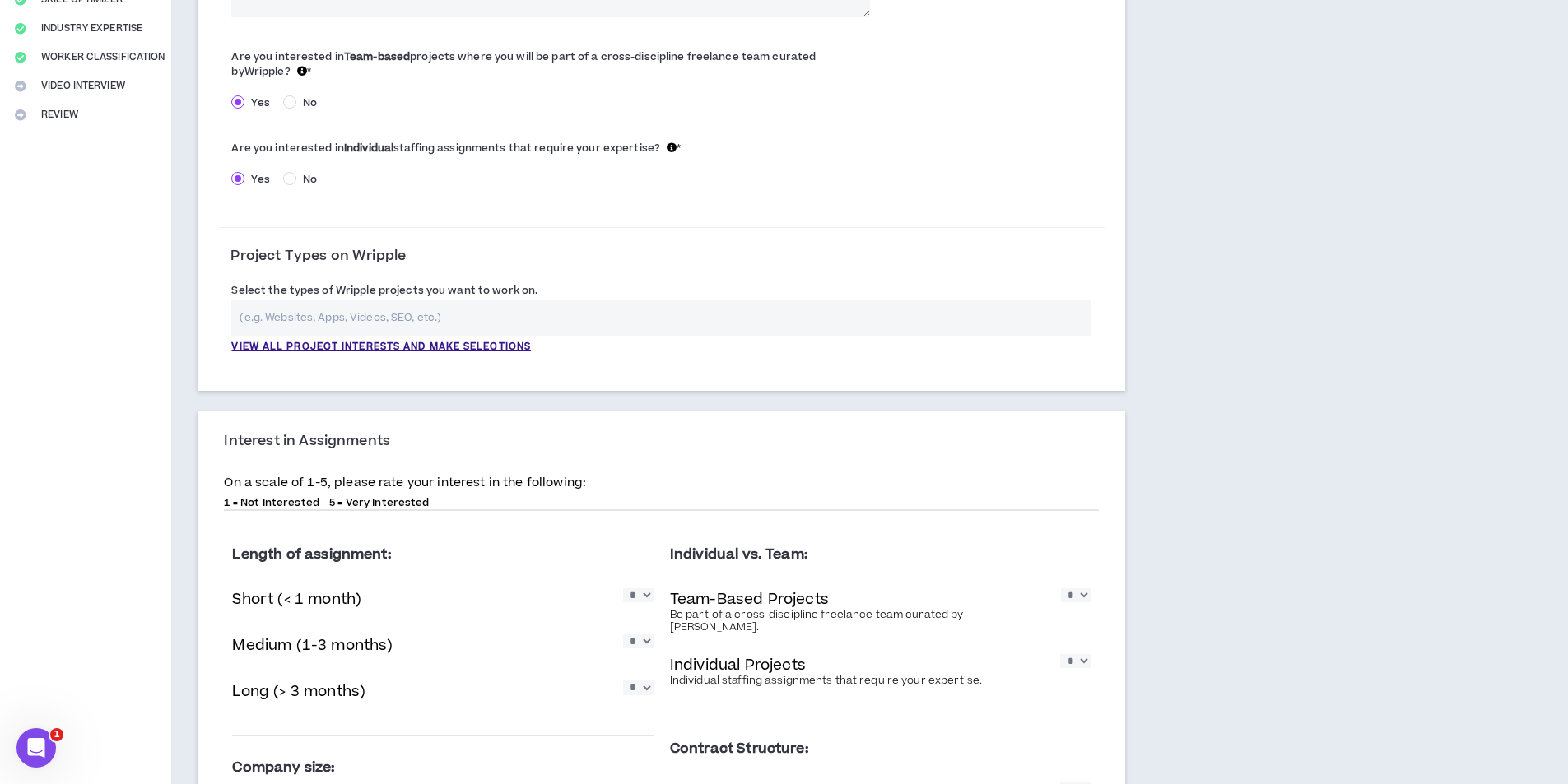
scroll to position [621, 0]
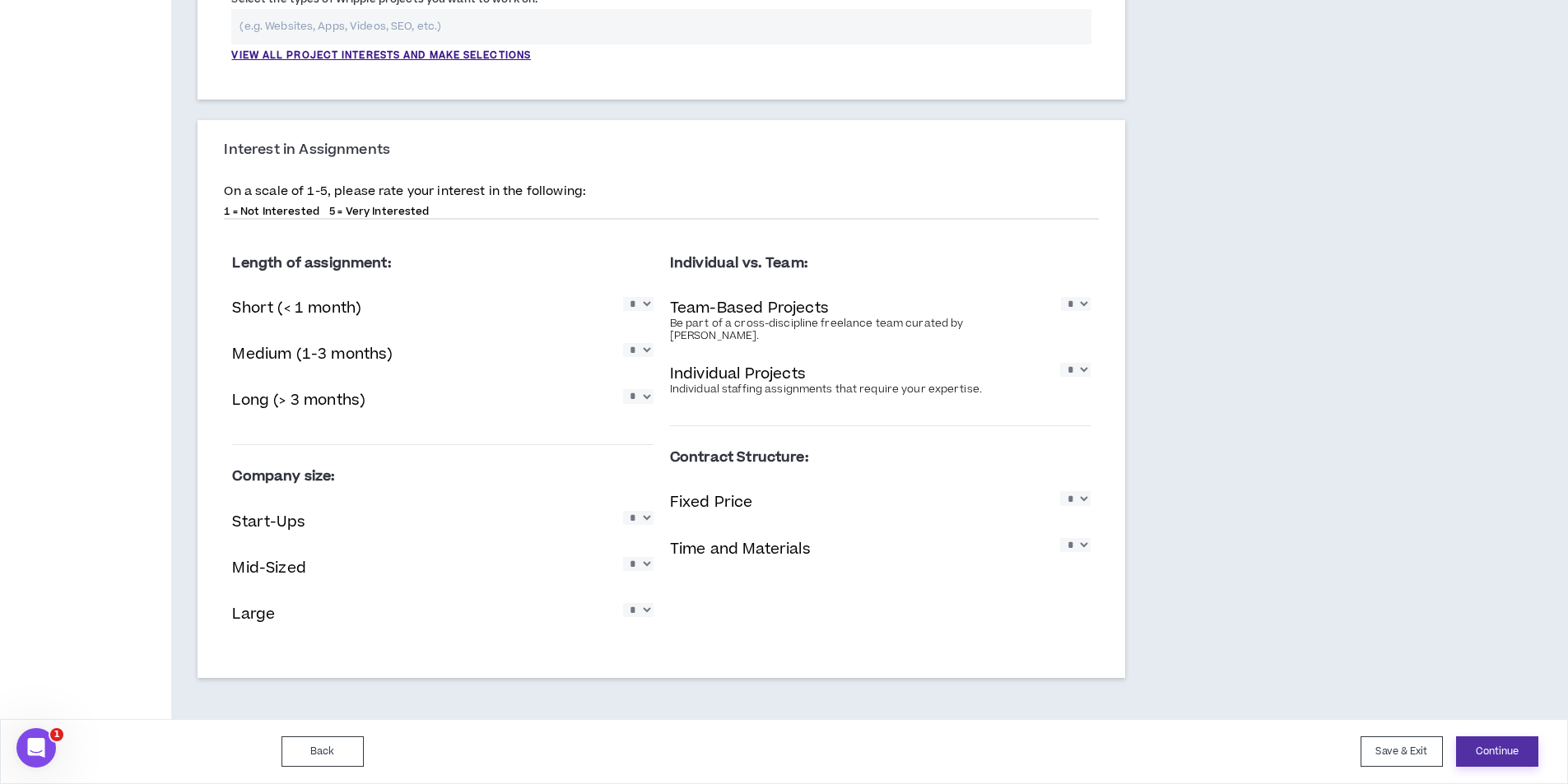
click at [1489, 754] on button "Continue" at bounding box center [1497, 751] width 82 height 31
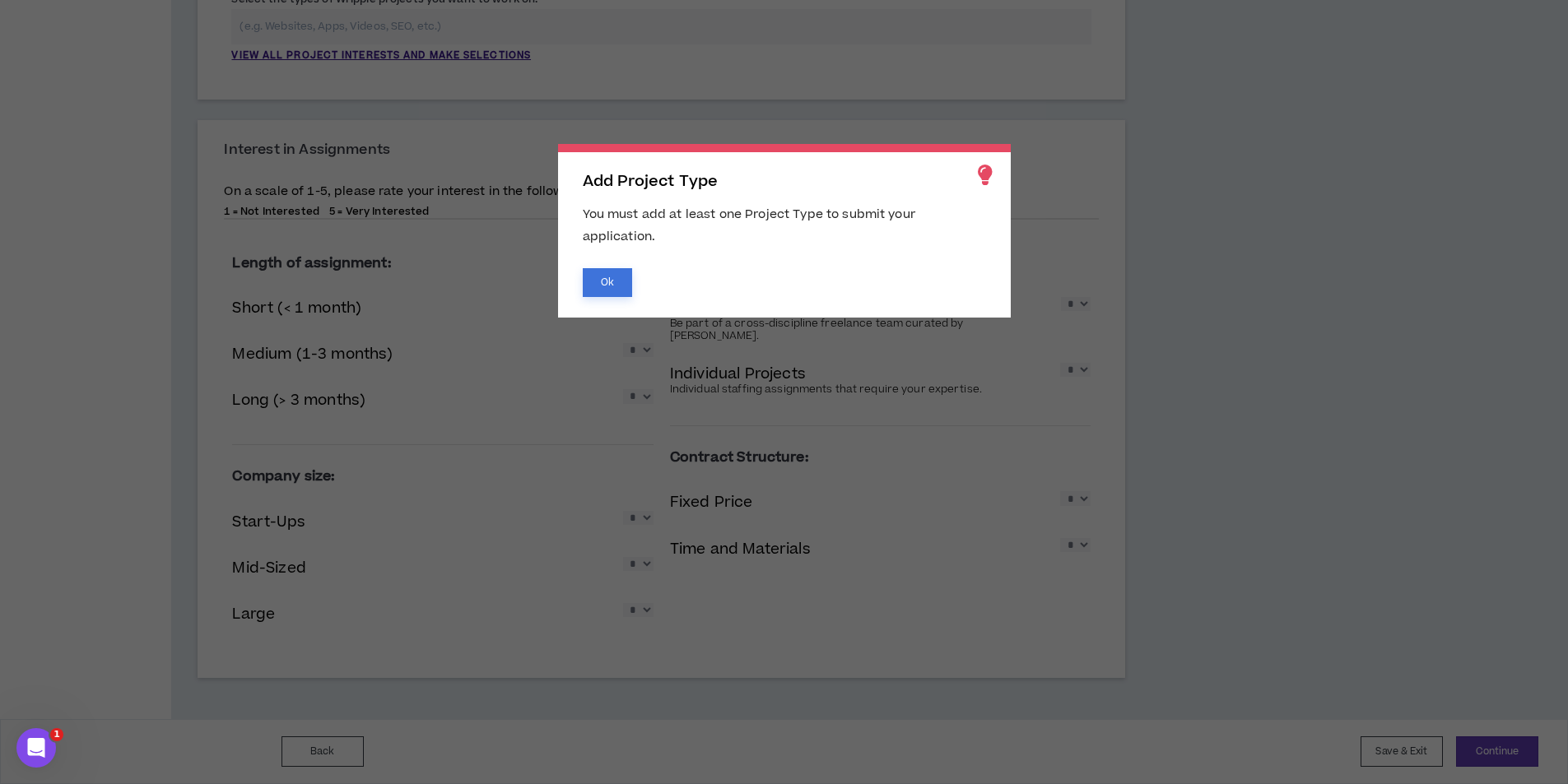
click at [603, 277] on button "Ok" at bounding box center [607, 282] width 50 height 29
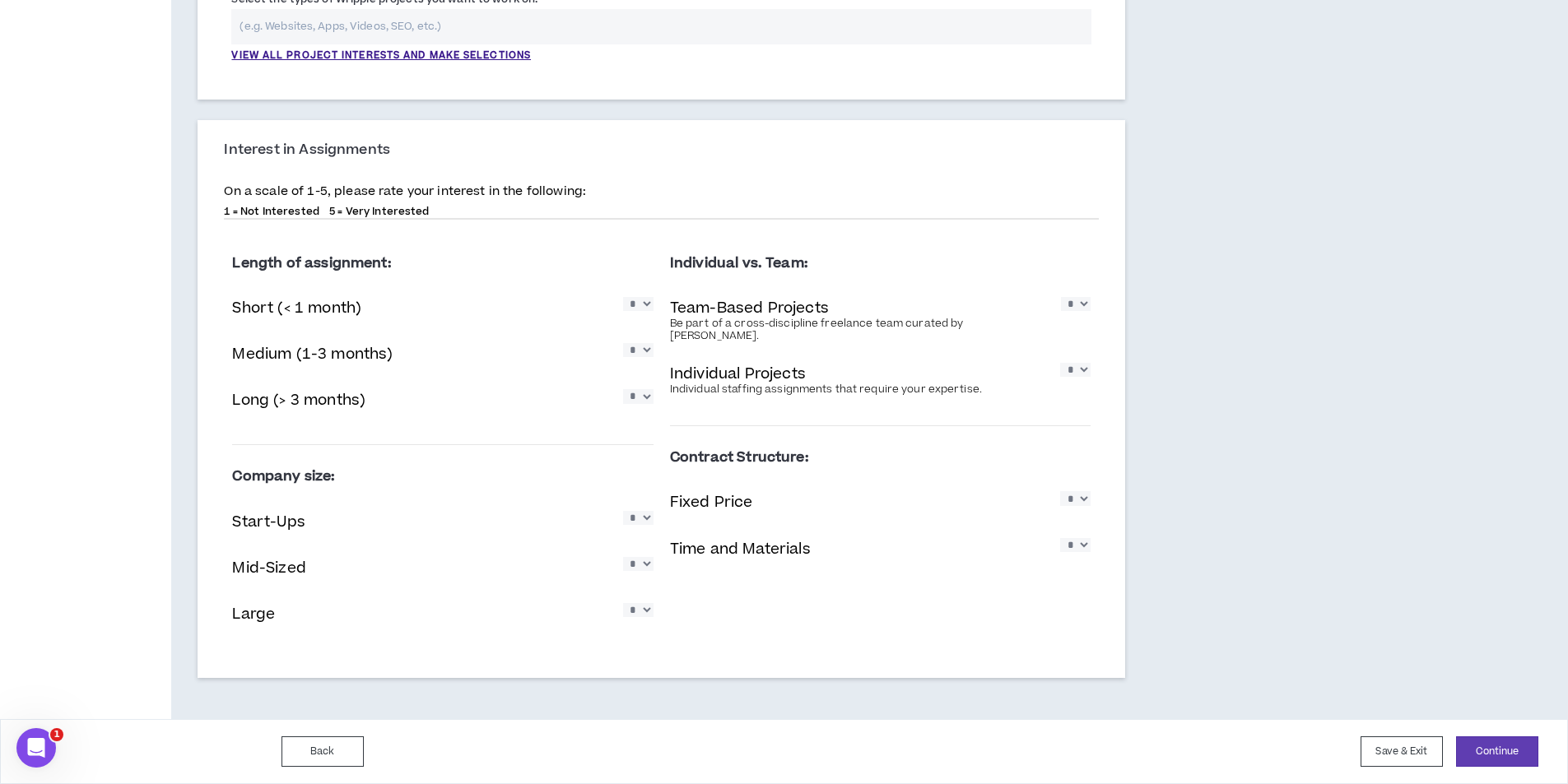
drag, startPoint x: 299, startPoint y: 346, endPoint x: 679, endPoint y: 345, distance: 380.0
click at [298, 347] on p "Medium (1-3 months)" at bounding box center [313, 354] width 161 height 22
drag, startPoint x: 770, startPoint y: 304, endPoint x: 646, endPoint y: 310, distance: 124.1
click at [759, 306] on p "Team-Based Projects" at bounding box center [749, 308] width 159 height 22
click at [646, 340] on div "Medium (1-3 months) * * * * *" at bounding box center [443, 355] width 421 height 33
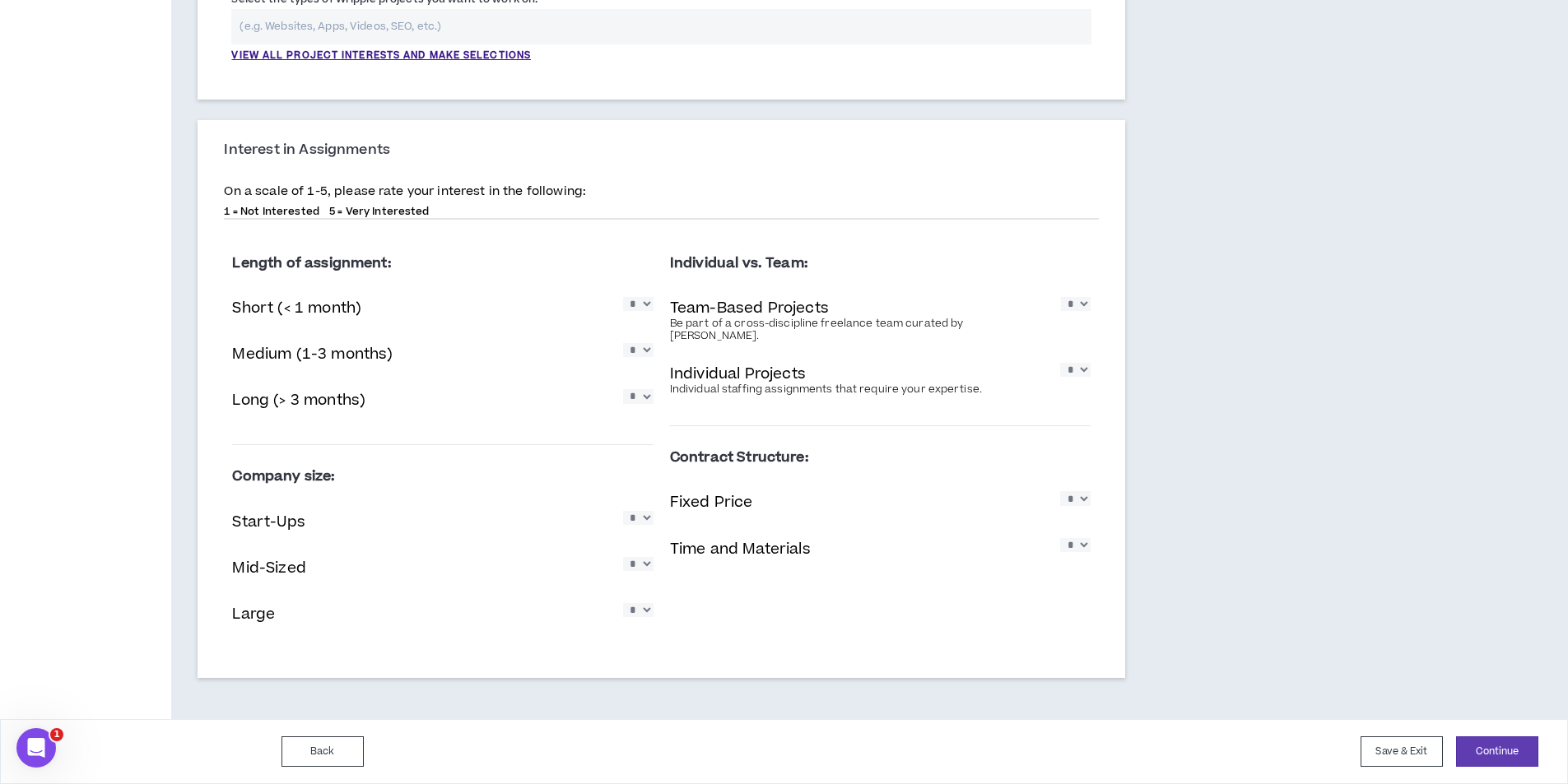
click at [646, 357] on select "* * * * *" at bounding box center [638, 350] width 31 height 14
click at [543, 427] on div "Length of assignment: Short (< 1 month) * * * * * Medium (1-3 months) * * * * *…" at bounding box center [443, 338] width 421 height 186
click at [649, 398] on select "* * * * *" at bounding box center [638, 396] width 31 height 14
select select "*"
click at [623, 389] on select "* * * * *" at bounding box center [638, 396] width 31 height 14
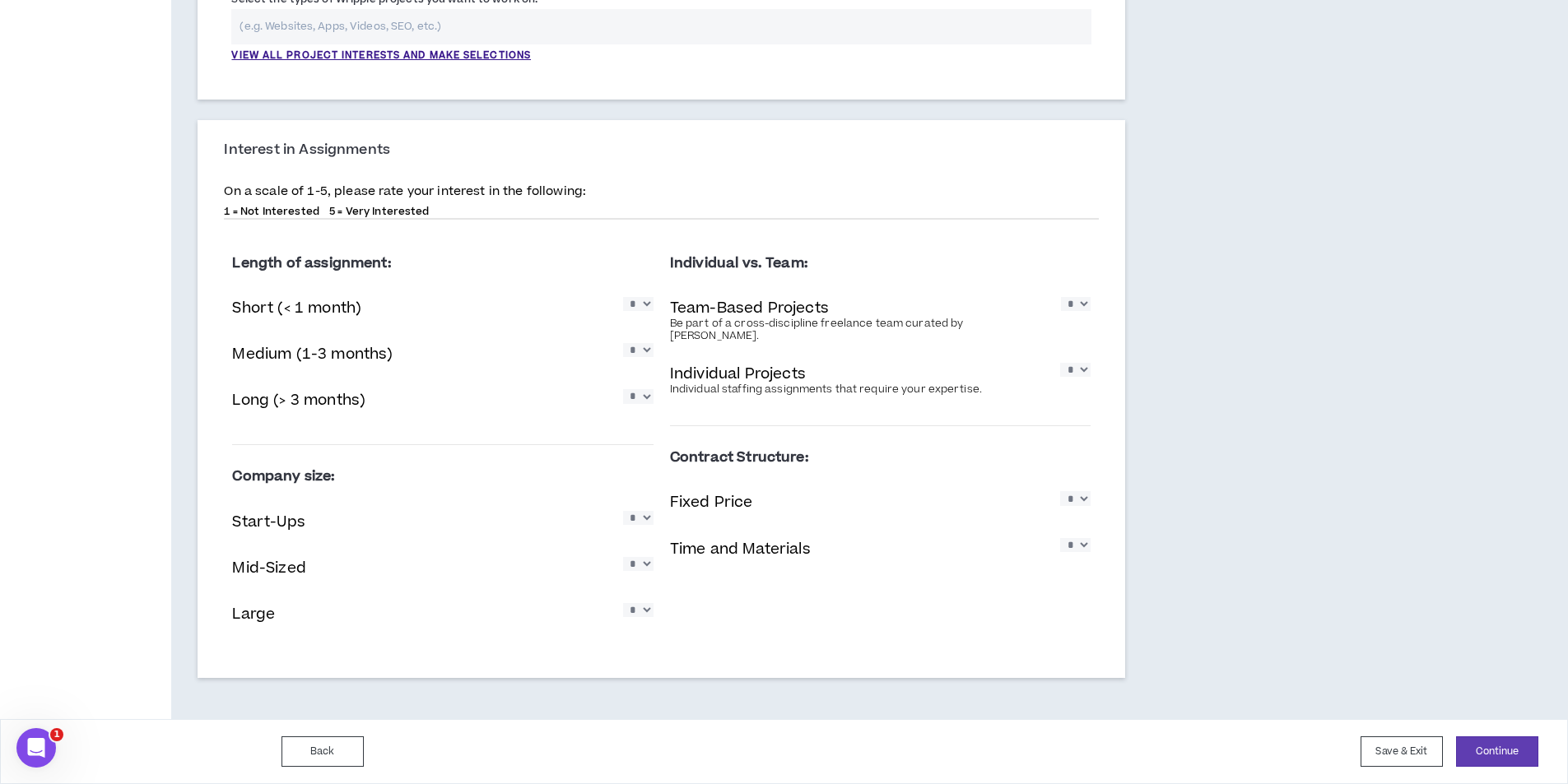
click at [648, 354] on select "* * * * *" at bounding box center [638, 350] width 31 height 14
select select "*"
click at [623, 343] on select "* * * * *" at bounding box center [638, 350] width 31 height 14
click at [646, 309] on select "* * * * *" at bounding box center [638, 304] width 31 height 14
select select "*"
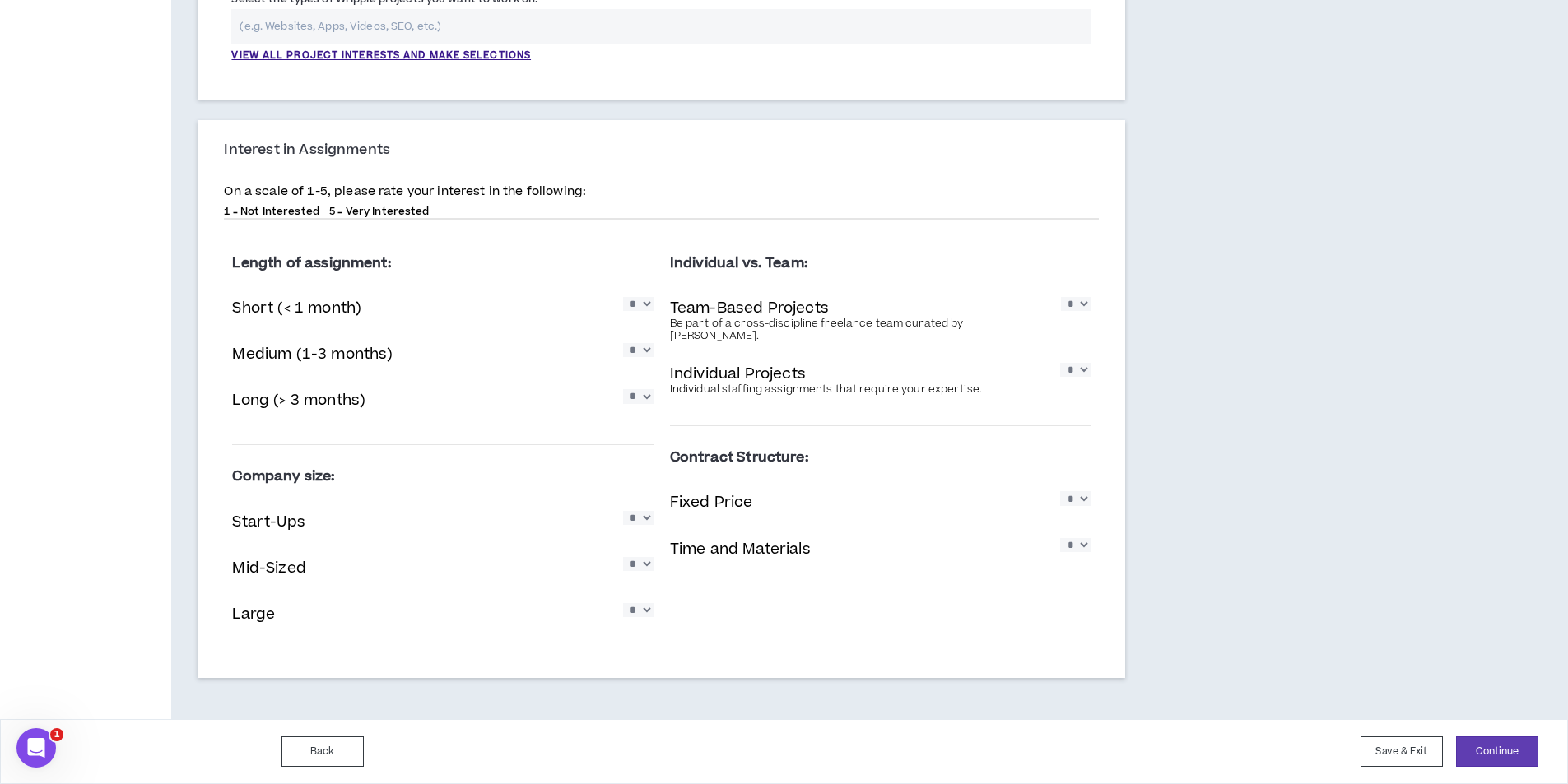
click at [623, 297] on select "* * * * *" at bounding box center [638, 304] width 31 height 14
drag, startPoint x: 643, startPoint y: 609, endPoint x: 645, endPoint y: 621, distance: 12.2
click at [643, 609] on select "* * * * *" at bounding box center [638, 610] width 31 height 14
select select "*"
click at [623, 603] on select "* * * * *" at bounding box center [638, 610] width 31 height 14
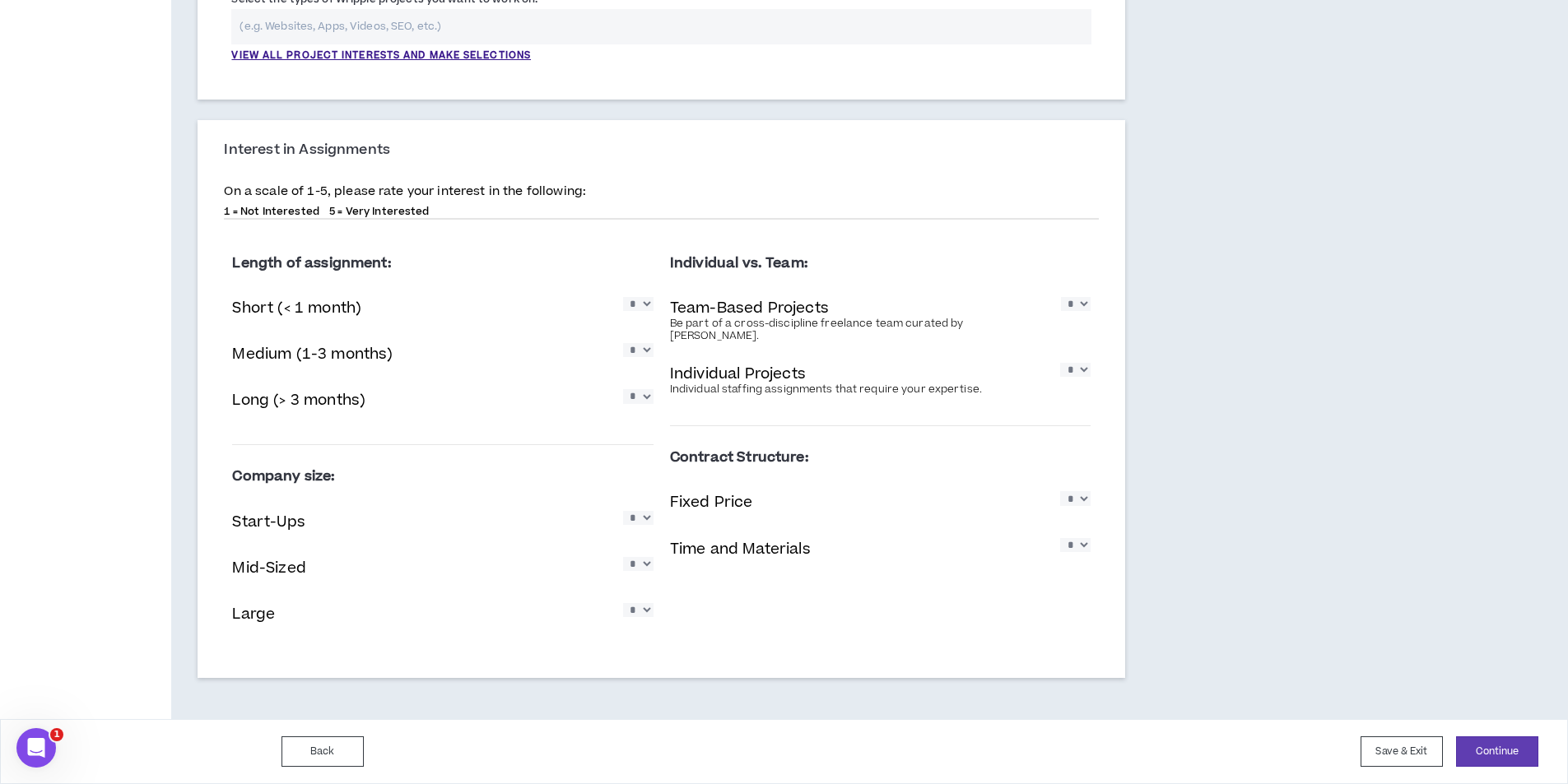
click at [646, 569] on select "* * * * *" at bounding box center [638, 563] width 31 height 14
select select "*"
click at [623, 556] on select "* * * * *" at bounding box center [638, 563] width 31 height 14
click at [647, 525] on select "* * * * *" at bounding box center [638, 517] width 31 height 14
select select "*"
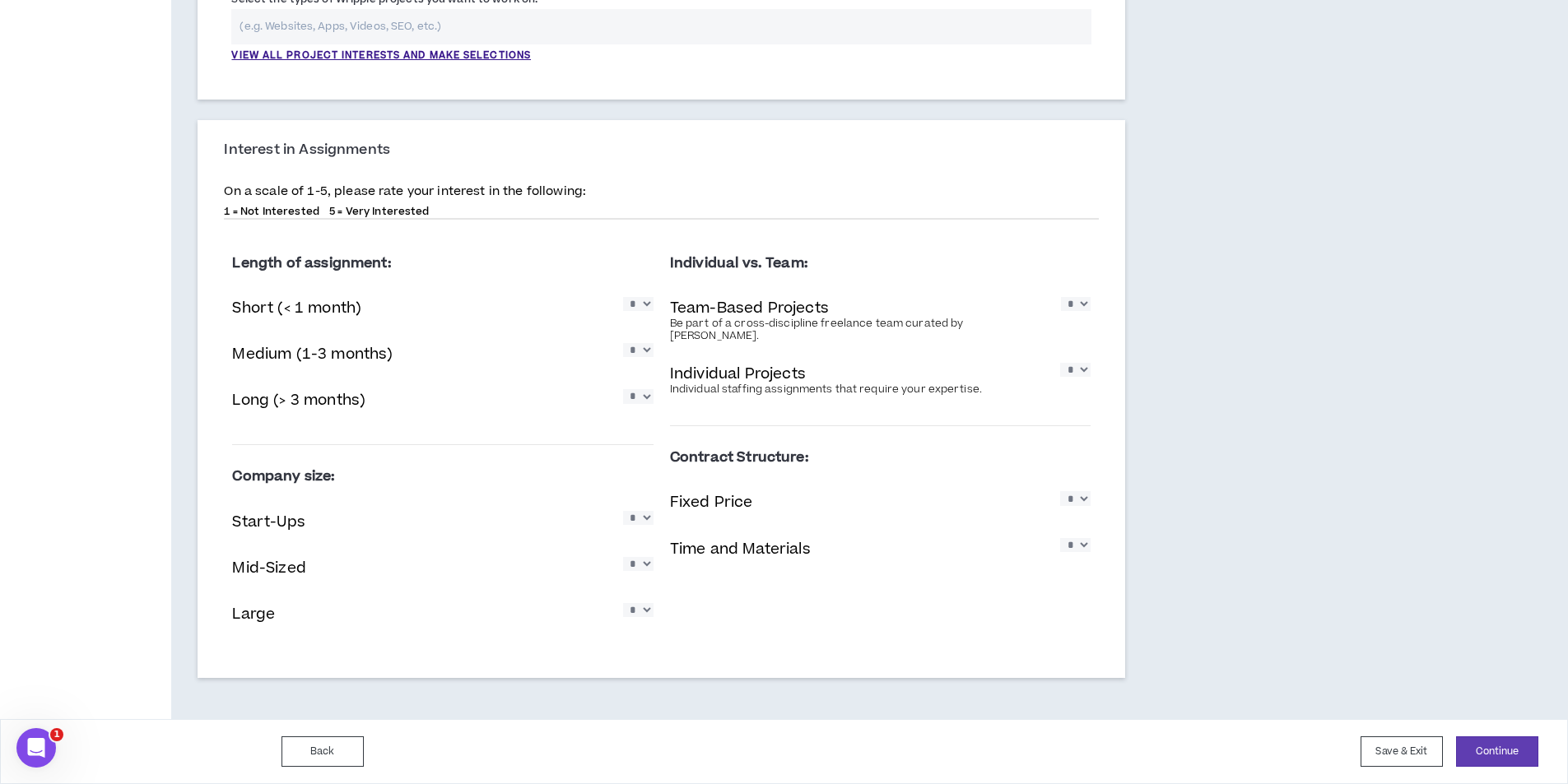
click at [623, 511] on select "* * * * *" at bounding box center [638, 517] width 31 height 14
click at [1088, 491] on select "* * * * *" at bounding box center [1075, 498] width 31 height 14
select select "*"
click at [1060, 491] on select "* * * * *" at bounding box center [1075, 498] width 31 height 14
click at [1085, 538] on select "* * * * *" at bounding box center [1075, 545] width 31 height 14
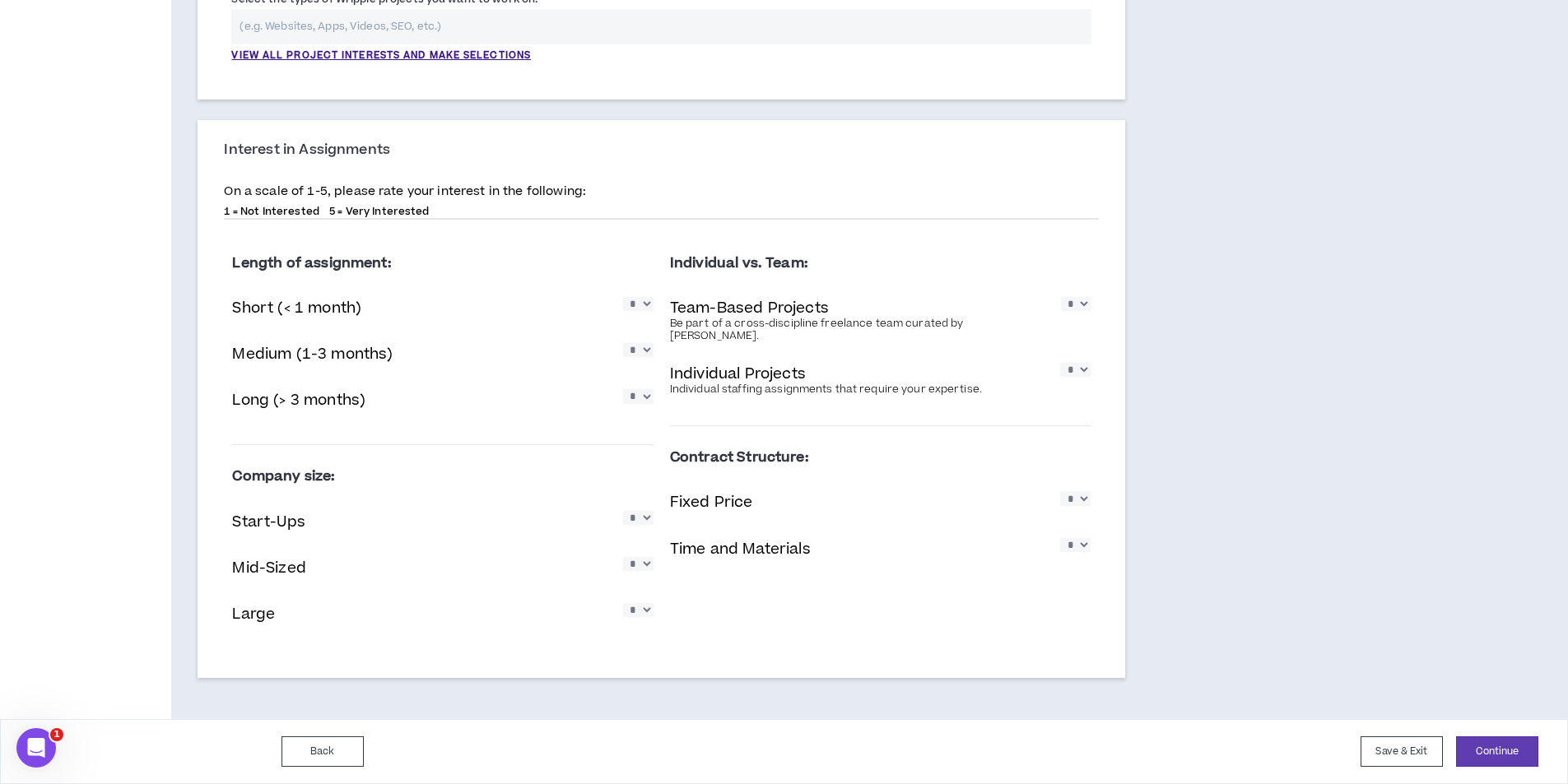
select select "*"
click at [1060, 538] on select "* * * * *" at bounding box center [1075, 545] width 31 height 14
click at [1082, 362] on select "* * * * *" at bounding box center [1075, 369] width 31 height 14
select select "*"
click at [1060, 362] on select "* * * * *" at bounding box center [1075, 369] width 31 height 14
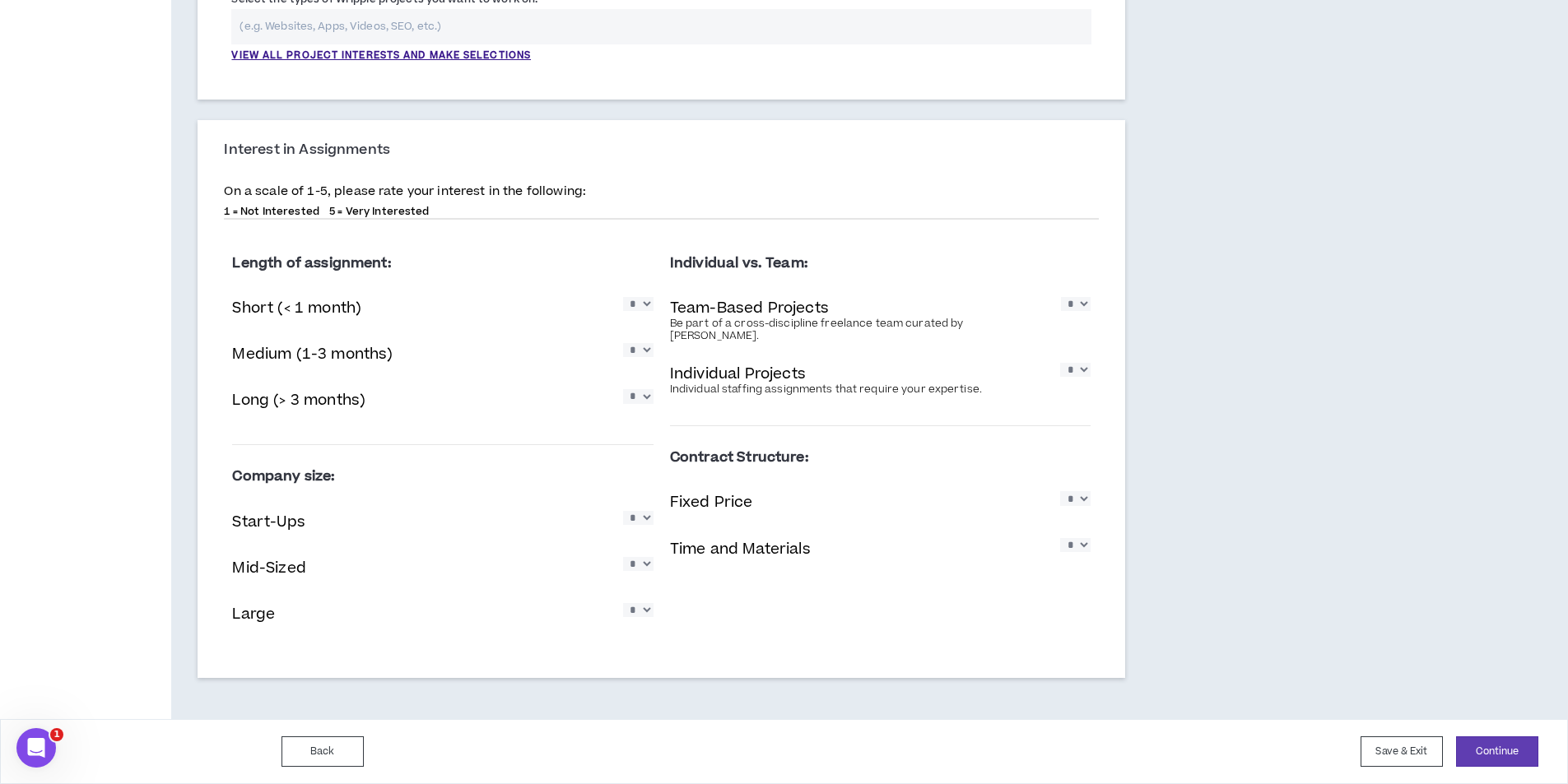
click at [1080, 310] on select "* * * * *" at bounding box center [1075, 304] width 30 height 14
select select "*"
click at [1061, 297] on select "* * * * *" at bounding box center [1075, 304] width 30 height 14
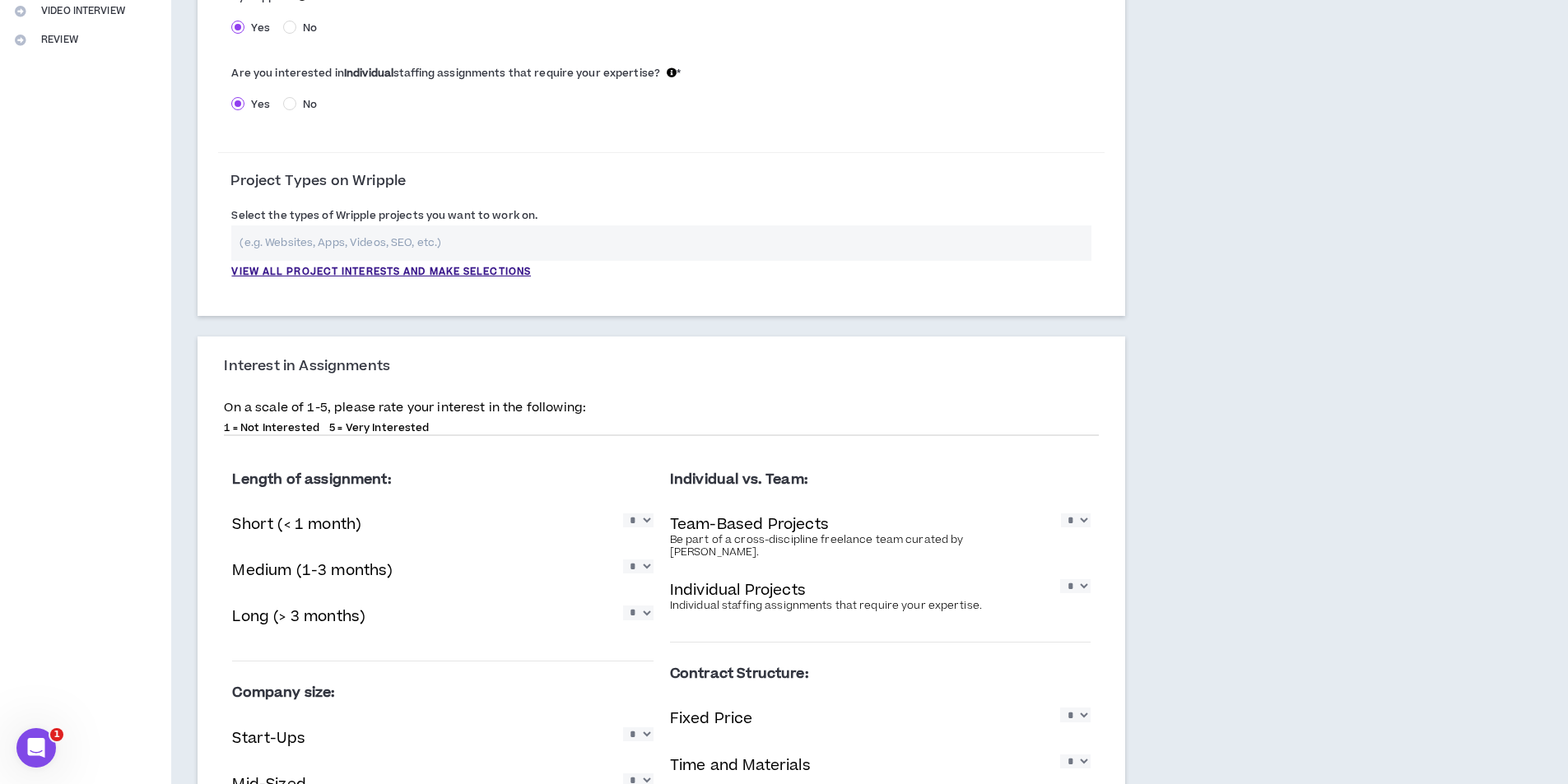
scroll to position [374, 0]
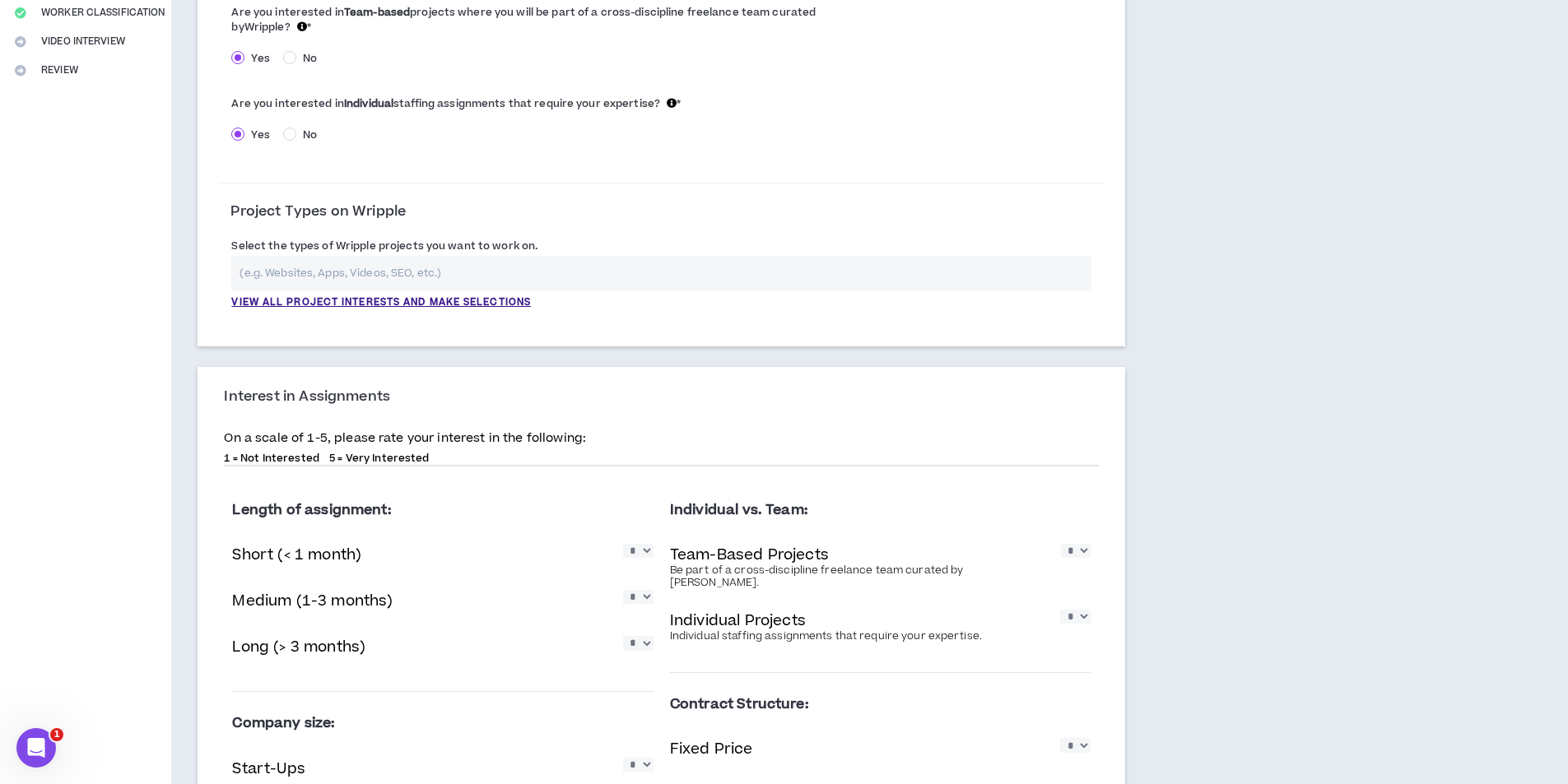
click at [342, 271] on input "text" at bounding box center [661, 273] width 860 height 35
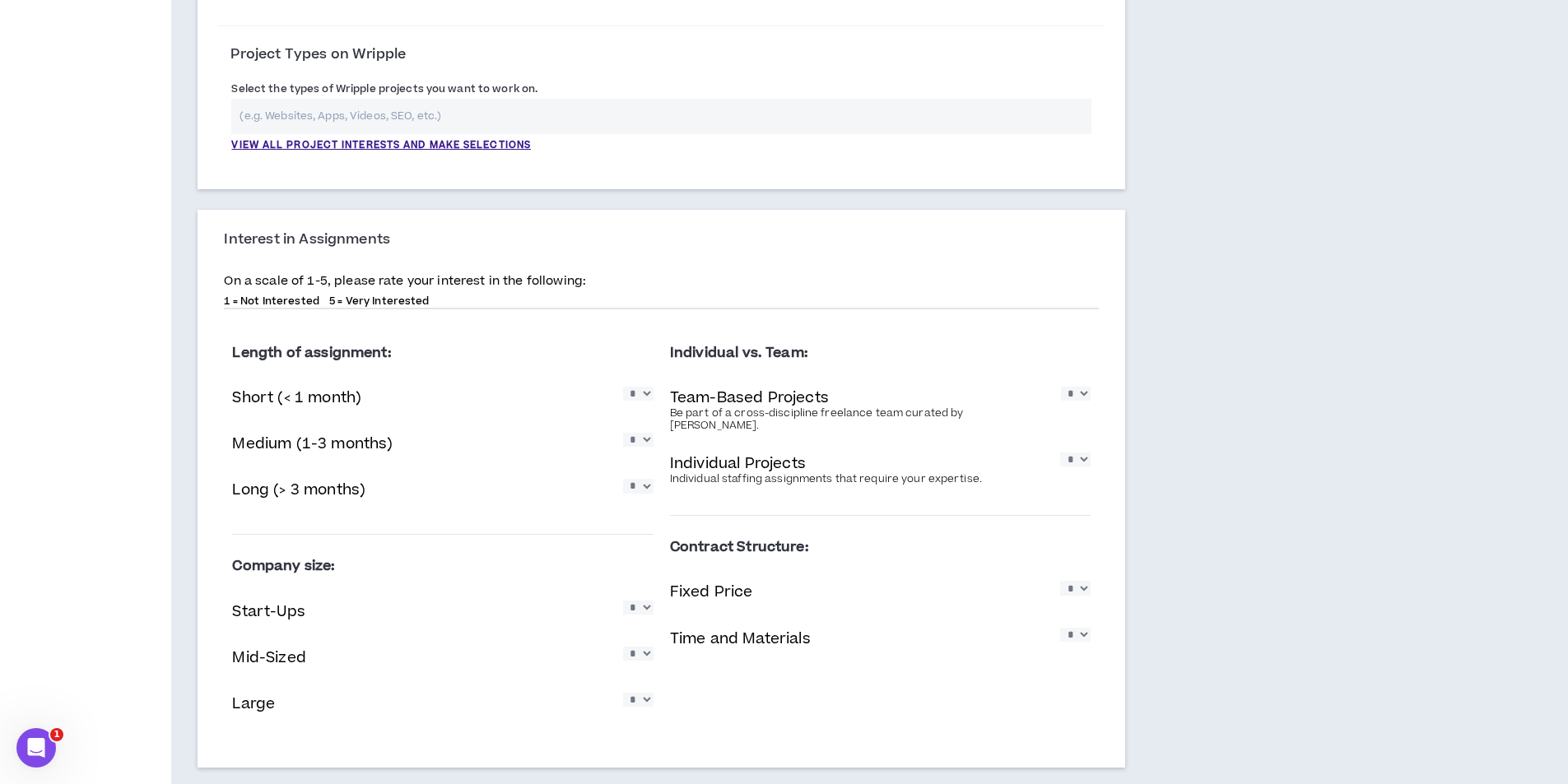
scroll to position [621, 0]
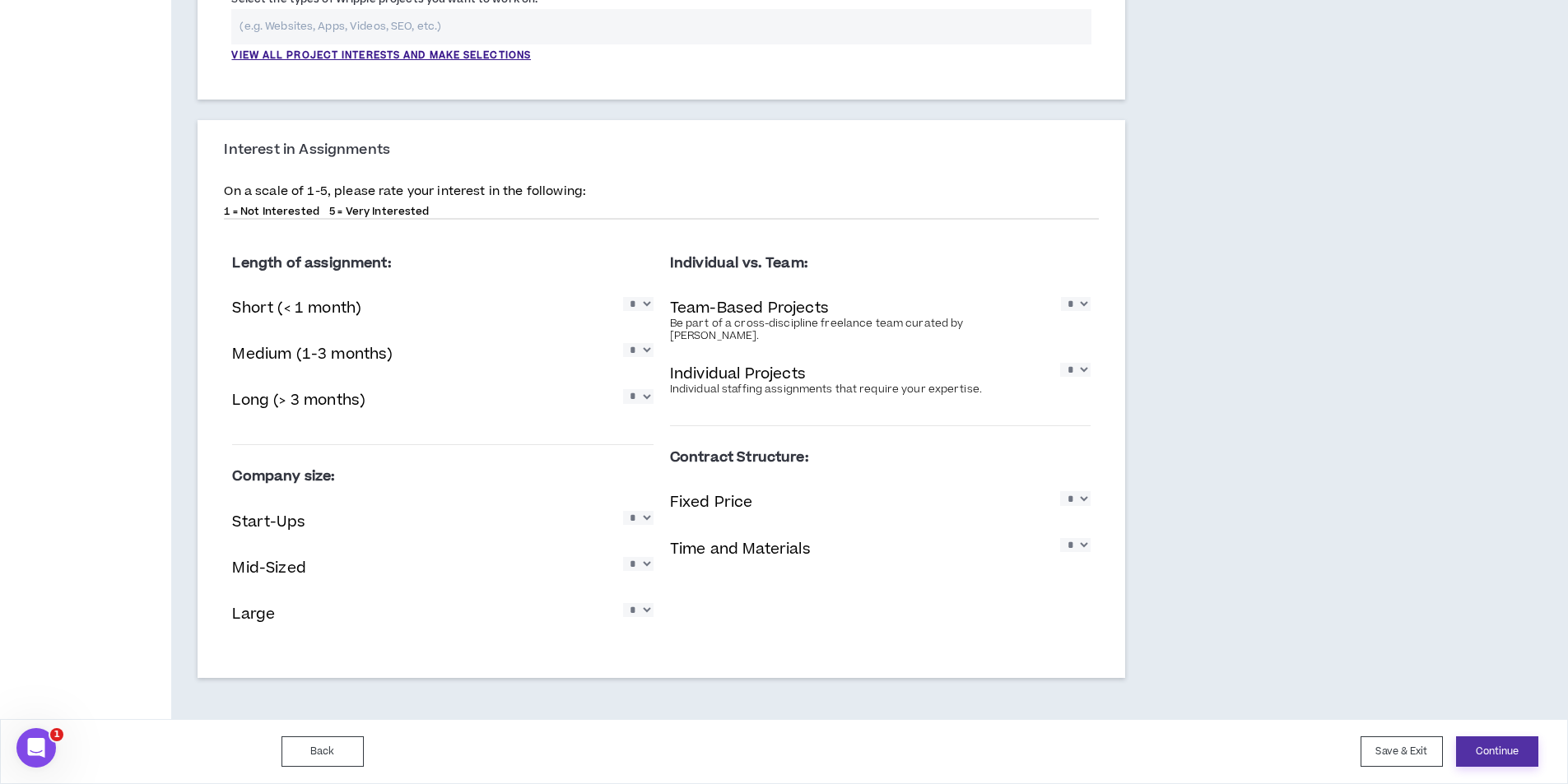
click at [1518, 740] on button "Continue" at bounding box center [1497, 751] width 82 height 31
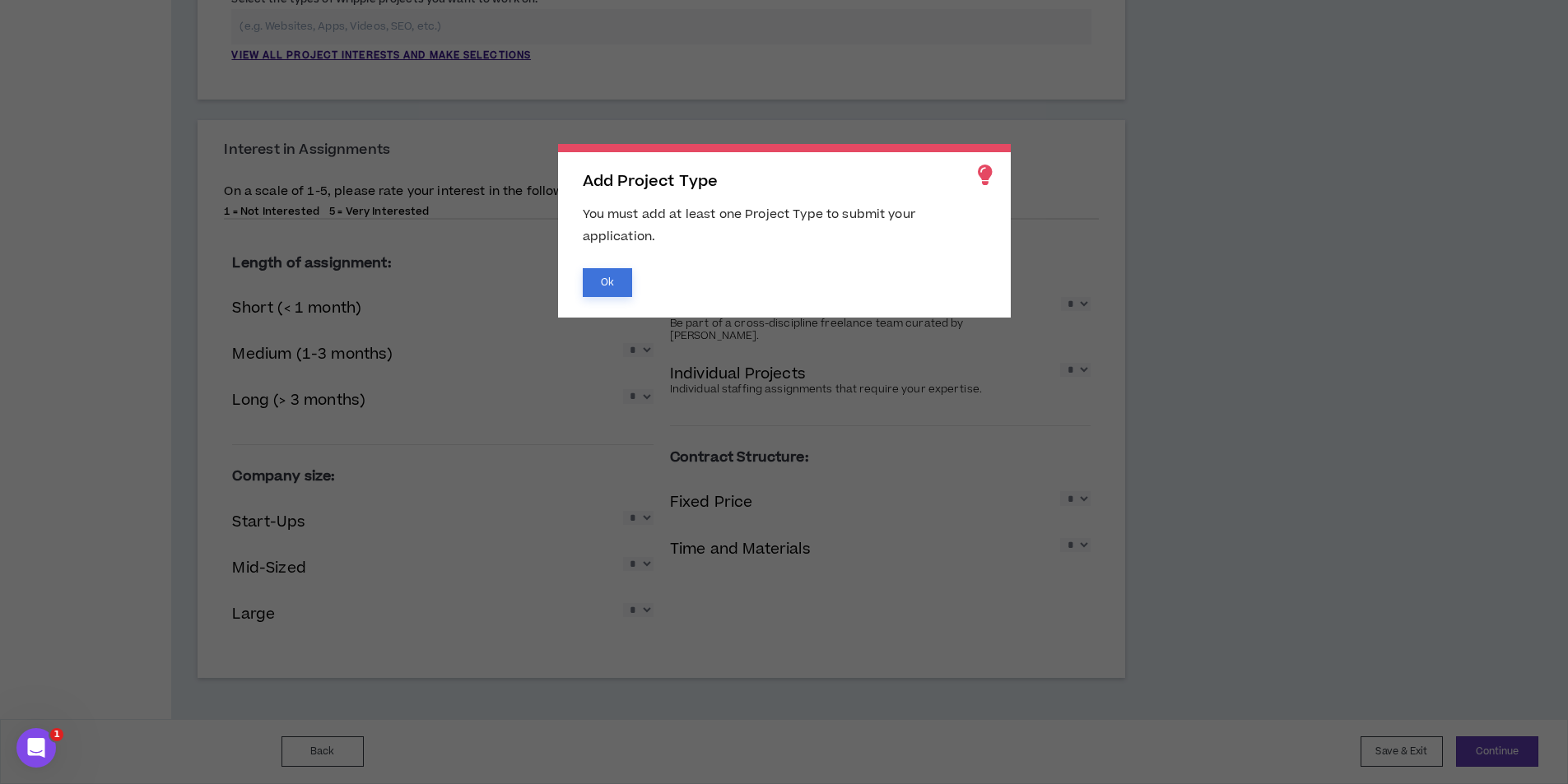
click at [596, 282] on button "Ok" at bounding box center [607, 282] width 50 height 29
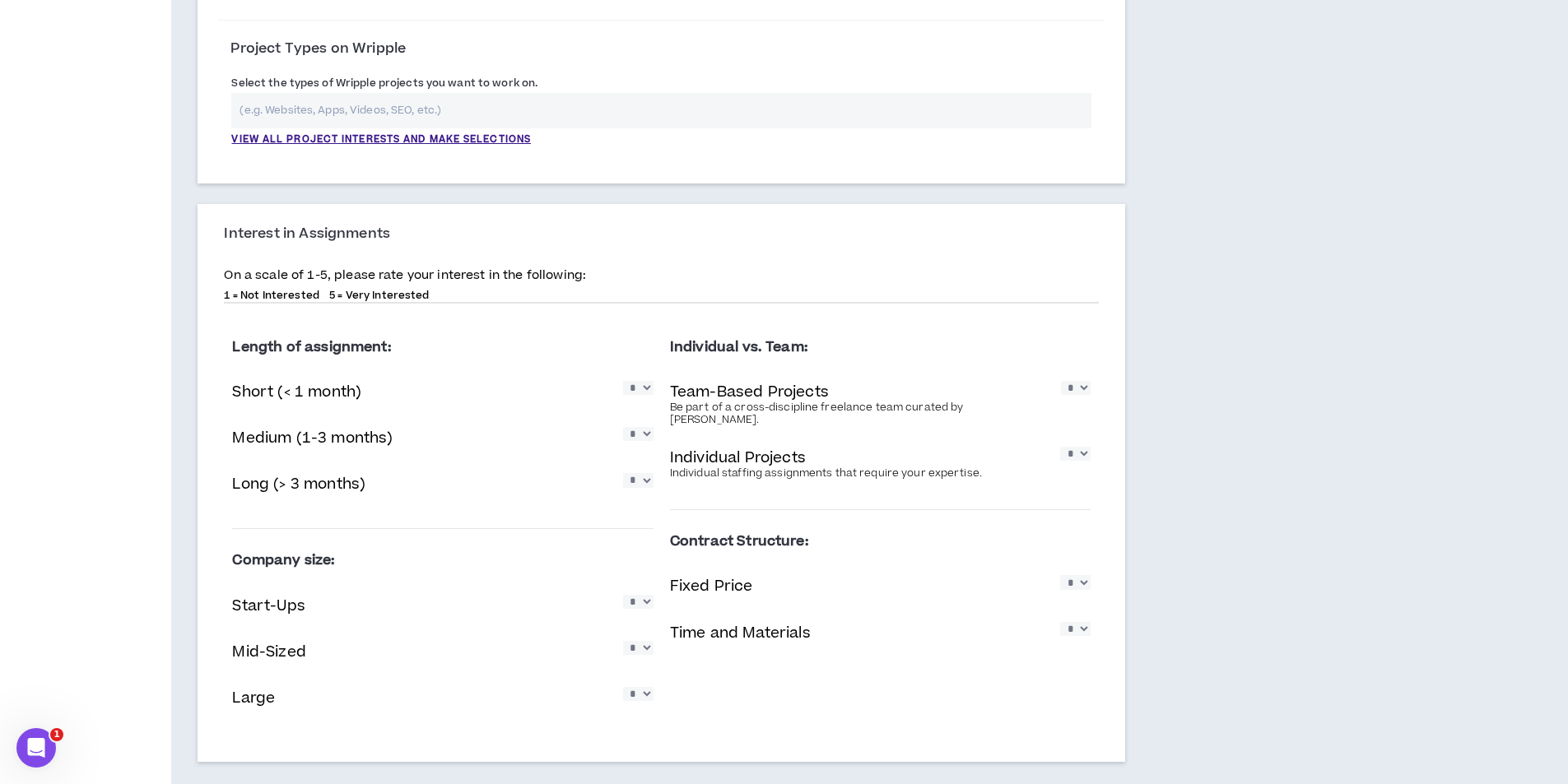
scroll to position [374, 0]
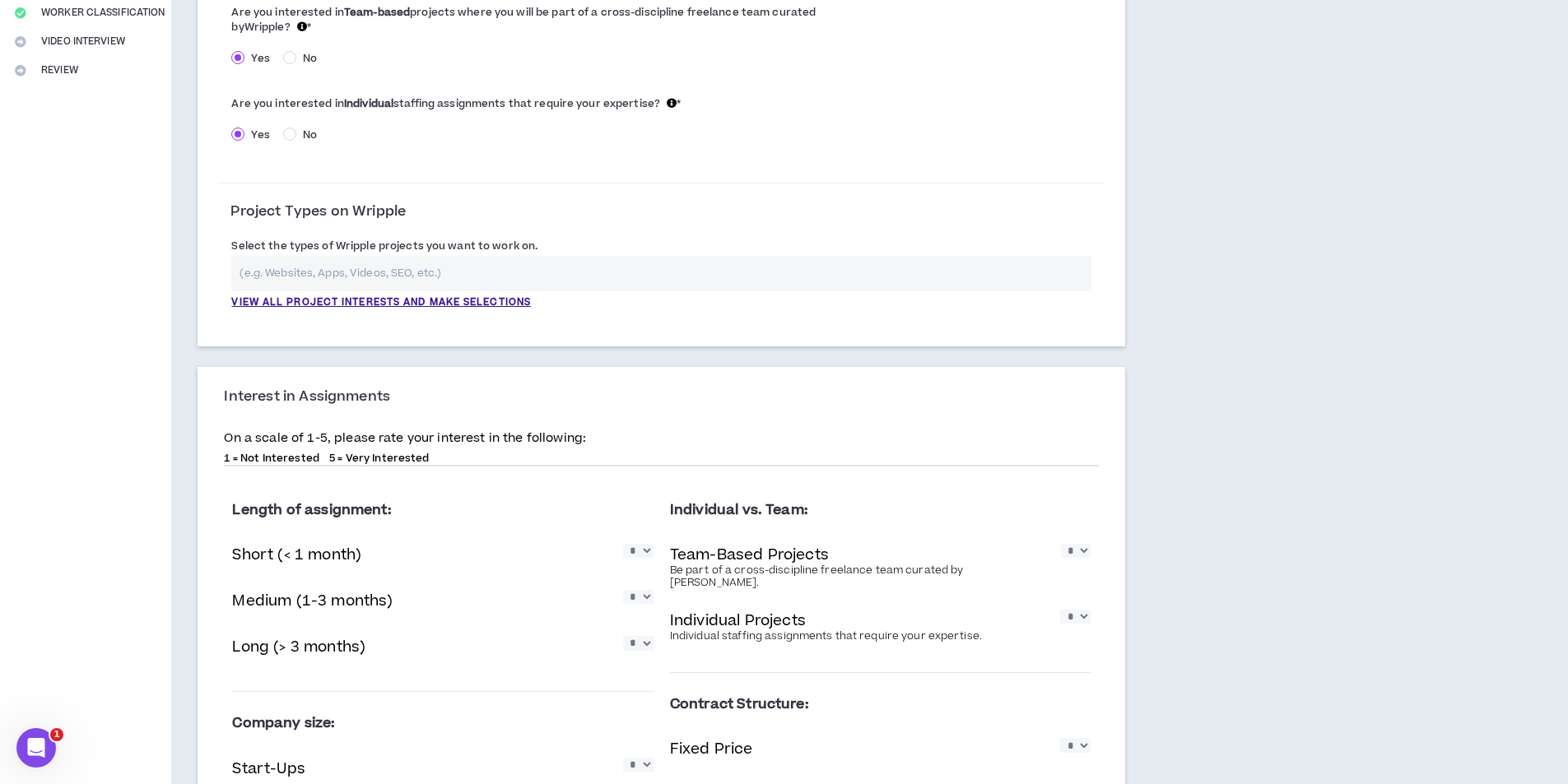
click at [355, 265] on input "text" at bounding box center [661, 273] width 860 height 35
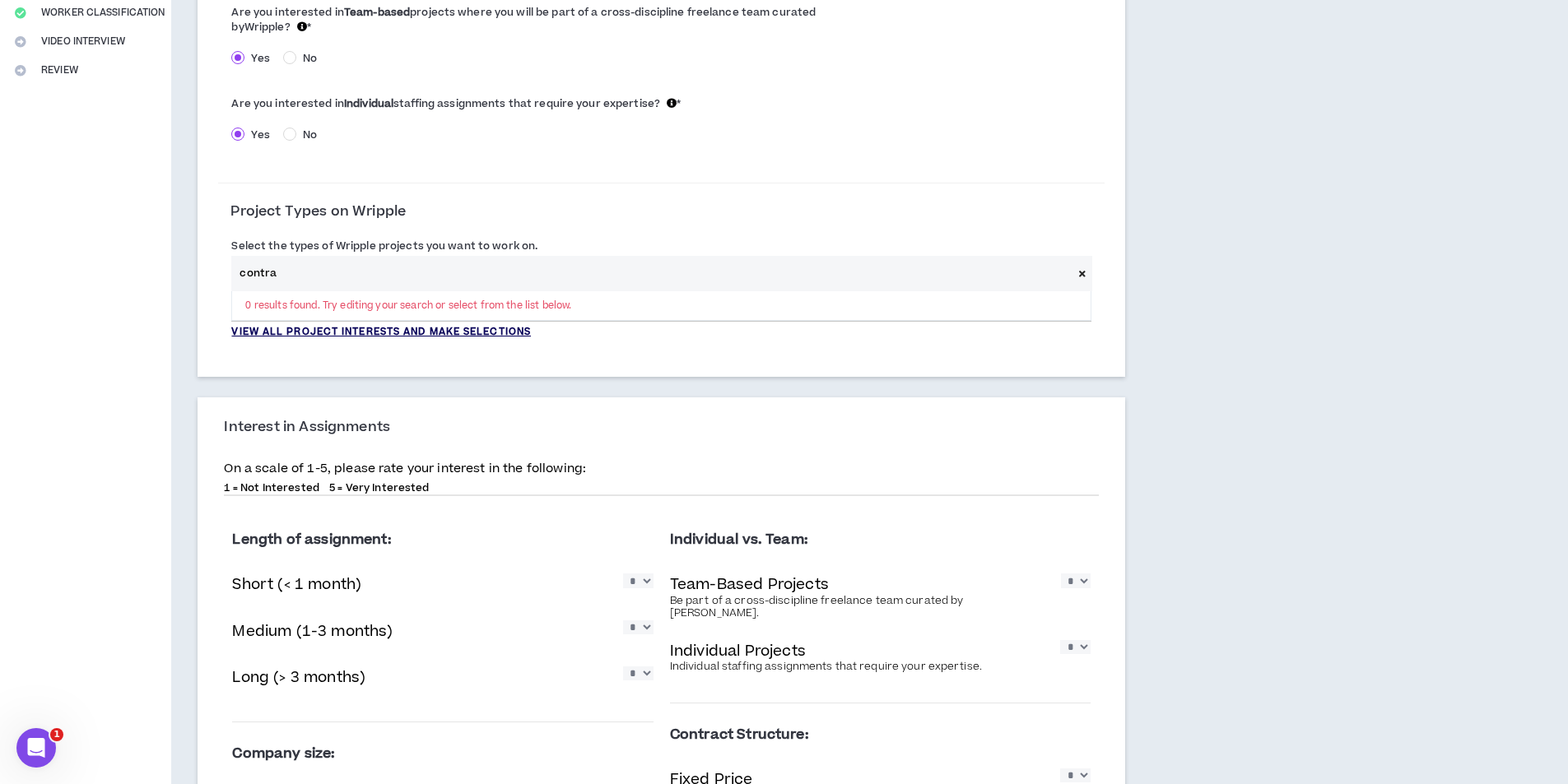
type input "contra"
click at [319, 327] on p "View all project interests and make selections" at bounding box center [381, 332] width 299 height 14
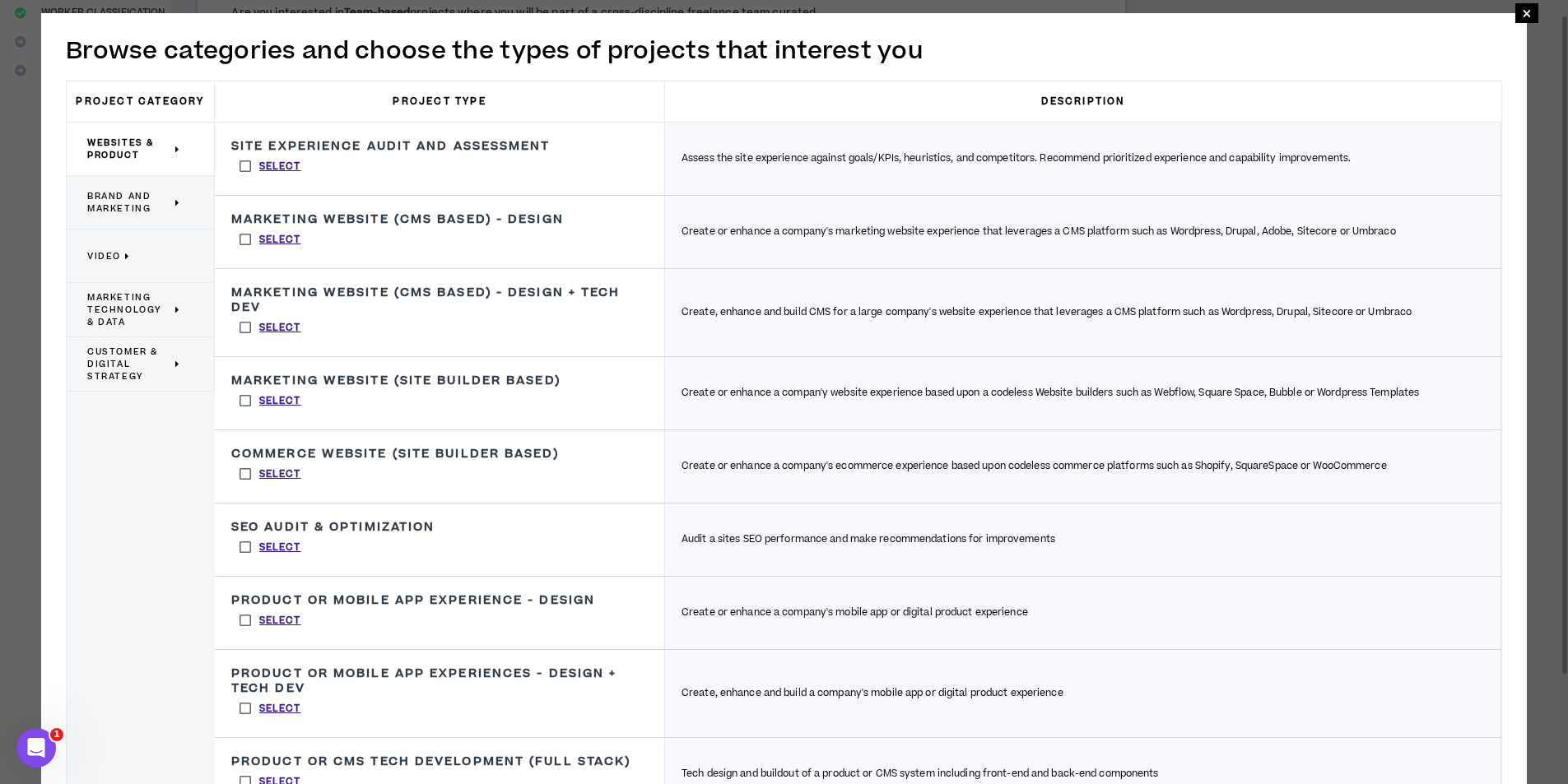
click at [166, 197] on span "Brand and Marketing" at bounding box center [129, 203] width 84 height 25
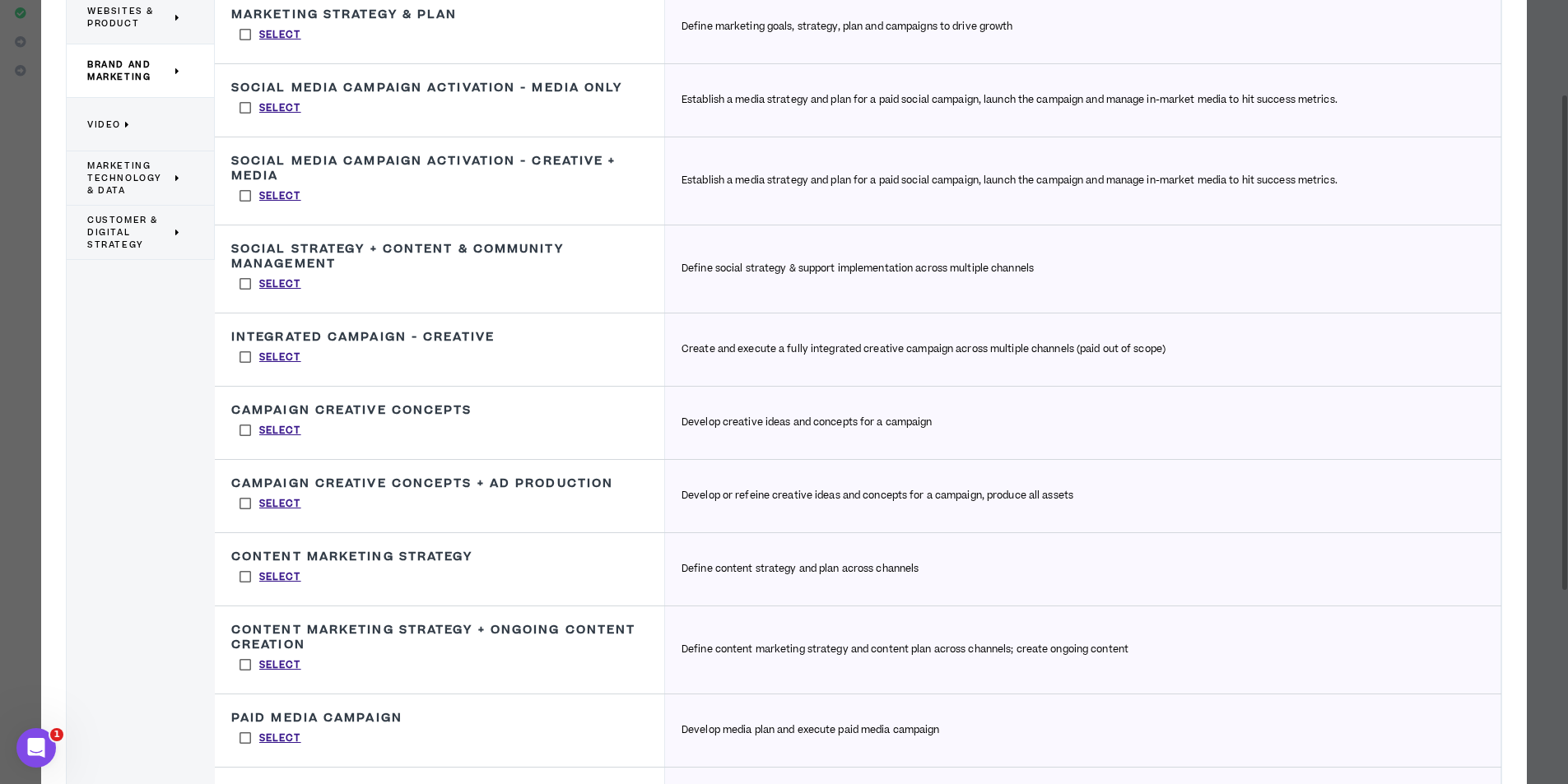
click at [180, 176] on icon at bounding box center [178, 178] width 6 height 12
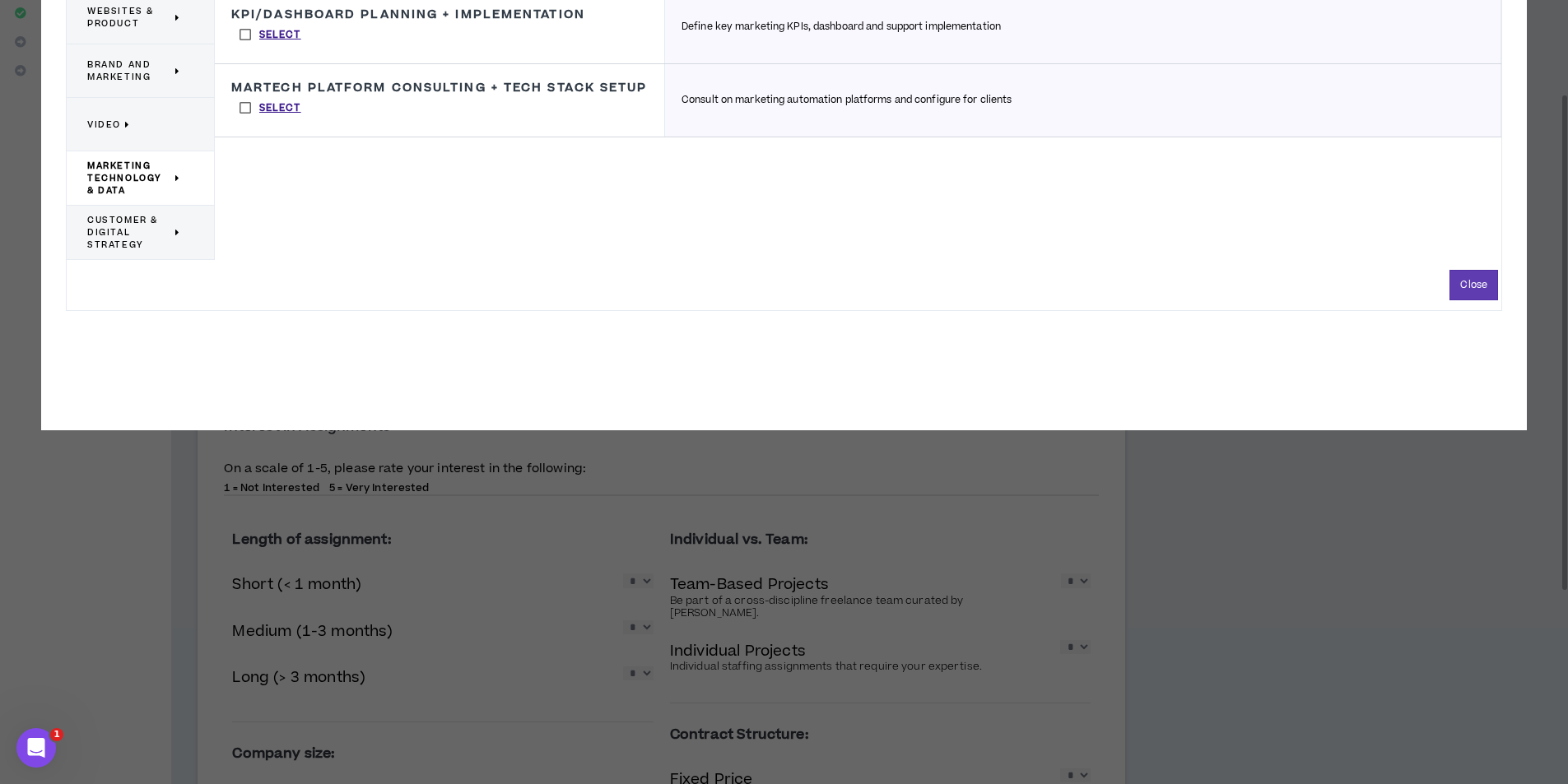
click at [171, 237] on span "Customer & Digital Strategy" at bounding box center [129, 232] width 84 height 37
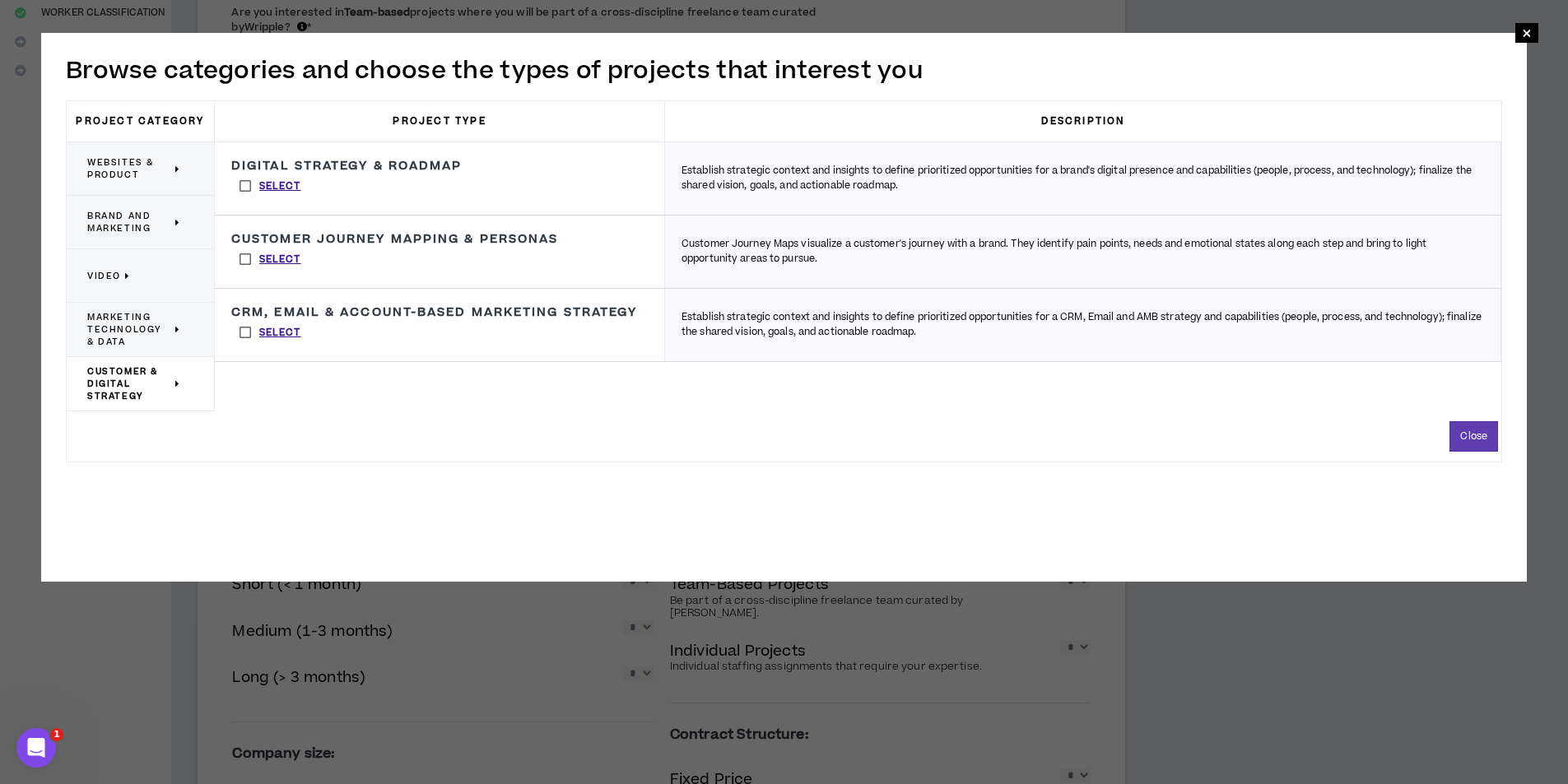
click at [175, 333] on icon at bounding box center [178, 329] width 6 height 12
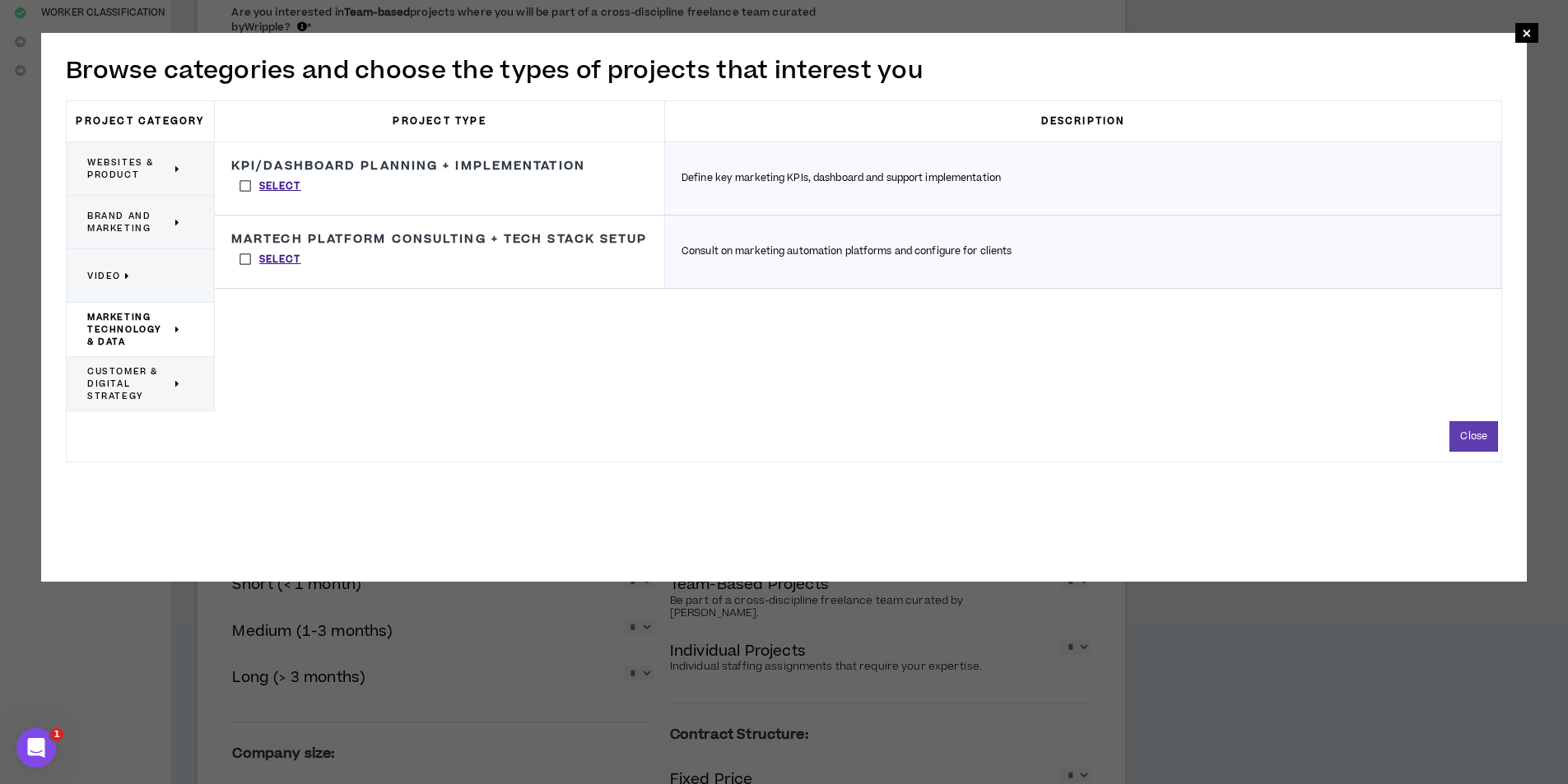
click at [170, 268] on p "Video" at bounding box center [134, 275] width 94 height 36
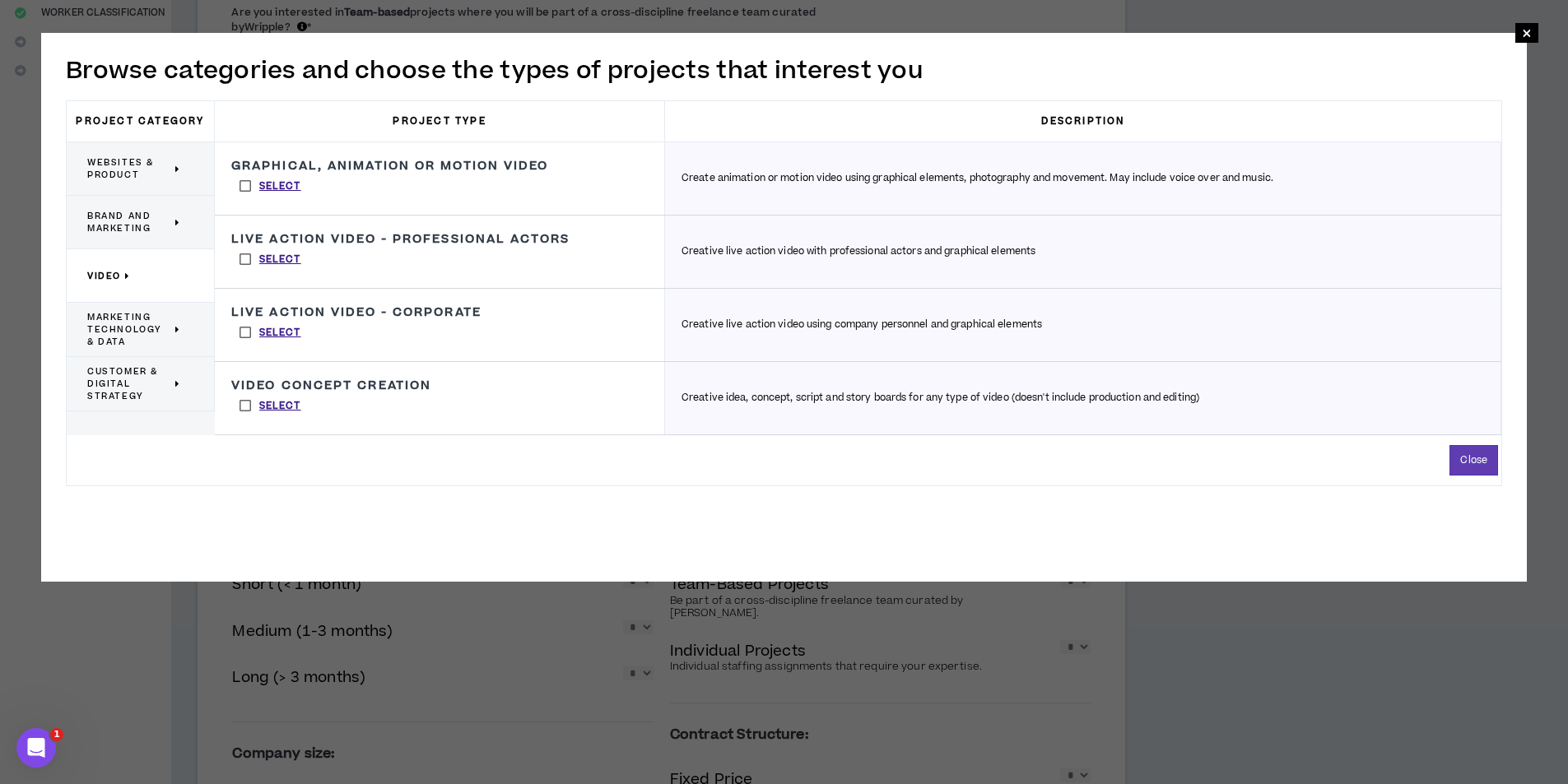
click at [165, 215] on span "Brand and Marketing" at bounding box center [129, 222] width 84 height 25
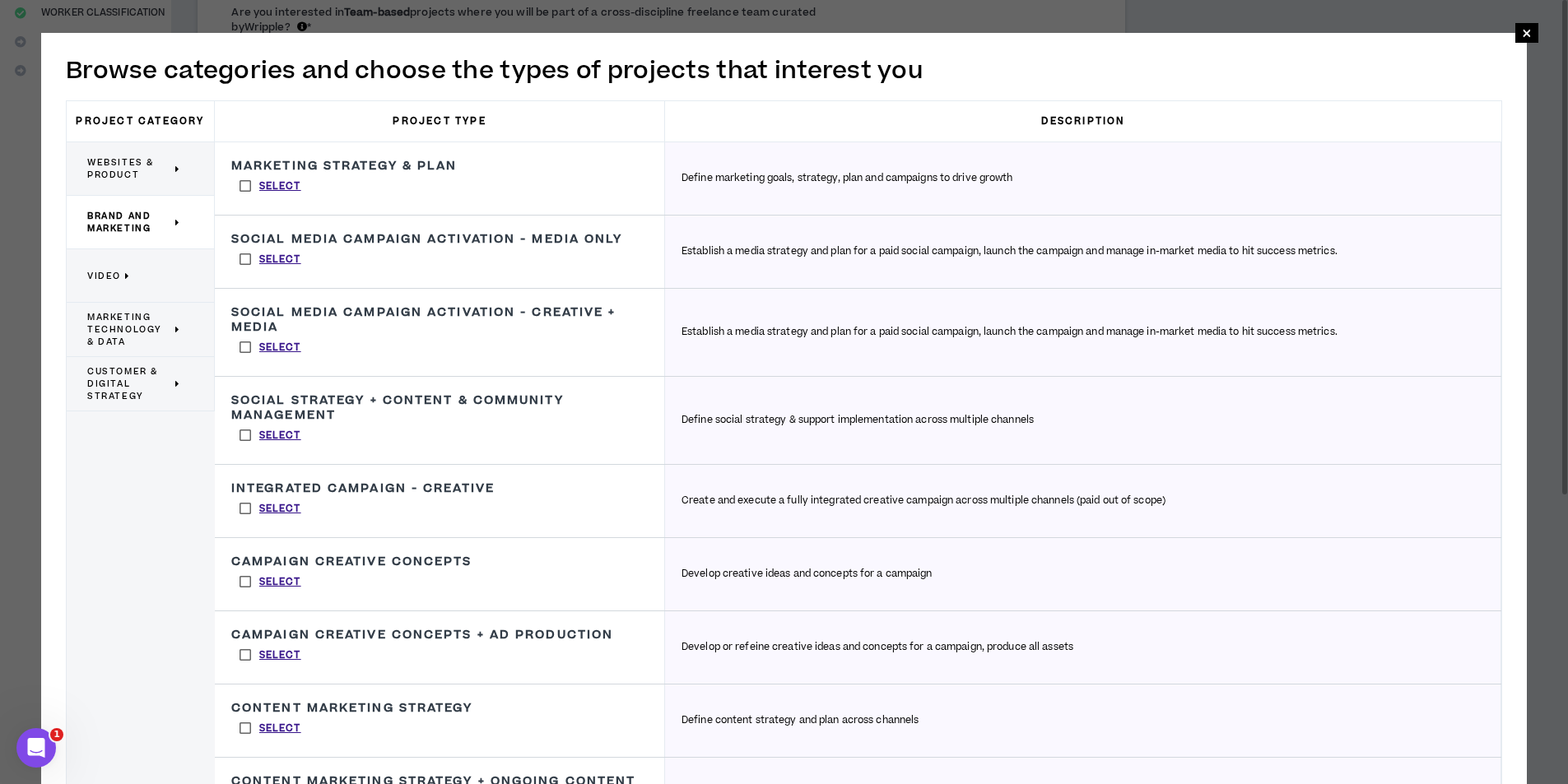
click at [249, 184] on label "Select" at bounding box center [271, 186] width 78 height 25
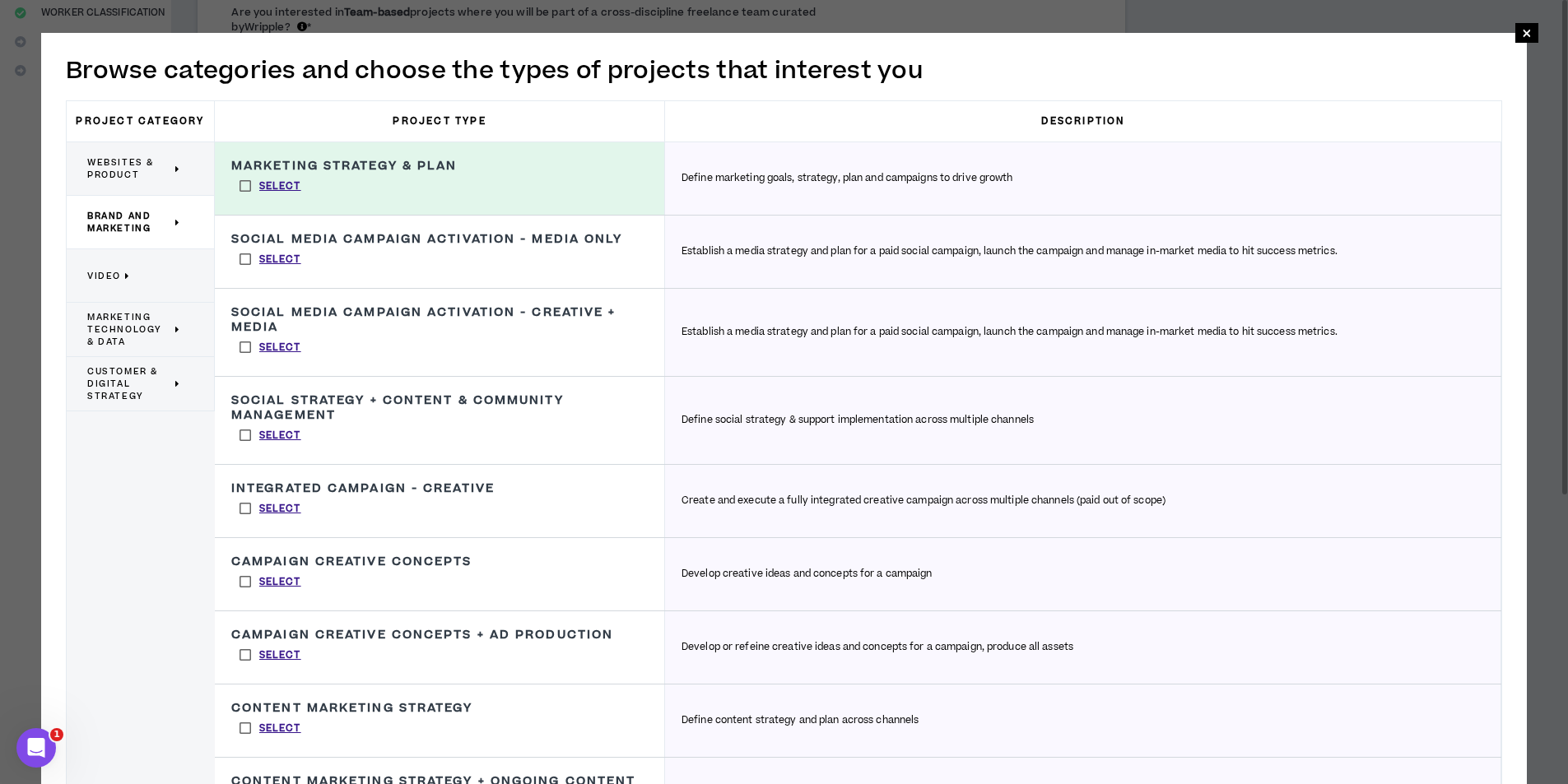
click at [242, 435] on label "Select" at bounding box center [271, 435] width 78 height 25
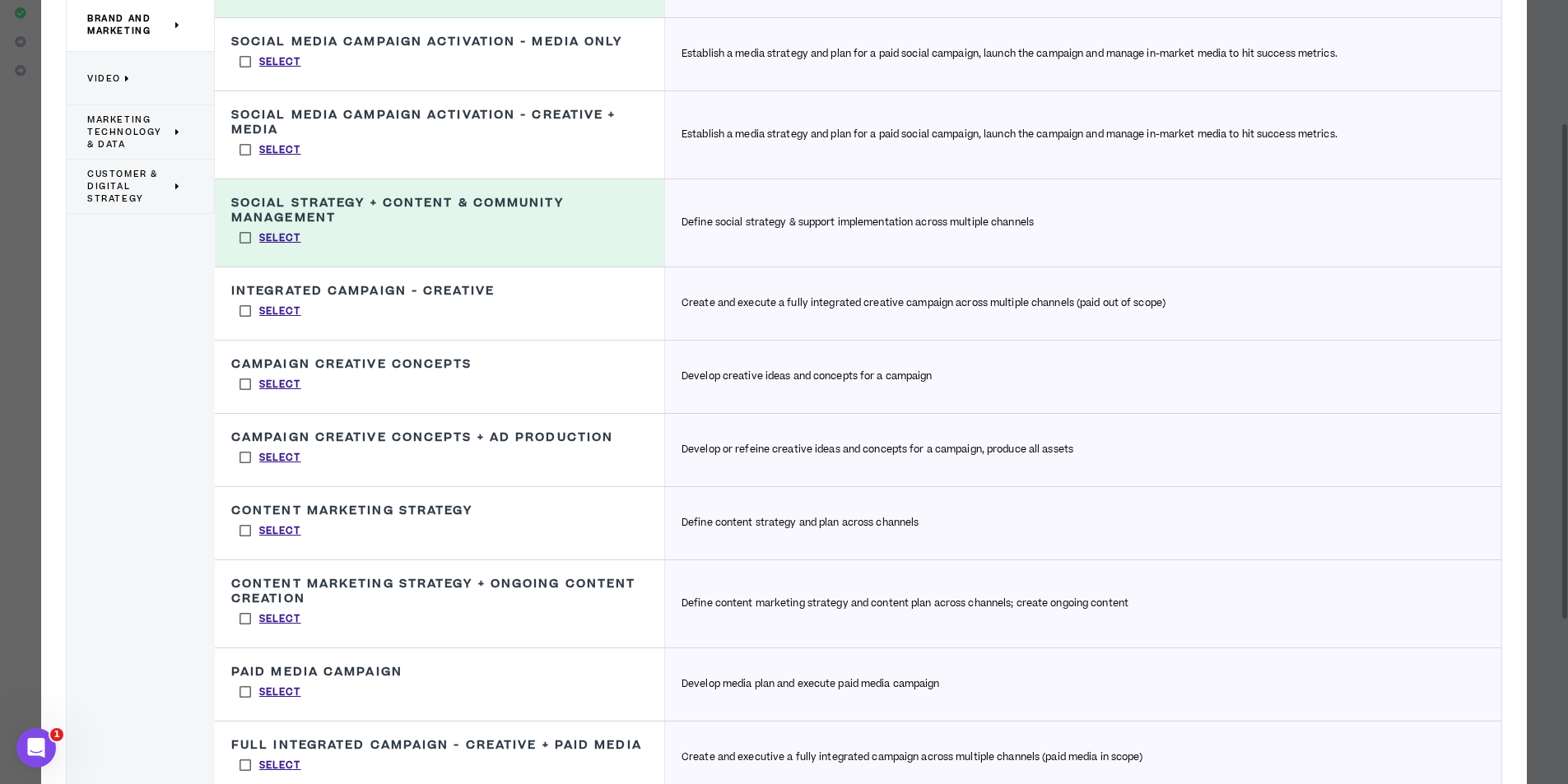
click at [238, 528] on label "Select" at bounding box center [271, 531] width 78 height 25
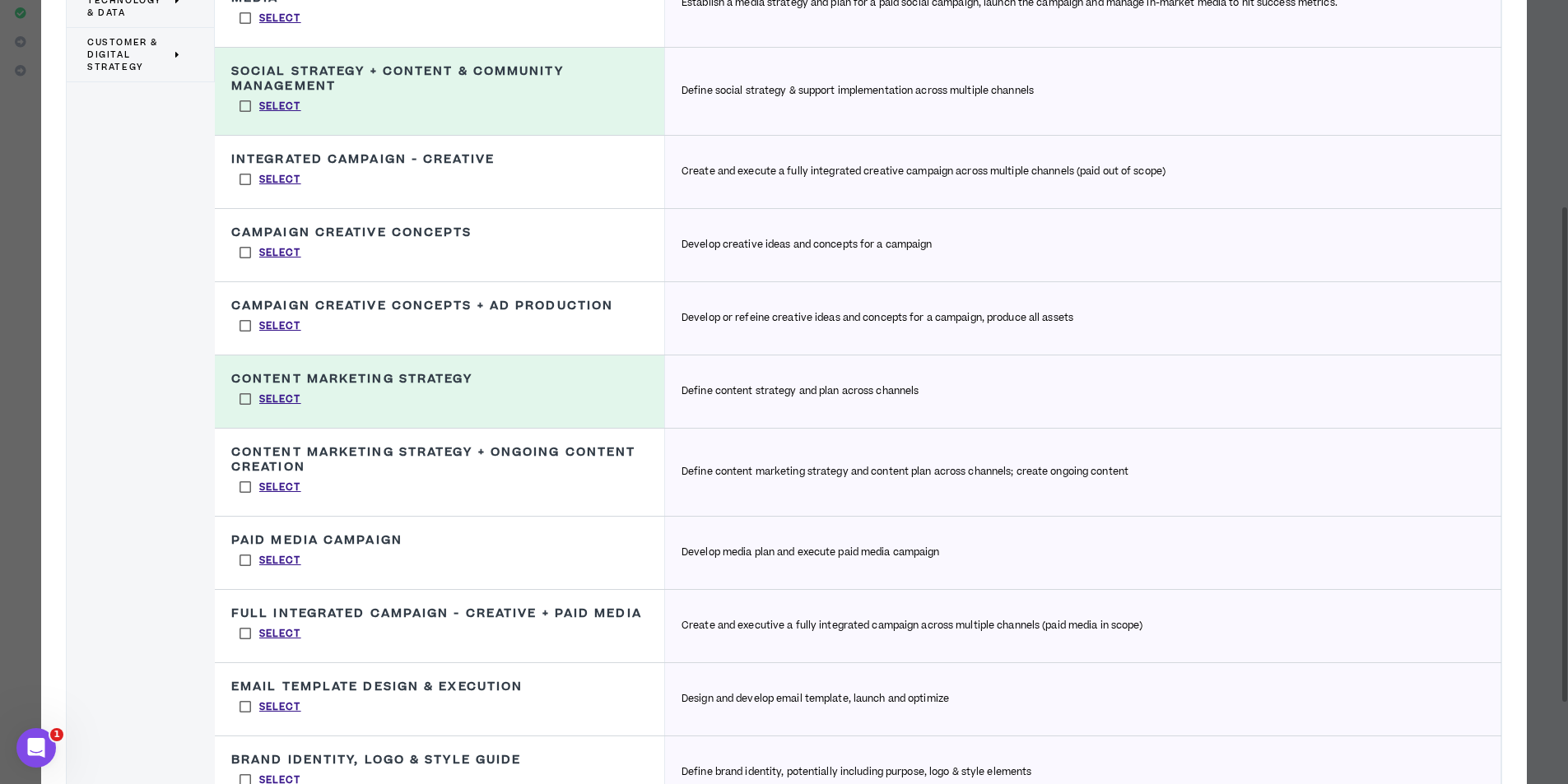
click at [238, 497] on label "Select" at bounding box center [271, 487] width 78 height 25
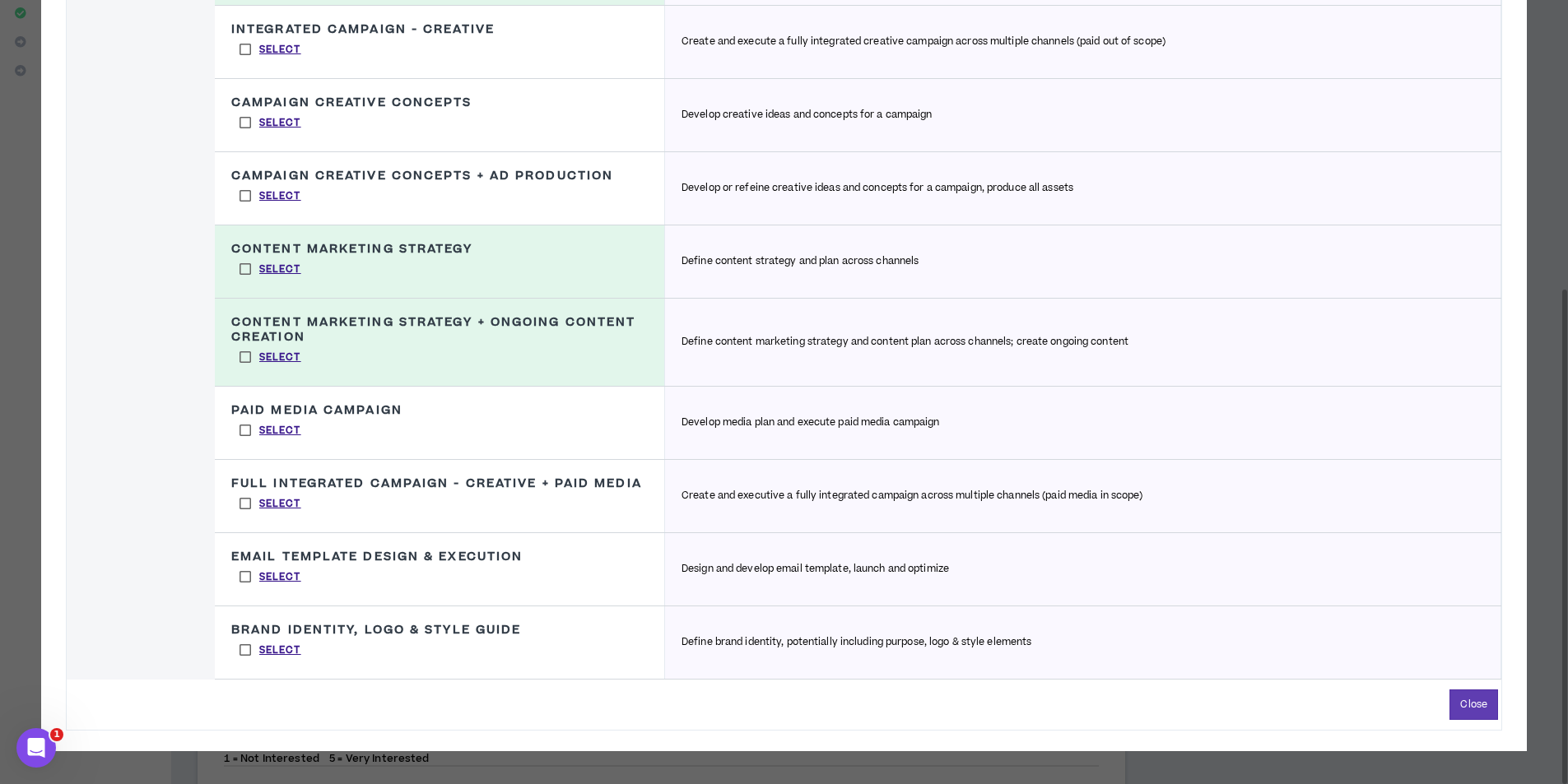
click at [243, 500] on label "Select" at bounding box center [271, 504] width 78 height 25
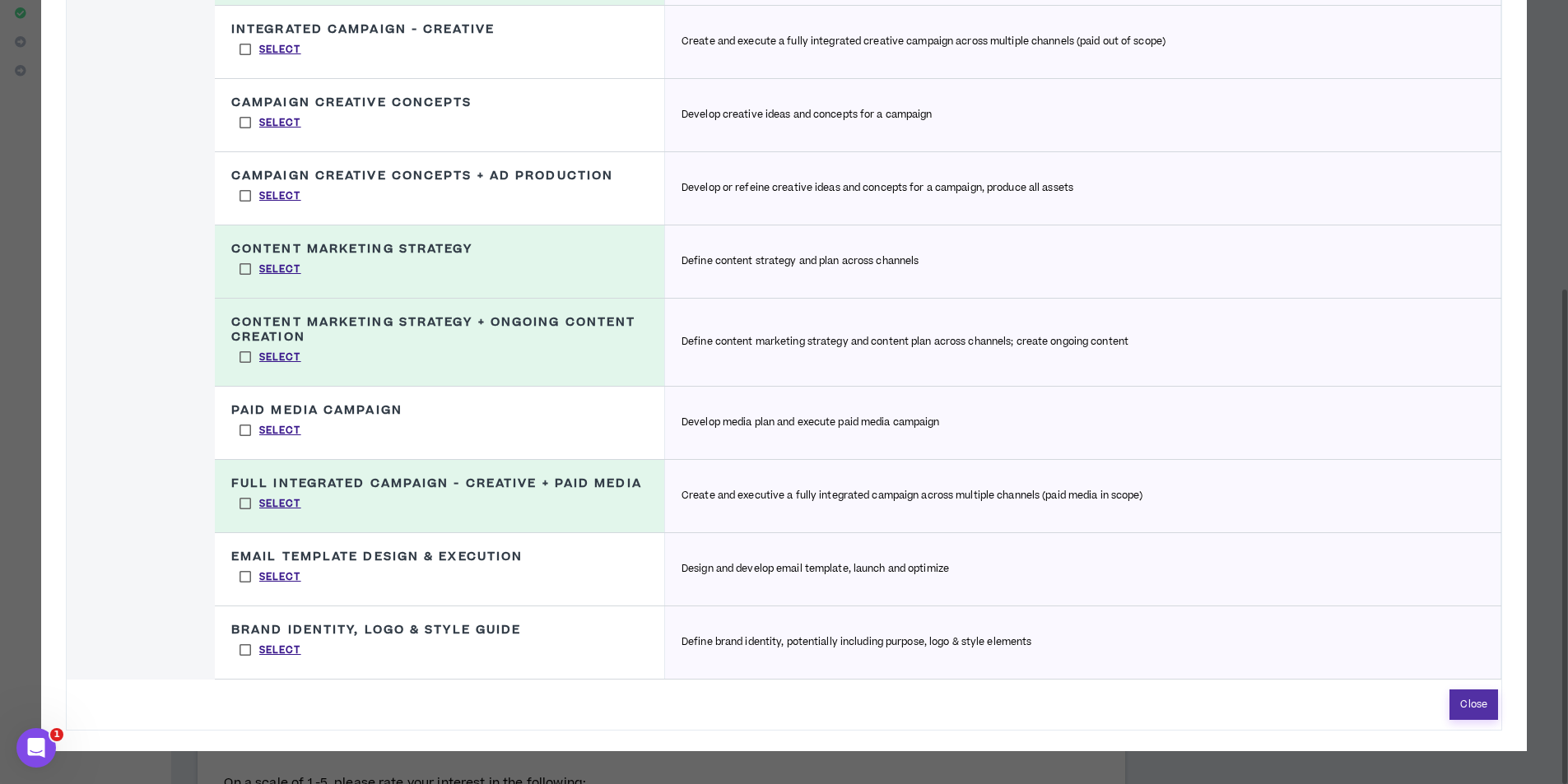
click at [1467, 705] on button "Close" at bounding box center [1473, 705] width 49 height 31
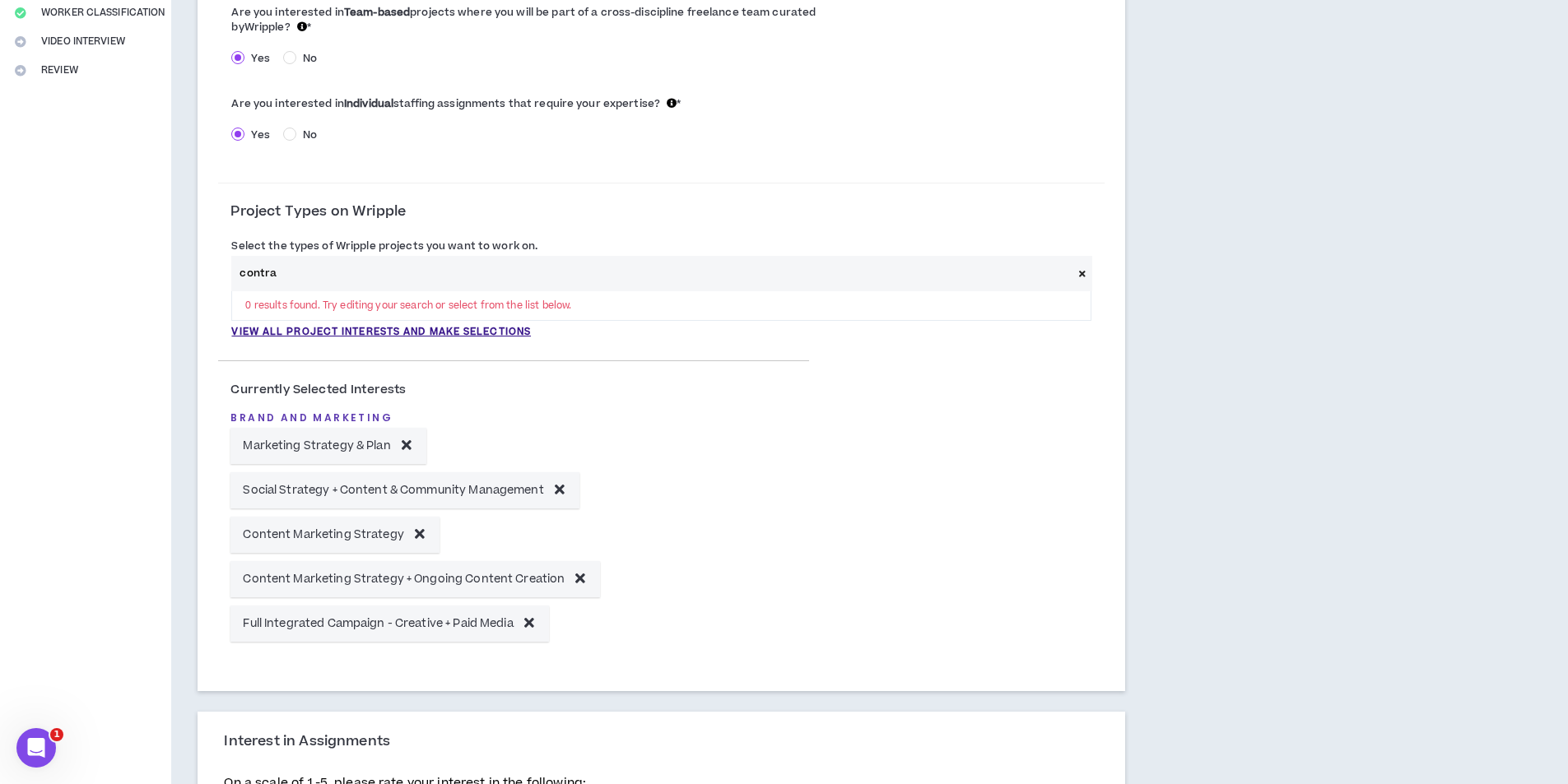
click at [344, 282] on input "contra" at bounding box center [651, 273] width 840 height 35
click at [1082, 268] on span at bounding box center [1082, 273] width 20 height 35
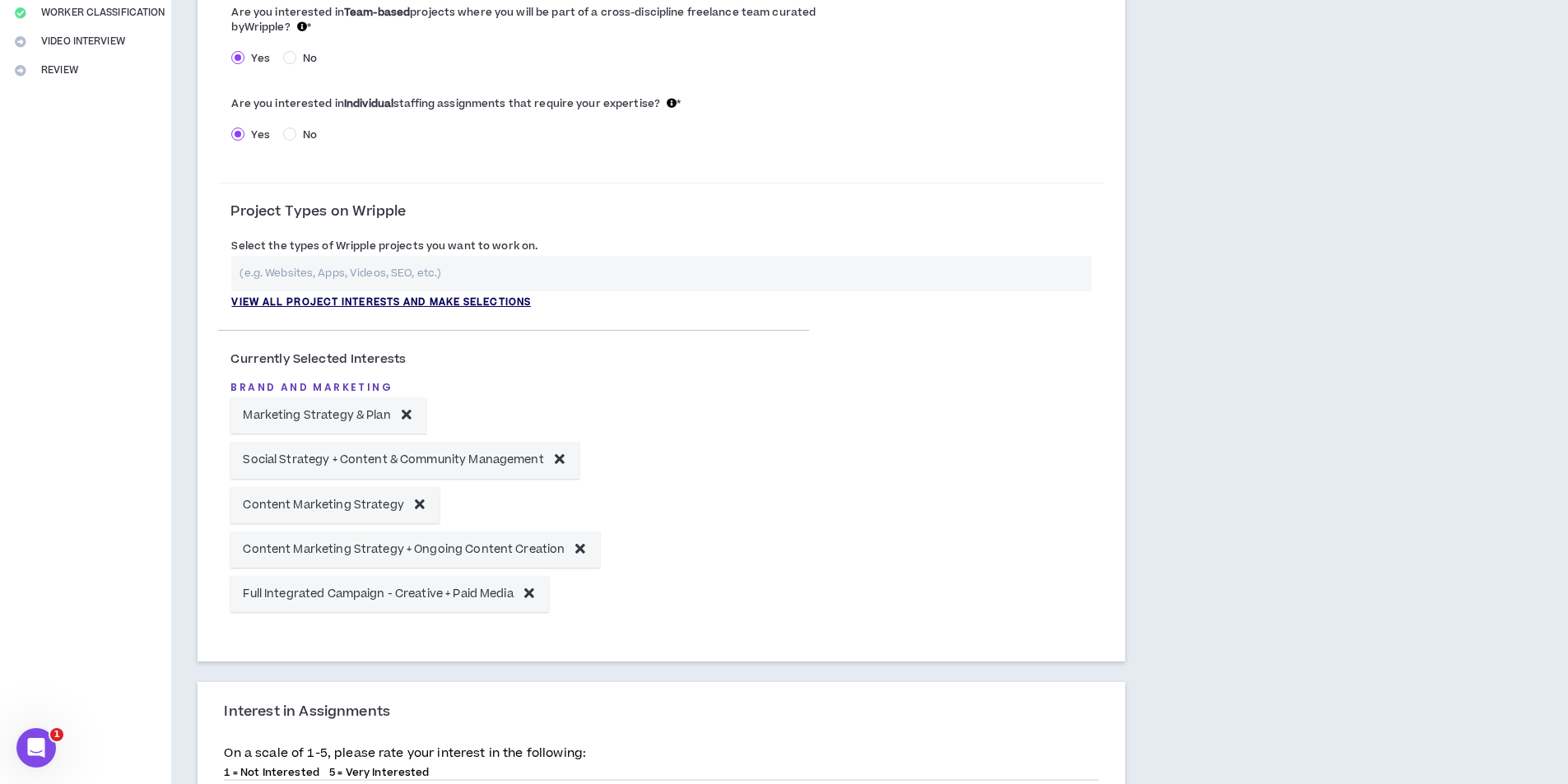
click at [327, 298] on p "View all project interests and make selections" at bounding box center [381, 302] width 299 height 14
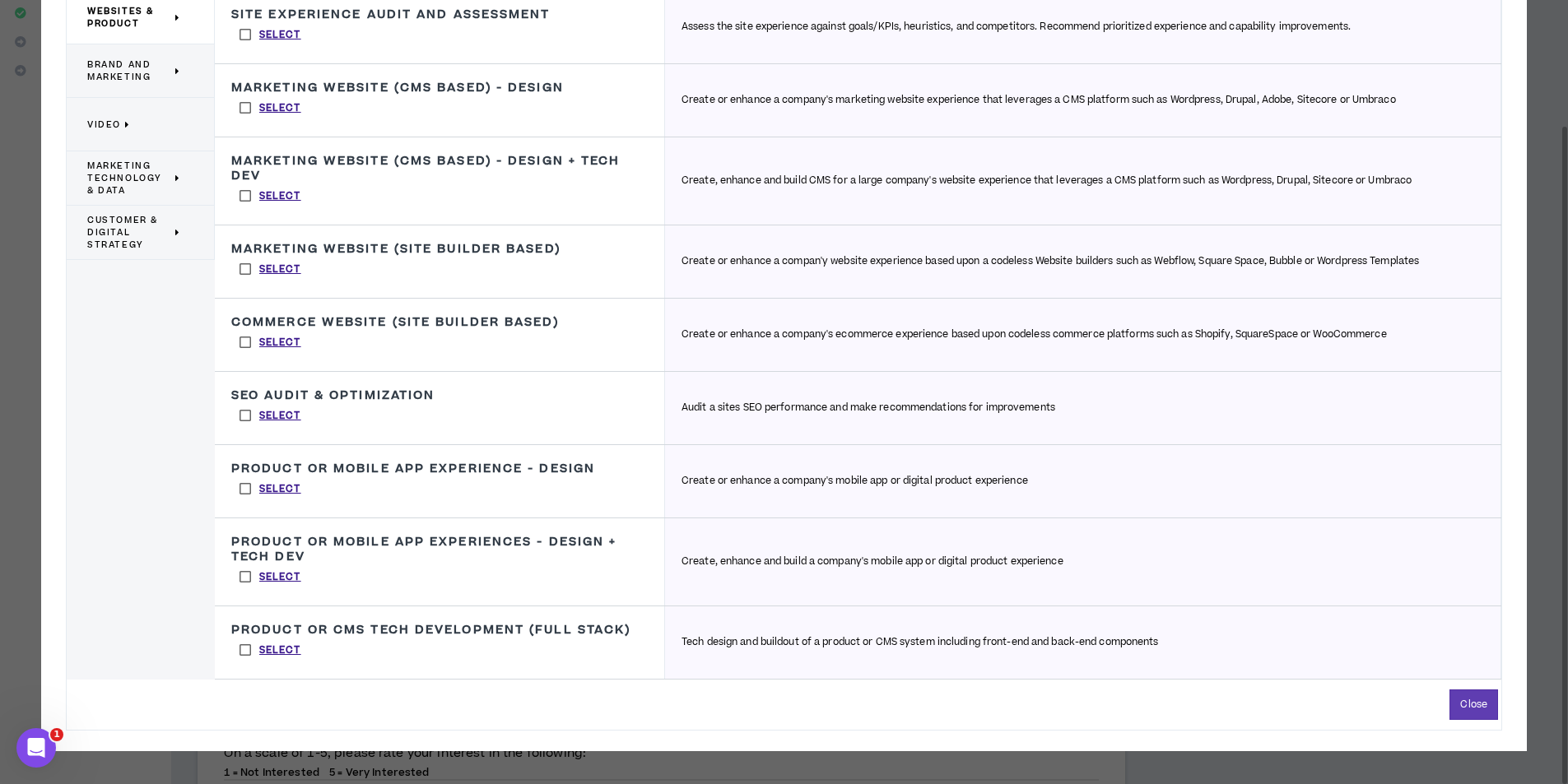
click at [139, 65] on span "Brand and Marketing" at bounding box center [129, 71] width 84 height 25
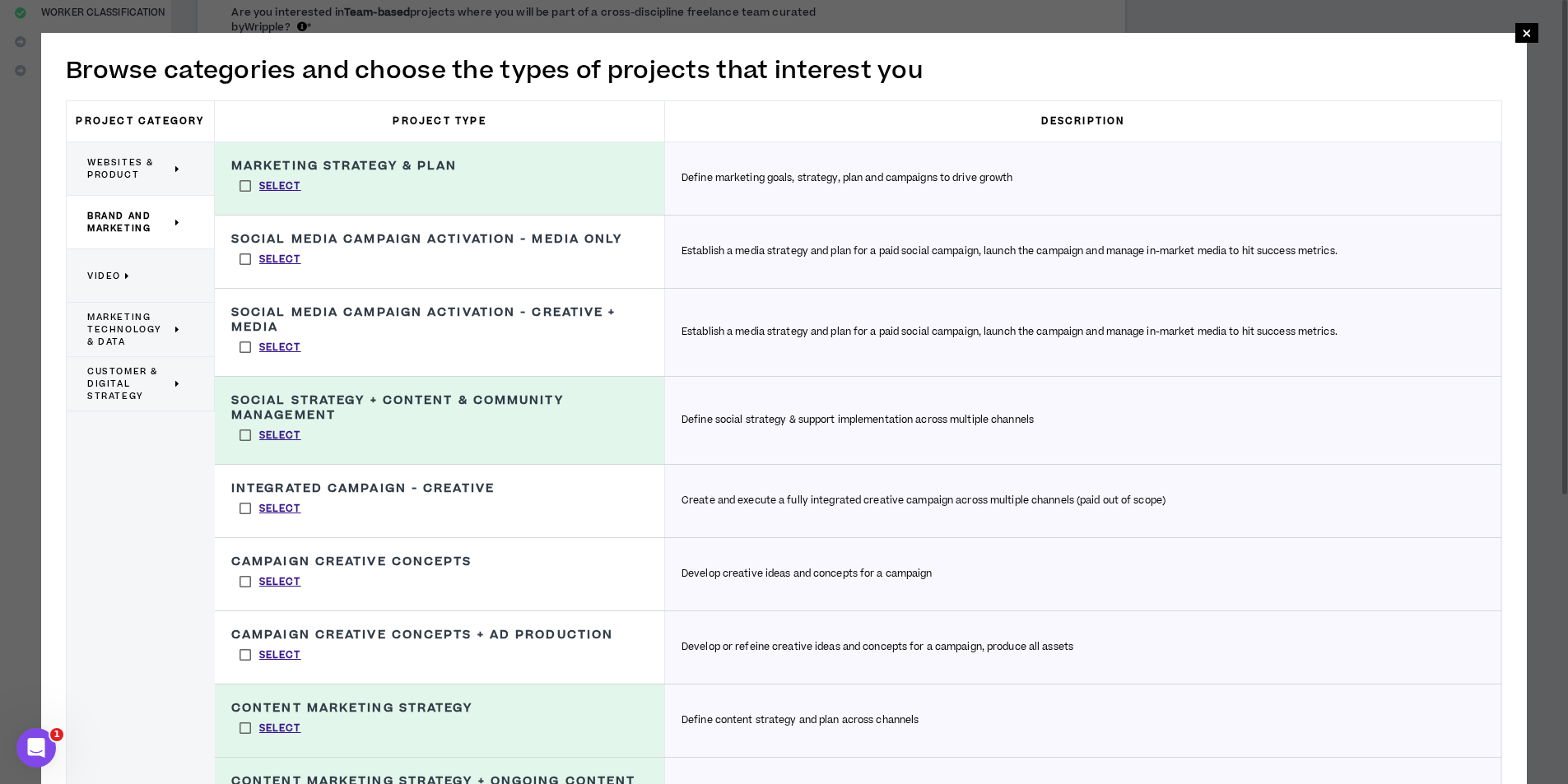
click at [1084, 115] on h3 "Description" at bounding box center [1083, 121] width 836 height 40
click at [822, 165] on div "Define marketing goals, strategy, plan and campaigns to drive growth" at bounding box center [1083, 179] width 836 height 73
click at [438, 190] on div "Marketing Strategy & Plan Define marketing goals, strategy, plan and campaigns …" at bounding box center [440, 179] width 451 height 73
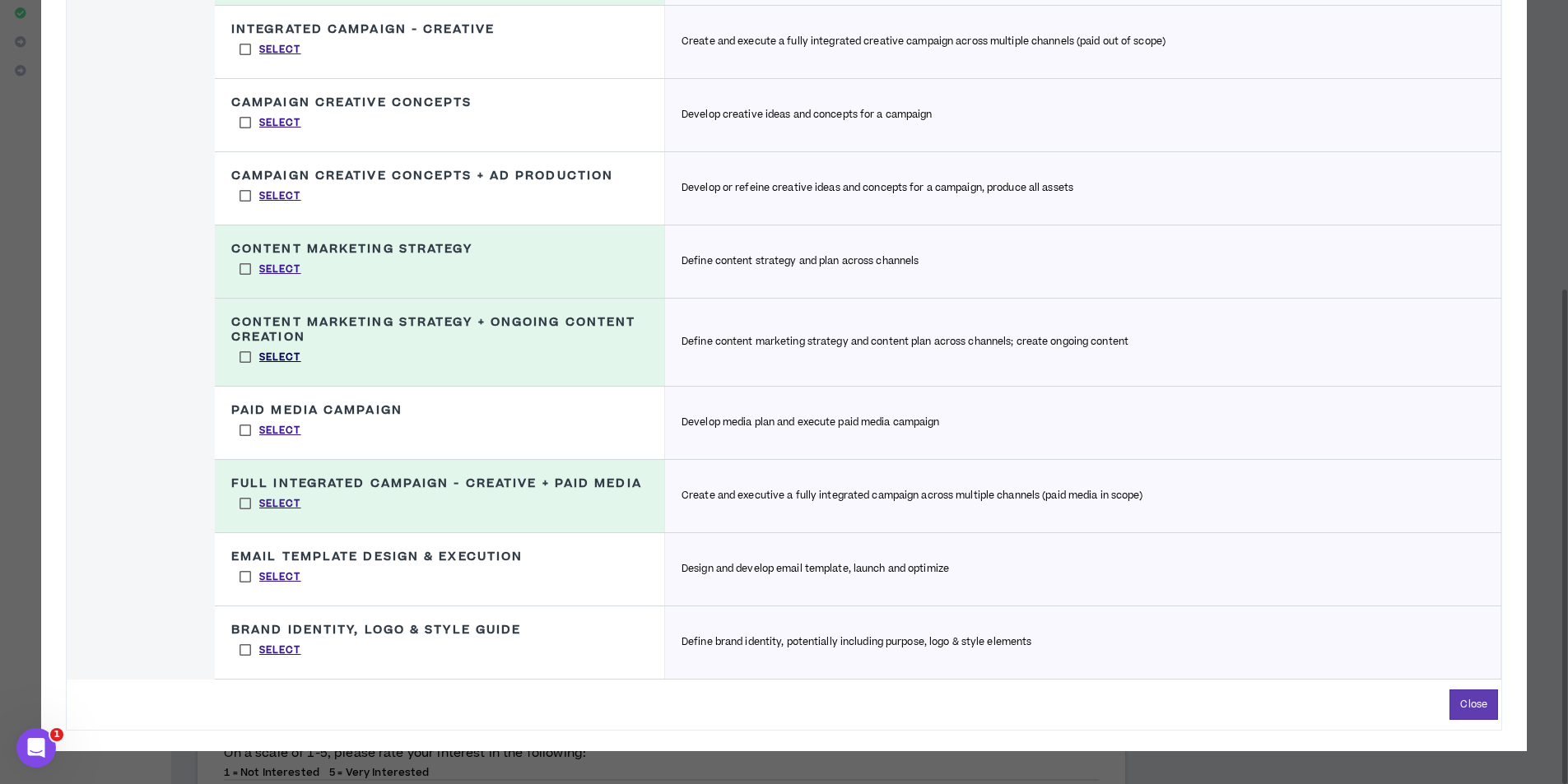
click at [283, 354] on p "Select" at bounding box center [280, 358] width 42 height 14
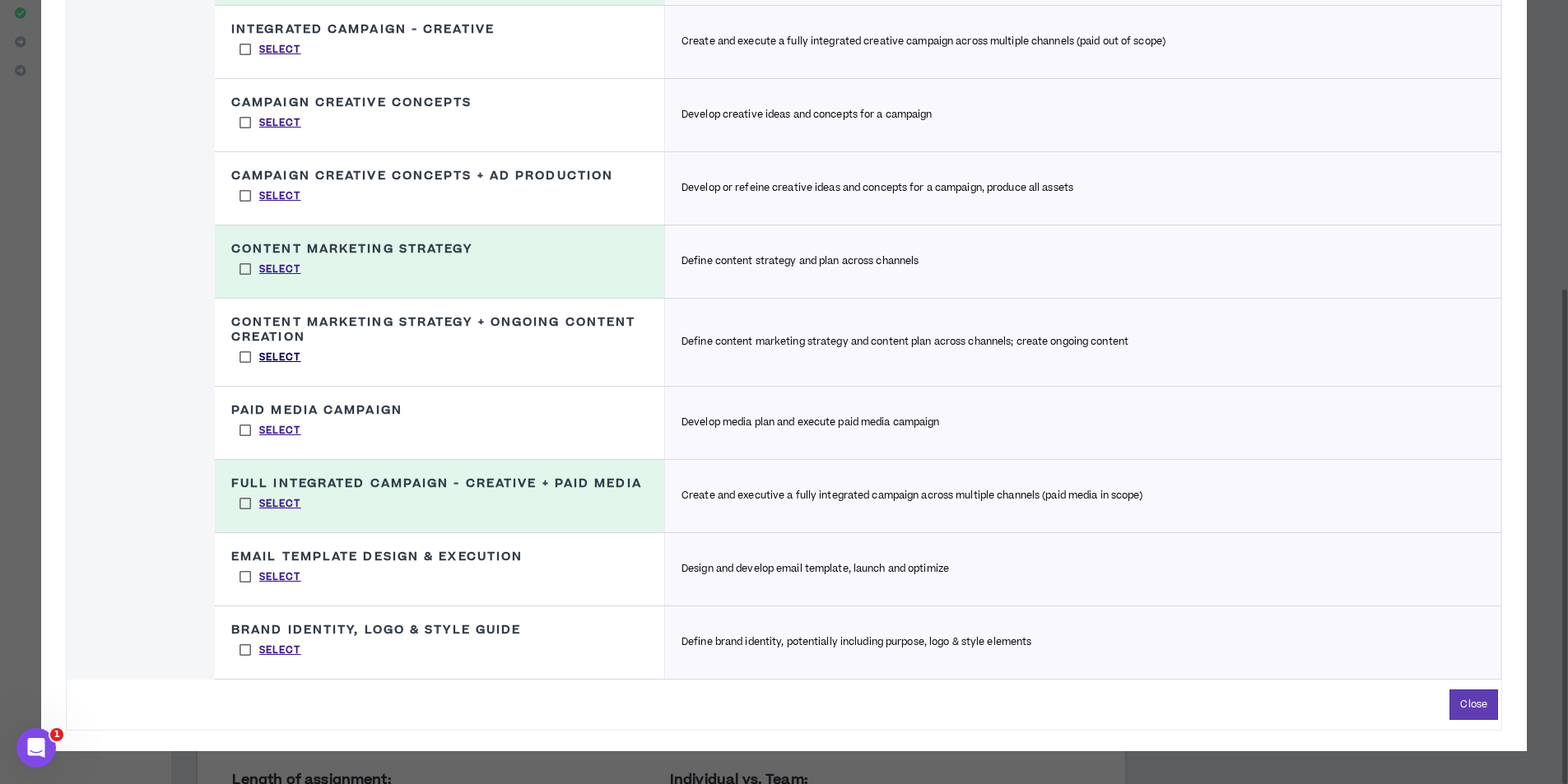
click at [283, 354] on p "Select" at bounding box center [280, 358] width 42 height 14
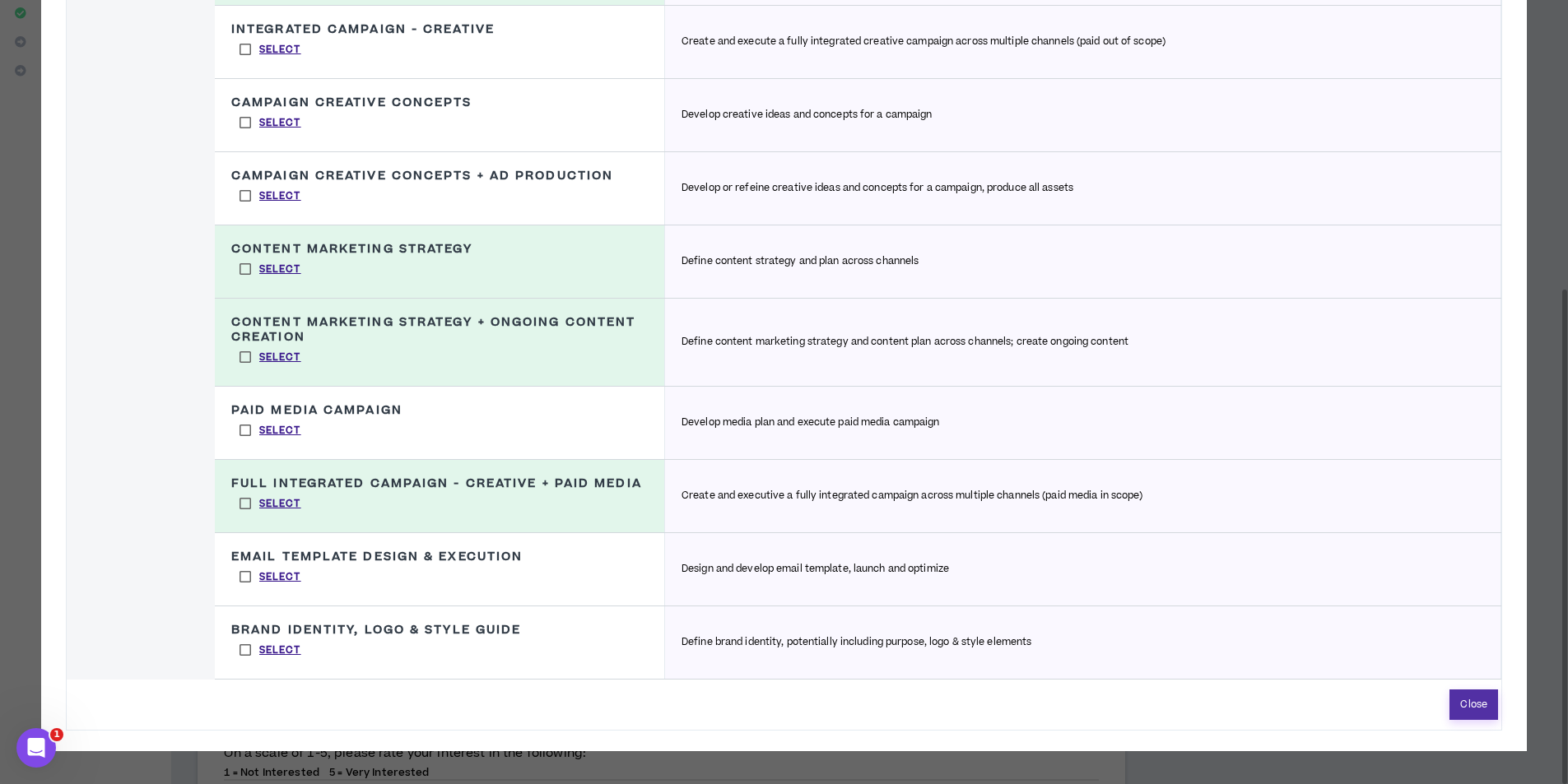
click at [1490, 705] on button "Close" at bounding box center [1473, 705] width 49 height 31
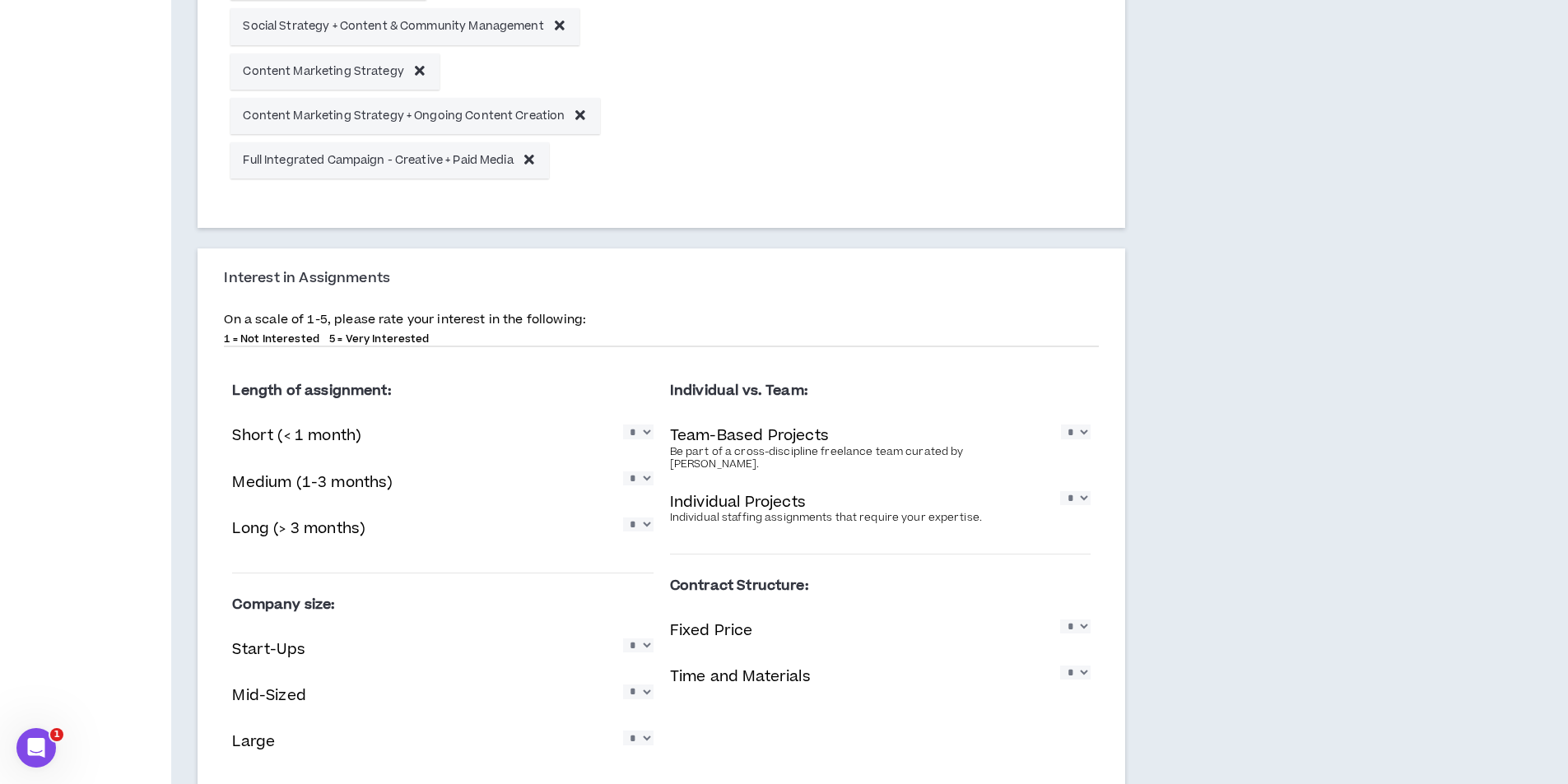
scroll to position [935, 0]
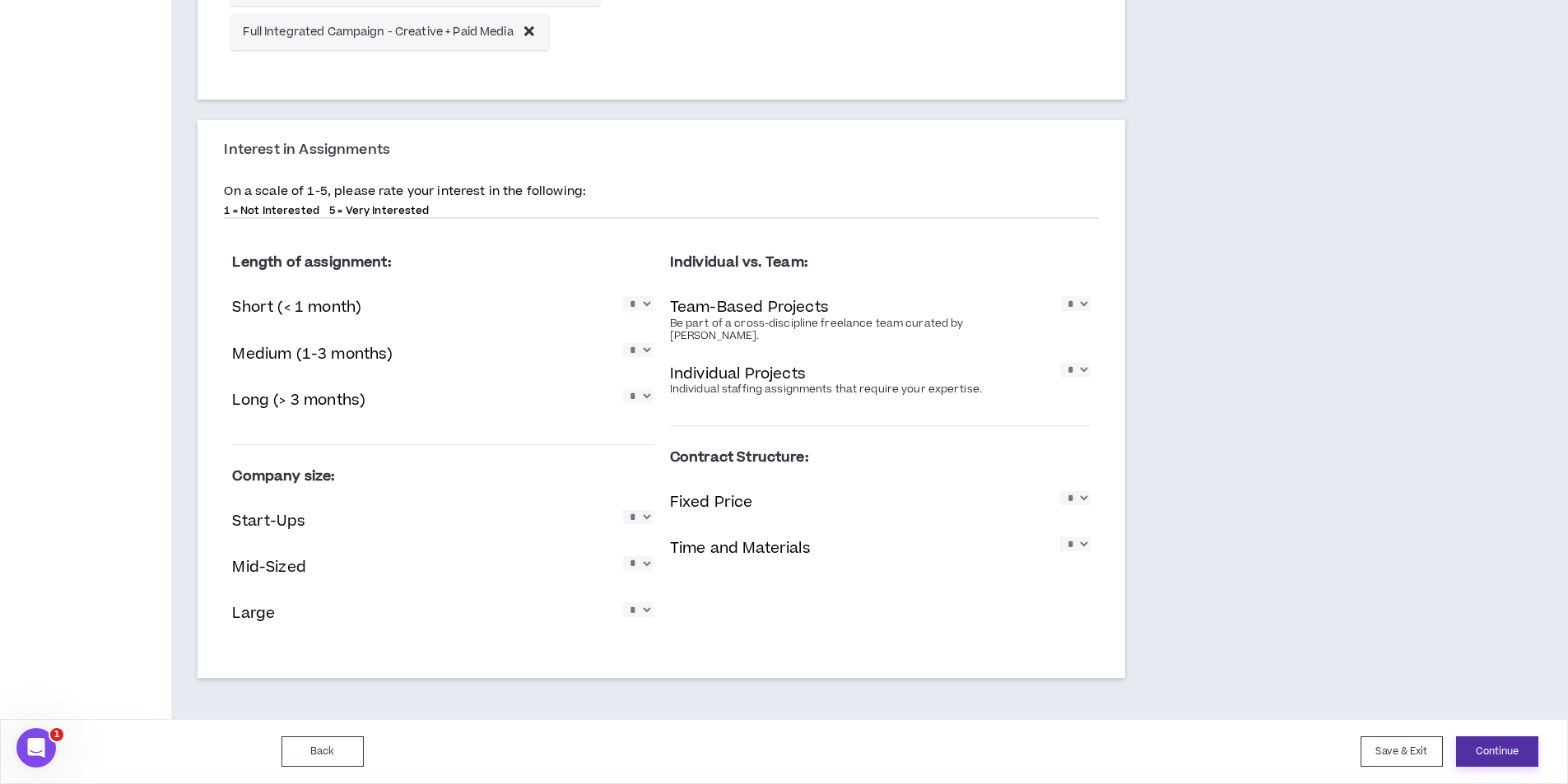
click at [1504, 754] on button "Continue" at bounding box center [1497, 751] width 82 height 31
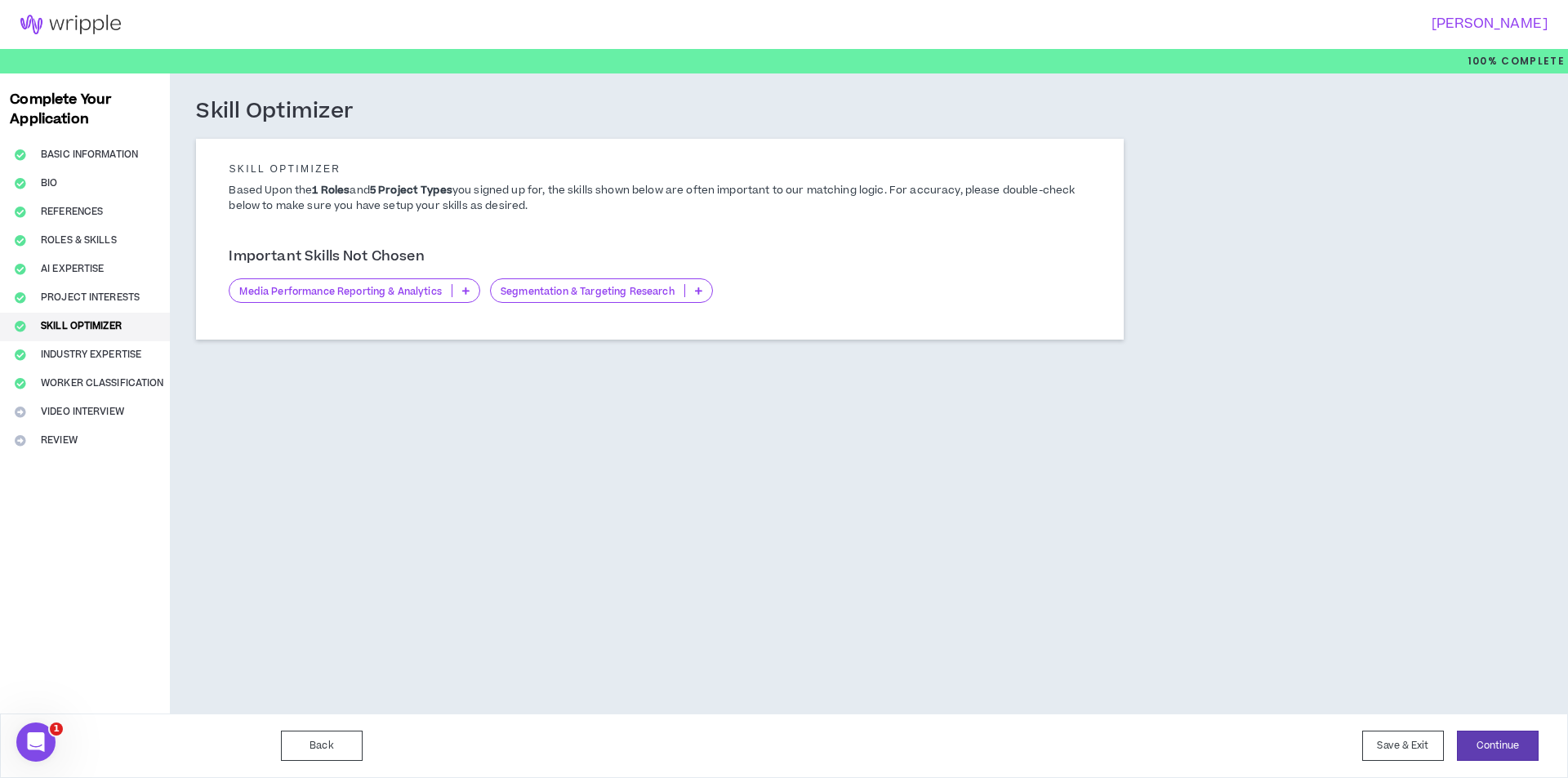
click at [60, 413] on div "Complete Your Application Basic Information Bio References Roles & Skills AI Ex…" at bounding box center [84, 393] width 170 height 640
click at [59, 379] on div "Complete Your Application Basic Information Bio References Roles & Skills AI Ex…" at bounding box center [84, 393] width 170 height 640
click at [52, 446] on div "Complete Your Application Basic Information Bio References Roles & Skills AI Ex…" at bounding box center [84, 393] width 170 height 640
click at [1509, 741] on button "Continue" at bounding box center [1498, 746] width 82 height 30
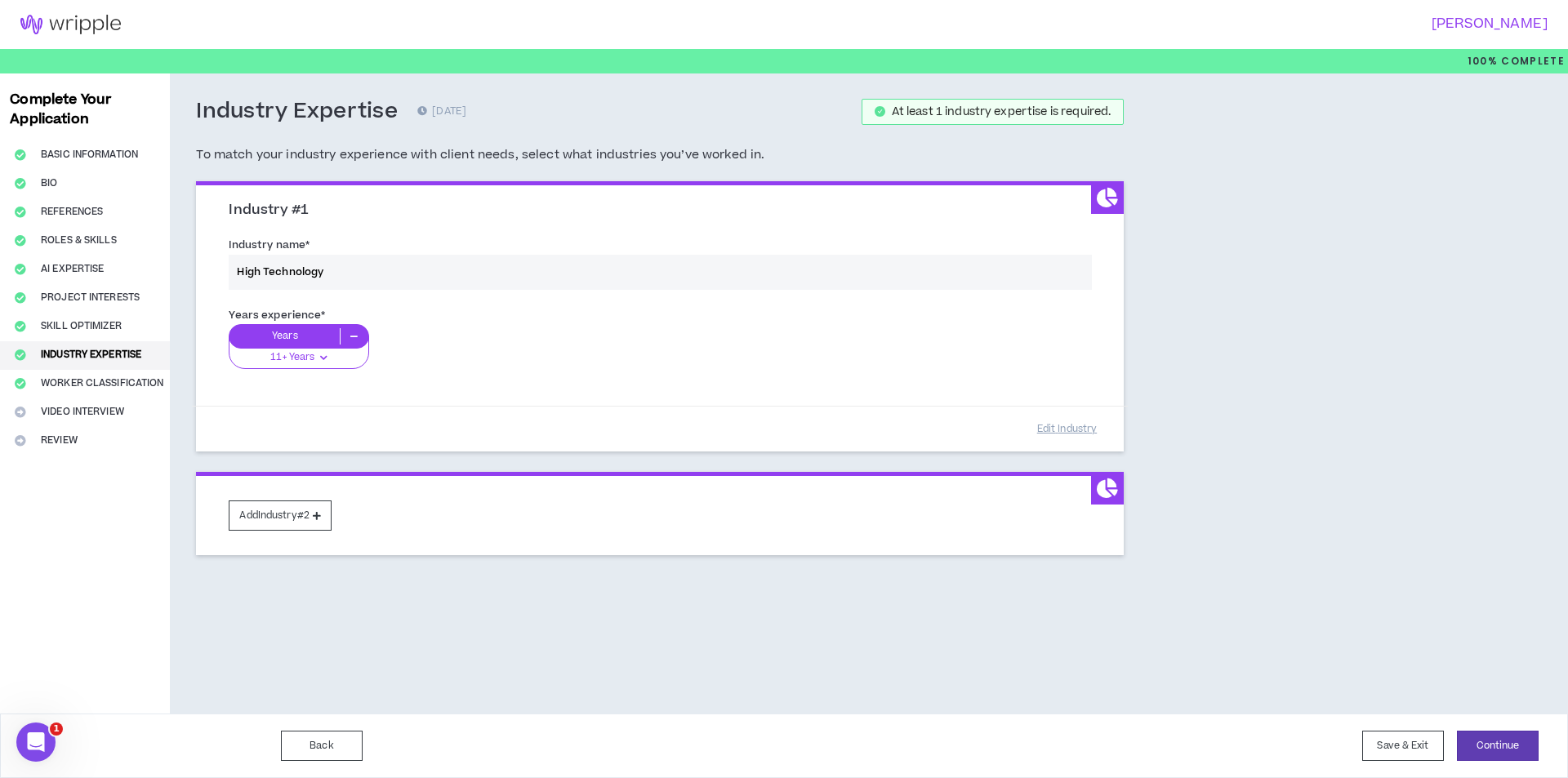
click at [352, 269] on div "Industry name * High Technology" at bounding box center [660, 266] width 887 height 69
click at [329, 266] on div "Industry name * High Technology" at bounding box center [660, 266] width 887 height 69
click at [272, 269] on div "Industry name * High Technology" at bounding box center [660, 266] width 887 height 69
click at [1517, 745] on button "Continue" at bounding box center [1498, 746] width 82 height 30
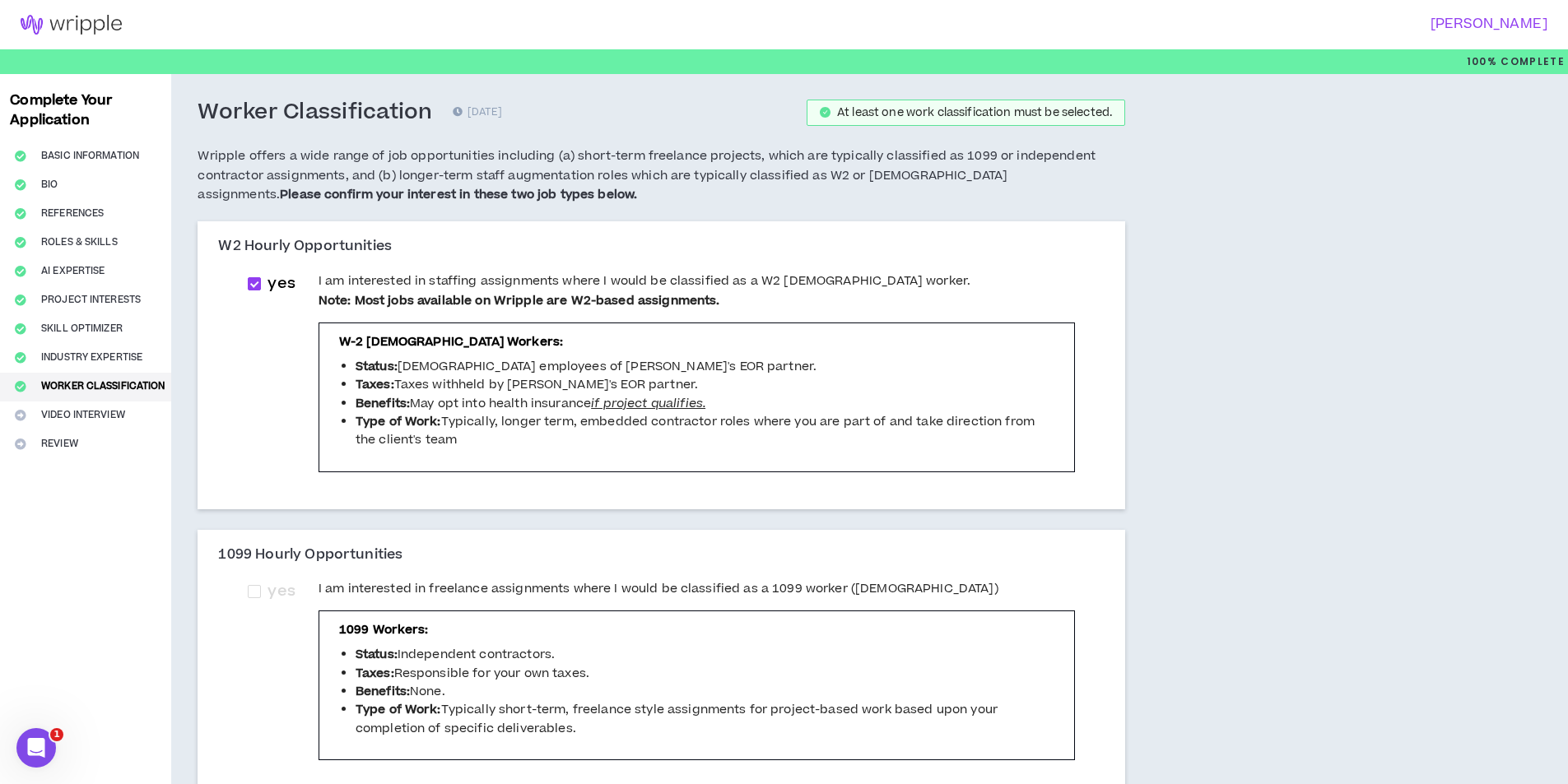
click at [339, 338] on p "W-2 [DEMOGRAPHIC_DATA] Workers:" at bounding box center [696, 341] width 716 height 18
click at [252, 280] on span at bounding box center [254, 284] width 13 height 13
click at [637, 185] on b "Please confirm your interest in these two job types below." at bounding box center [458, 194] width 357 height 17
drag, startPoint x: 335, startPoint y: 338, endPoint x: 493, endPoint y: 341, distance: 158.0
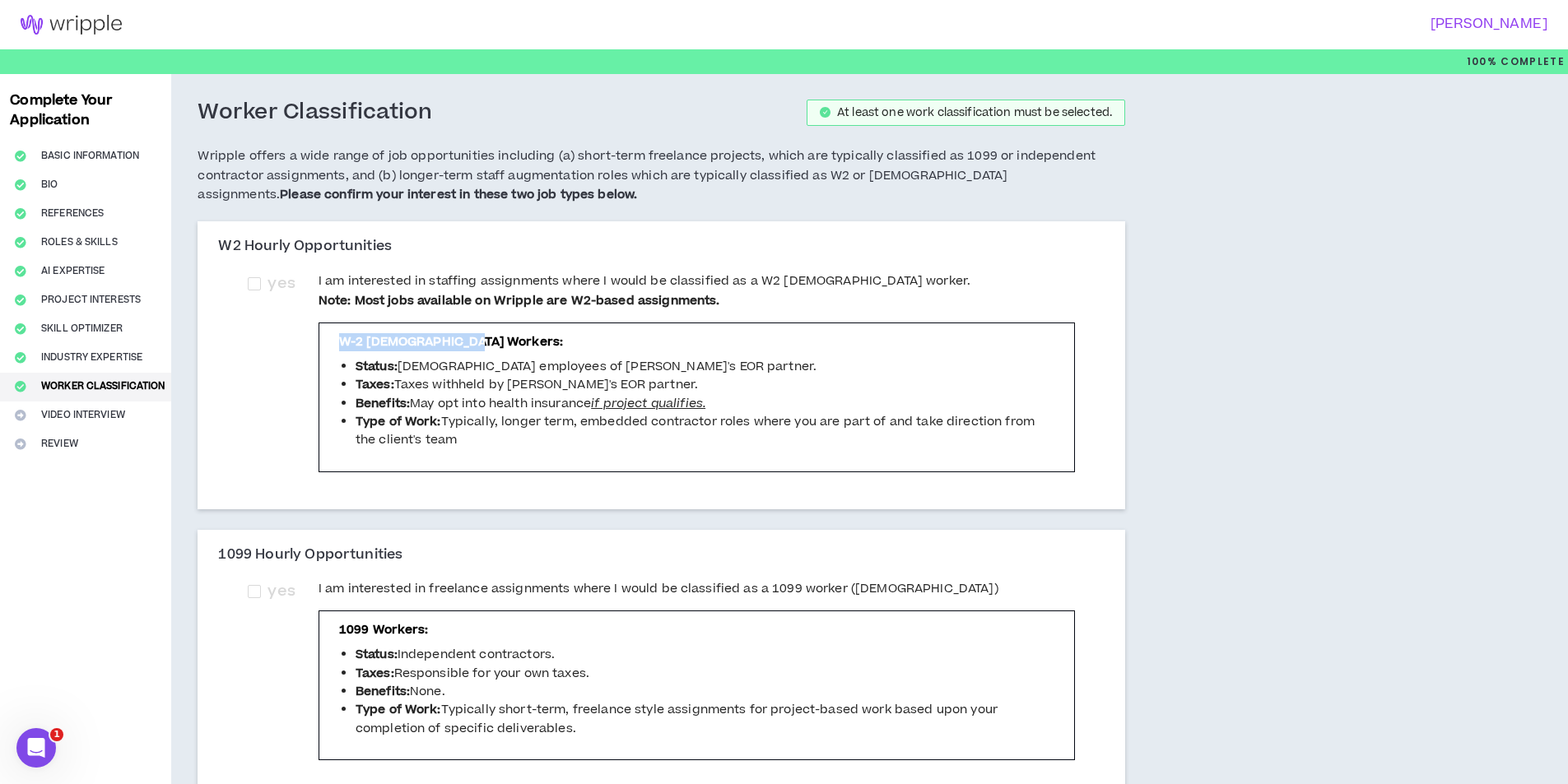
click at [481, 338] on div "W-2 [DEMOGRAPHIC_DATA] Workers: Status: [DEMOGRAPHIC_DATA] employees of [PERSON…" at bounding box center [696, 397] width 757 height 150
click at [548, 350] on p "W-2 [DEMOGRAPHIC_DATA] Workers:" at bounding box center [696, 341] width 716 height 18
drag, startPoint x: 414, startPoint y: 370, endPoint x: 602, endPoint y: 370, distance: 188.0
click at [583, 370] on li "Status: [DEMOGRAPHIC_DATA] employees of [PERSON_NAME]'s EOR partner." at bounding box center [705, 366] width 698 height 18
drag, startPoint x: 676, startPoint y: 381, endPoint x: 604, endPoint y: 381, distance: 72.0
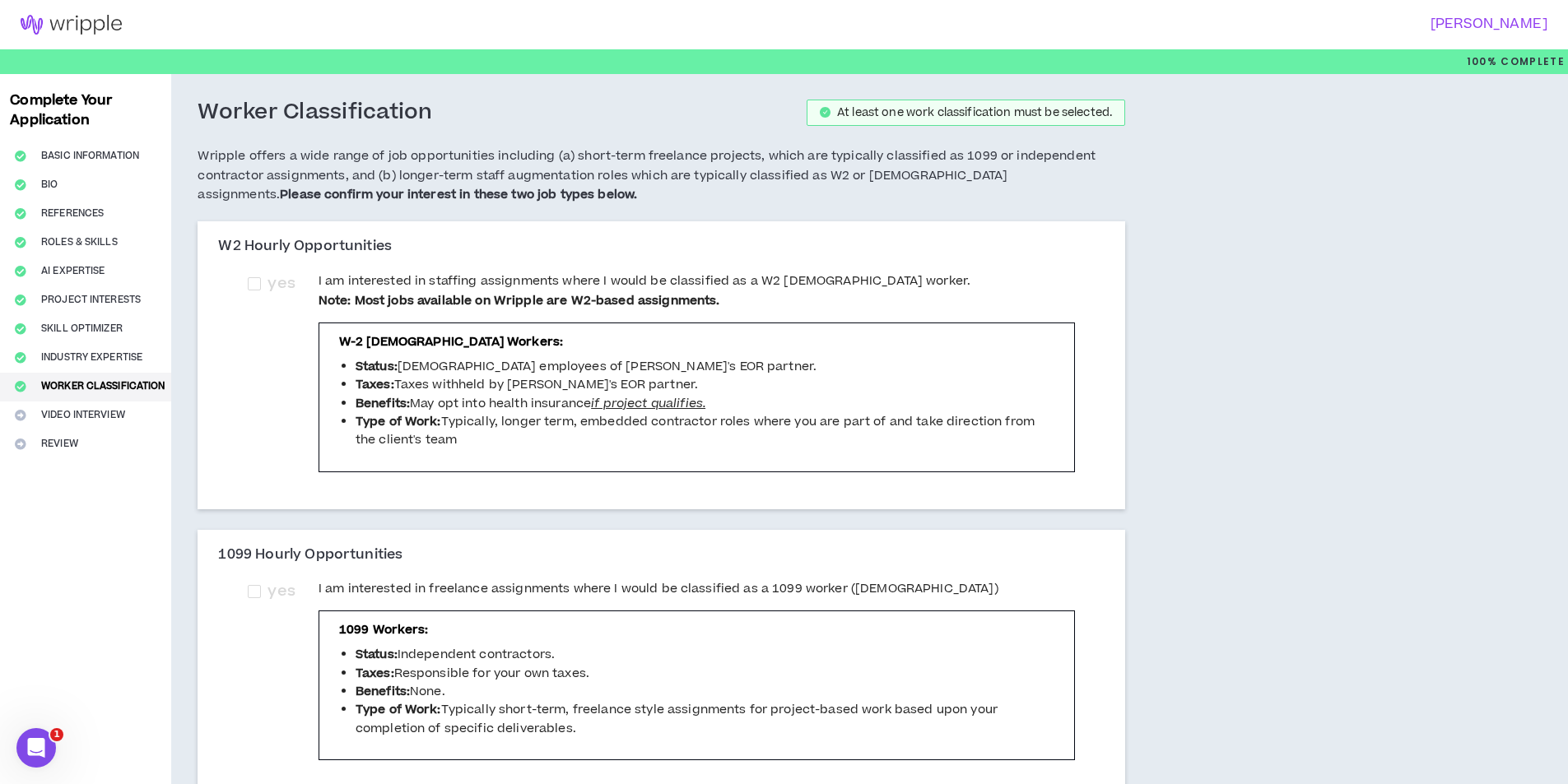
click at [677, 381] on li "Taxes: Taxes withheld by [PERSON_NAME]'s EOR partner." at bounding box center [705, 384] width 698 height 18
drag, startPoint x: 417, startPoint y: 398, endPoint x: 502, endPoint y: 398, distance: 85.0
click at [486, 398] on li "Benefits: May opt into health insurance if project qualifies." at bounding box center [705, 403] width 698 height 18
click at [629, 409] on icon "if project qualifies." at bounding box center [649, 403] width 115 height 17
drag, startPoint x: 458, startPoint y: 422, endPoint x: 801, endPoint y: 427, distance: 343.0
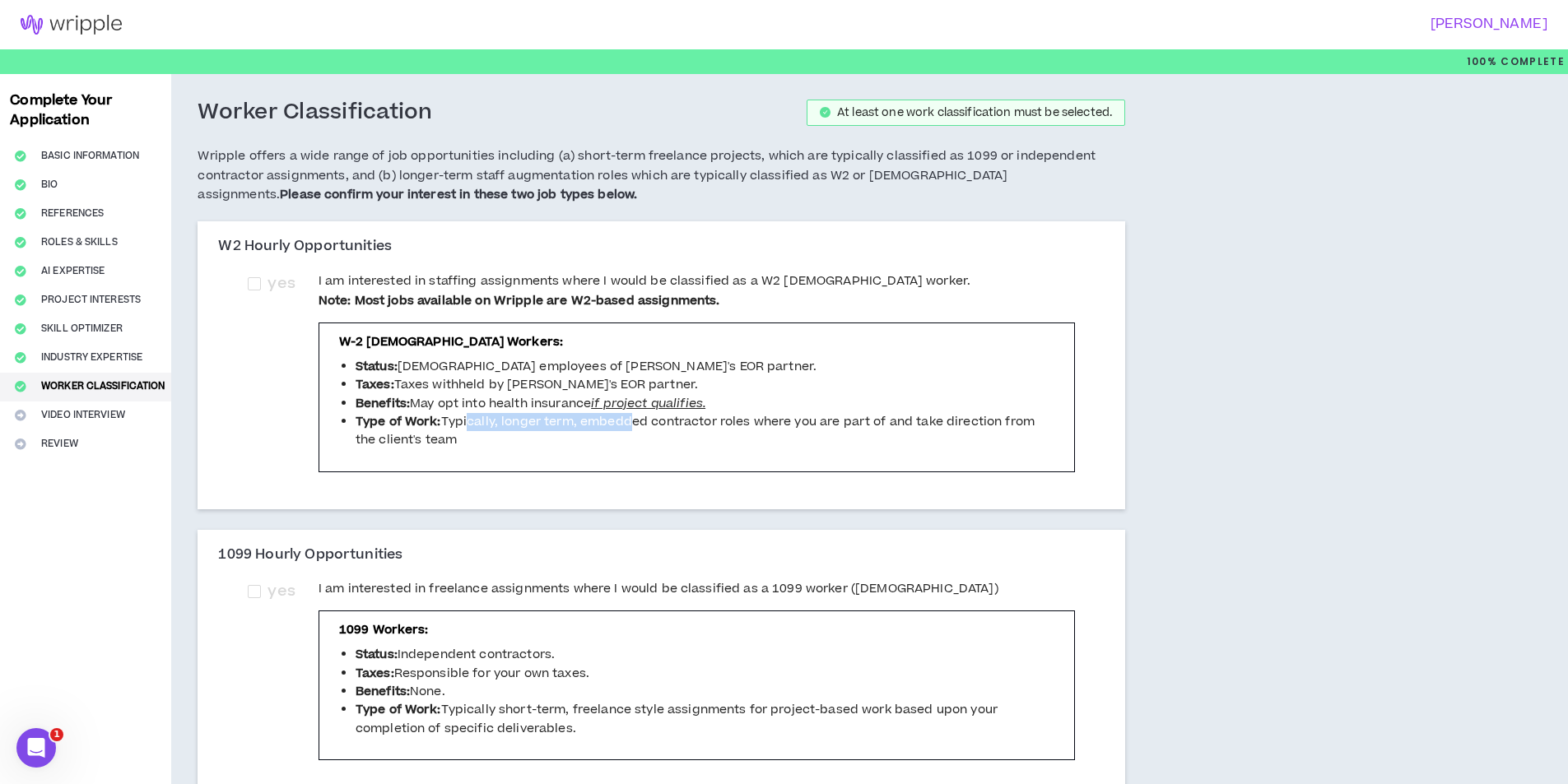
click at [750, 427] on li "Type of Work: Typically, longer term, embedded contractor roles where you are p…" at bounding box center [705, 431] width 698 height 37
click at [252, 277] on span at bounding box center [254, 284] width 13 height 13
checkbox input "****"
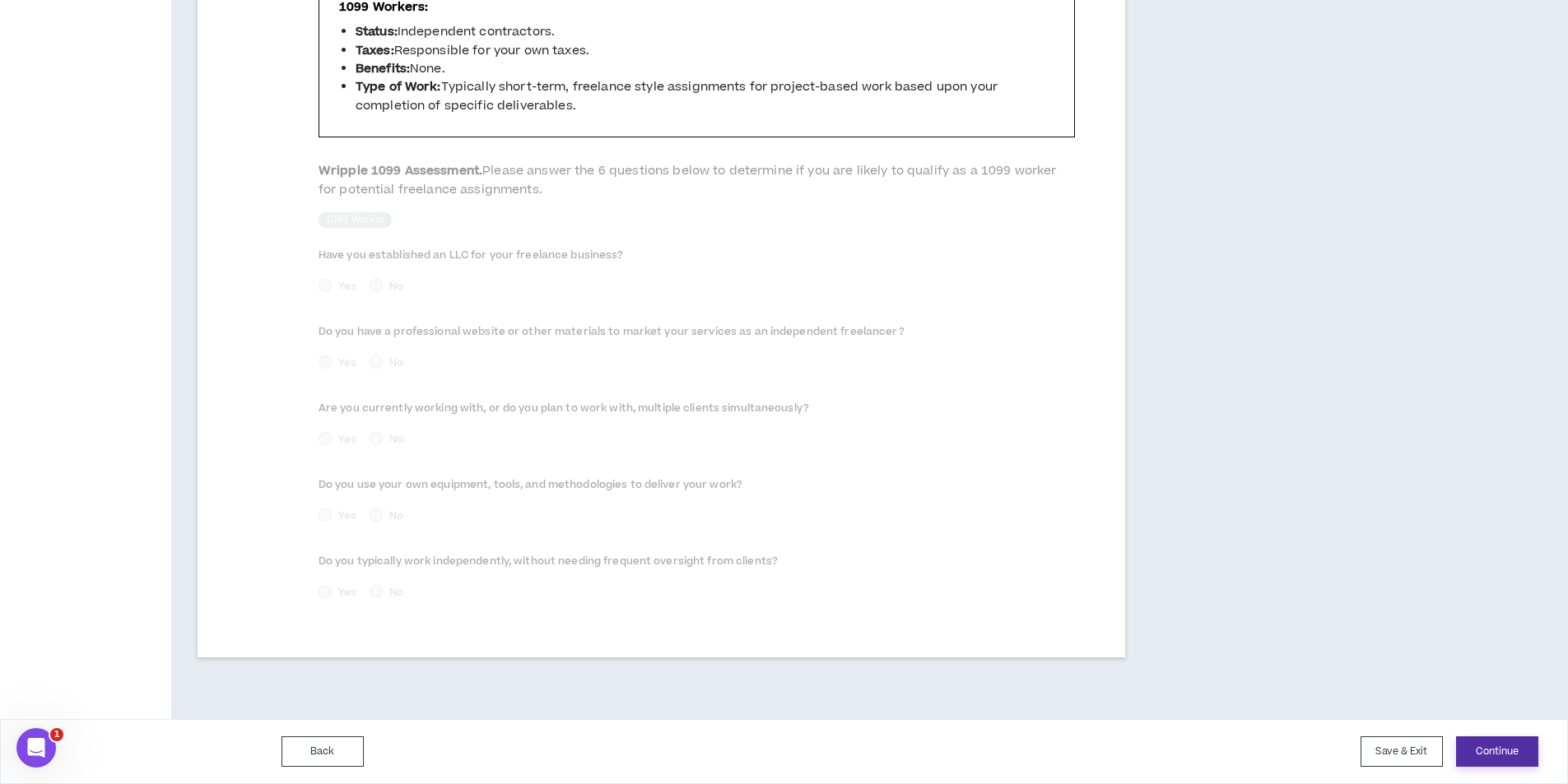
click at [1504, 751] on button "Continue" at bounding box center [1497, 751] width 82 height 31
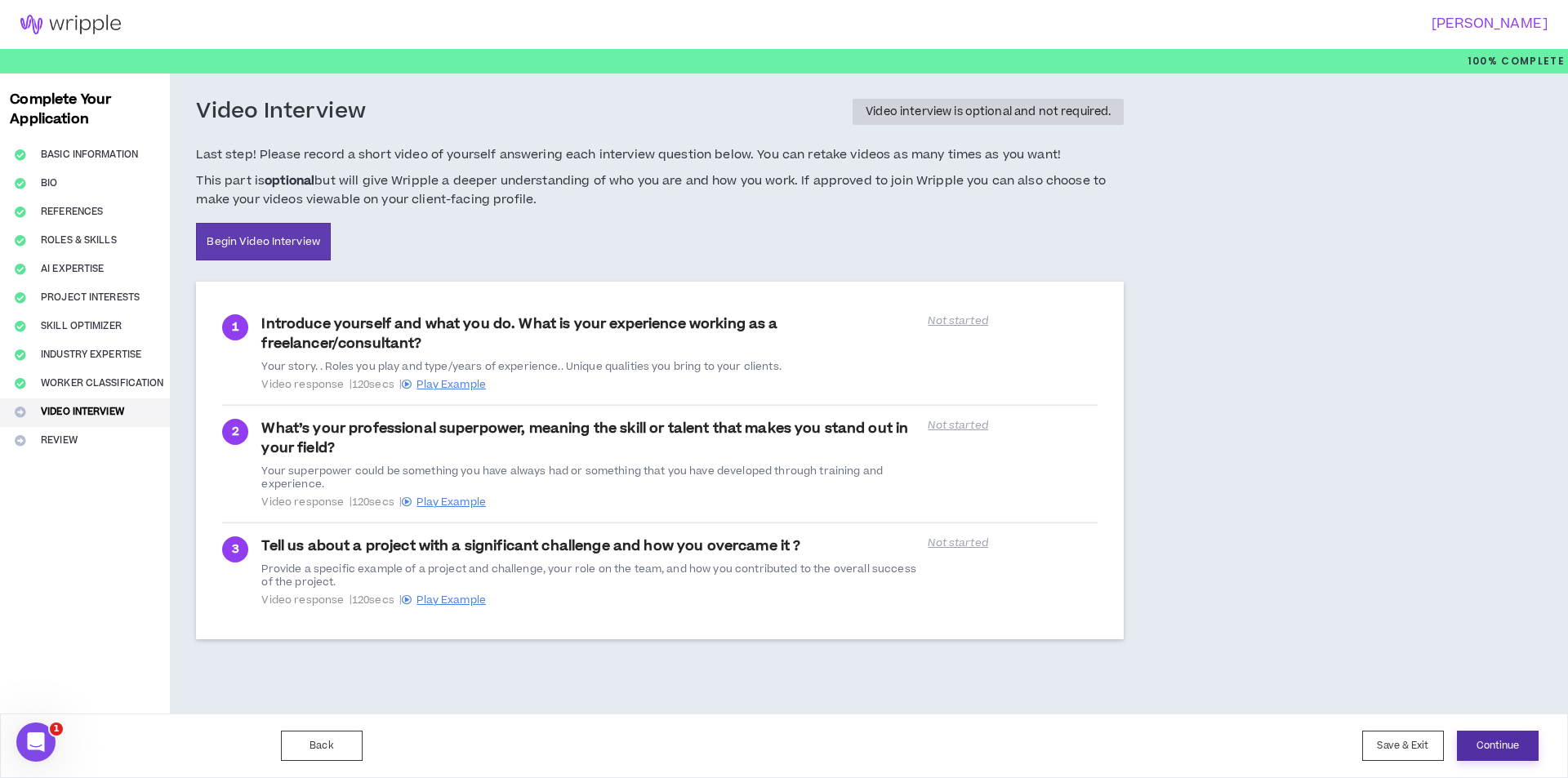
click at [1483, 744] on button "Continue" at bounding box center [1498, 746] width 82 height 30
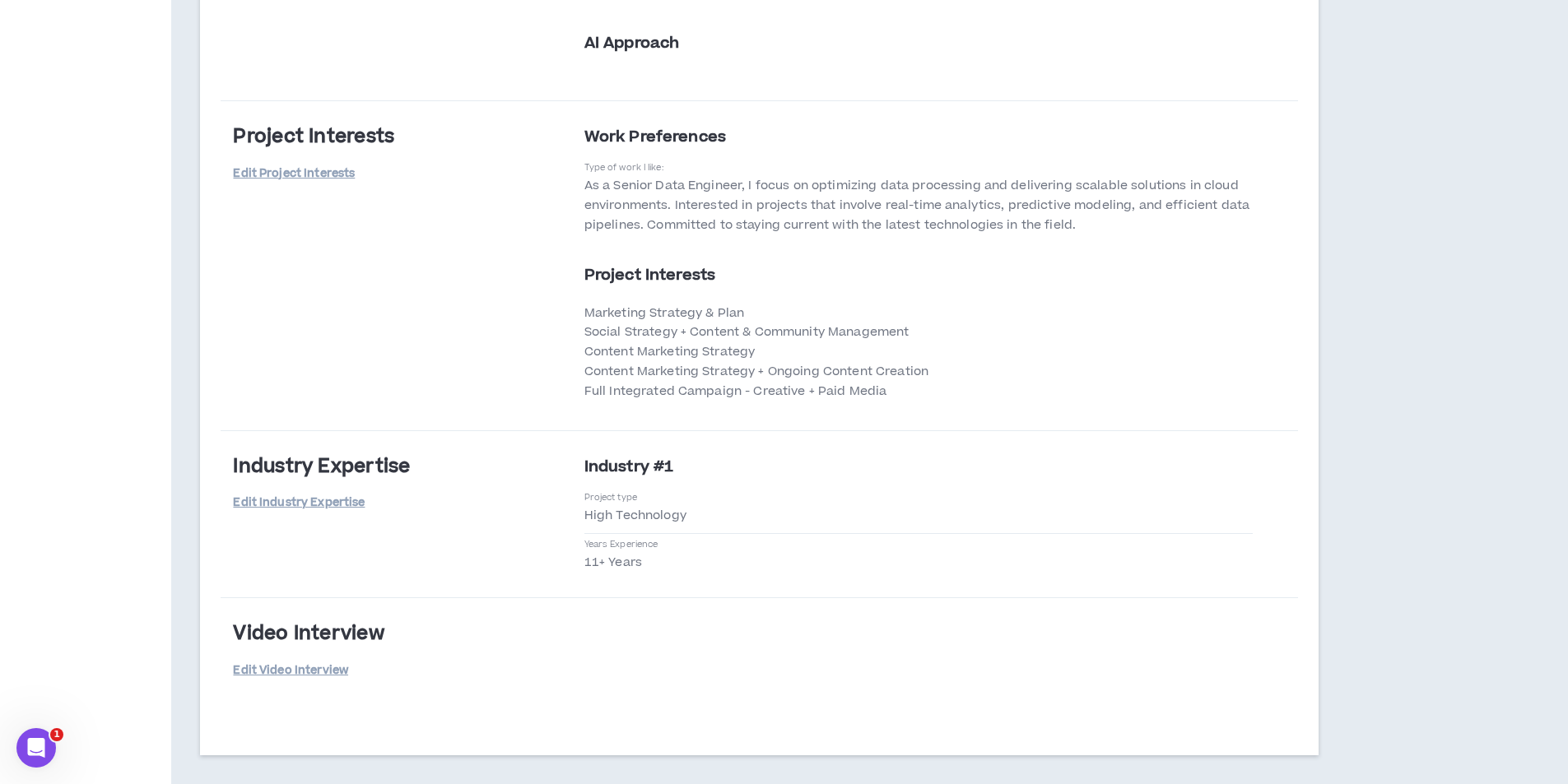
scroll to position [2572, 0]
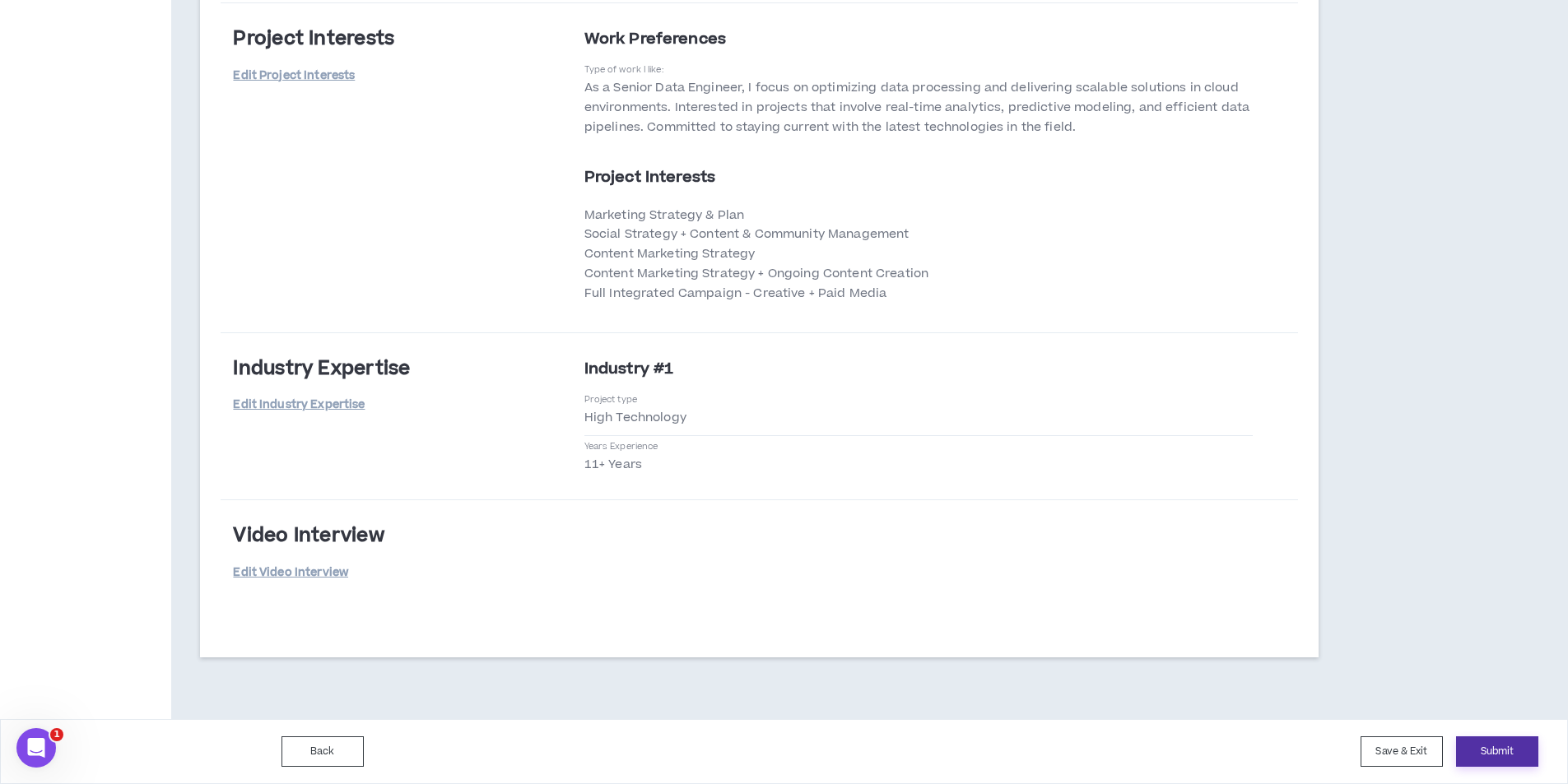
click at [1507, 746] on button "Submit" at bounding box center [1497, 751] width 82 height 31
